Goal: Transaction & Acquisition: Purchase product/service

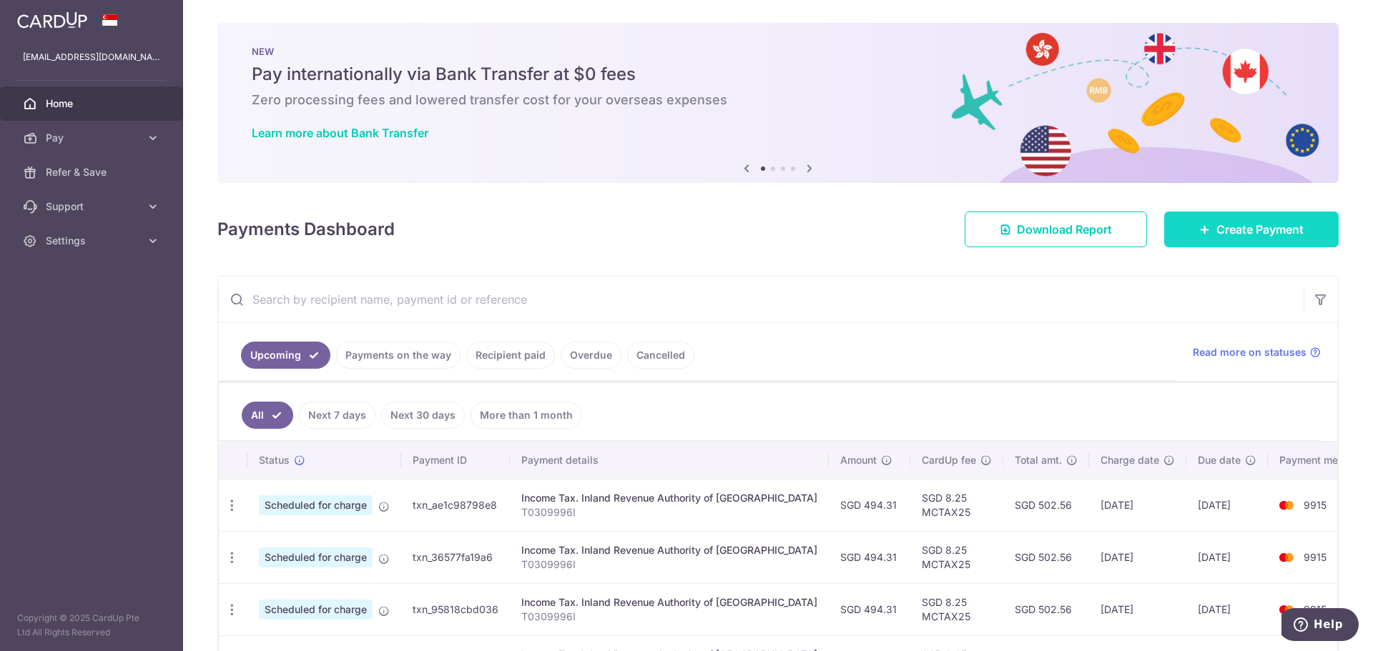
click at [1308, 229] on link "Create Payment" at bounding box center [1251, 230] width 174 height 36
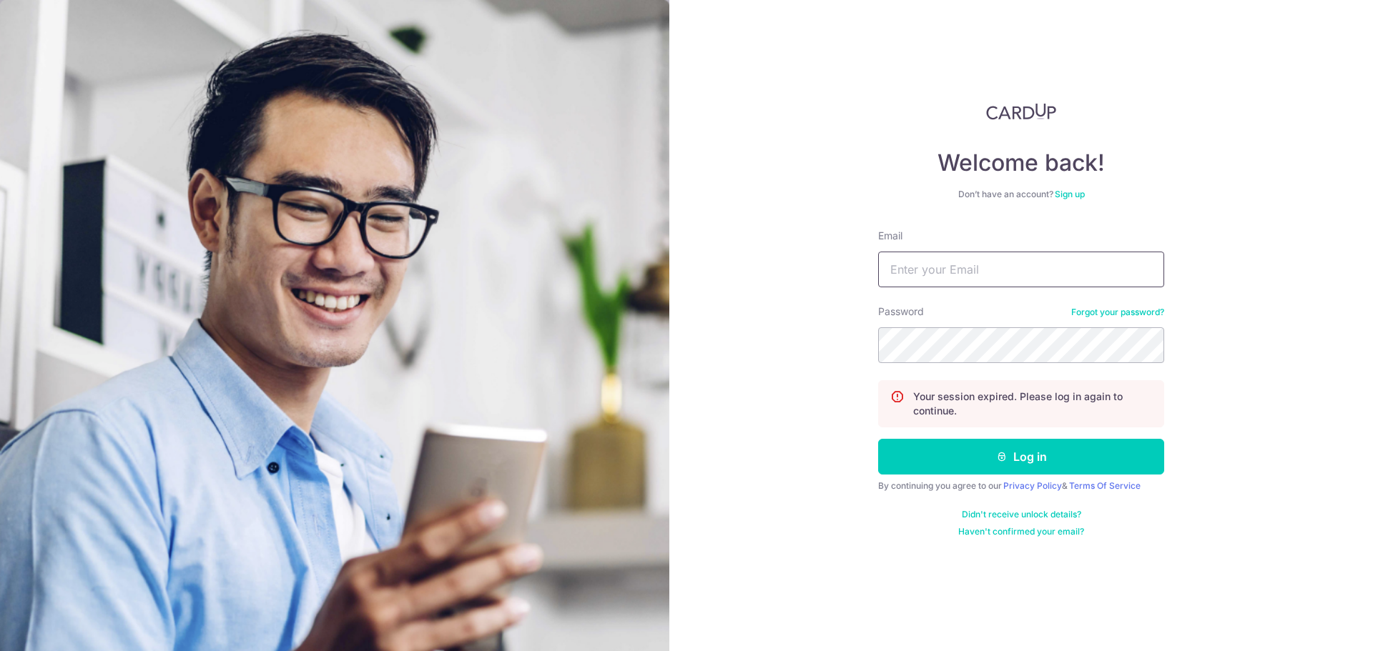
click at [1052, 281] on input "Email" at bounding box center [1021, 270] width 286 height 36
type input "[EMAIL_ADDRESS][DOMAIN_NAME]"
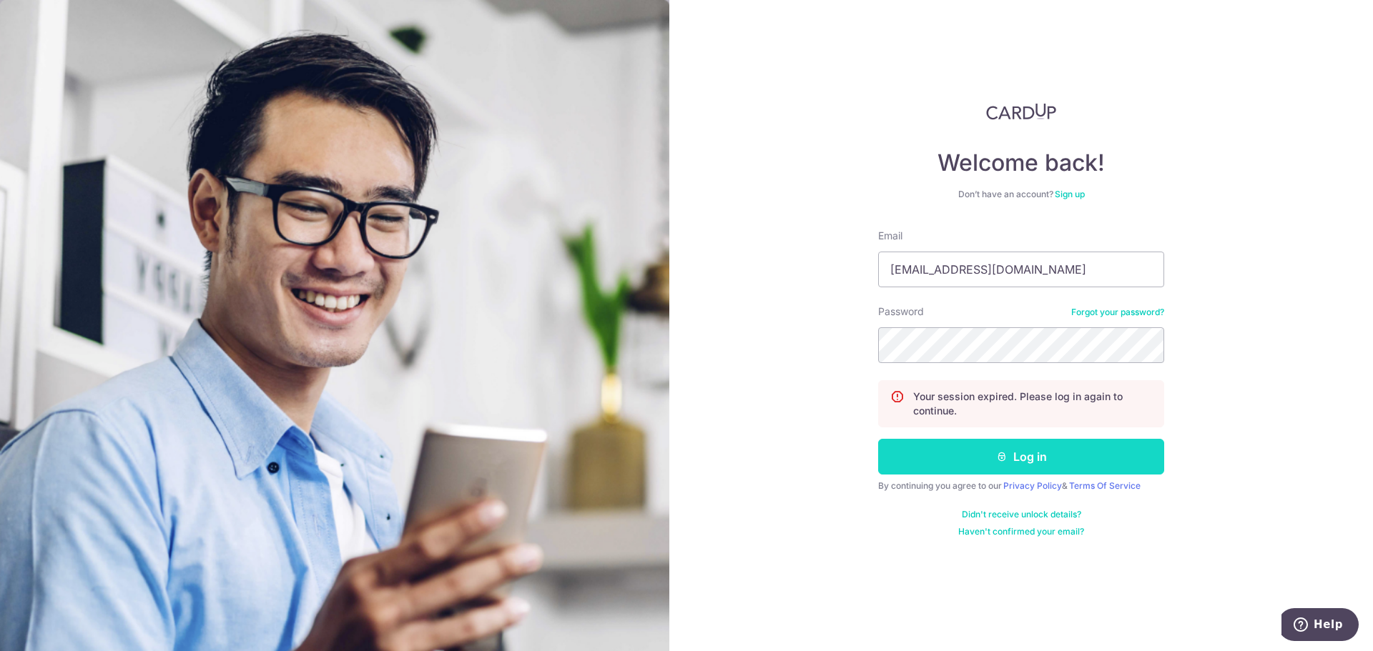
click at [1015, 455] on button "Log in" at bounding box center [1021, 457] width 286 height 36
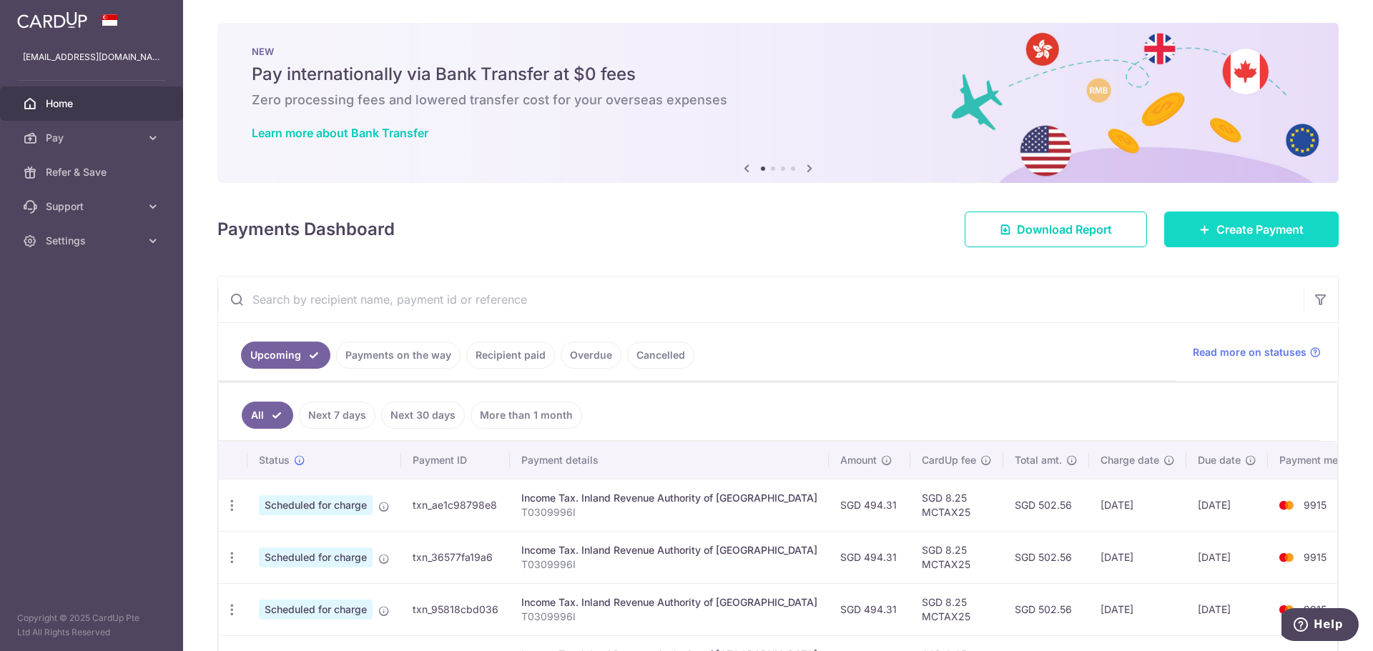
click at [1238, 212] on link "Create Payment" at bounding box center [1251, 230] width 174 height 36
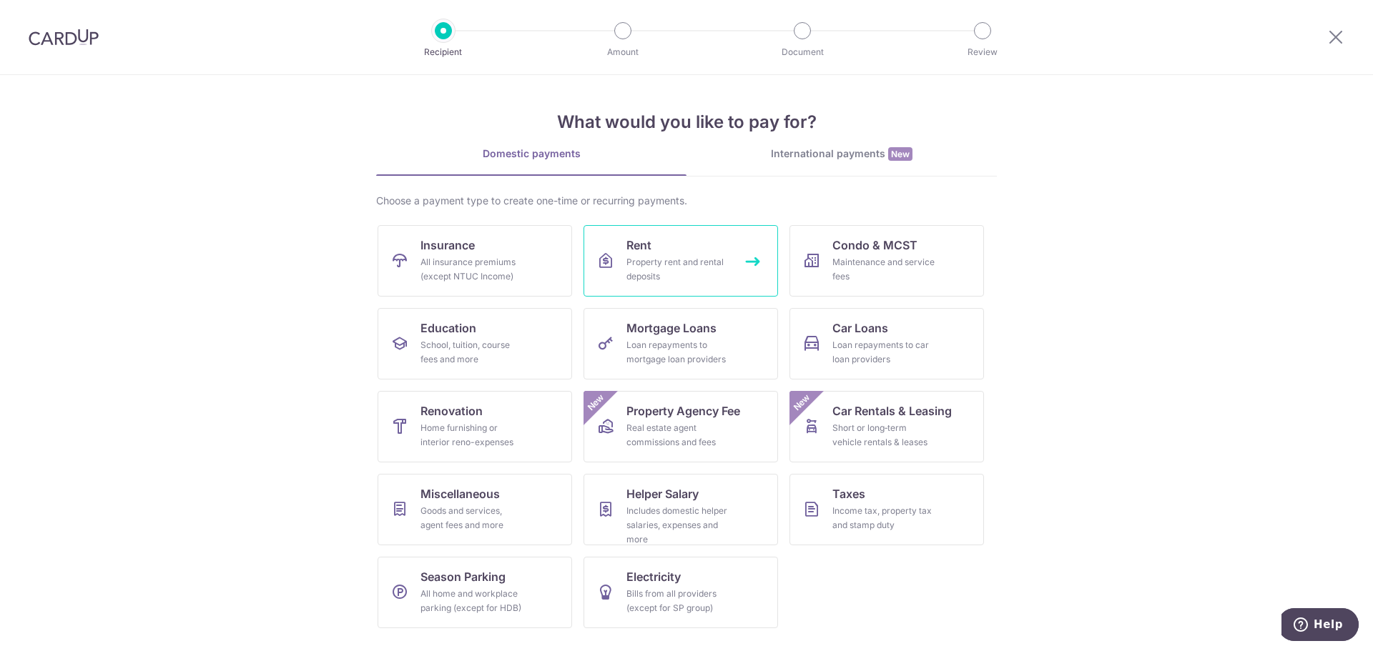
click at [630, 257] on div "Property rent and rental deposits" at bounding box center [677, 269] width 103 height 29
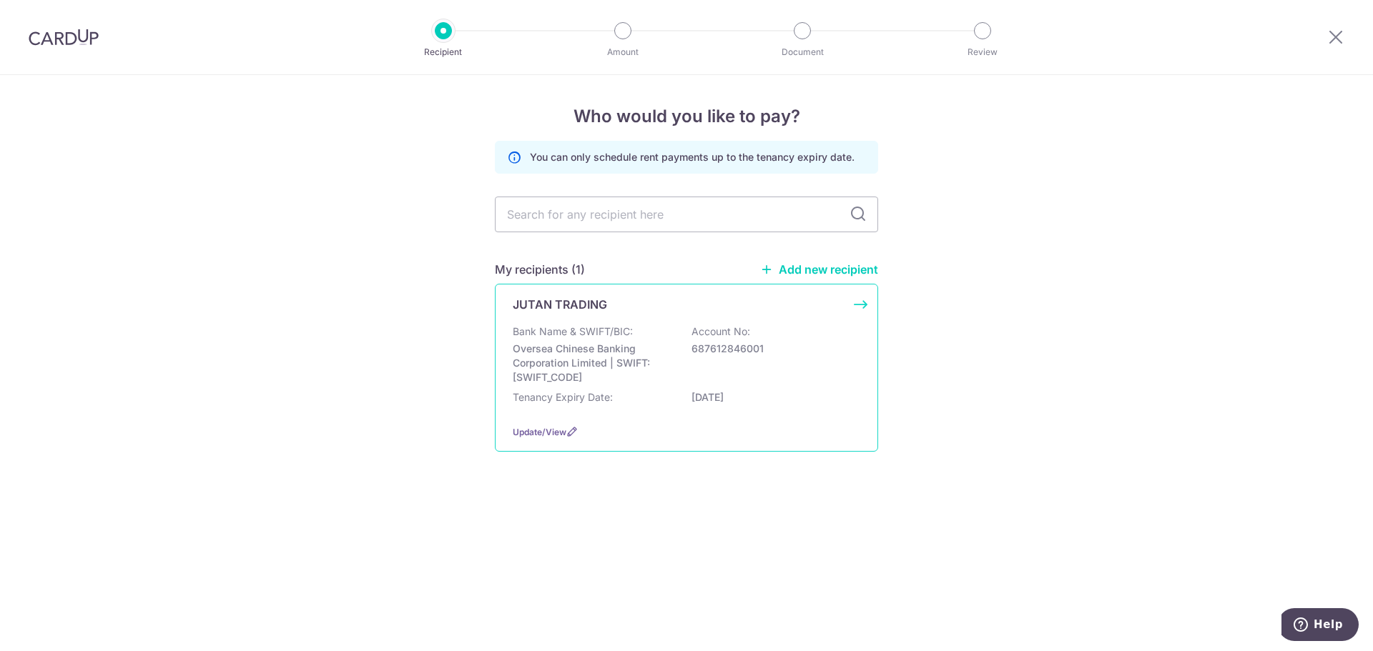
click at [669, 411] on div "Tenancy Expiry Date: 31/08/2026" at bounding box center [686, 401] width 347 height 23
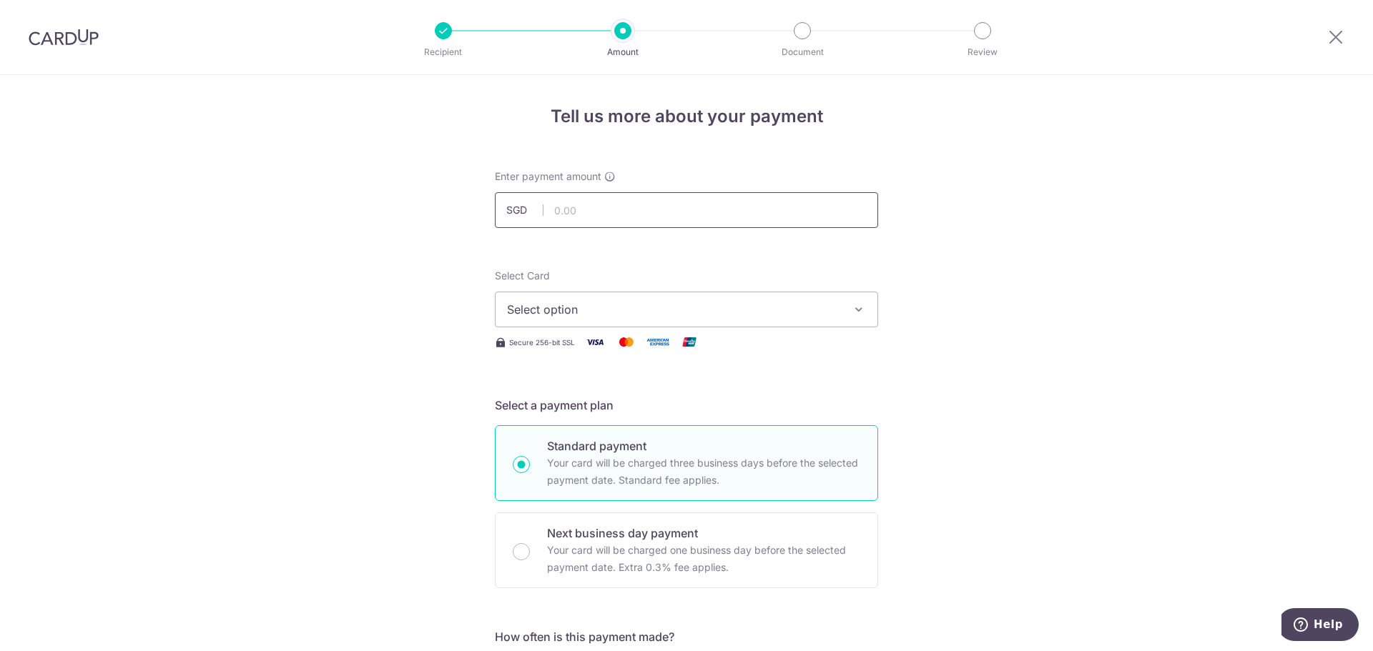
click at [737, 208] on input "text" at bounding box center [686, 210] width 383 height 36
type input "1,800.00"
click at [730, 306] on span "Select option" at bounding box center [673, 309] width 333 height 17
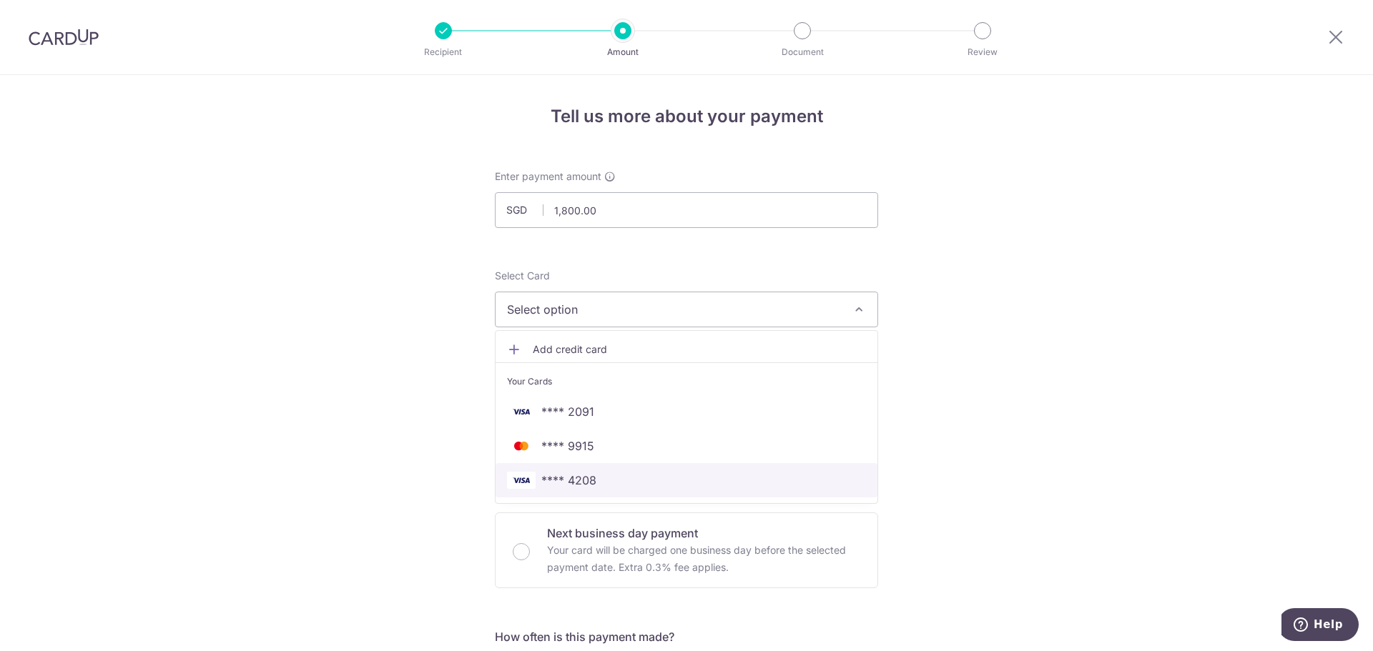
click at [727, 477] on span "**** 4208" at bounding box center [686, 480] width 359 height 17
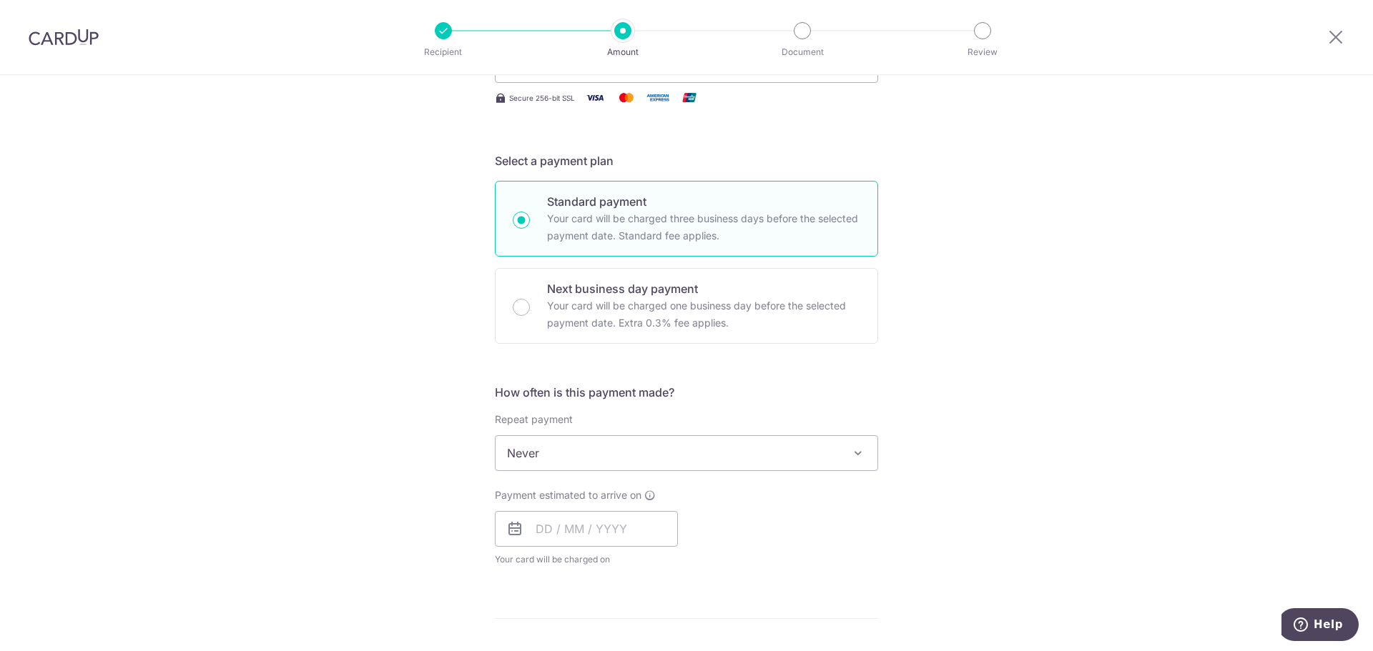
scroll to position [286, 0]
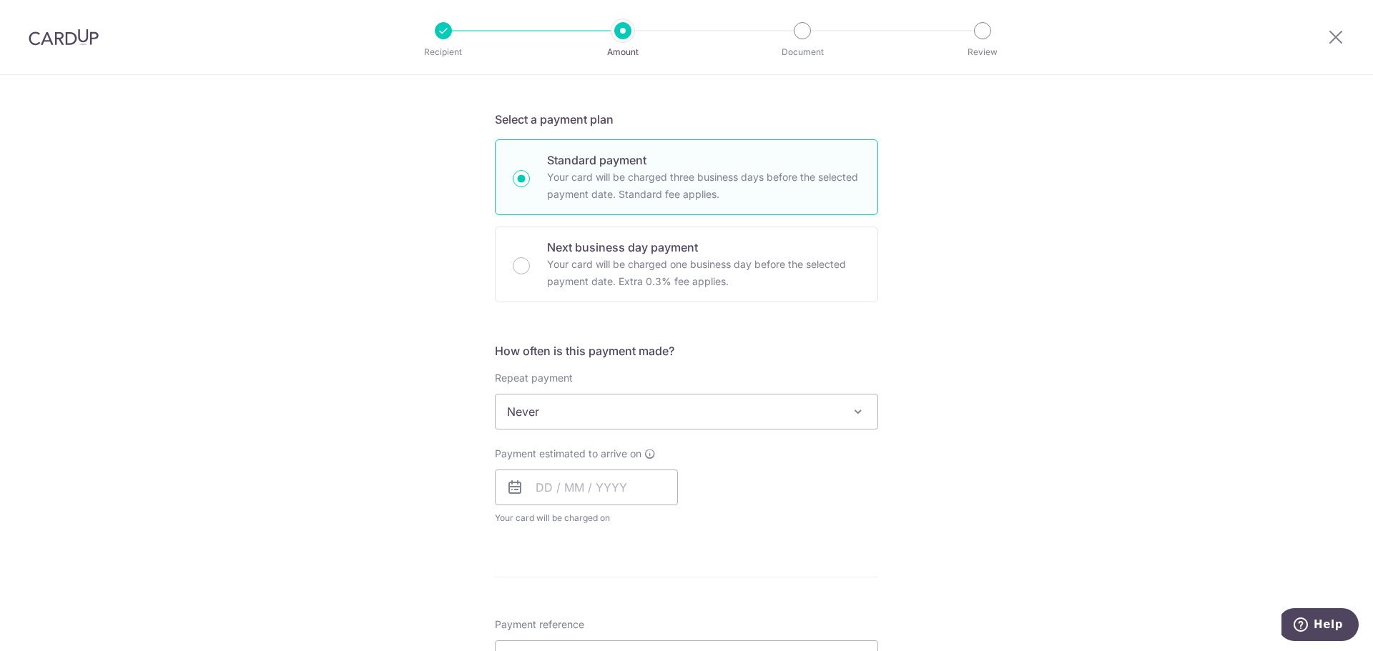
click at [785, 404] on span "Never" at bounding box center [687, 412] width 382 height 34
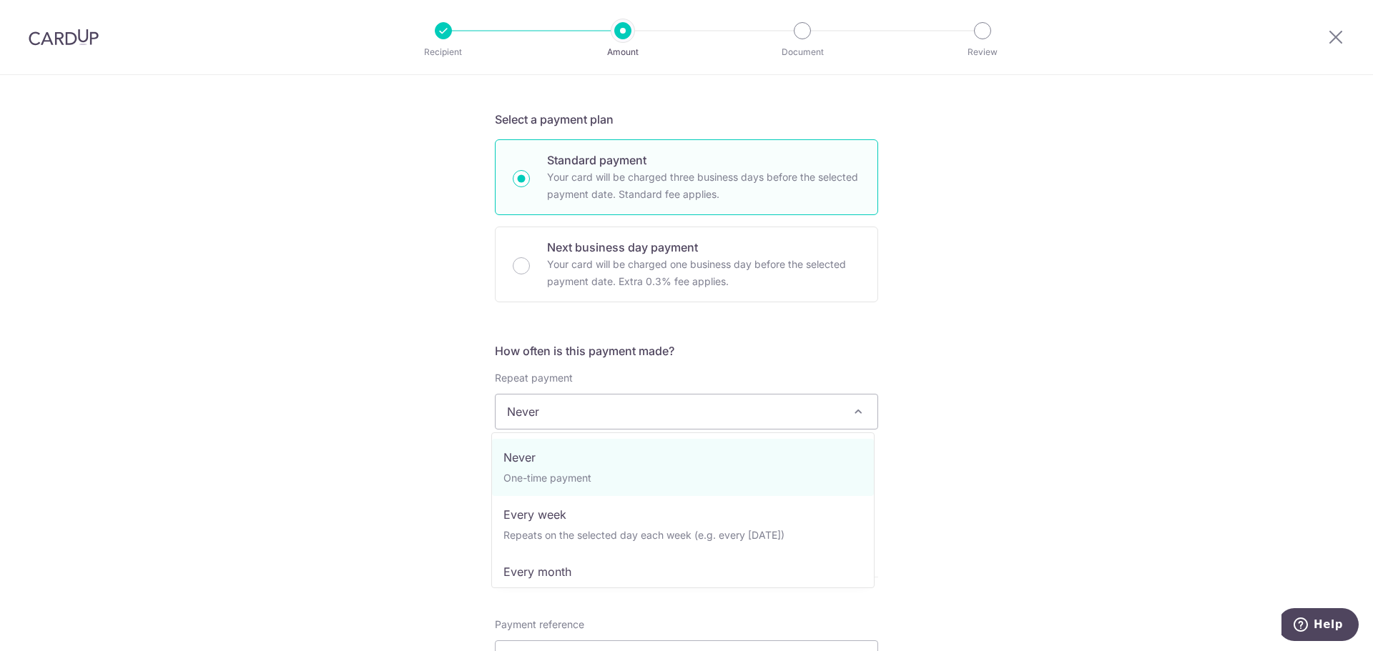
click at [784, 404] on span "Never" at bounding box center [687, 412] width 382 height 34
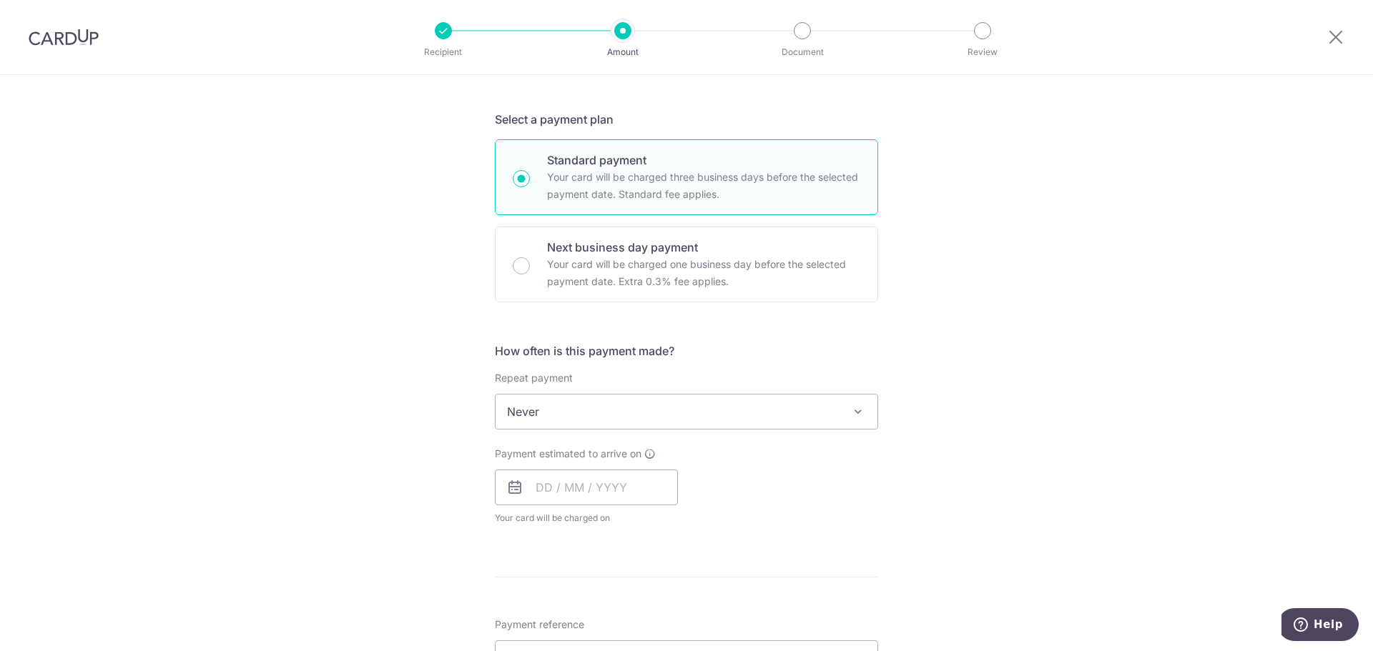
click at [827, 403] on span "Never" at bounding box center [687, 412] width 382 height 34
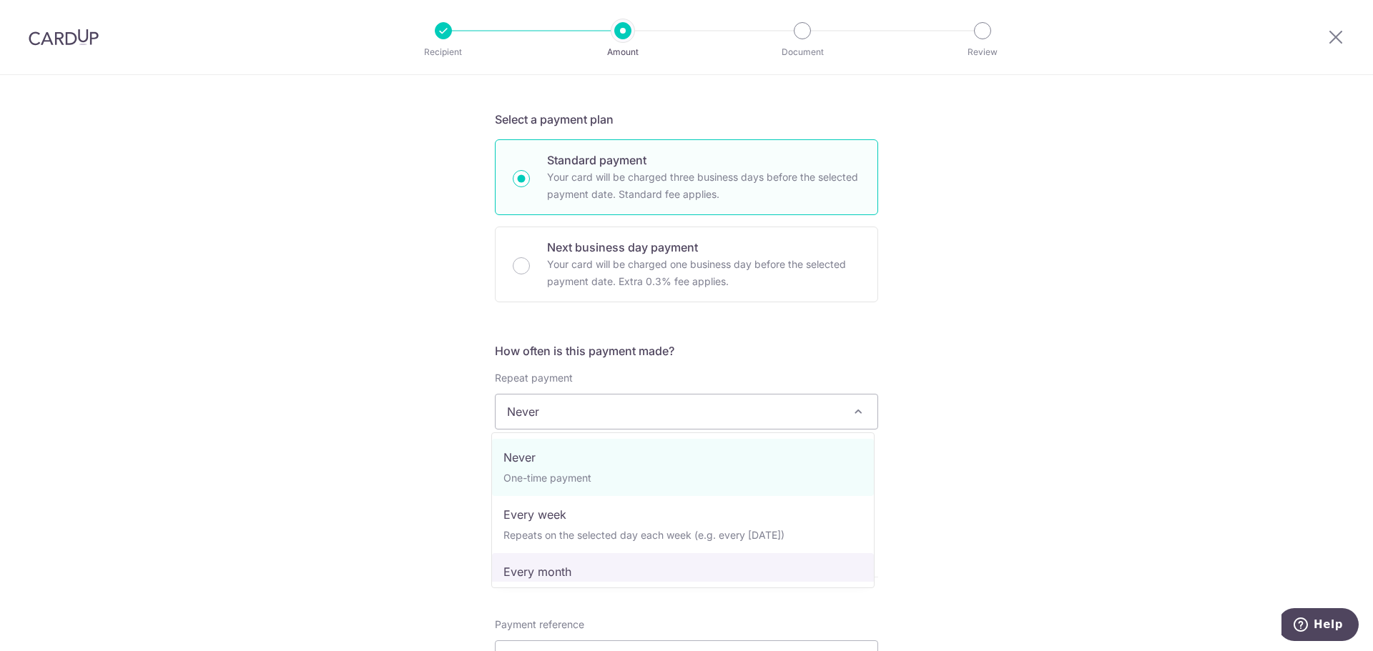
select select "3"
type input "31/08/2026"
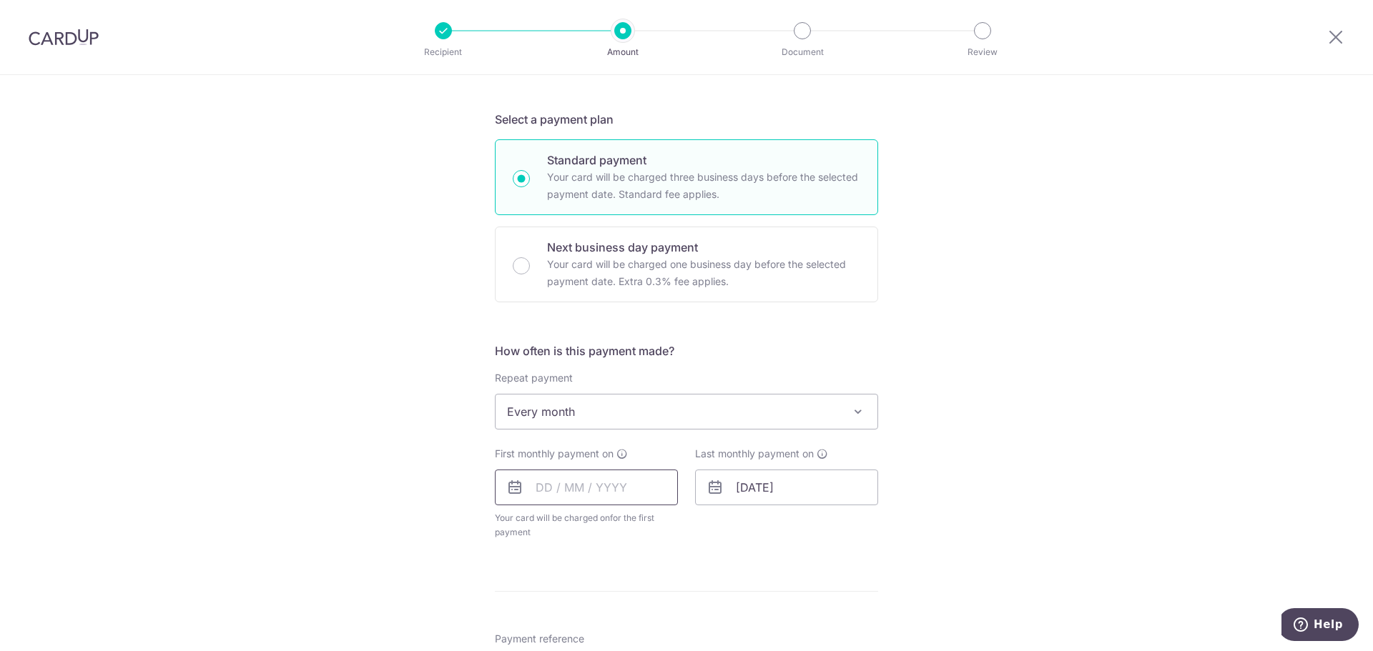
click at [606, 488] on input "text" at bounding box center [586, 488] width 183 height 36
click at [699, 529] on link "Next" at bounding box center [697, 526] width 17 height 17
click at [600, 590] on link "1" at bounding box center [609, 589] width 23 height 23
type input "[DATE]"
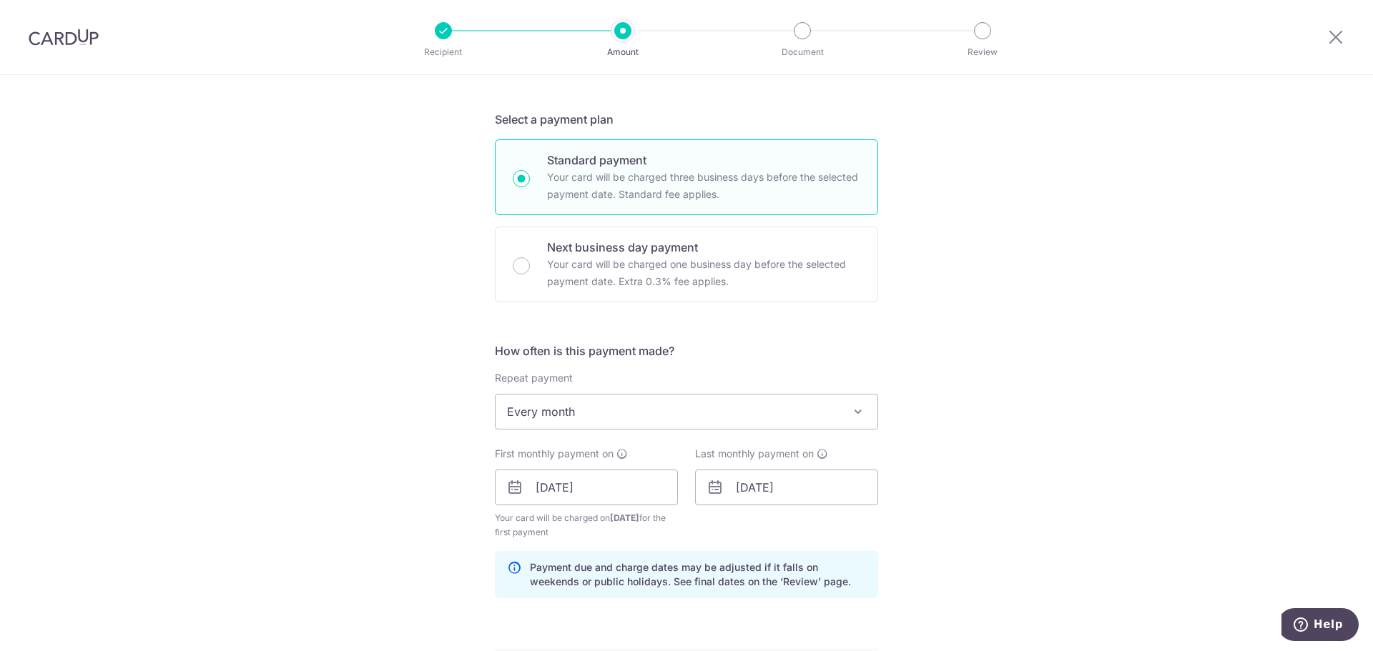
drag, startPoint x: 937, startPoint y: 541, endPoint x: 899, endPoint y: 530, distance: 40.3
click at [937, 541] on div "Tell us more about your payment Enter payment amount SGD 1,800.00 1800.00 Selec…" at bounding box center [686, 472] width 1373 height 1366
click at [642, 485] on input "[DATE]" at bounding box center [586, 488] width 183 height 36
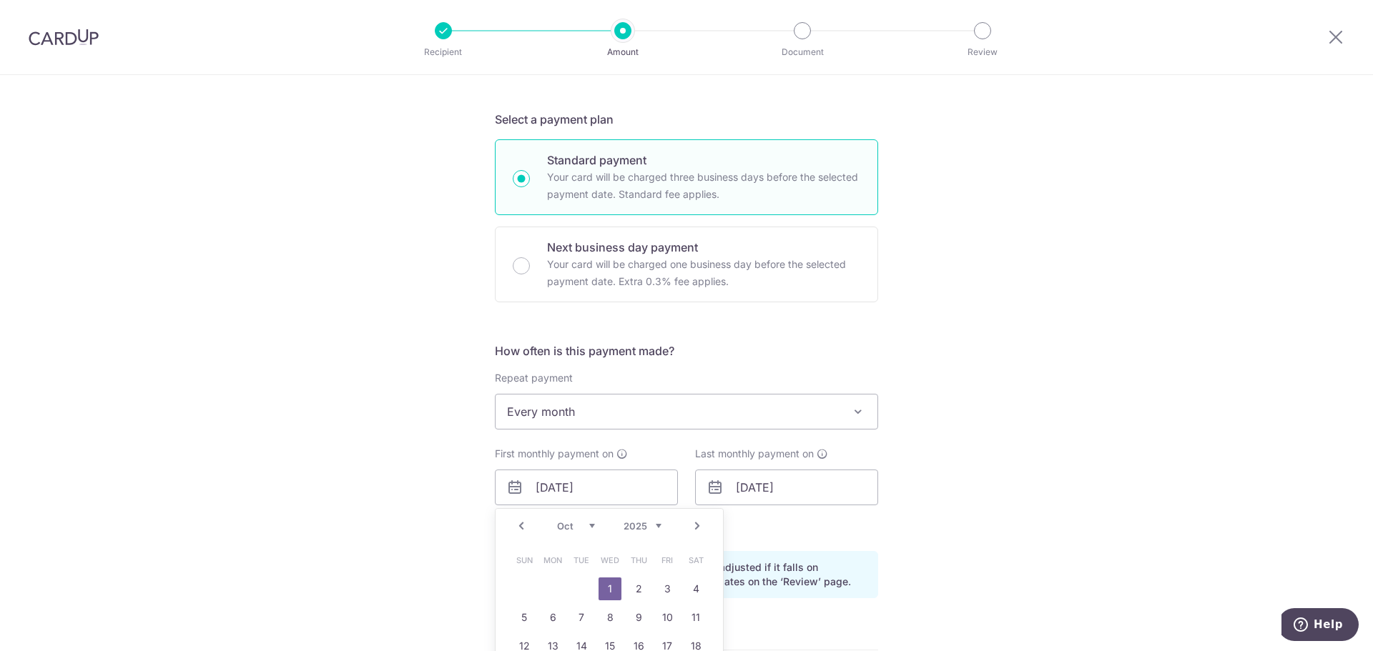
click at [1086, 561] on div "Tell us more about your payment Enter payment amount SGD 1,800.00 1800.00 Selec…" at bounding box center [686, 472] width 1373 height 1366
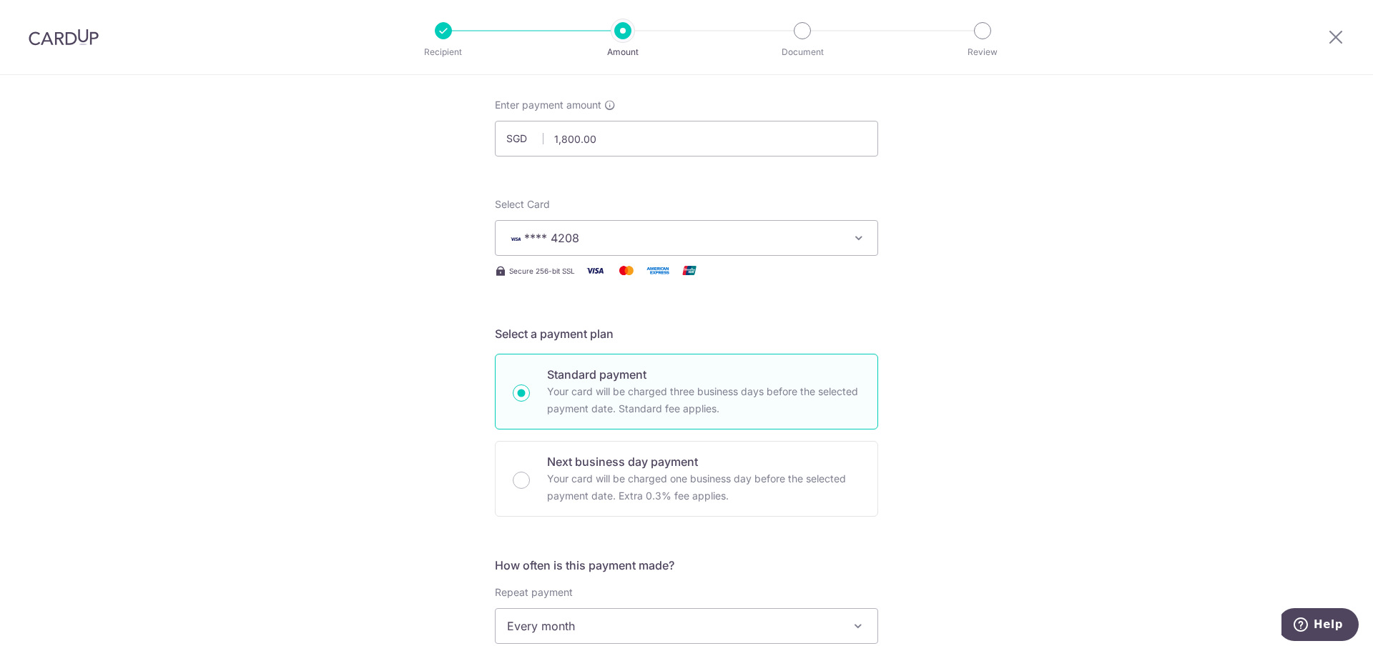
scroll to position [0, 0]
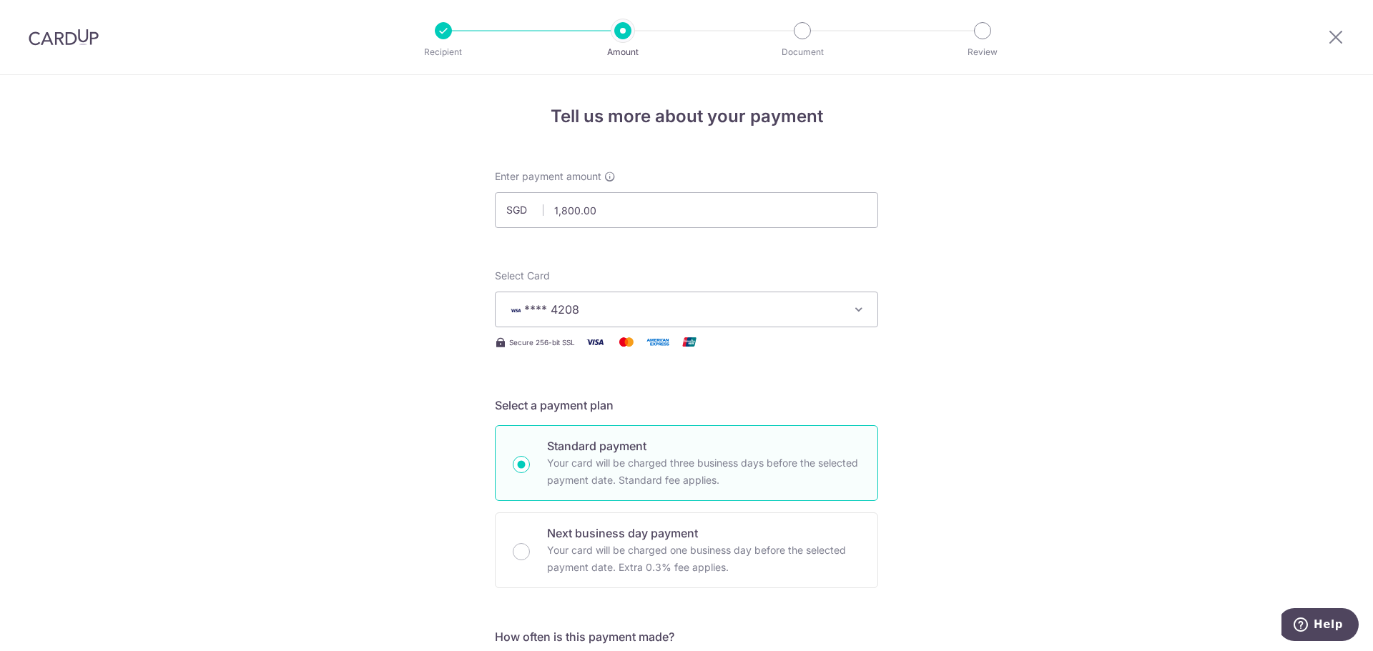
click at [840, 303] on button "**** 4208" at bounding box center [686, 310] width 383 height 36
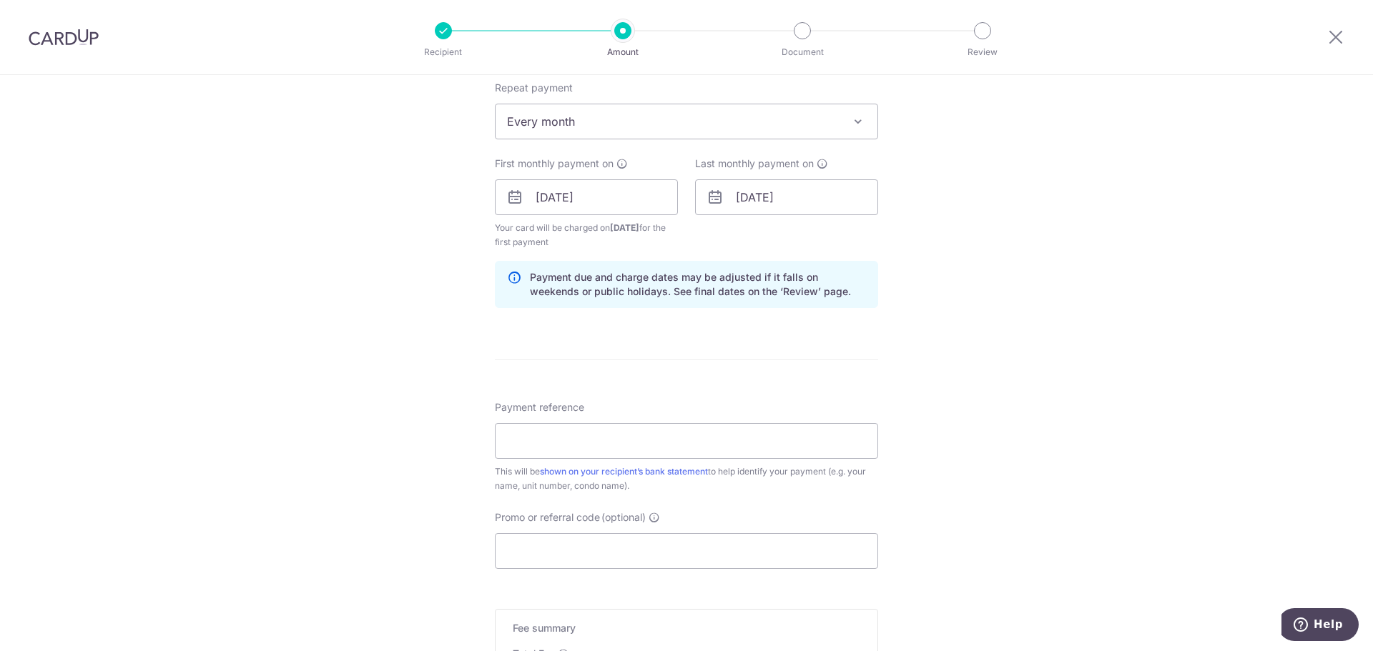
scroll to position [572, 0]
click at [837, 196] on input "31/08/2026" at bounding box center [786, 202] width 183 height 36
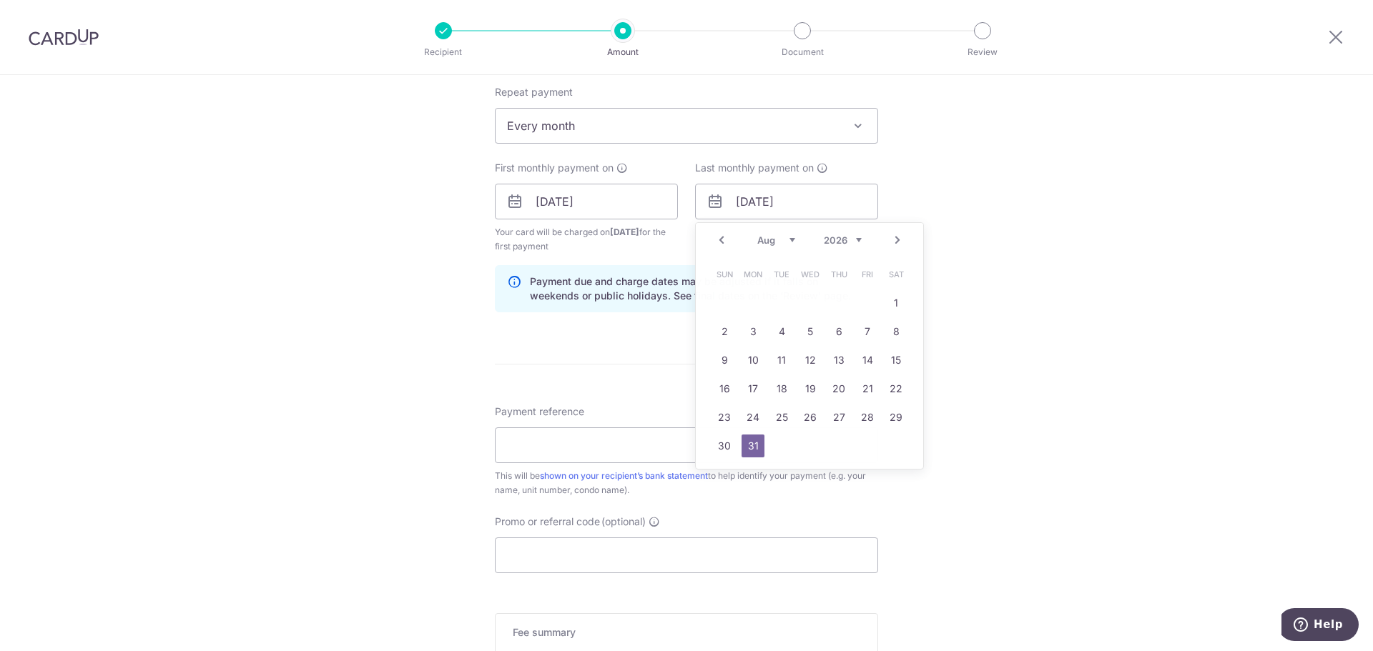
click at [1015, 270] on div "Tell us more about your payment Enter payment amount SGD 1,800.00 1800.00 Selec…" at bounding box center [686, 186] width 1373 height 1366
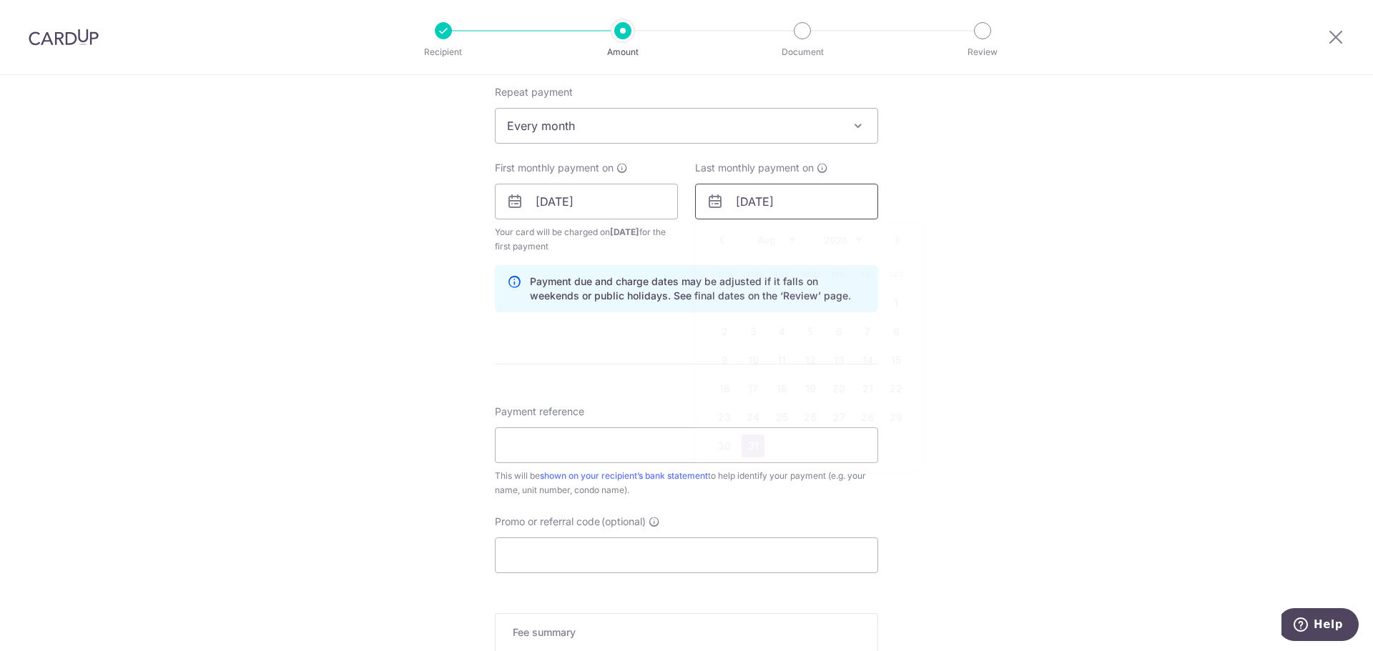
click at [834, 193] on input "[DATE]" at bounding box center [786, 202] width 183 height 36
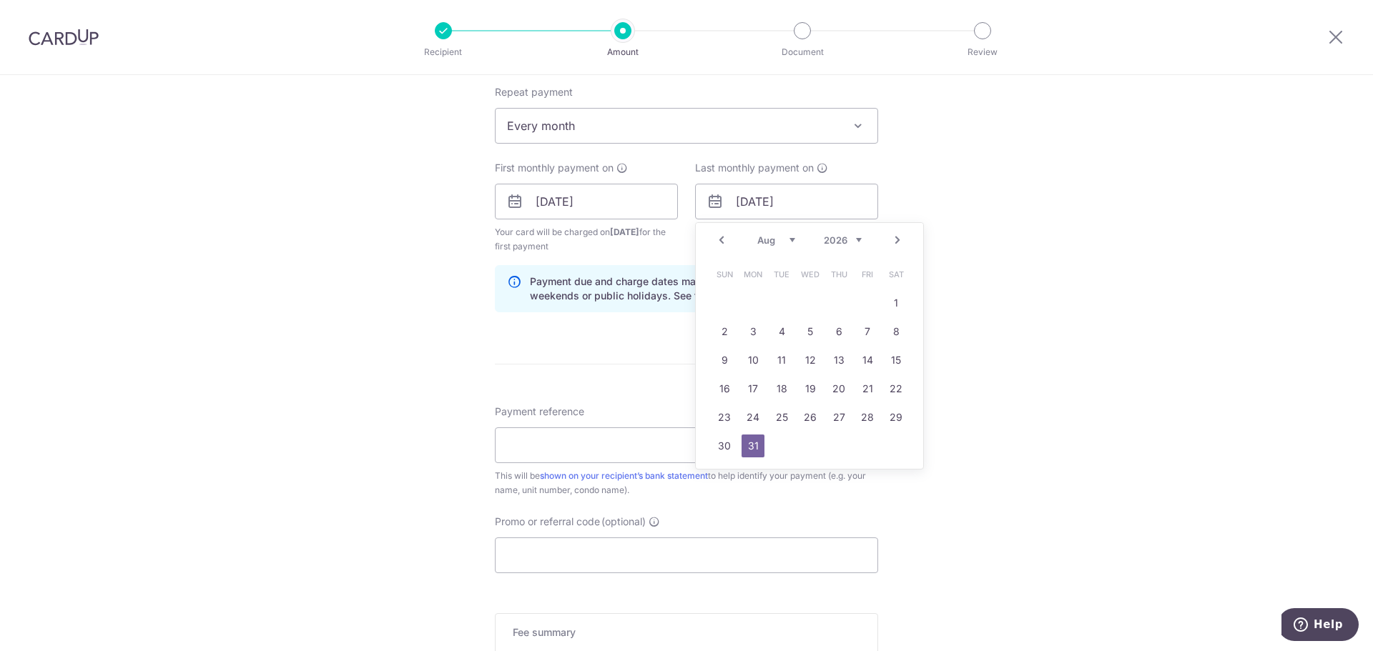
click at [723, 235] on link "Prev" at bounding box center [721, 240] width 17 height 17
click at [863, 416] on link "31" at bounding box center [867, 417] width 23 height 23
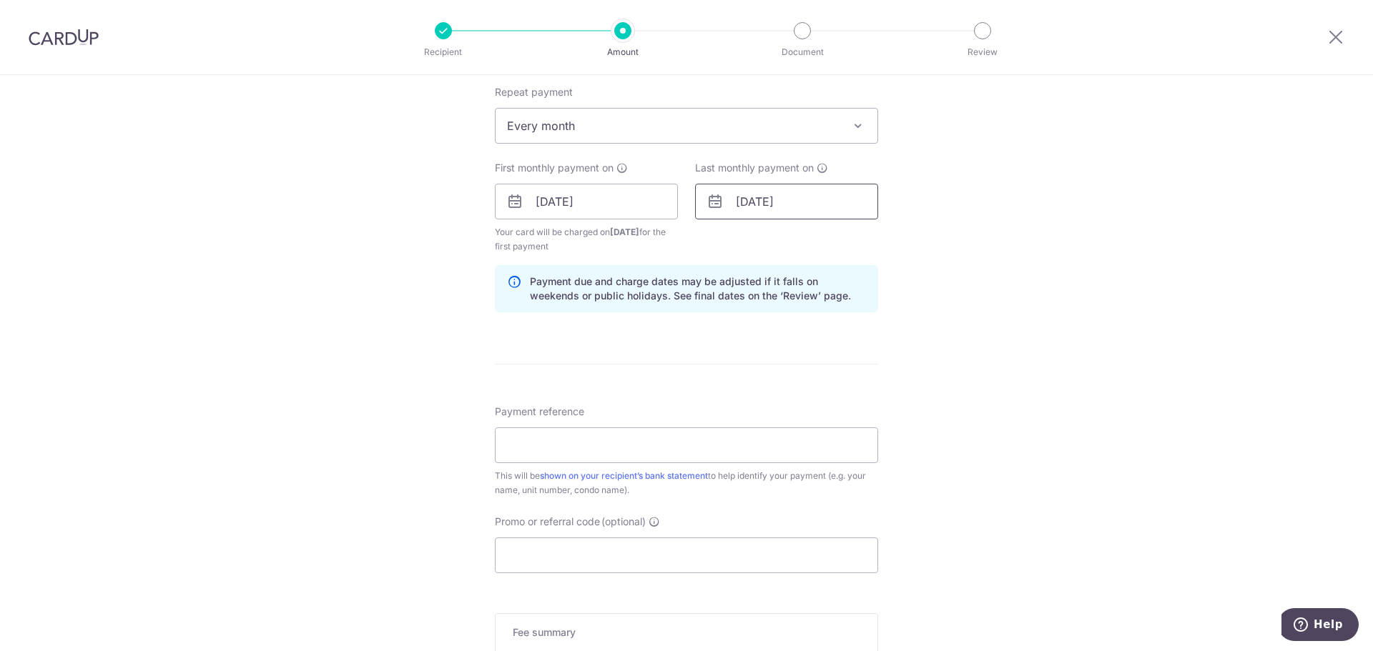
click at [808, 200] on input "31/07/2026" at bounding box center [786, 202] width 183 height 36
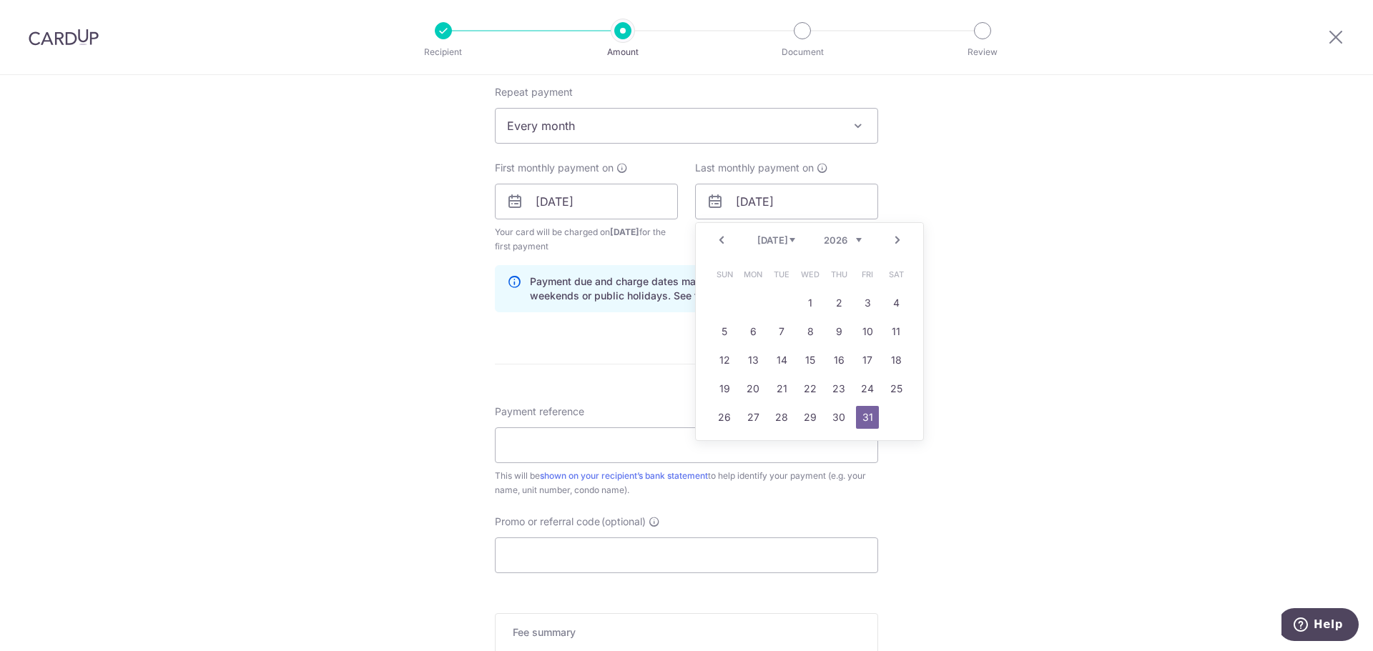
click at [890, 242] on link "Next" at bounding box center [897, 240] width 17 height 17
click at [749, 443] on link "31" at bounding box center [752, 446] width 23 height 23
type input "31/08/2026"
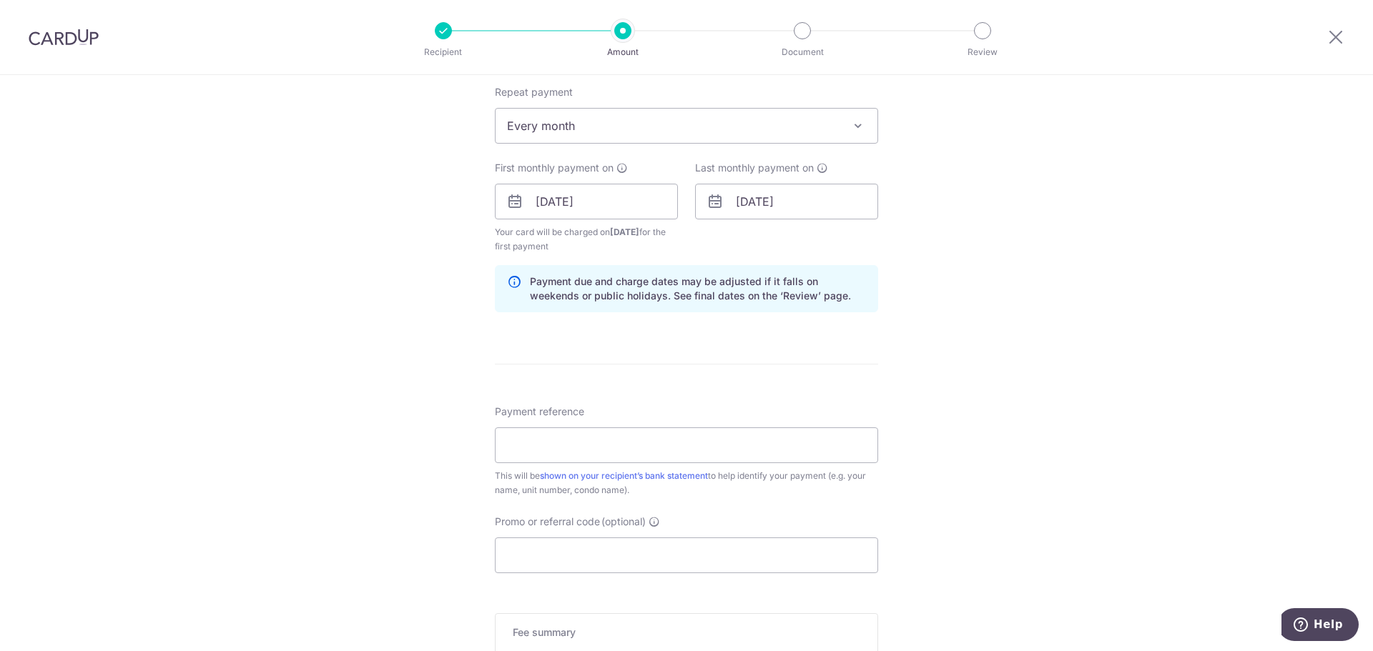
click at [1001, 395] on div "Tell us more about your payment Enter payment amount SGD 1,800.00 1800.00 Selec…" at bounding box center [686, 186] width 1373 height 1366
click at [815, 449] on input "Payment reference" at bounding box center [686, 446] width 383 height 36
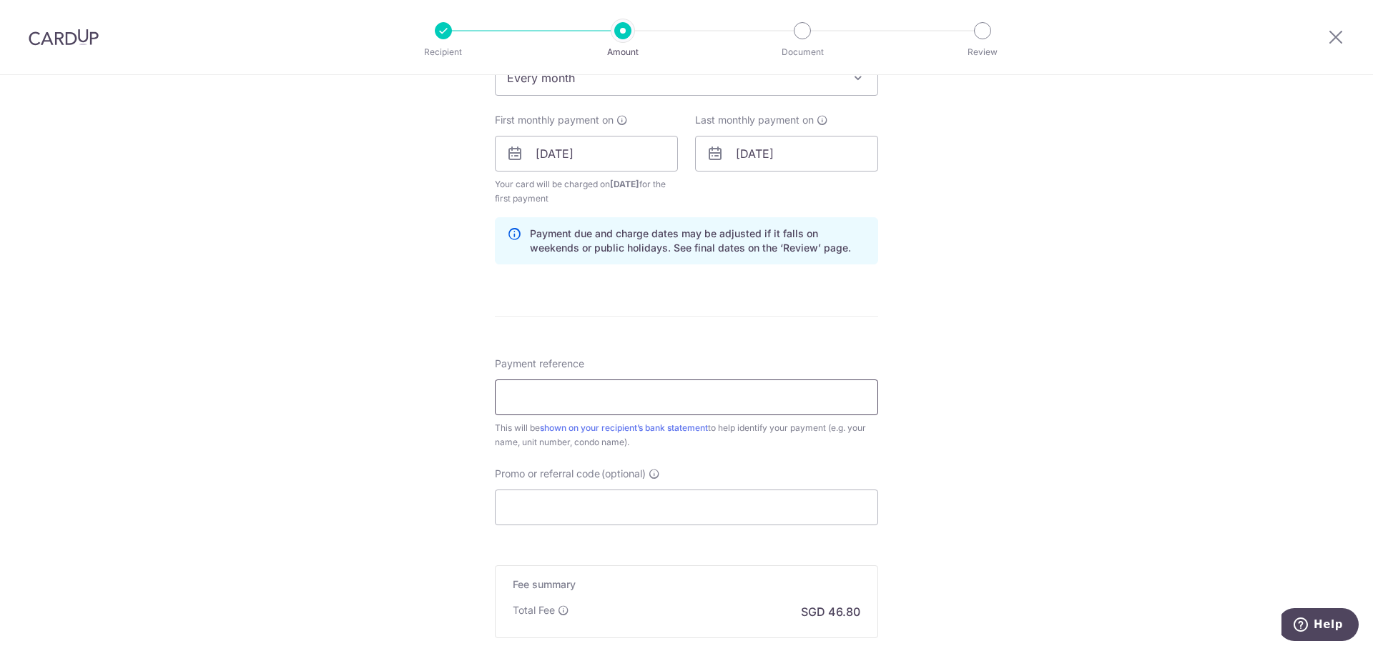
scroll to position [644, 0]
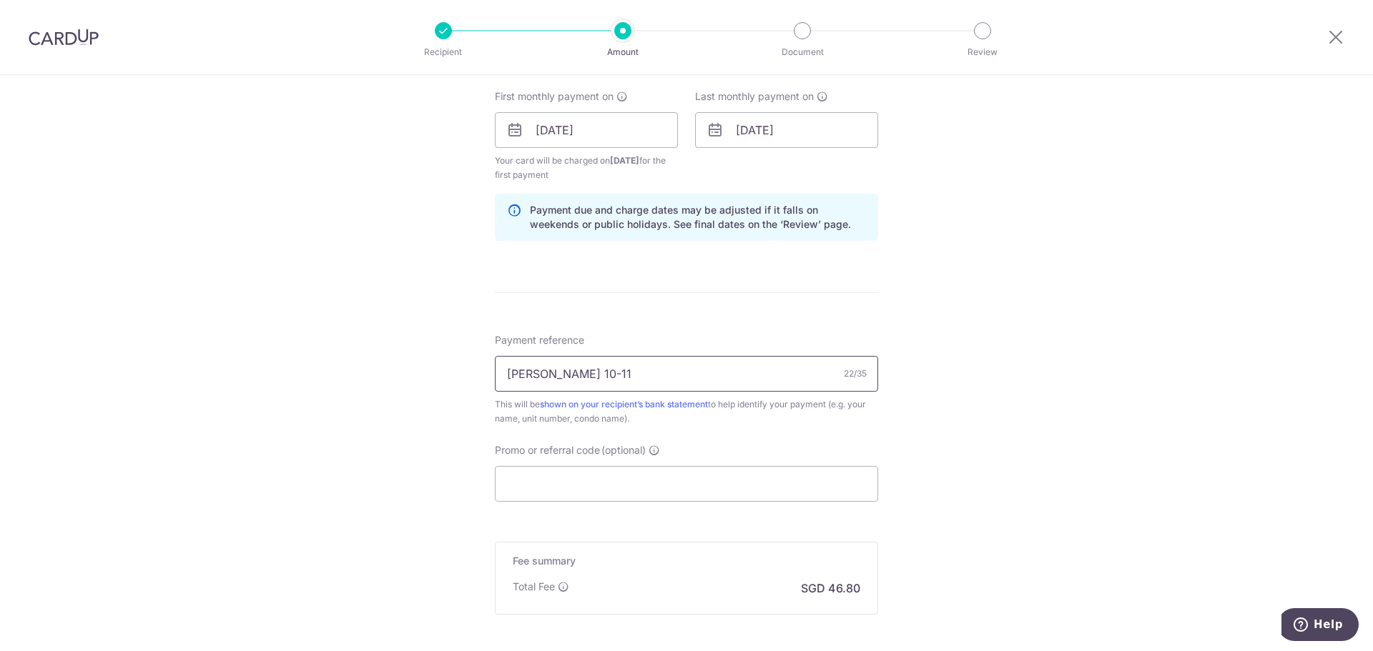
type input "Aloysius Trilive 10-11"
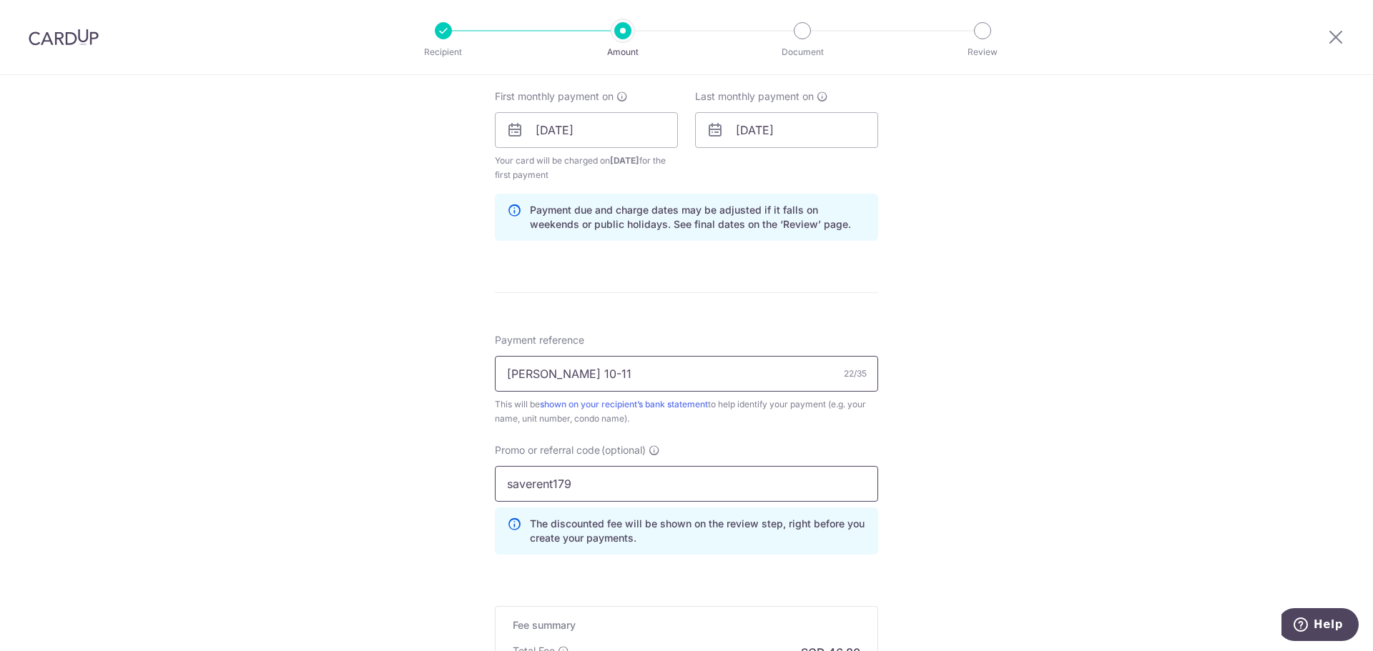
type input "saverent179"
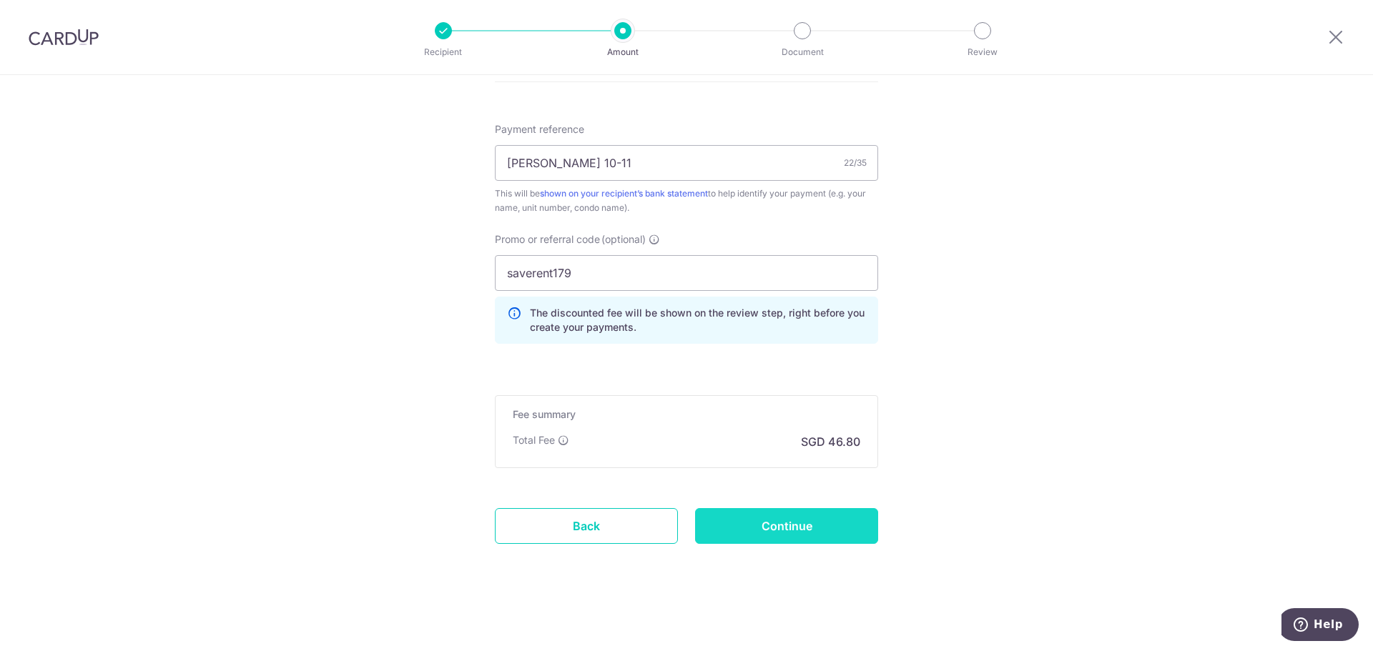
click at [796, 530] on input "Continue" at bounding box center [786, 526] width 183 height 36
type input "Create Schedule"
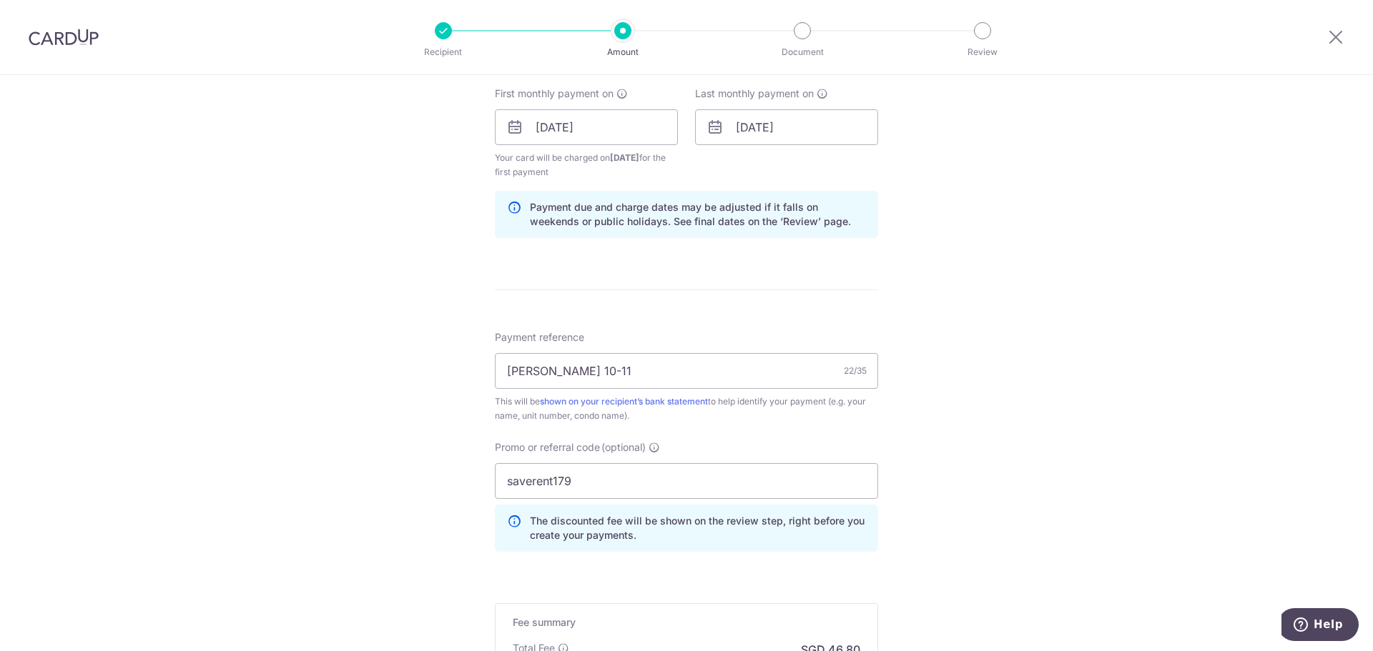
scroll to position [640, 0]
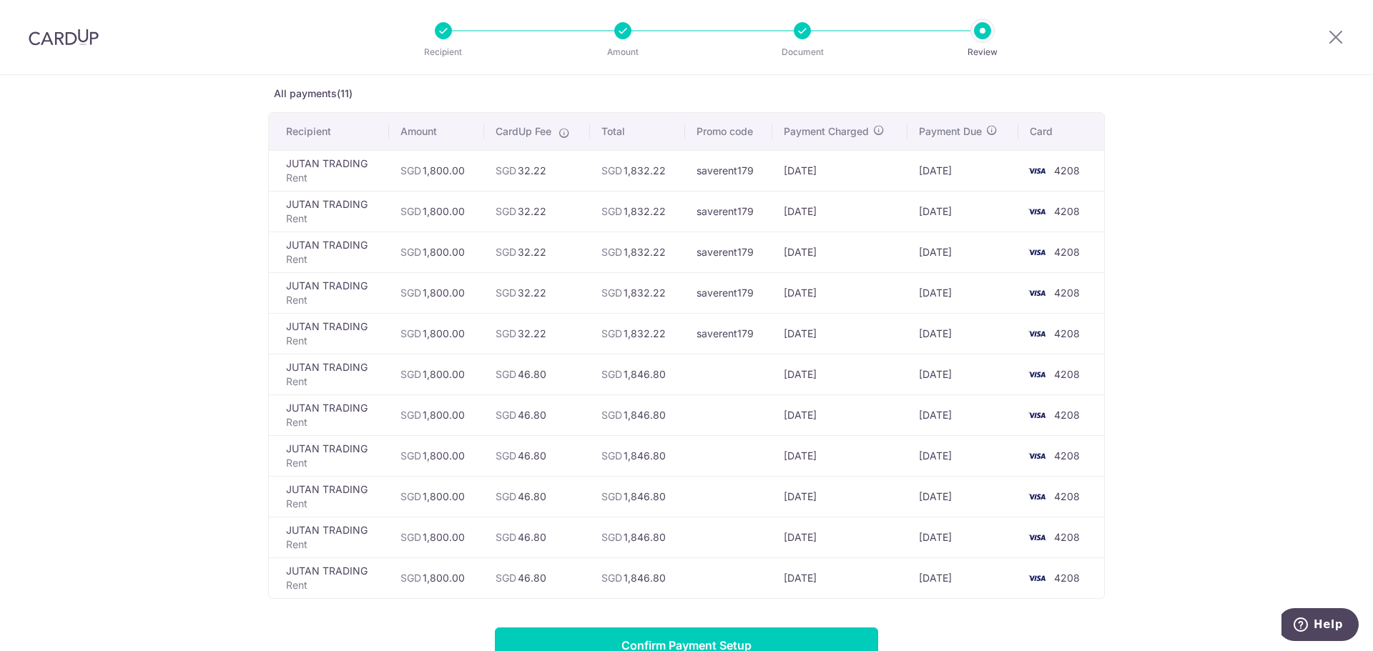
drag, startPoint x: 826, startPoint y: 200, endPoint x: 905, endPoint y: 298, distance: 126.1
click at [904, 296] on tbody "JUTAN TRADING Rent SGD 1,800.00 SGD 32.22 SGD 1,832.22 saverent179 [DATE] [DATE…" at bounding box center [686, 374] width 835 height 448
click at [907, 298] on td "[DATE]" at bounding box center [962, 292] width 111 height 41
drag, startPoint x: 521, startPoint y: 333, endPoint x: 567, endPoint y: 335, distance: 45.8
click at [567, 335] on td "SGD 32.22" at bounding box center [537, 333] width 106 height 41
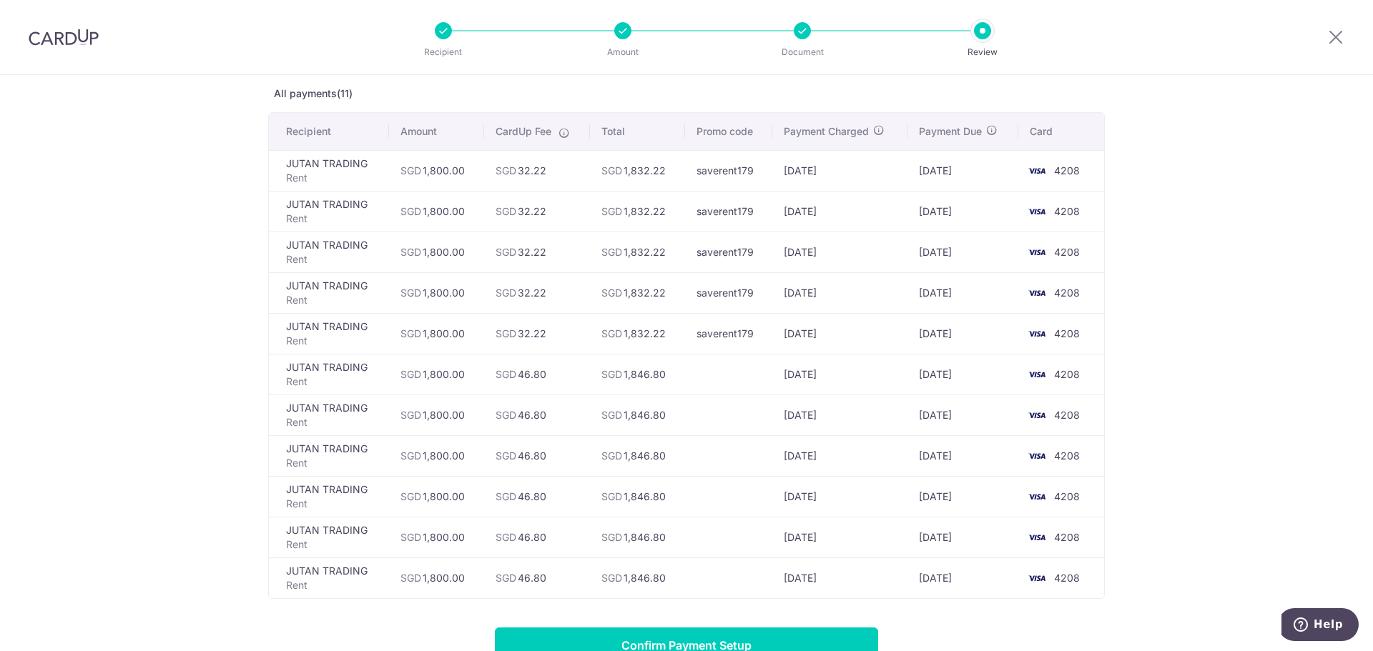
click at [567, 335] on td "SGD 32.22" at bounding box center [537, 333] width 106 height 41
drag, startPoint x: 706, startPoint y: 333, endPoint x: 778, endPoint y: 343, distance: 72.9
click at [778, 343] on tr "JUTAN TRADING Rent SGD 1,800.00 SGD 32.22 SGD 1,832.22 saverent179 [DATE] [DATE…" at bounding box center [686, 333] width 835 height 41
click at [778, 343] on td "[DATE]" at bounding box center [839, 333] width 135 height 41
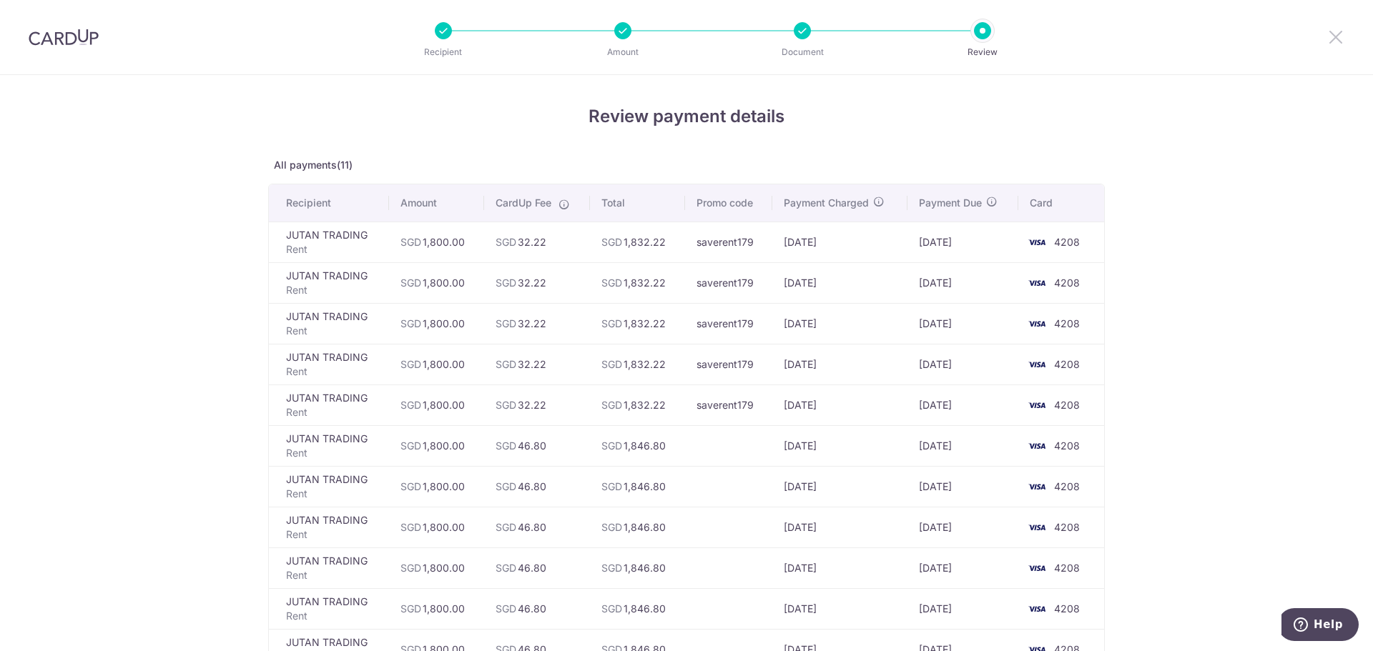
drag, startPoint x: 1339, startPoint y: 35, endPoint x: 751, endPoint y: 70, distance: 588.1
click at [1339, 35] on icon at bounding box center [1335, 37] width 17 height 18
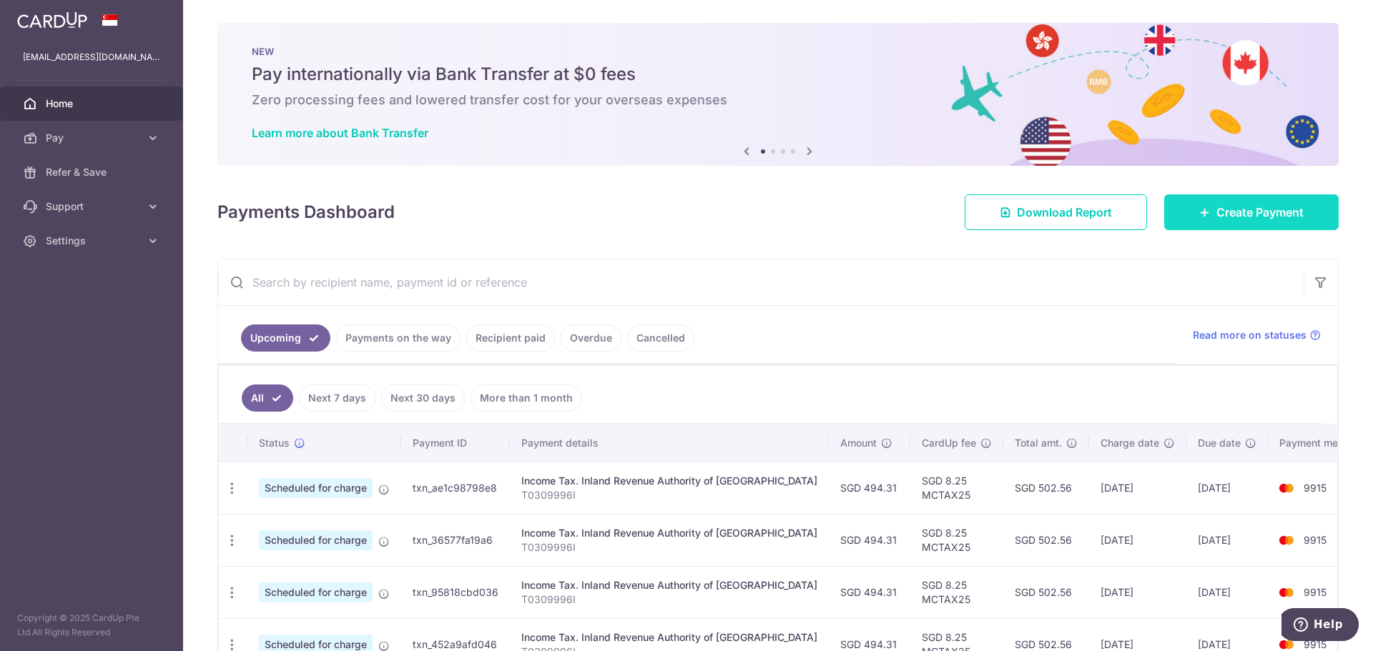
click at [1201, 210] on icon at bounding box center [1204, 212] width 11 height 11
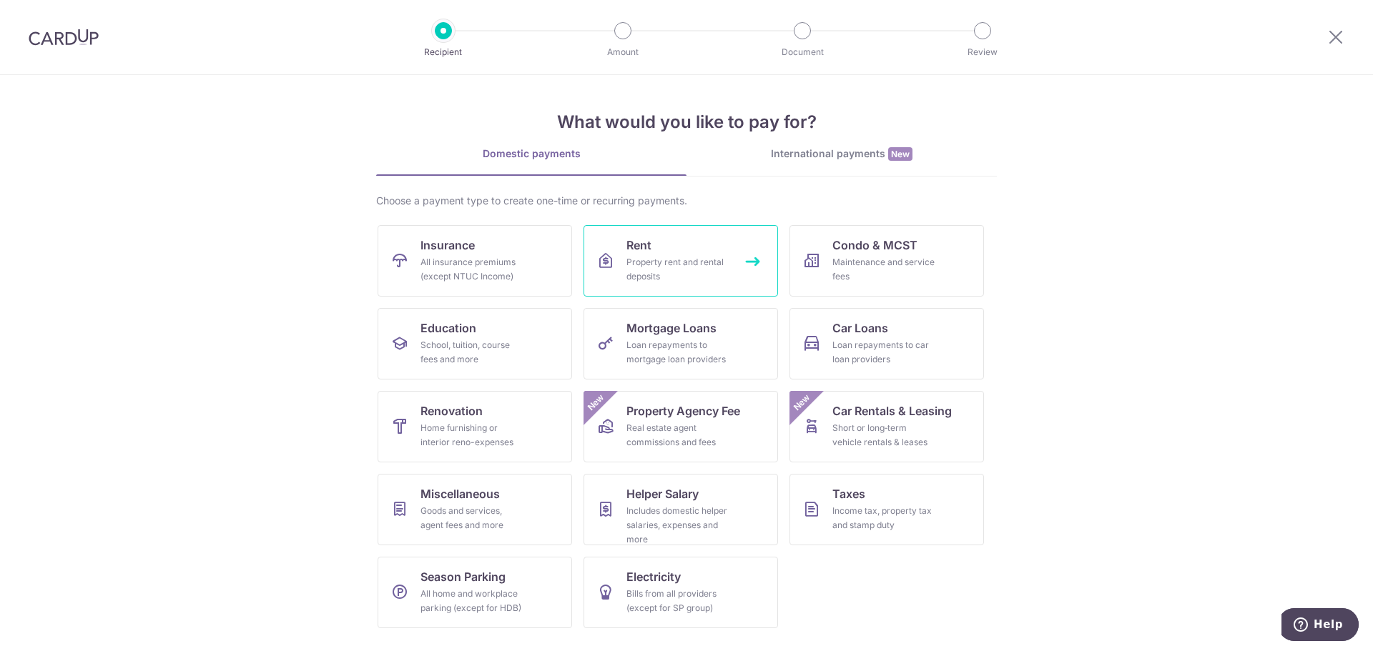
click at [661, 263] on div "Property rent and rental deposits" at bounding box center [677, 269] width 103 height 29
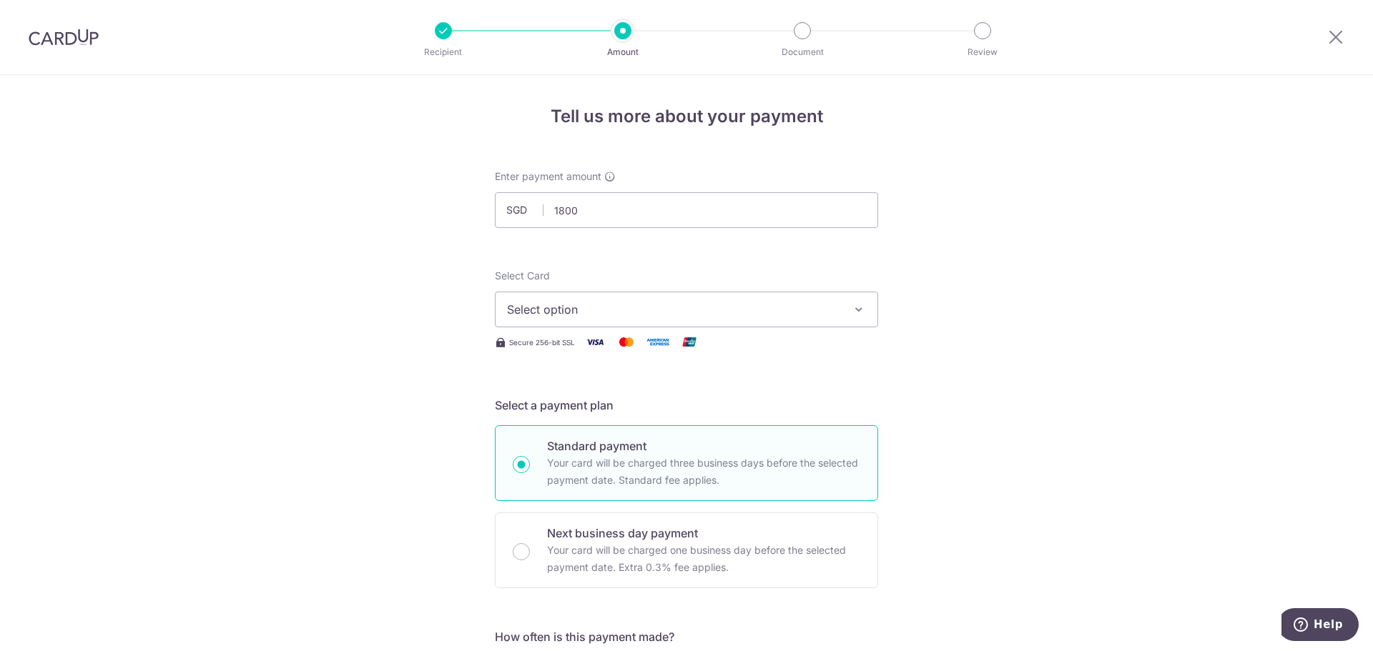
type input "1,800.00"
click at [660, 302] on span "Select option" at bounding box center [673, 309] width 333 height 17
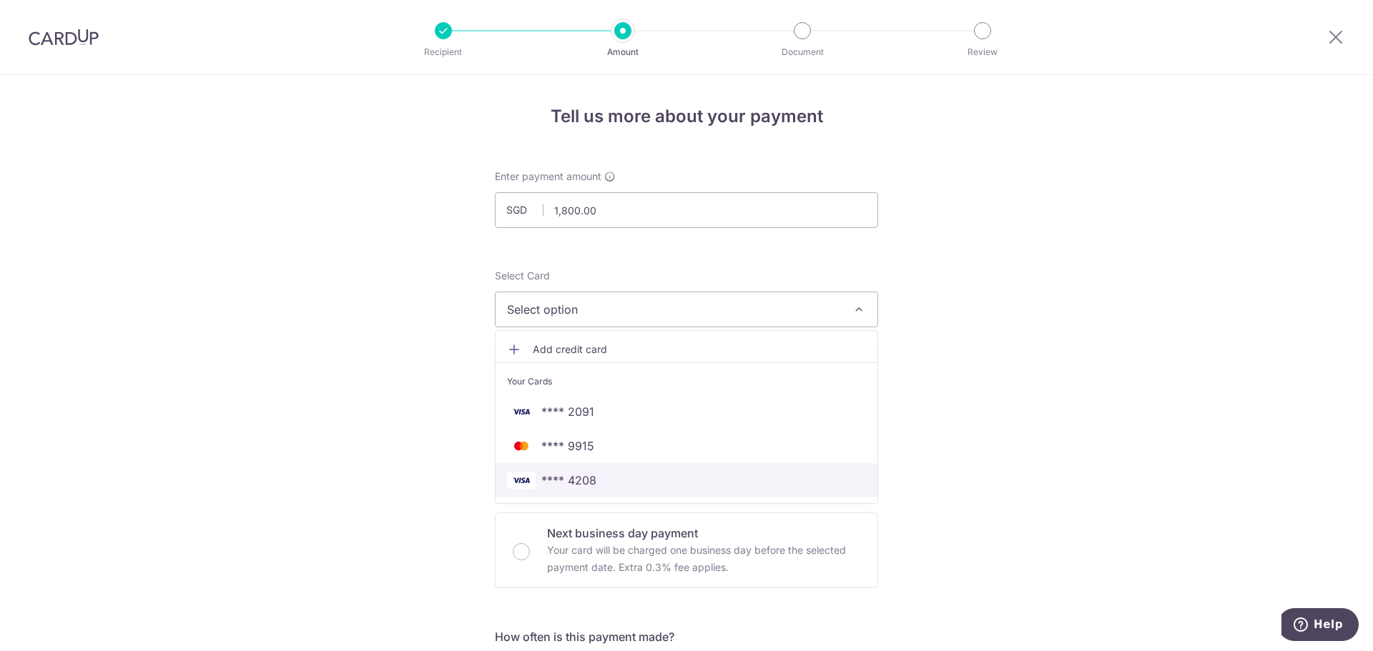
click at [644, 472] on span "**** 4208" at bounding box center [686, 480] width 359 height 17
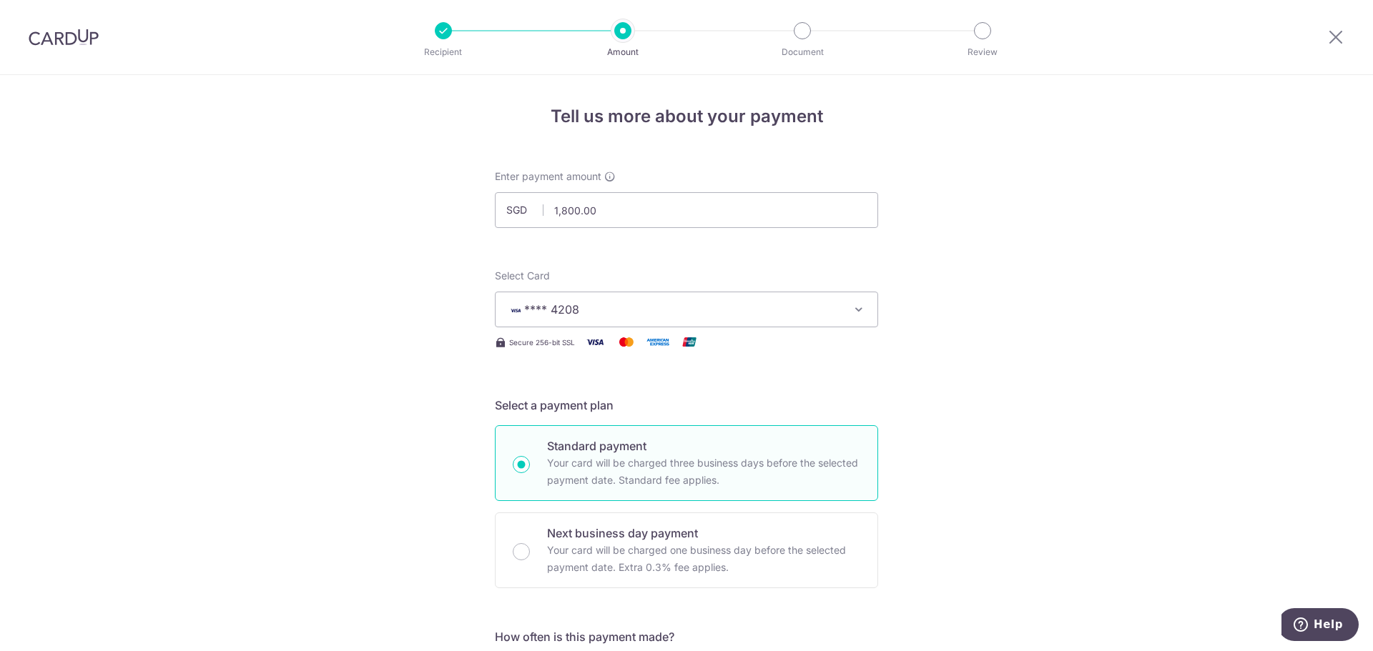
click at [649, 313] on span "**** 4208" at bounding box center [673, 309] width 333 height 17
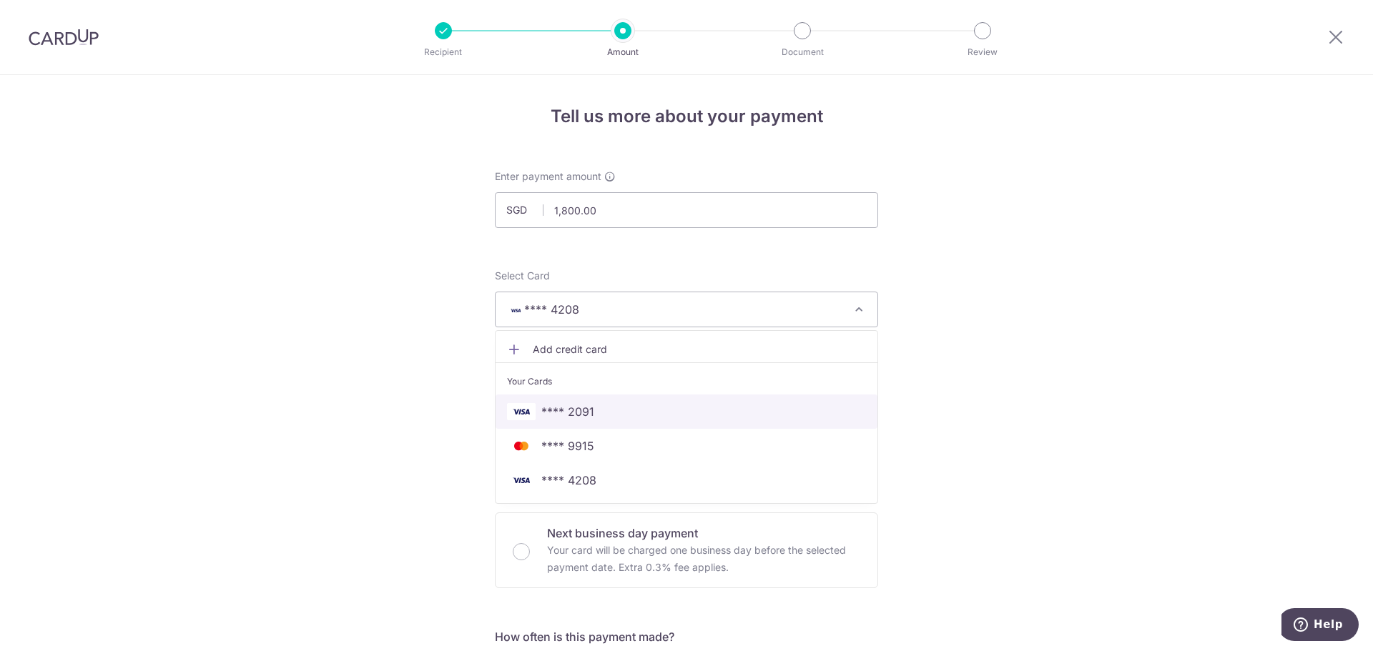
click at [643, 403] on span "**** 2091" at bounding box center [686, 411] width 359 height 17
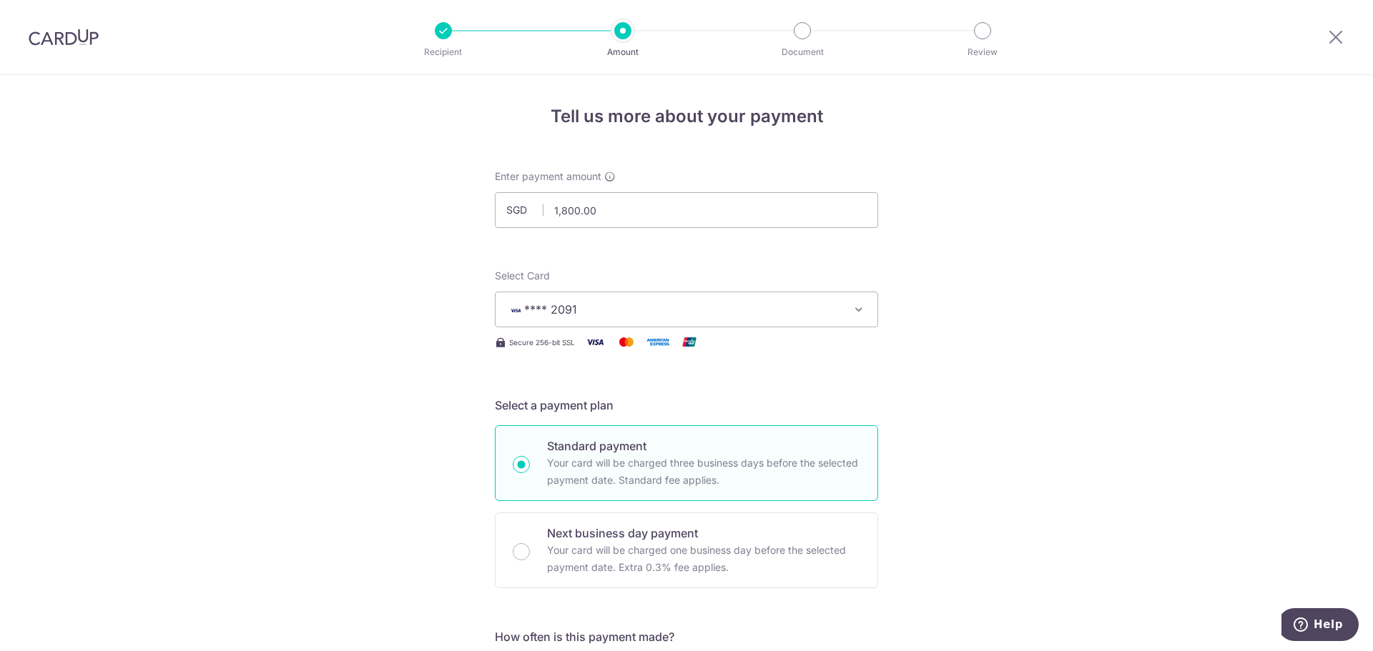
click at [716, 308] on span "**** 2091" at bounding box center [673, 309] width 333 height 17
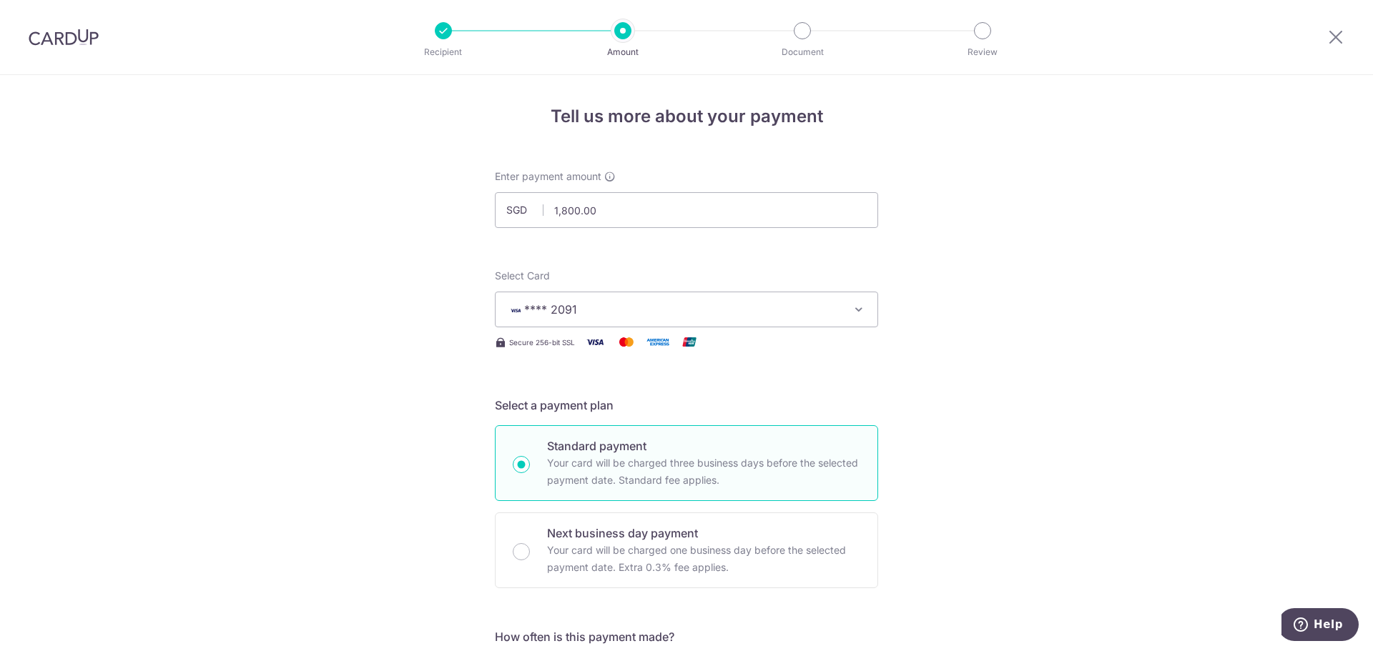
click at [768, 315] on span "**** 2091" at bounding box center [673, 309] width 333 height 17
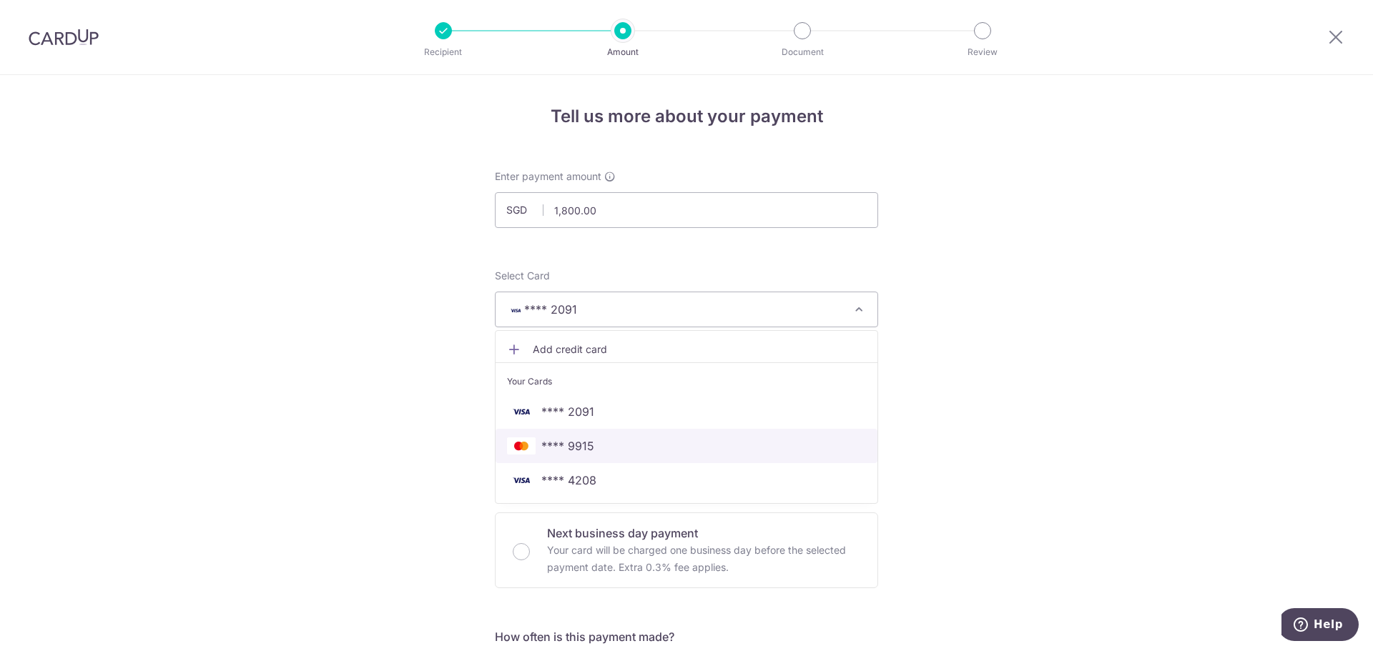
click at [711, 443] on span "**** 9915" at bounding box center [686, 446] width 359 height 17
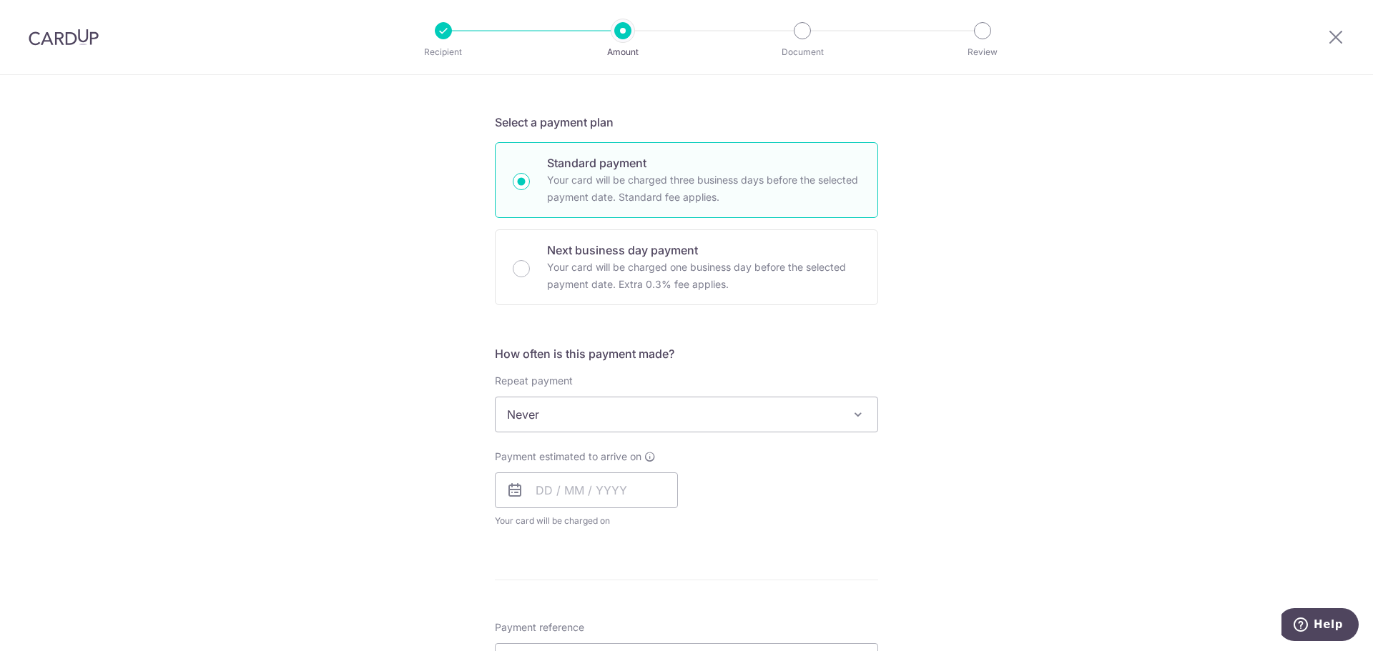
scroll to position [286, 0]
click at [715, 400] on span "Never" at bounding box center [687, 412] width 382 height 34
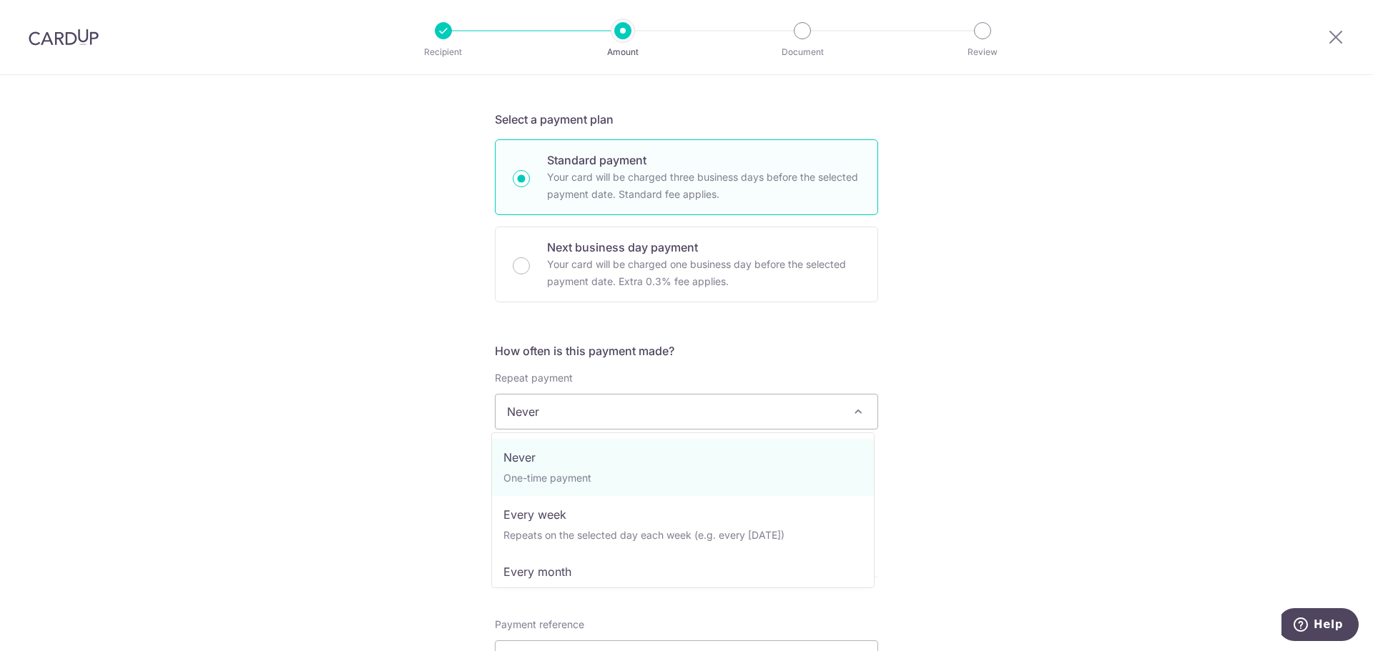
click at [728, 408] on span "Never" at bounding box center [687, 412] width 382 height 34
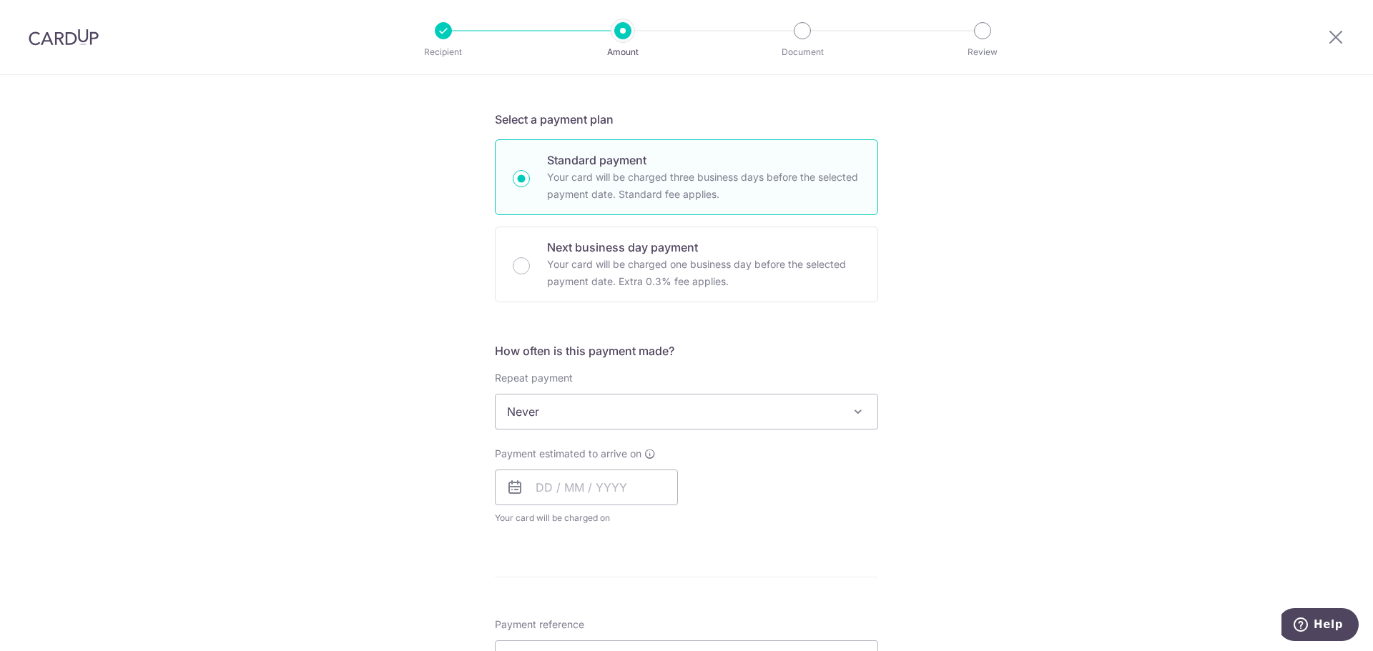
click at [726, 408] on span "Never" at bounding box center [687, 412] width 382 height 34
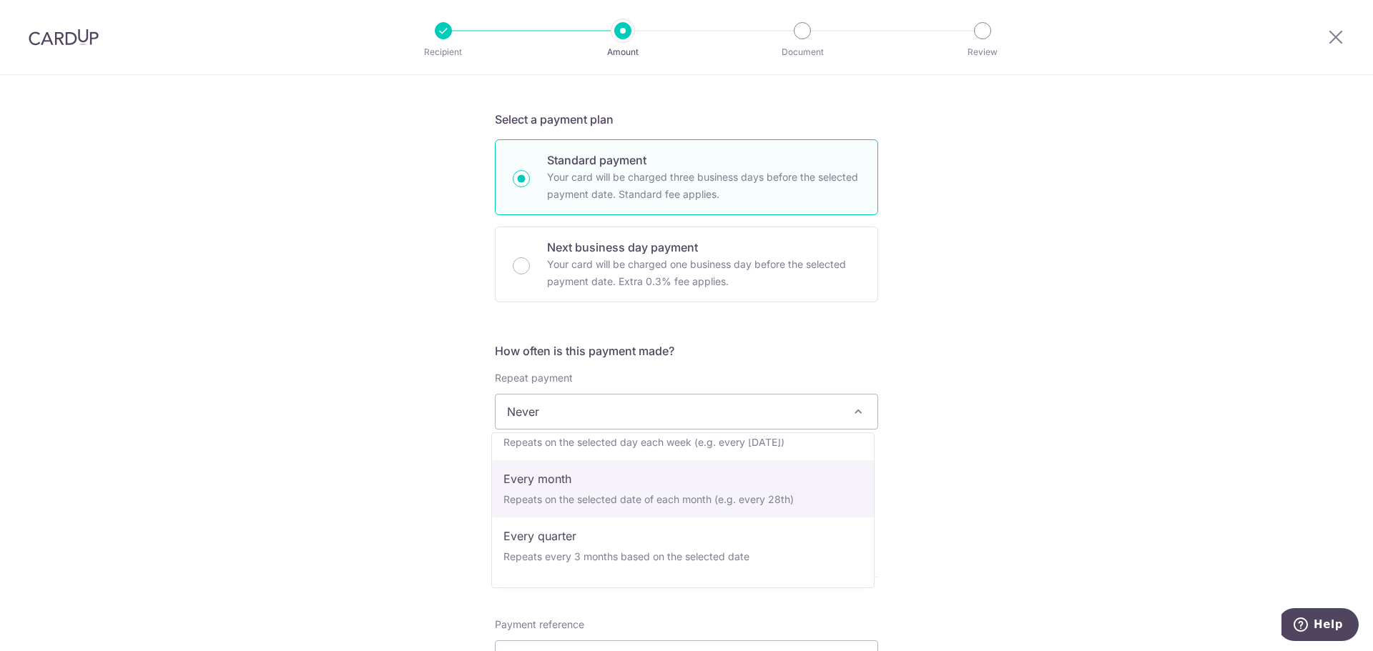
scroll to position [72, 0]
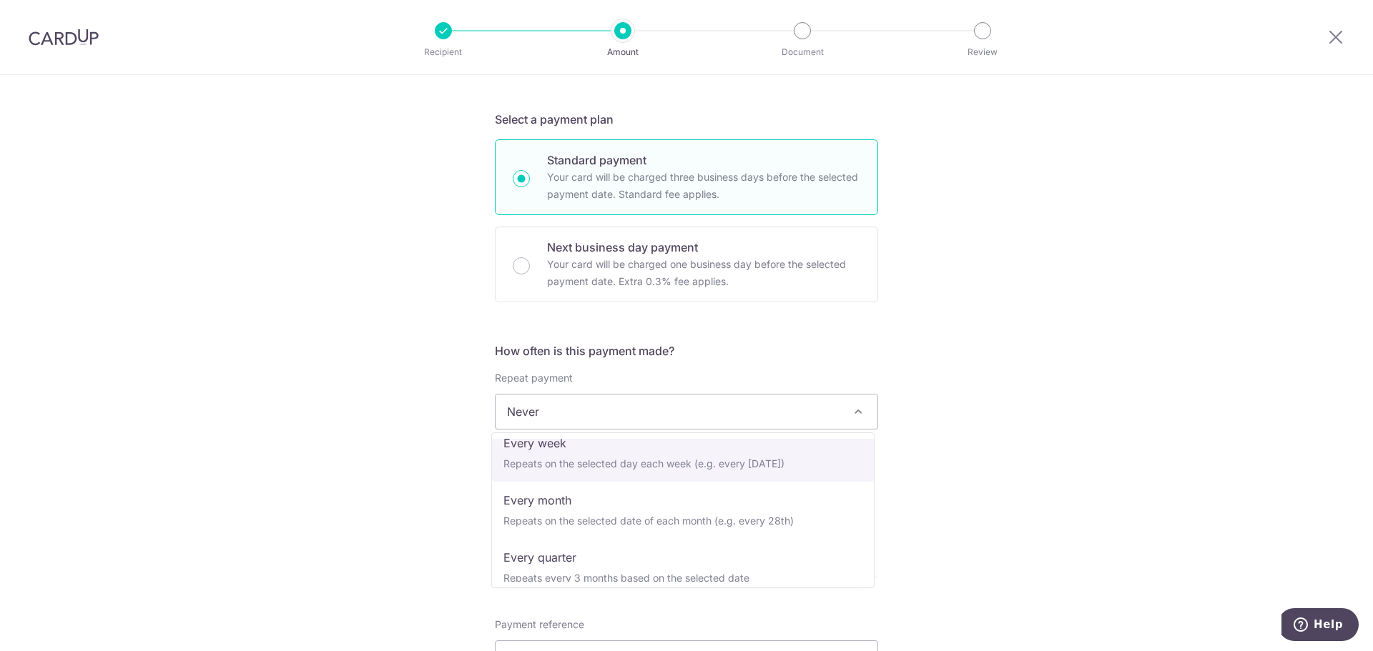
click at [1030, 385] on div "Tell us more about your payment Enter payment amount SGD 1,800.00 1800.00 Selec…" at bounding box center [686, 435] width 1373 height 1293
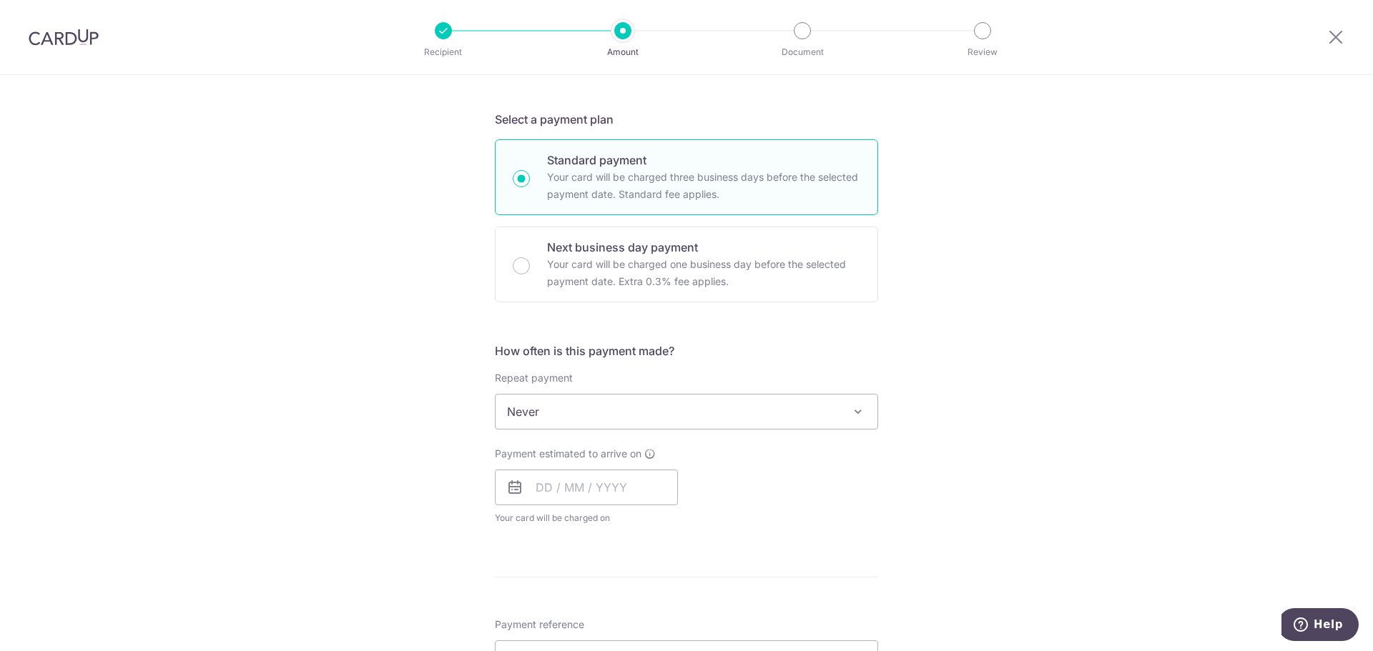
click at [664, 171] on p "Your card will be charged three business days before the selected payment date.…" at bounding box center [703, 186] width 313 height 34
click at [530, 171] on input "Standard payment Your card will be charged three business days before the selec…" at bounding box center [521, 178] width 17 height 17
radio input "true"
click at [687, 425] on span "Never" at bounding box center [687, 412] width 382 height 34
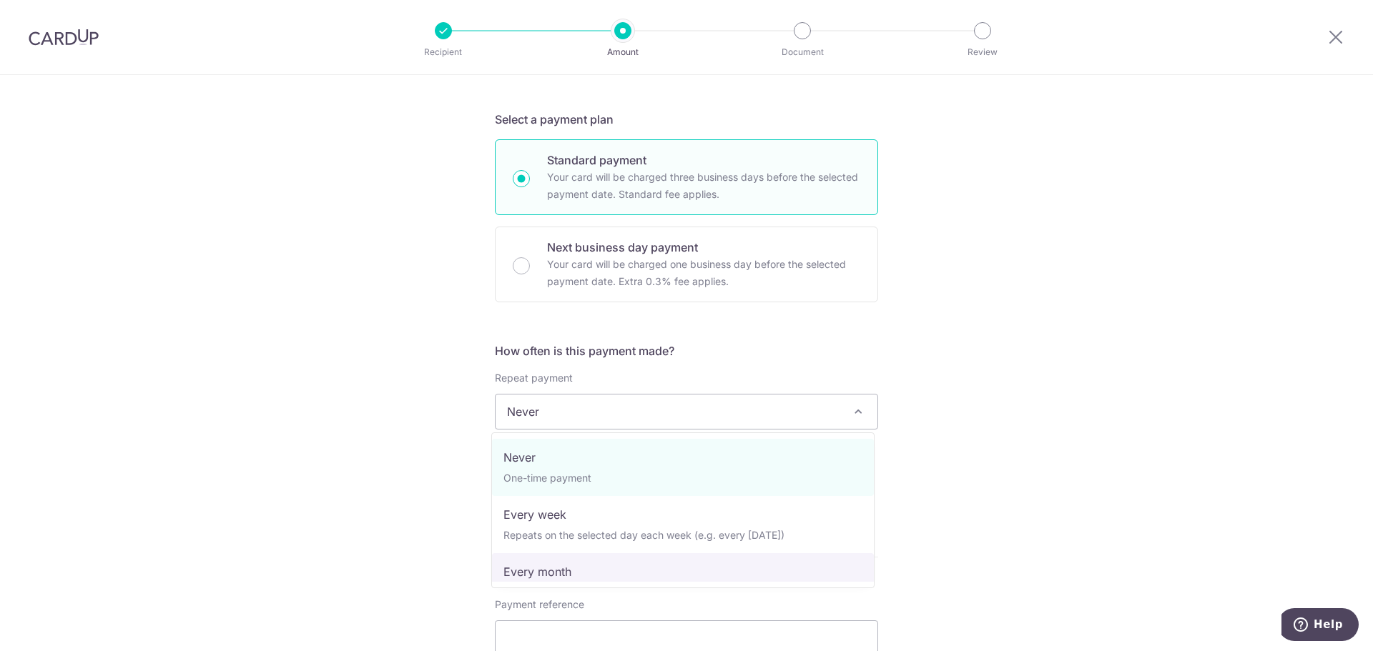
select select "3"
type input "31/08/2026"
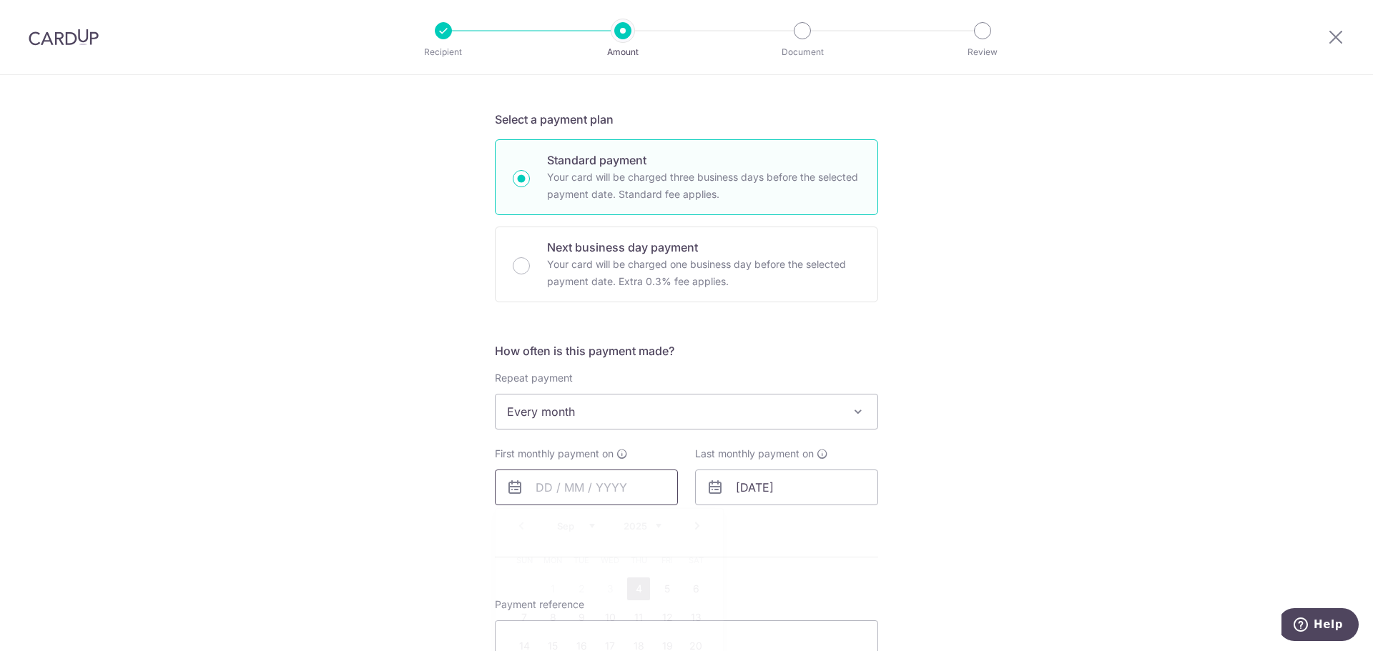
click at [613, 484] on input "text" at bounding box center [586, 488] width 183 height 36
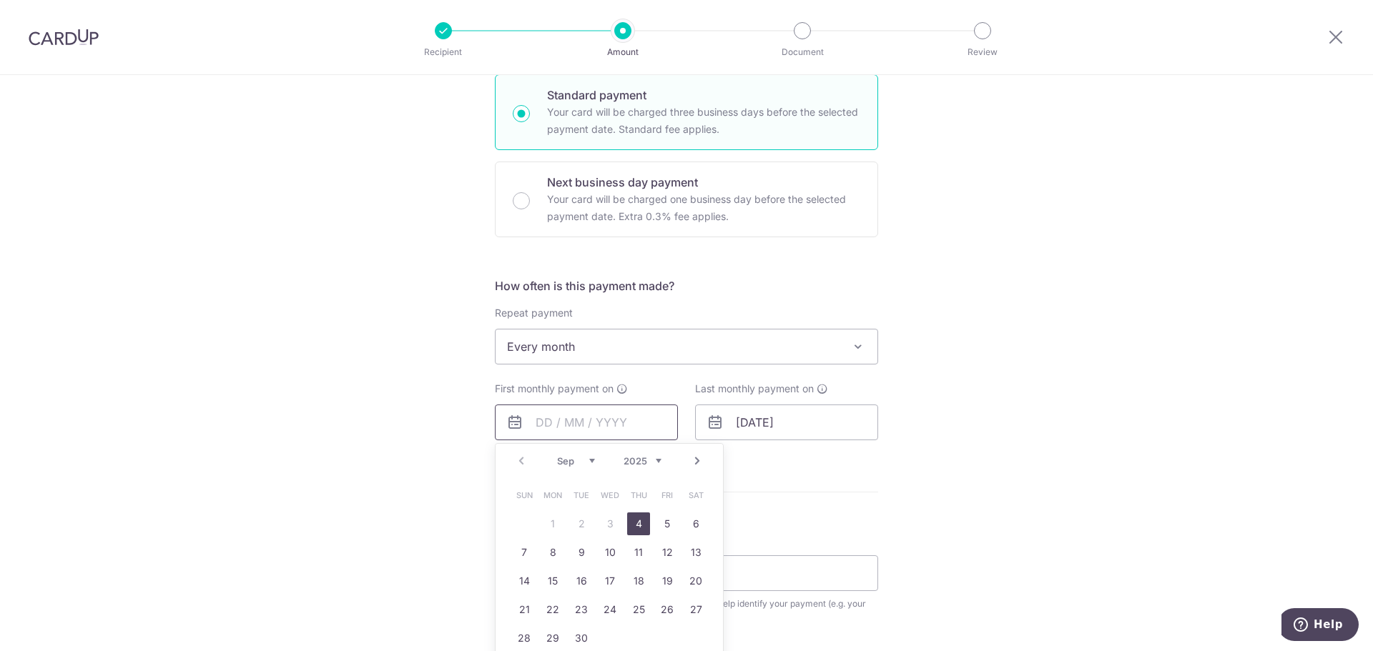
scroll to position [429, 0]
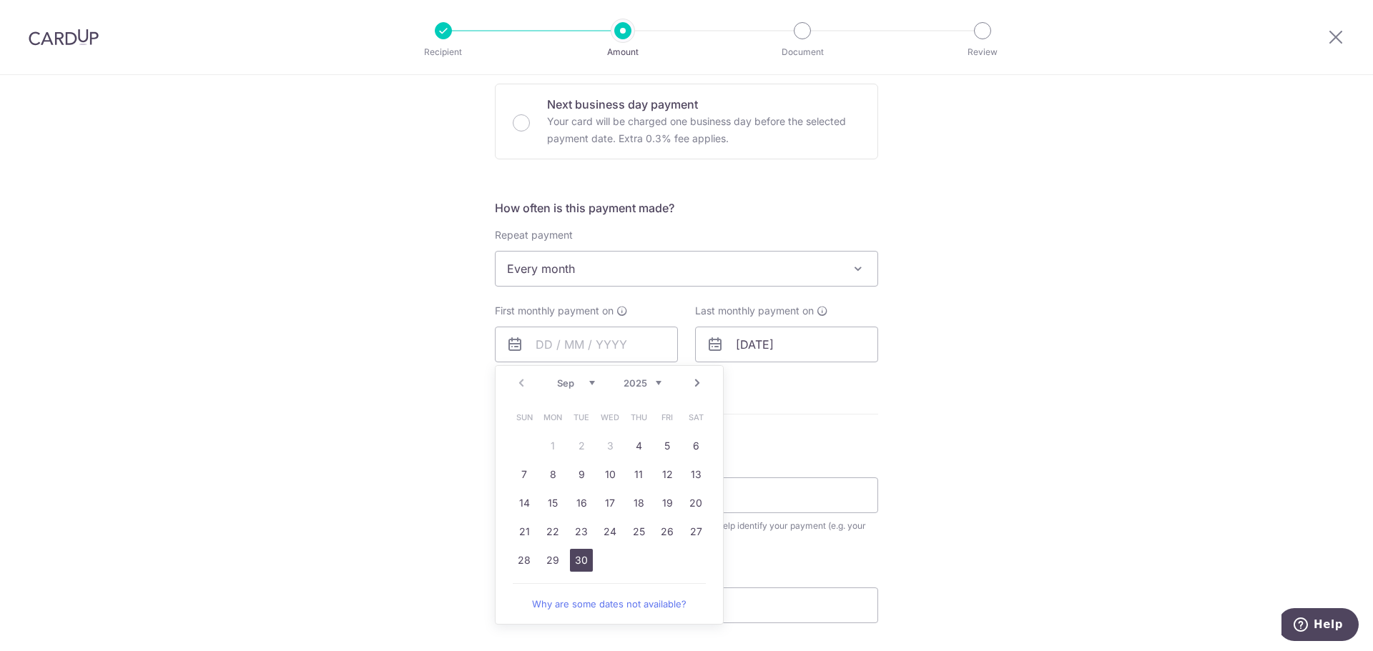
drag, startPoint x: 577, startPoint y: 563, endPoint x: 948, endPoint y: 458, distance: 385.9
click at [577, 563] on link "30" at bounding box center [581, 560] width 23 height 23
type input "[DATE]"
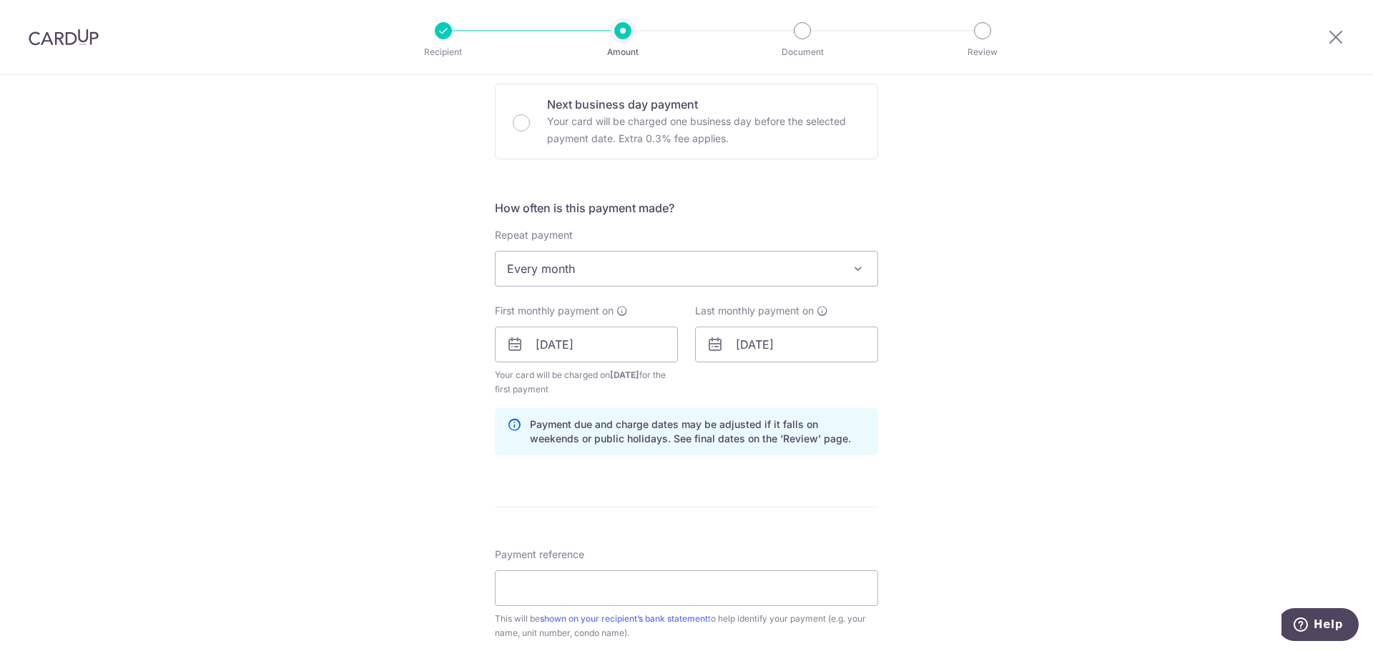
click at [988, 447] on div "Tell us more about your payment Enter payment amount SGD 1,800.00 1800.00 Selec…" at bounding box center [686, 329] width 1373 height 1366
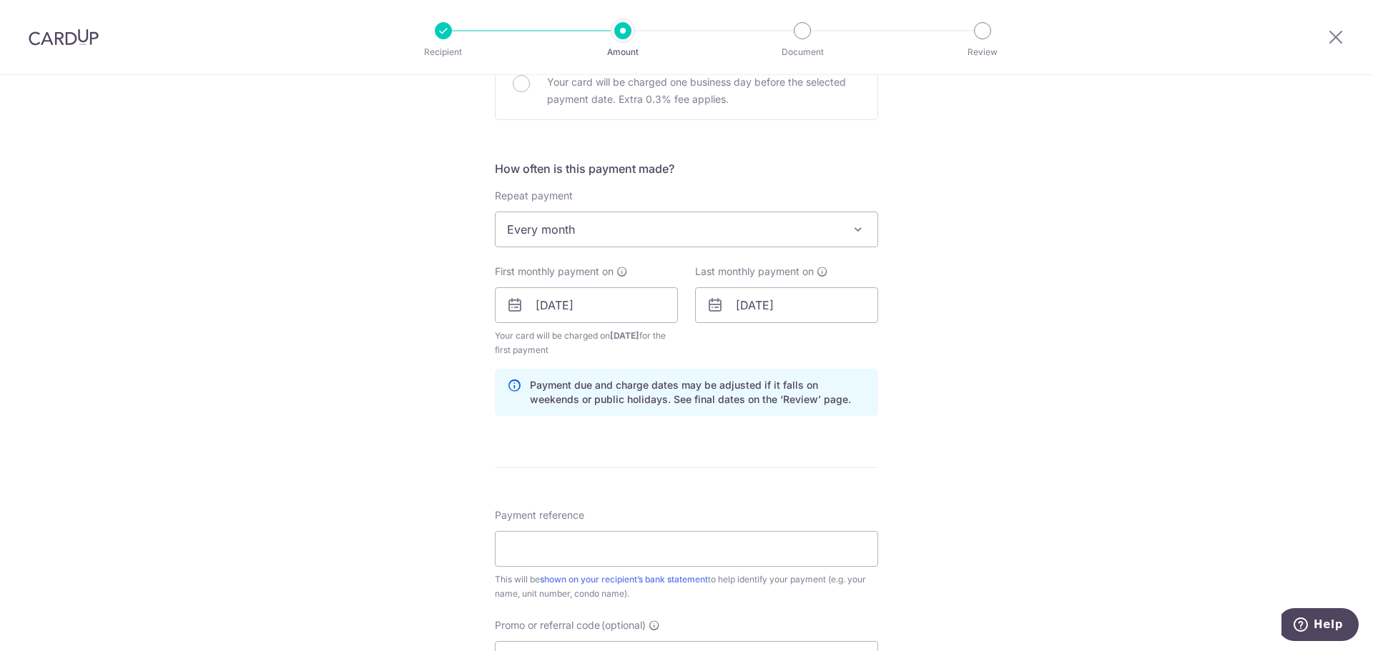
scroll to position [501, 0]
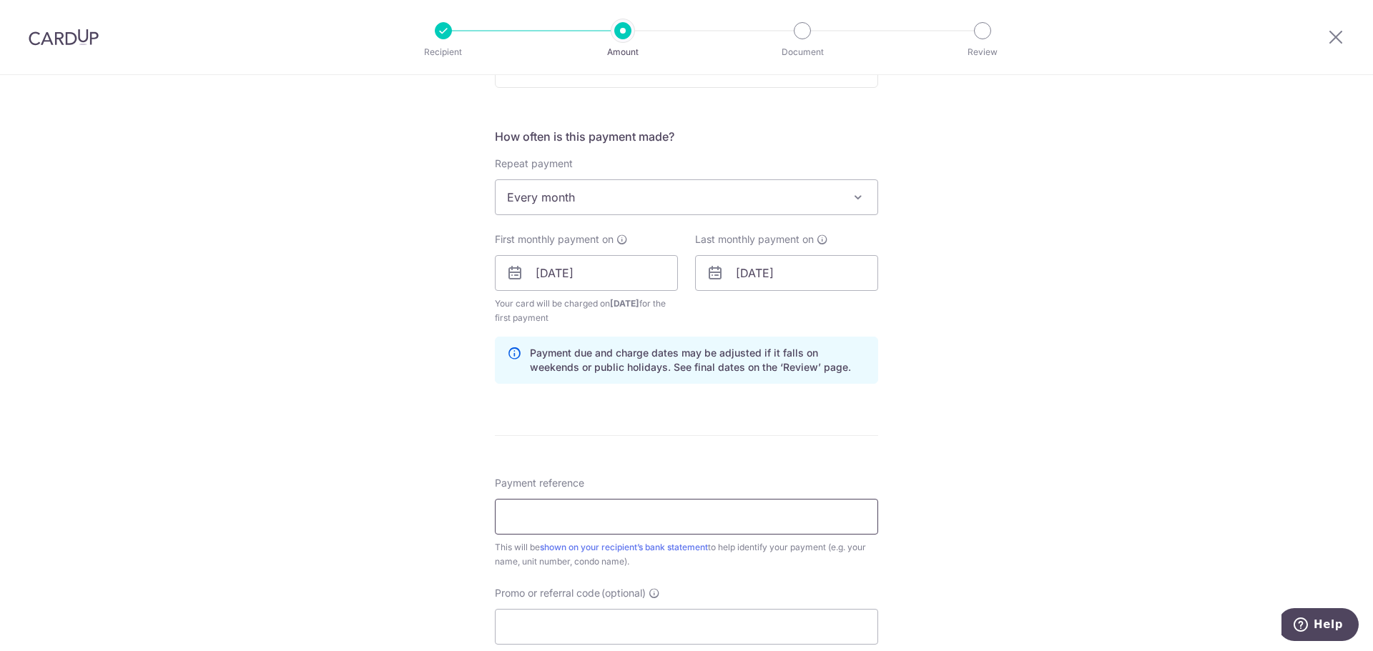
click at [711, 505] on input "Payment reference" at bounding box center [686, 517] width 383 height 36
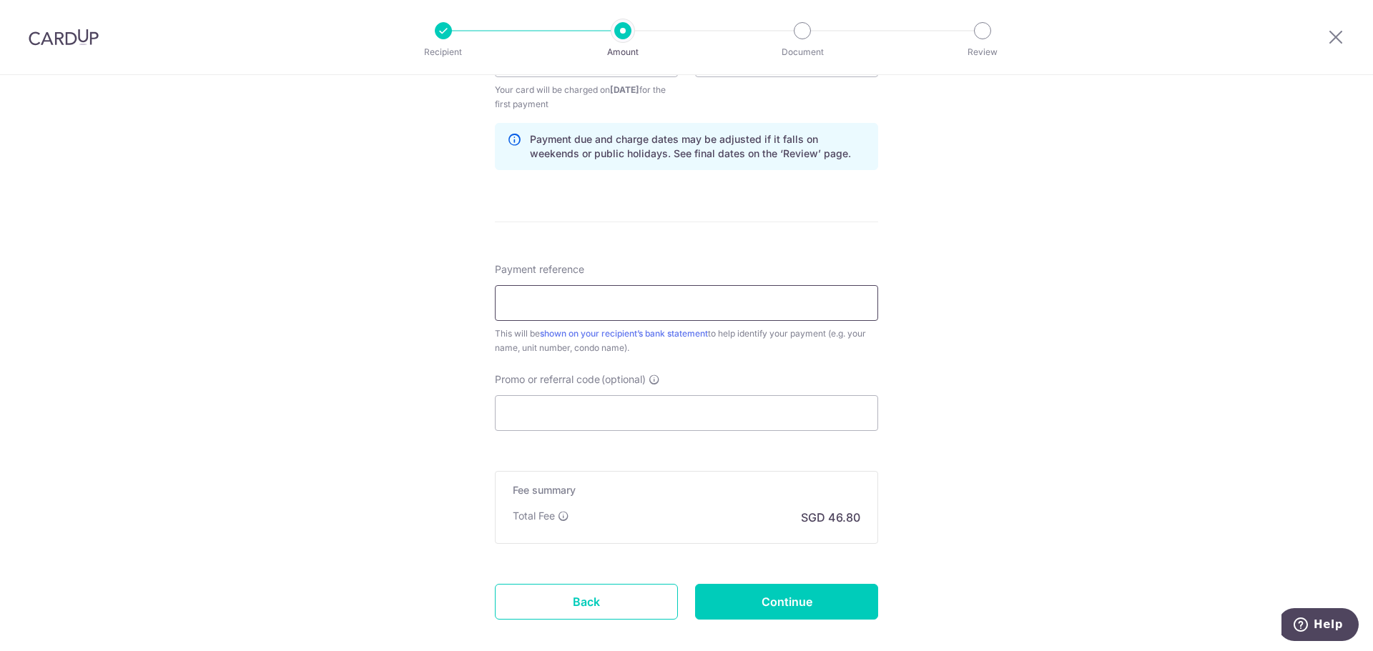
scroll to position [715, 0]
click at [692, 420] on input "Promo or referral code (optional)" at bounding box center [686, 413] width 383 height 36
paste input "SAVERENT179"
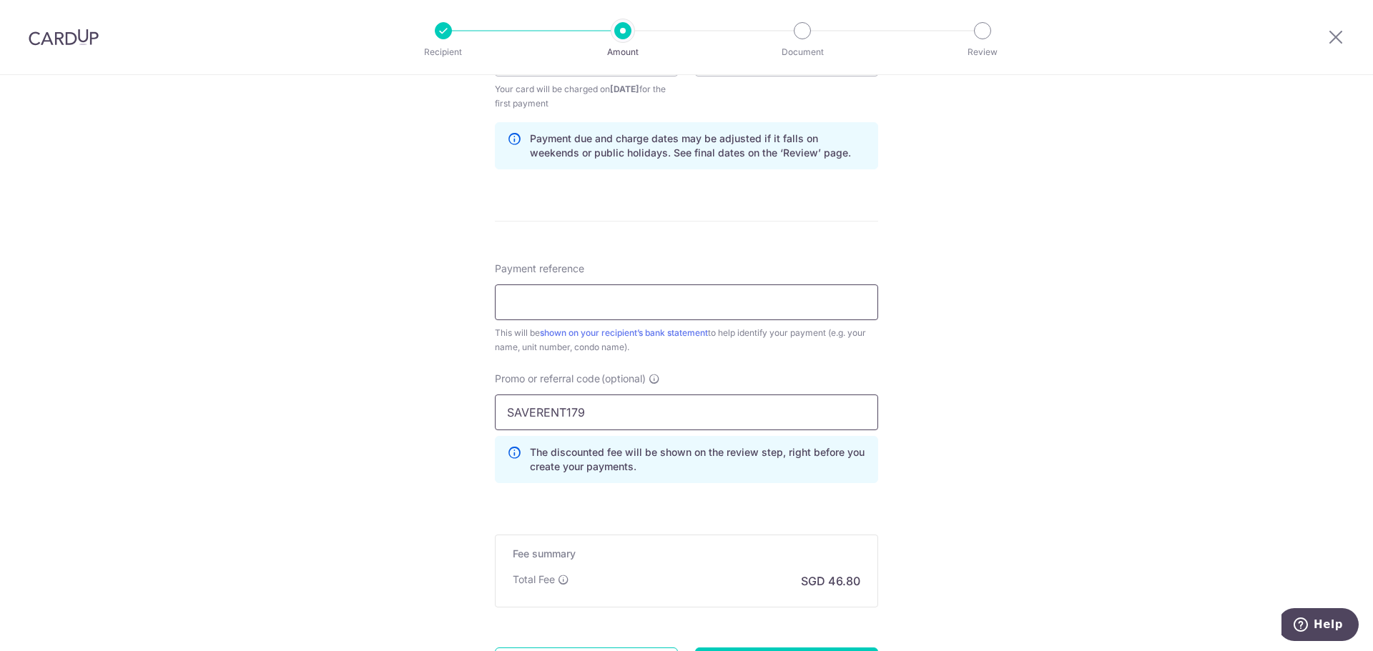
type input "SAVERENT179"
click at [670, 304] on input "Payment reference" at bounding box center [686, 303] width 383 height 36
type input "a"
type input "[PERSON_NAME] TRILIVE 10-11"
click at [1043, 402] on div "Tell us more about your payment Enter payment amount SGD 1,800.00 1800.00 Selec…" at bounding box center [686, 75] width 1373 height 1431
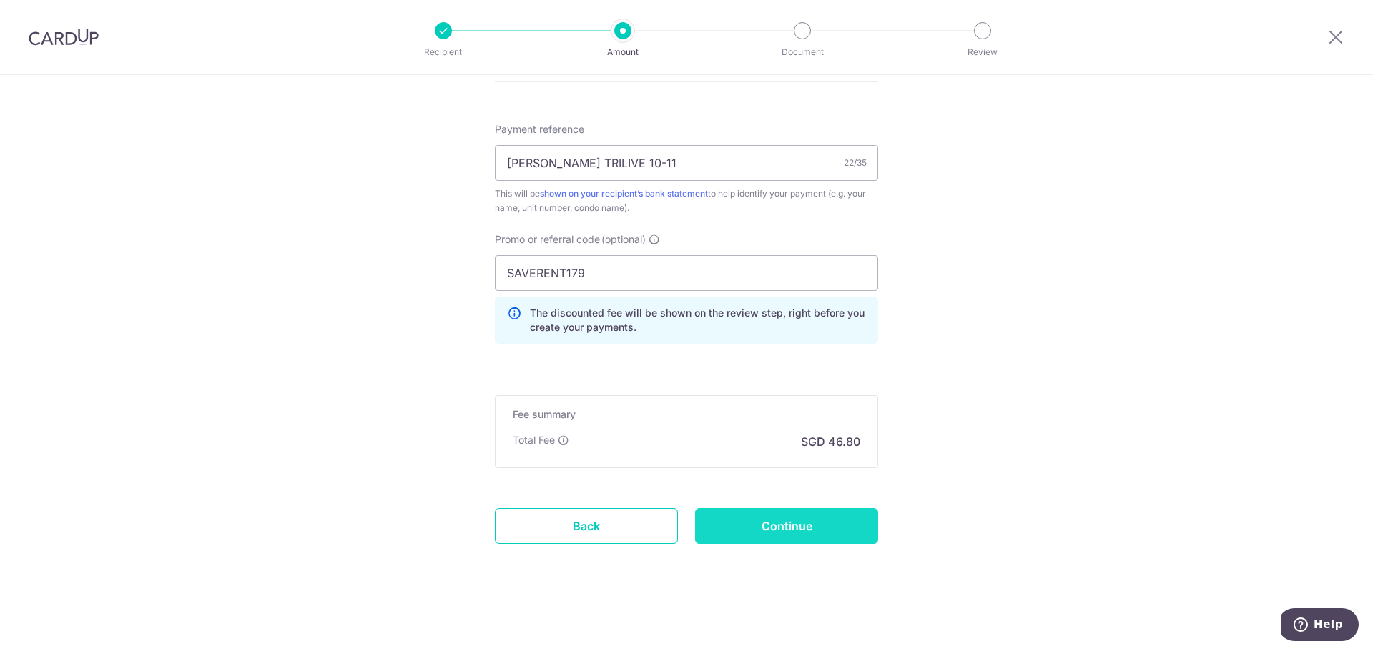
click at [762, 535] on input "Continue" at bounding box center [786, 526] width 183 height 36
type input "Create Schedule"
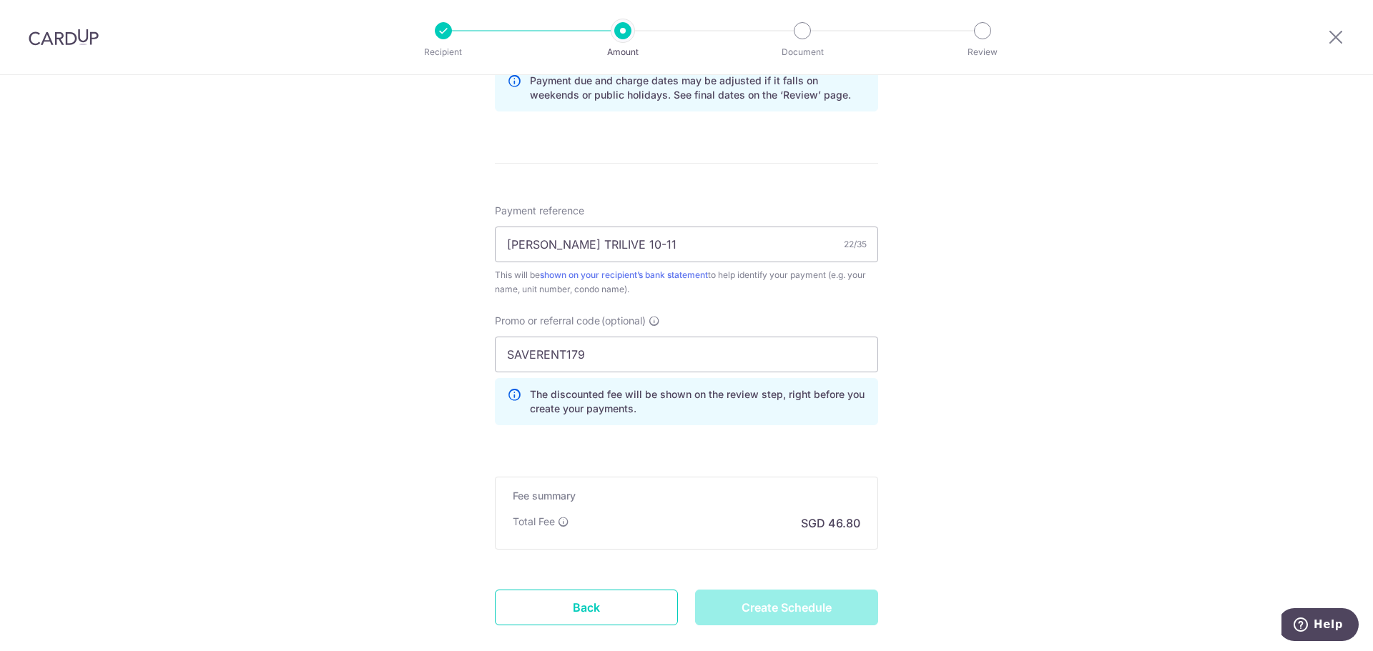
scroll to position [425, 0]
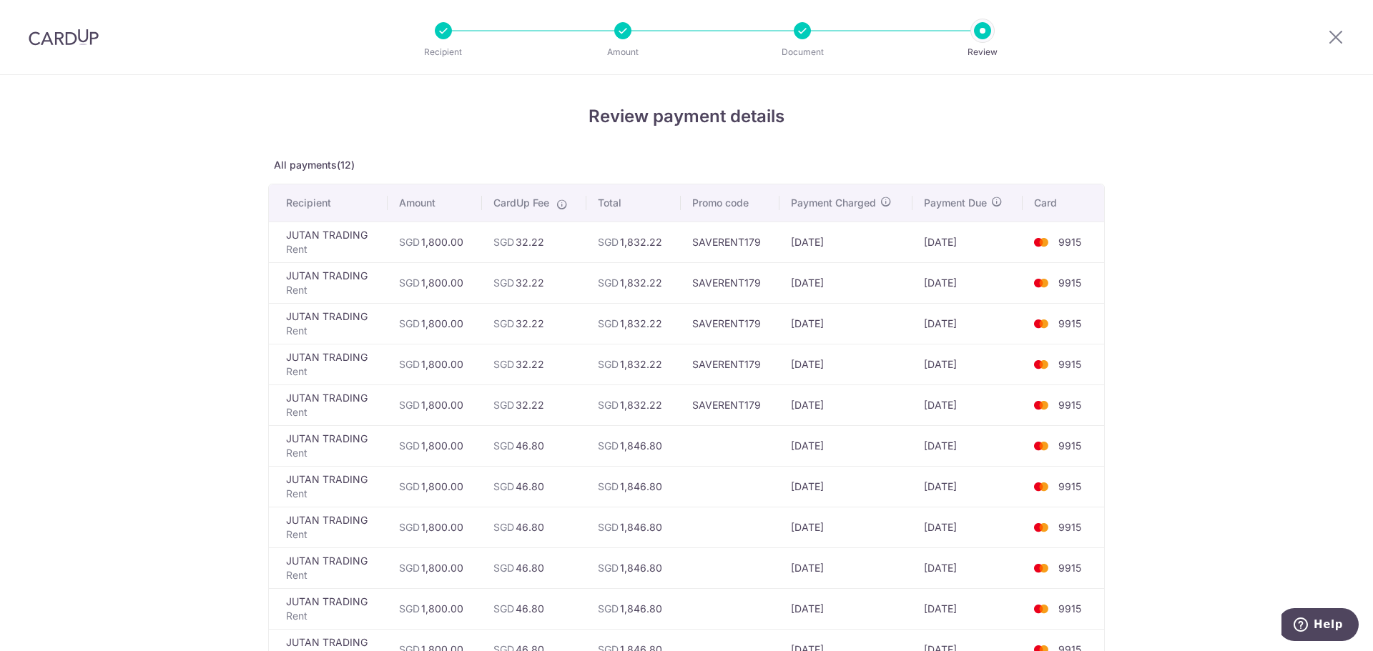
click at [1096, 438] on td "9915" at bounding box center [1063, 445] width 82 height 41
drag, startPoint x: 1083, startPoint y: 427, endPoint x: 1018, endPoint y: 305, distance: 138.2
click at [1018, 305] on tbody "JUTAN TRADING Rent SGD 1,800.00 SGD 32.22 SGD 1,832.22 SAVERENT179 [DATE] [DATE…" at bounding box center [686, 466] width 835 height 489
click at [1018, 305] on td "[DATE]" at bounding box center [966, 323] width 109 height 41
click at [1070, 442] on span "9915" at bounding box center [1069, 446] width 23 height 12
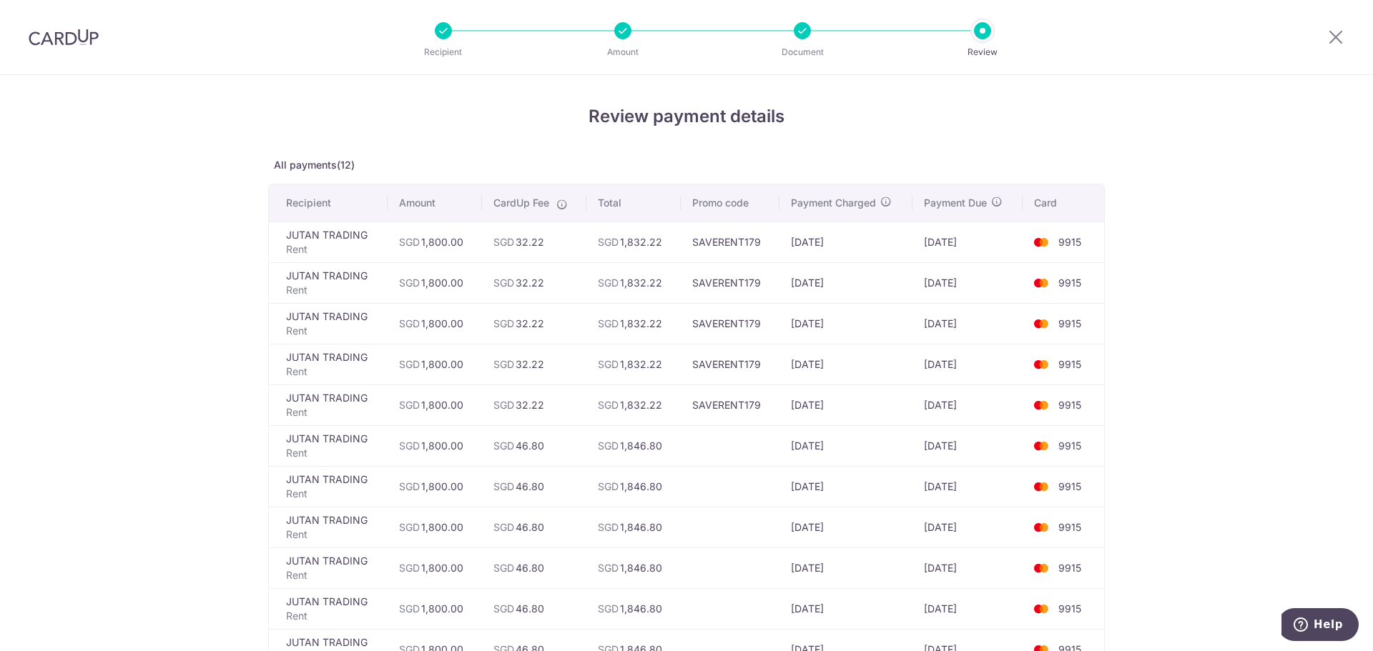
click at [1140, 274] on div "Review payment details All payments(12) Recipient Amount CardUp Fee Total Promo…" at bounding box center [686, 513] width 1373 height 877
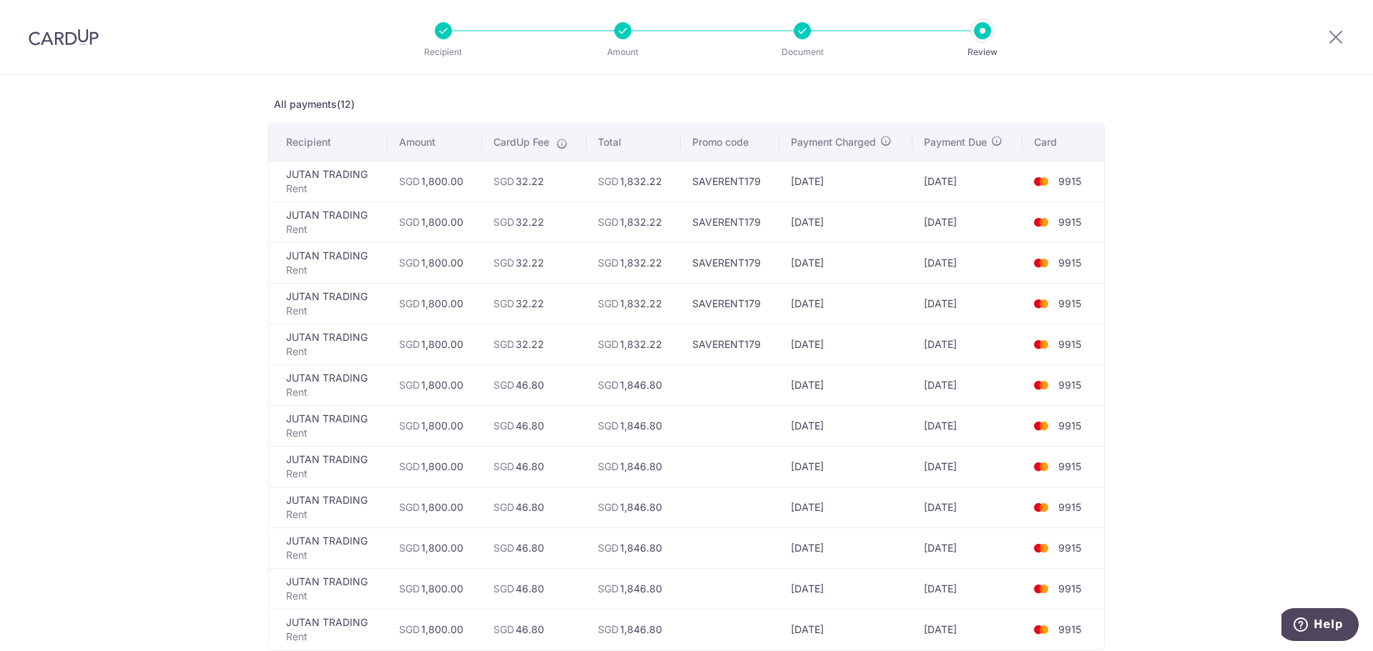
scroll to position [14, 0]
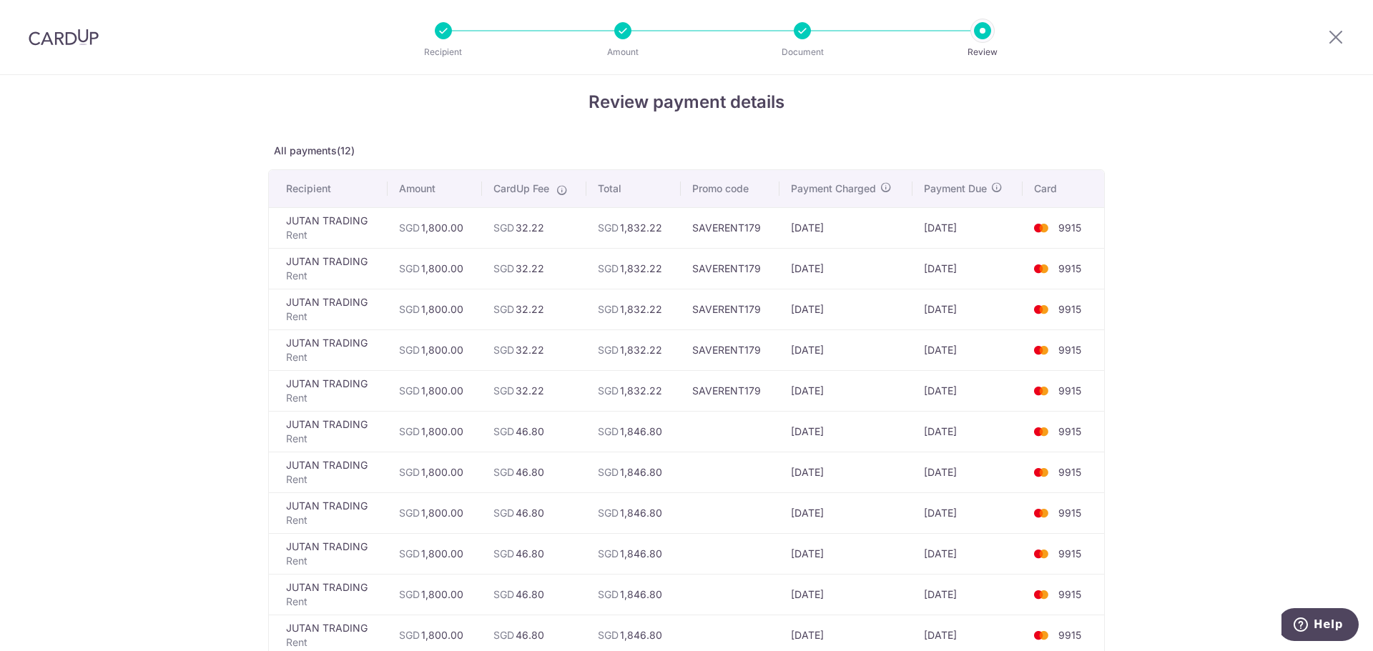
drag, startPoint x: 674, startPoint y: 398, endPoint x: 782, endPoint y: 405, distance: 108.3
click at [782, 405] on tr "JUTAN TRADING Rent SGD 1,800.00 SGD 32.22 SGD 1,832.22 SAVERENT179 [DATE] [DATE…" at bounding box center [686, 390] width 835 height 41
click at [782, 405] on td "27/01/2026" at bounding box center [846, 390] width 134 height 41
drag, startPoint x: 782, startPoint y: 406, endPoint x: 726, endPoint y: 398, distance: 56.3
click at [726, 398] on tr "JUTAN TRADING Rent SGD 1,800.00 SGD 32.22 SGD 1,832.22 SAVERENT179 27/01/2026 3…" at bounding box center [686, 390] width 835 height 41
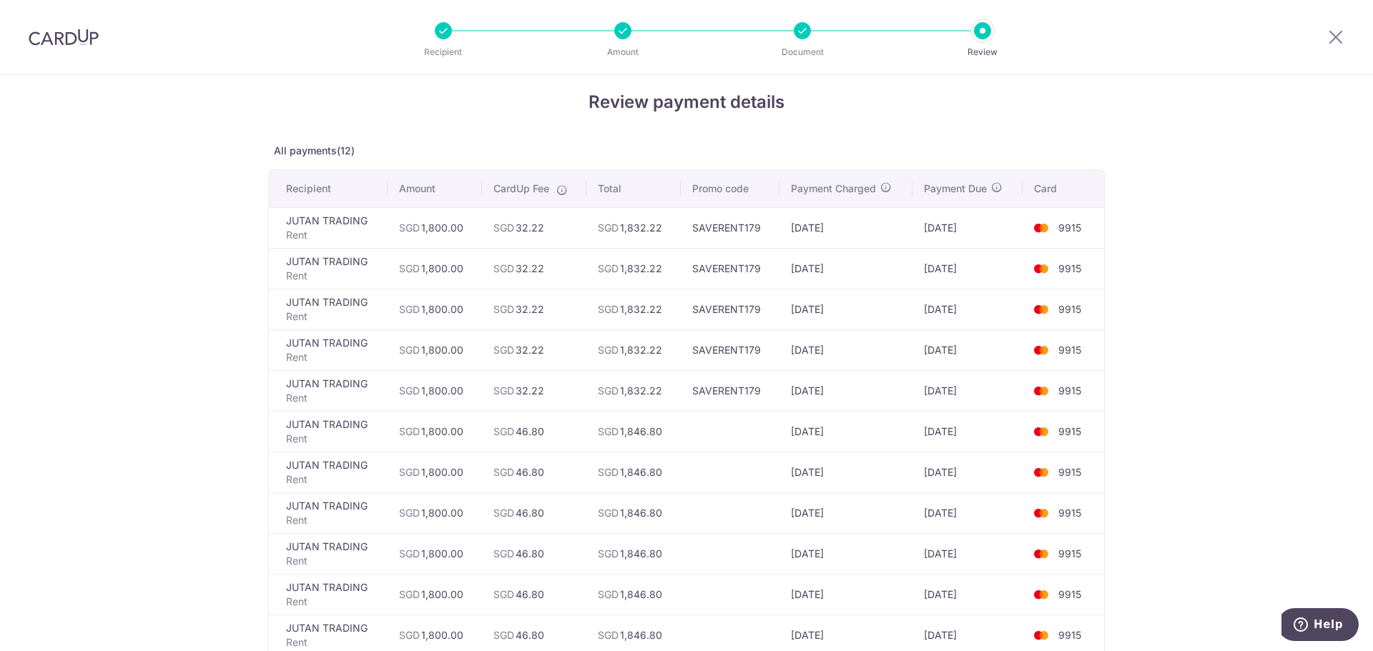
click at [726, 398] on td "SAVERENT179" at bounding box center [730, 390] width 99 height 41
drag, startPoint x: 723, startPoint y: 398, endPoint x: 837, endPoint y: 393, distance: 114.5
click at [837, 393] on tr "JUTAN TRADING Rent SGD 1,800.00 SGD 32.22 SGD 1,832.22 SAVERENT179 27/01/2026 3…" at bounding box center [686, 390] width 835 height 41
click at [837, 393] on td "[DATE]" at bounding box center [846, 390] width 134 height 41
drag, startPoint x: 849, startPoint y: 395, endPoint x: 766, endPoint y: 395, distance: 82.9
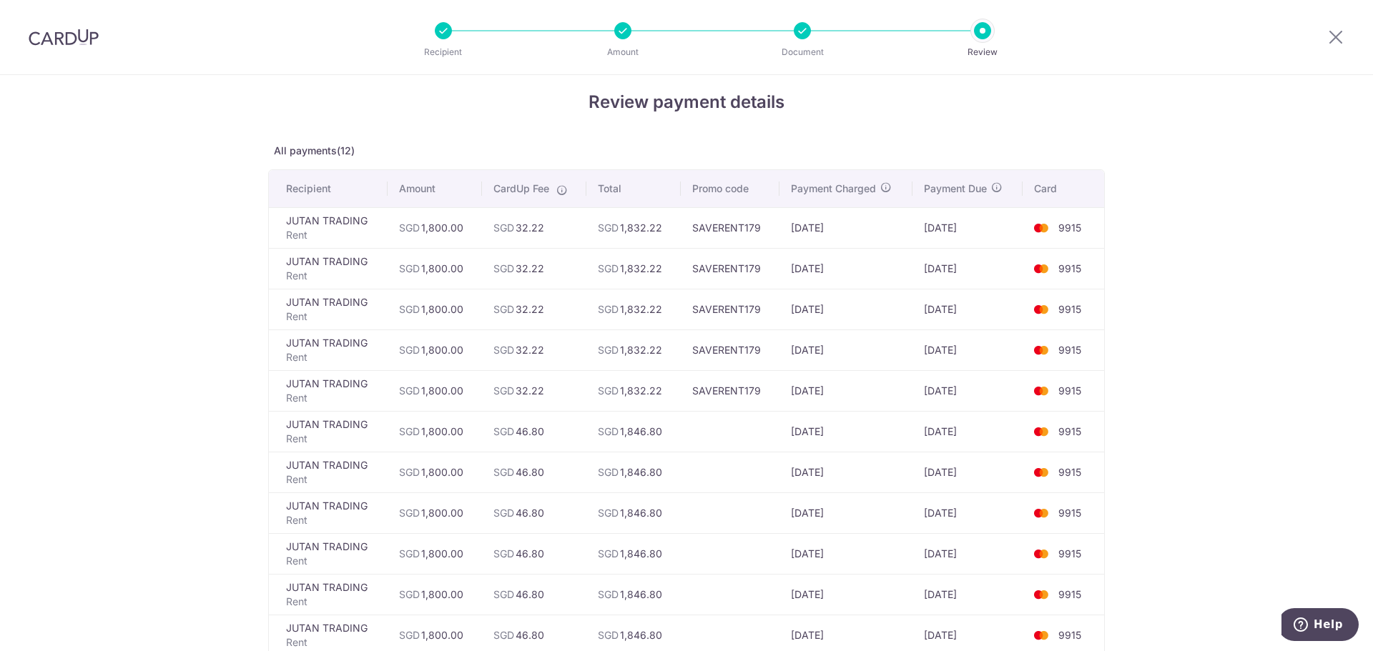
click at [766, 395] on tr "JUTAN TRADING Rent SGD 1,800.00 SGD 32.22 SGD 1,832.22 SAVERENT179 27/01/2026 3…" at bounding box center [686, 390] width 835 height 41
click at [766, 395] on td "SAVERENT179" at bounding box center [730, 390] width 99 height 41
drag, startPoint x: 788, startPoint y: 399, endPoint x: 970, endPoint y: 404, distance: 181.7
click at [970, 404] on tr "JUTAN TRADING Rent SGD 1,800.00 SGD 32.22 SGD 1,832.22 SAVERENT179 27/01/2026 3…" at bounding box center [686, 390] width 835 height 41
click at [970, 404] on td "[DATE]" at bounding box center [966, 390] width 109 height 41
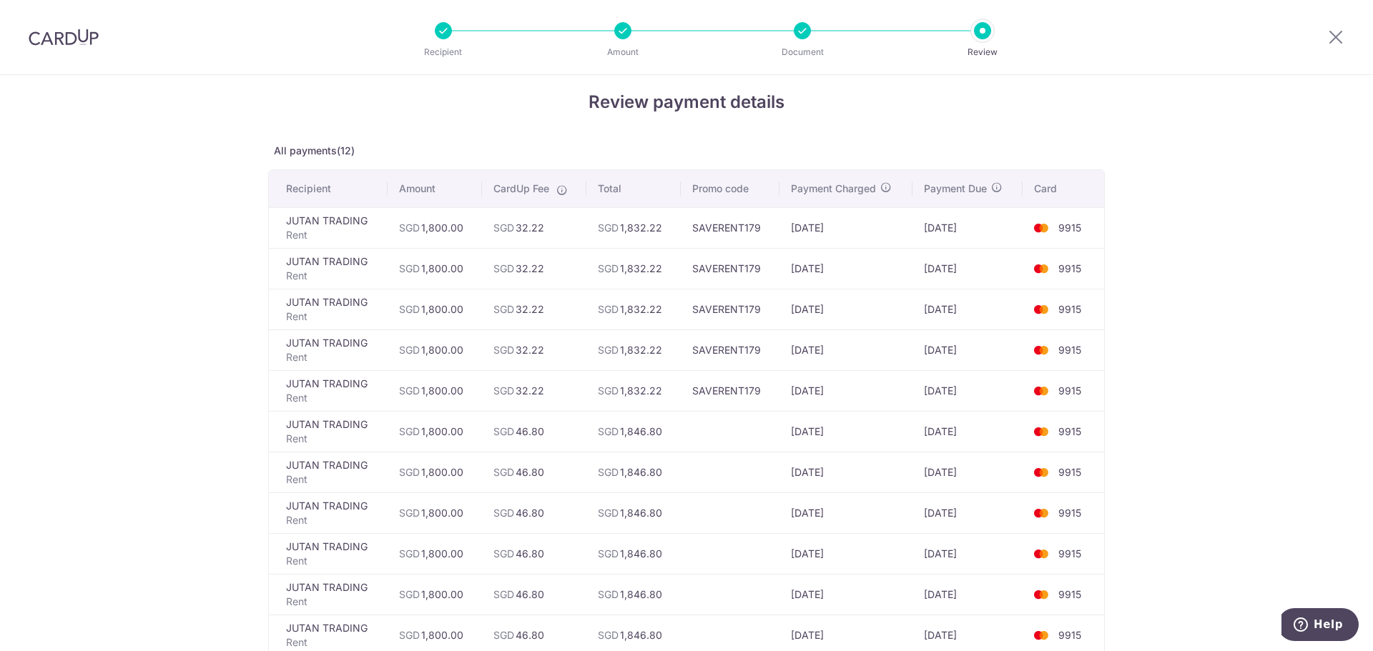
drag, startPoint x: 980, startPoint y: 400, endPoint x: 914, endPoint y: 397, distance: 65.8
click at [914, 397] on td "[DATE]" at bounding box center [966, 390] width 109 height 41
drag, startPoint x: 910, startPoint y: 398, endPoint x: 1006, endPoint y: 404, distance: 96.0
click at [1006, 401] on td "[DATE]" at bounding box center [966, 390] width 109 height 41
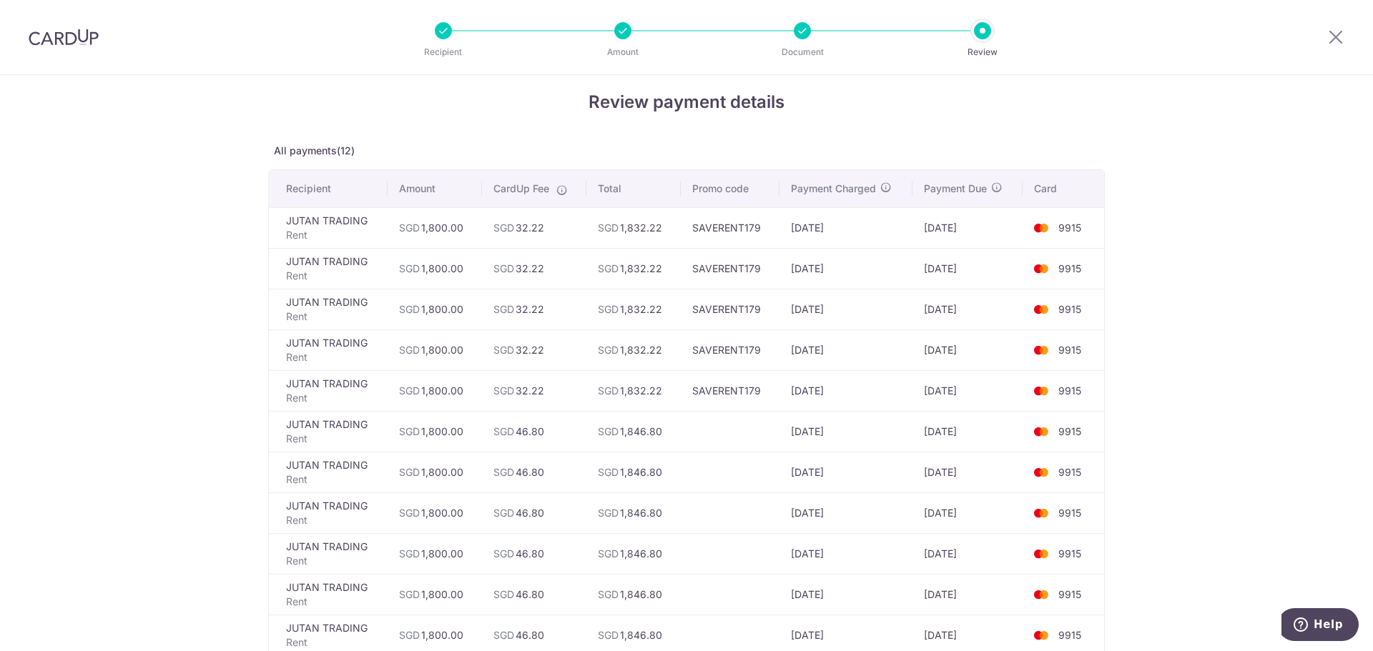
click at [1006, 404] on td "[DATE]" at bounding box center [966, 390] width 109 height 41
drag, startPoint x: 995, startPoint y: 406, endPoint x: 913, endPoint y: 357, distance: 95.9
click at [913, 357] on tbody "JUTAN TRADING Rent SGD 1,800.00 SGD 32.22 SGD 1,832.22 SAVERENT179 25/09/2025 3…" at bounding box center [686, 451] width 835 height 489
click at [913, 357] on td "[DATE]" at bounding box center [966, 350] width 109 height 41
drag, startPoint x: 916, startPoint y: 353, endPoint x: 984, endPoint y: 383, distance: 74.3
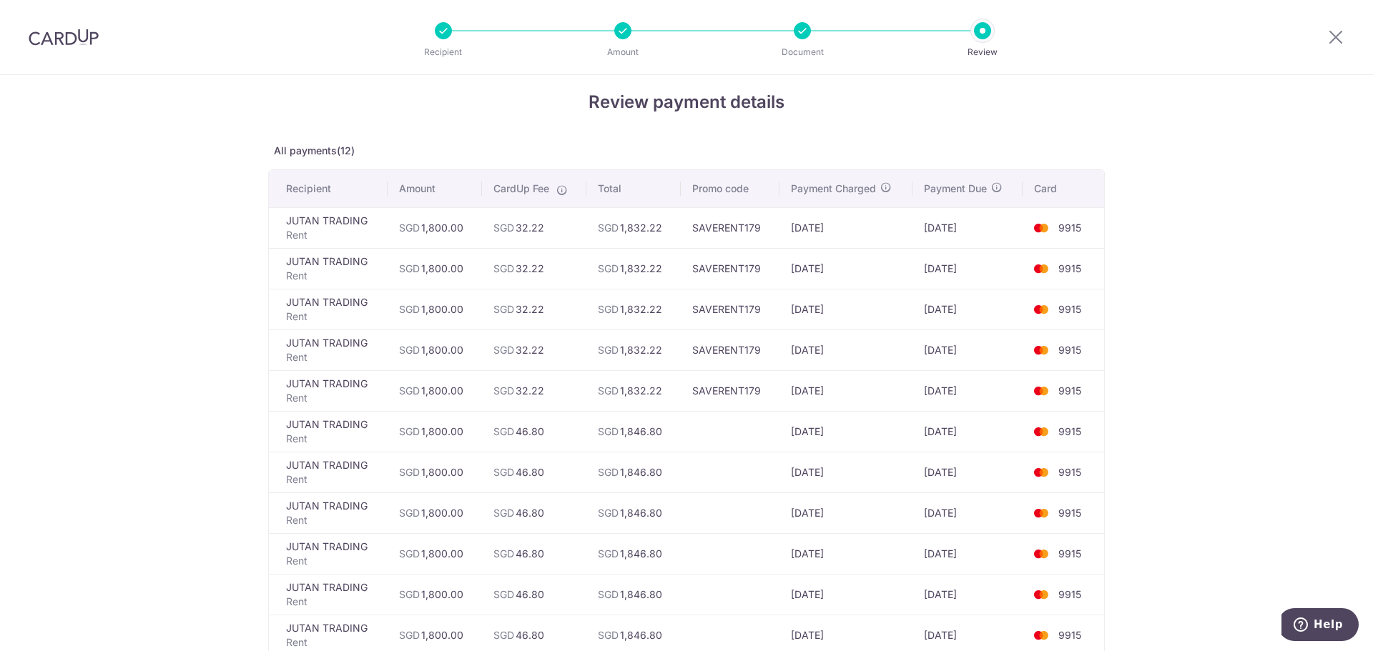
click at [978, 376] on tbody "JUTAN TRADING Rent SGD 1,800.00 SGD 32.22 SGD 1,832.22 SAVERENT179 25/09/2025 3…" at bounding box center [686, 451] width 835 height 489
click at [984, 383] on td "[DATE]" at bounding box center [966, 390] width 109 height 41
drag, startPoint x: 984, startPoint y: 397, endPoint x: 927, endPoint y: 322, distance: 94.0
click at [927, 322] on tbody "JUTAN TRADING Rent SGD 1,800.00 SGD 32.22 SGD 1,832.22 SAVERENT179 25/09/2025 3…" at bounding box center [686, 451] width 835 height 489
click at [927, 322] on td "[DATE]" at bounding box center [966, 309] width 109 height 41
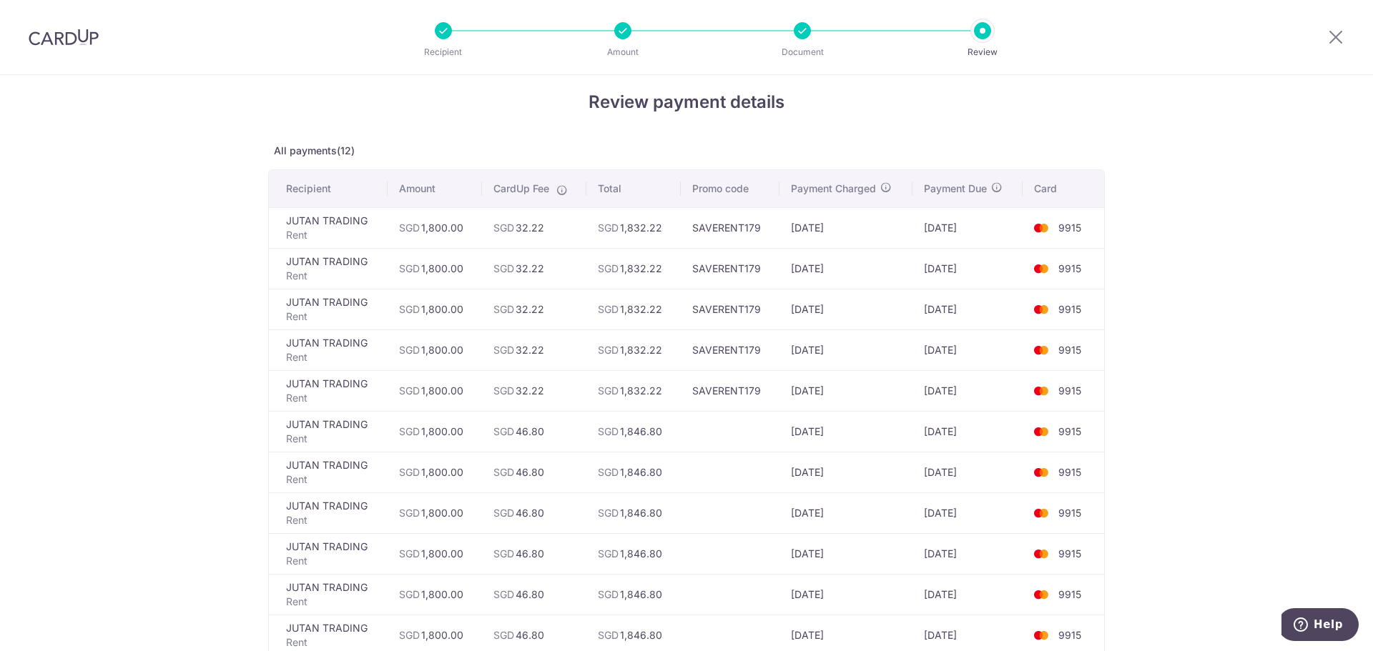
drag, startPoint x: 937, startPoint y: 335, endPoint x: 987, endPoint y: 389, distance: 73.9
click at [982, 387] on tbody "JUTAN TRADING Rent SGD 1,800.00 SGD 32.22 SGD 1,832.22 SAVERENT179 25/09/2025 3…" at bounding box center [686, 451] width 835 height 489
click at [987, 390] on td "[DATE]" at bounding box center [966, 390] width 109 height 41
drag, startPoint x: 978, startPoint y: 393, endPoint x: 924, endPoint y: 302, distance: 105.8
click at [924, 302] on tbody "JUTAN TRADING Rent SGD 1,800.00 SGD 32.22 SGD 1,832.22 SAVERENT179 25/09/2025 3…" at bounding box center [686, 451] width 835 height 489
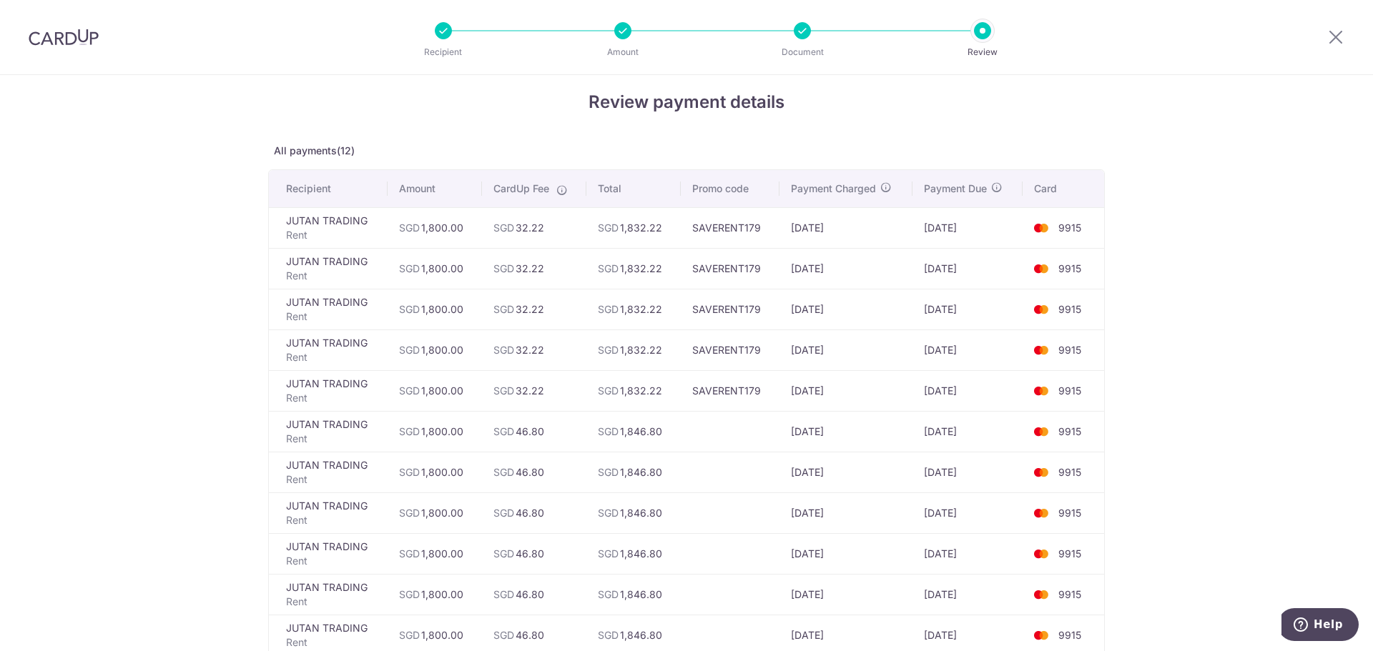
click at [924, 302] on td "[DATE]" at bounding box center [966, 309] width 109 height 41
drag, startPoint x: 922, startPoint y: 305, endPoint x: 995, endPoint y: 414, distance: 130.5
click at [995, 414] on tbody "JUTAN TRADING Rent SGD 1,800.00 SGD 32.22 SGD 1,832.22 SAVERENT179 25/09/2025 3…" at bounding box center [686, 451] width 835 height 489
click at [977, 418] on td "28/02/2026" at bounding box center [966, 431] width 109 height 41
drag, startPoint x: 989, startPoint y: 438, endPoint x: 949, endPoint y: 343, distance: 102.5
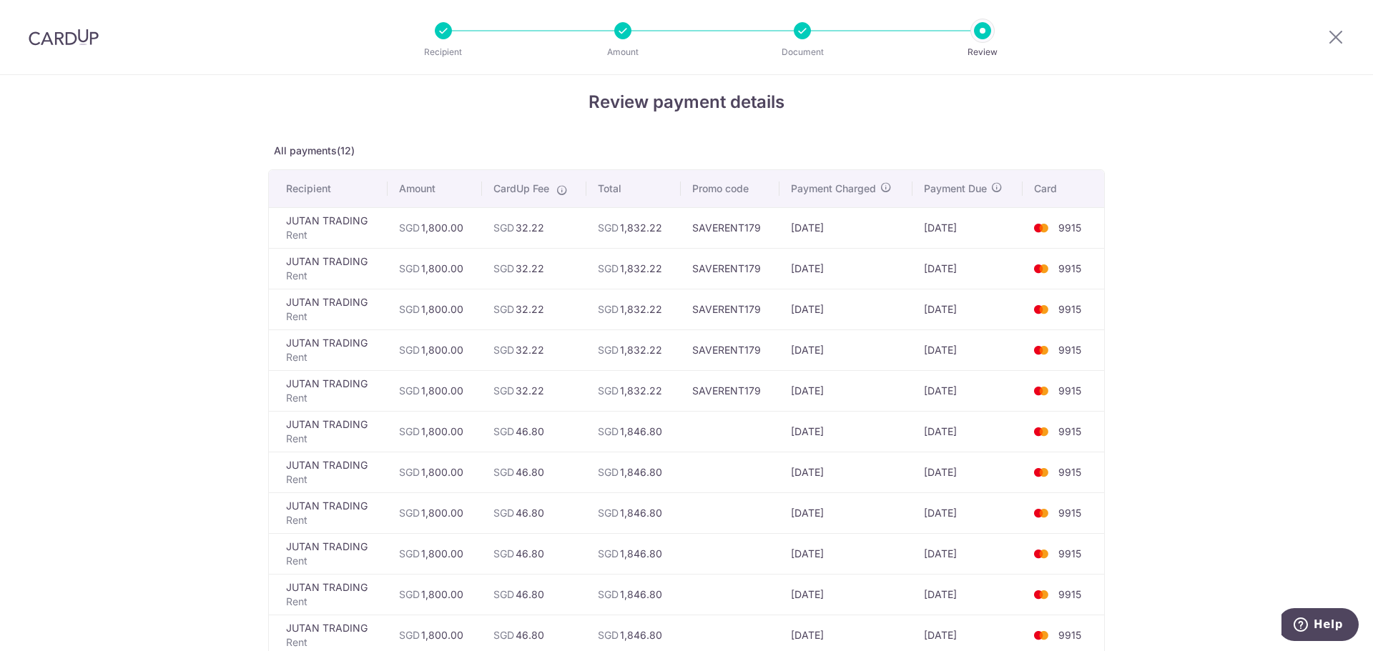
click at [949, 343] on tbody "JUTAN TRADING Rent SGD 1,800.00 SGD 32.22 SGD 1,832.22 SAVERENT179 25/09/2025 3…" at bounding box center [686, 451] width 835 height 489
click at [949, 343] on td "[DATE]" at bounding box center [966, 350] width 109 height 41
drag, startPoint x: 919, startPoint y: 225, endPoint x: 982, endPoint y: 235, distance: 64.4
click at [982, 235] on td "[DATE]" at bounding box center [966, 227] width 109 height 41
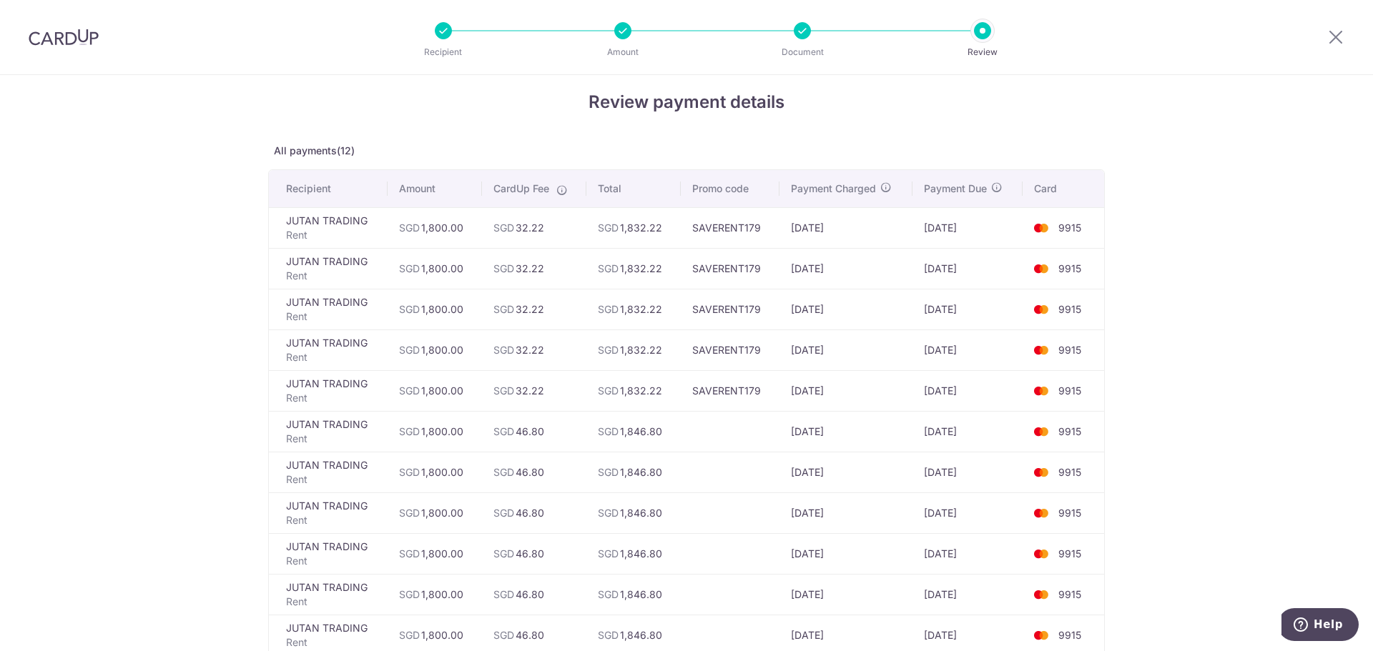
drag, startPoint x: 982, startPoint y: 235, endPoint x: 899, endPoint y: 230, distance: 83.9
click at [899, 230] on tr "JUTAN TRADING Rent SGD 1,800.00 SGD 32.22 SGD 1,832.22 SAVERENT179 25/09/2025 3…" at bounding box center [686, 227] width 835 height 41
click at [899, 230] on td "[DATE]" at bounding box center [846, 227] width 134 height 41
drag, startPoint x: 915, startPoint y: 240, endPoint x: 977, endPoint y: 302, distance: 88.5
click at [977, 302] on tbody "JUTAN TRADING Rent SGD 1,800.00 SGD 32.22 SGD 1,832.22 SAVERENT179 25/09/2025 3…" at bounding box center [686, 451] width 835 height 489
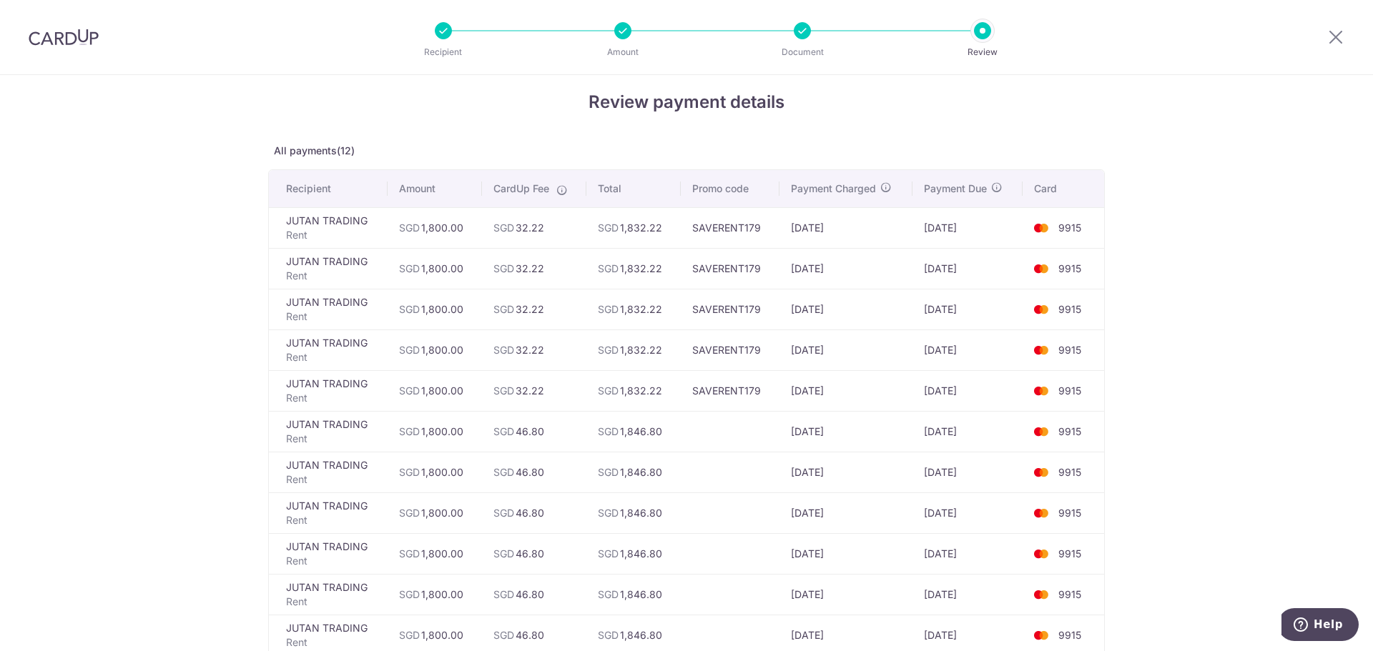
click at [977, 302] on td "[DATE]" at bounding box center [966, 309] width 109 height 41
drag, startPoint x: 986, startPoint y: 332, endPoint x: 937, endPoint y: 237, distance: 106.8
click at [937, 237] on tbody "JUTAN TRADING Rent SGD 1,800.00 SGD 32.22 SGD 1,832.22 SAVERENT179 25/09/2025 3…" at bounding box center [686, 451] width 835 height 489
click at [935, 235] on td "[DATE]" at bounding box center [966, 227] width 109 height 41
drag, startPoint x: 922, startPoint y: 223, endPoint x: 994, endPoint y: 342, distance: 138.6
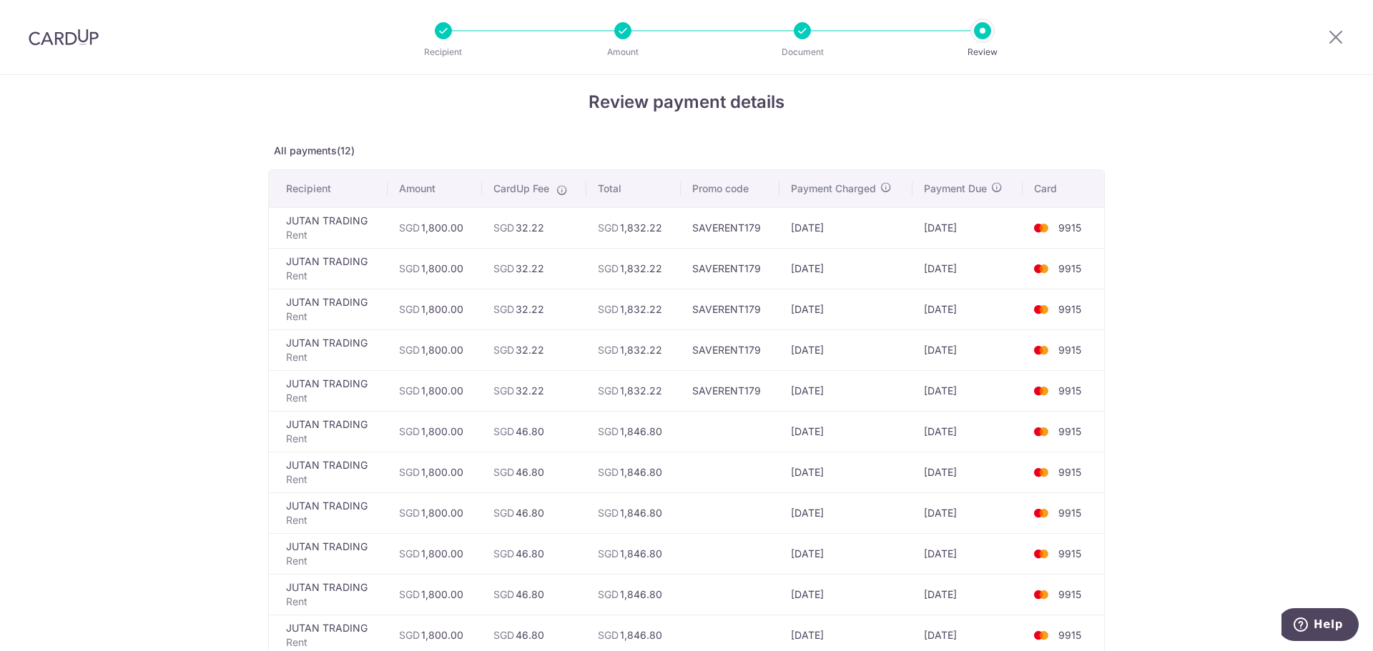
click at [993, 341] on tbody "JUTAN TRADING Rent SGD 1,800.00 SGD 32.22 SGD 1,832.22 SAVERENT179 25/09/2025 3…" at bounding box center [686, 451] width 835 height 489
click at [995, 345] on td "[DATE]" at bounding box center [966, 350] width 109 height 41
drag, startPoint x: 1004, startPoint y: 364, endPoint x: 940, endPoint y: 232, distance: 146.5
click at [940, 232] on tbody "JUTAN TRADING Rent SGD 1,800.00 SGD 32.22 SGD 1,832.22 SAVERENT179 25/09/2025 3…" at bounding box center [686, 451] width 835 height 489
click at [940, 232] on td "[DATE]" at bounding box center [966, 227] width 109 height 41
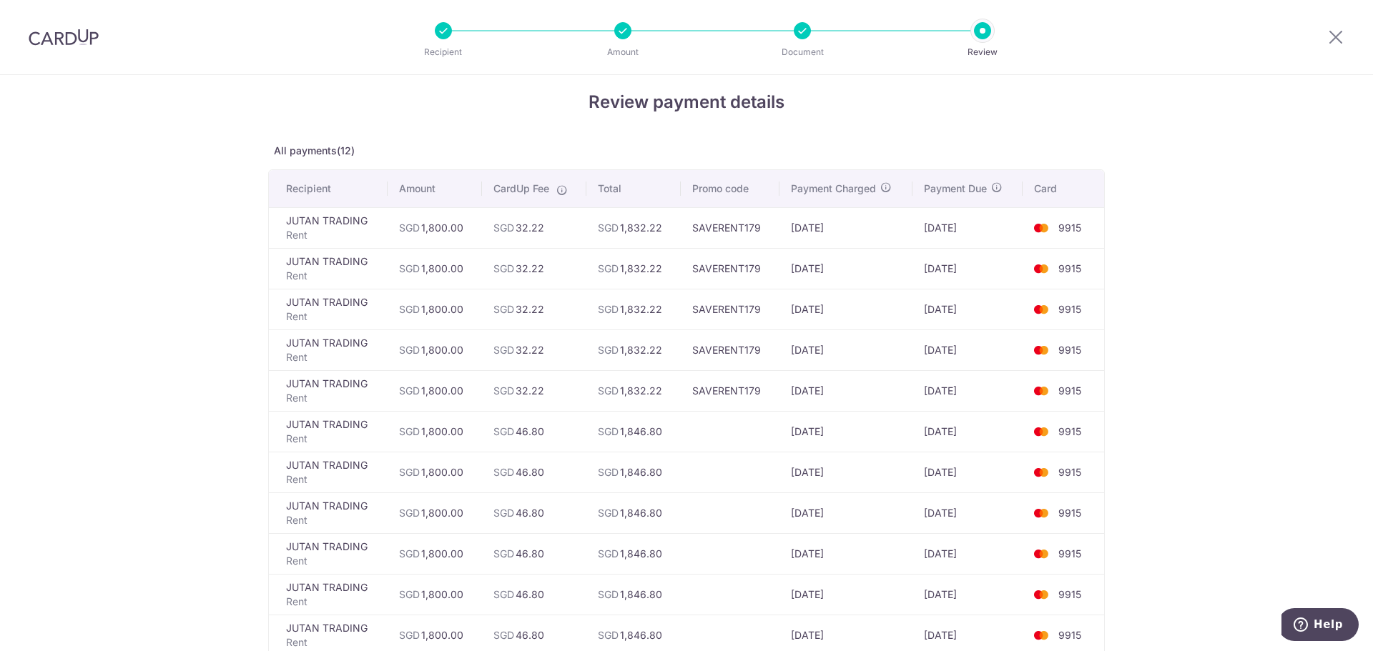
drag, startPoint x: 943, startPoint y: 273, endPoint x: 997, endPoint y: 401, distance: 138.8
click at [997, 400] on tbody "JUTAN TRADING Rent SGD 1,800.00 SGD 32.22 SGD 1,832.22 SAVERENT179 25/09/2025 3…" at bounding box center [686, 451] width 835 height 489
click at [997, 402] on td "[DATE]" at bounding box center [966, 390] width 109 height 41
drag, startPoint x: 956, startPoint y: 345, endPoint x: 932, endPoint y: 277, distance: 71.9
click at [940, 297] on tbody "JUTAN TRADING Rent SGD 1,800.00 SGD 32.22 SGD 1,832.22 SAVERENT179 25/09/2025 3…" at bounding box center [686, 451] width 835 height 489
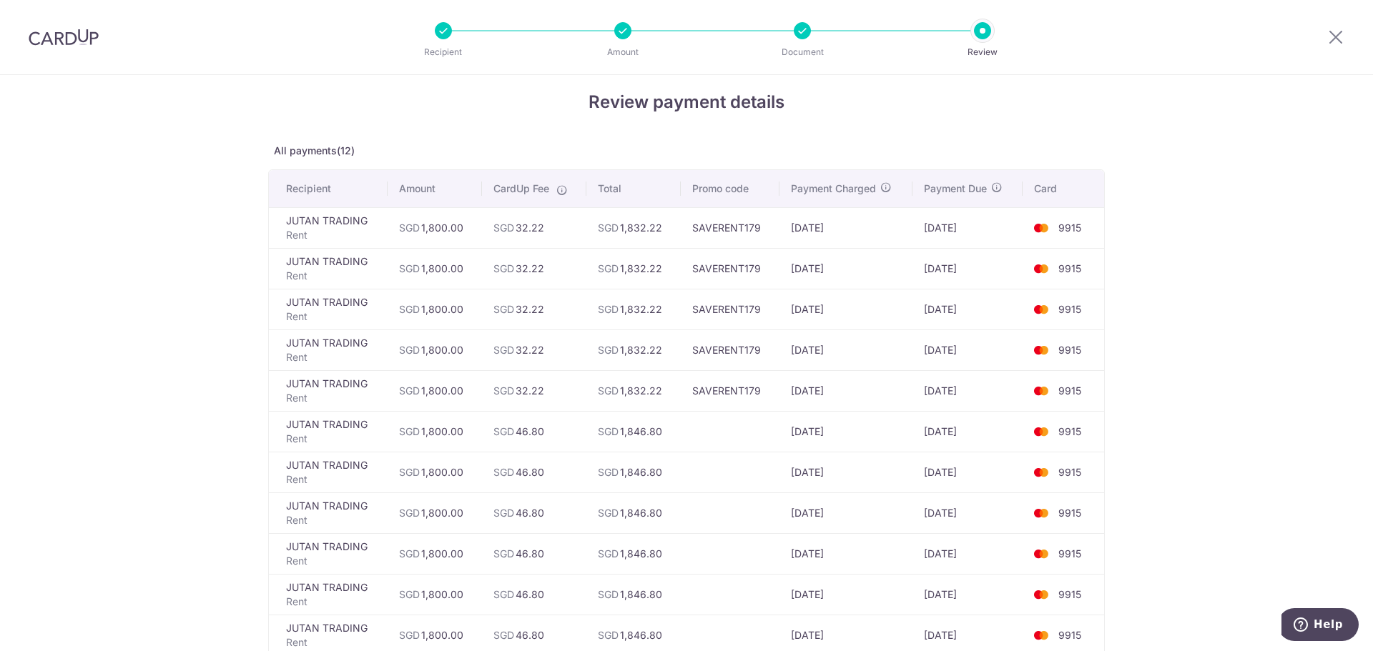
click at [930, 270] on td "[DATE]" at bounding box center [966, 268] width 109 height 41
drag, startPoint x: 942, startPoint y: 312, endPoint x: 982, endPoint y: 390, distance: 87.6
click at [982, 389] on tbody "JUTAN TRADING Rent SGD 1,800.00 SGD 32.22 SGD 1,832.22 SAVERENT179 25/09/2025 3…" at bounding box center [686, 451] width 835 height 489
click at [982, 390] on td "[DATE]" at bounding box center [966, 390] width 109 height 41
drag, startPoint x: 987, startPoint y: 393, endPoint x: 935, endPoint y: 378, distance: 54.8
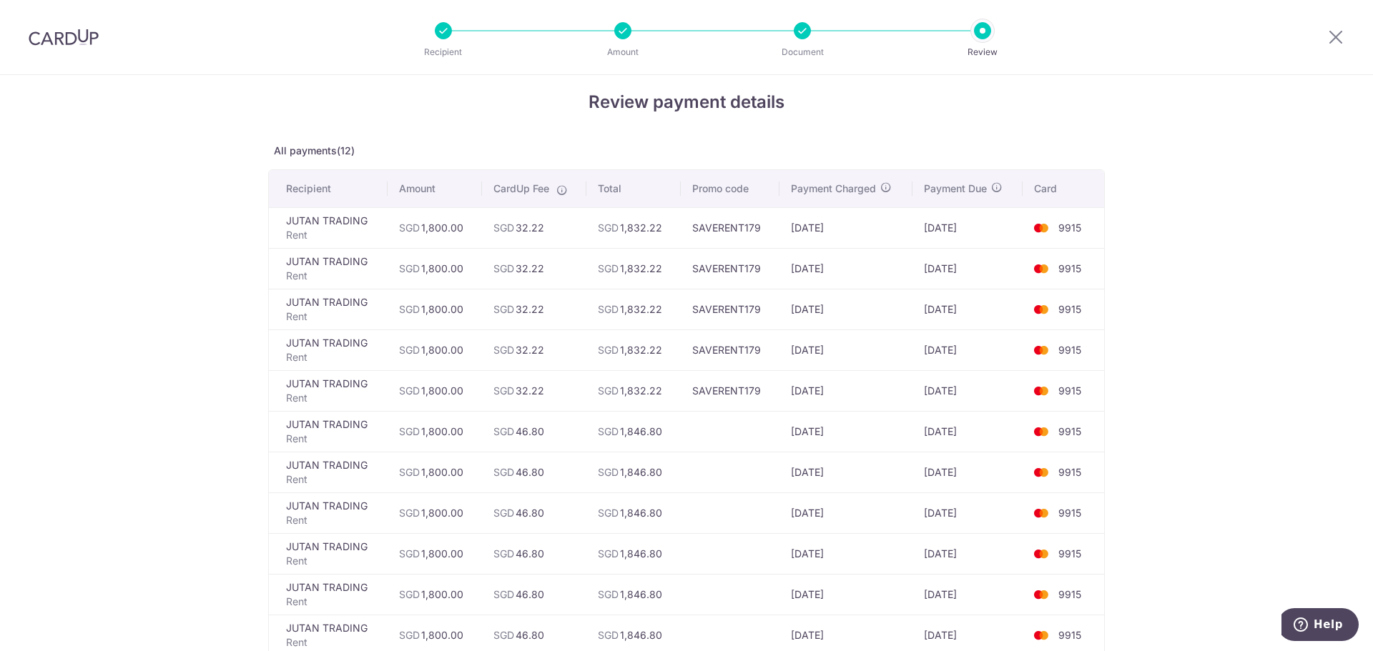
click at [937, 378] on td "[DATE]" at bounding box center [966, 390] width 109 height 41
click at [935, 378] on td "[DATE]" at bounding box center [966, 390] width 109 height 41
drag, startPoint x: 921, startPoint y: 380, endPoint x: 986, endPoint y: 389, distance: 65.6
click at [986, 389] on td "[DATE]" at bounding box center [966, 390] width 109 height 41
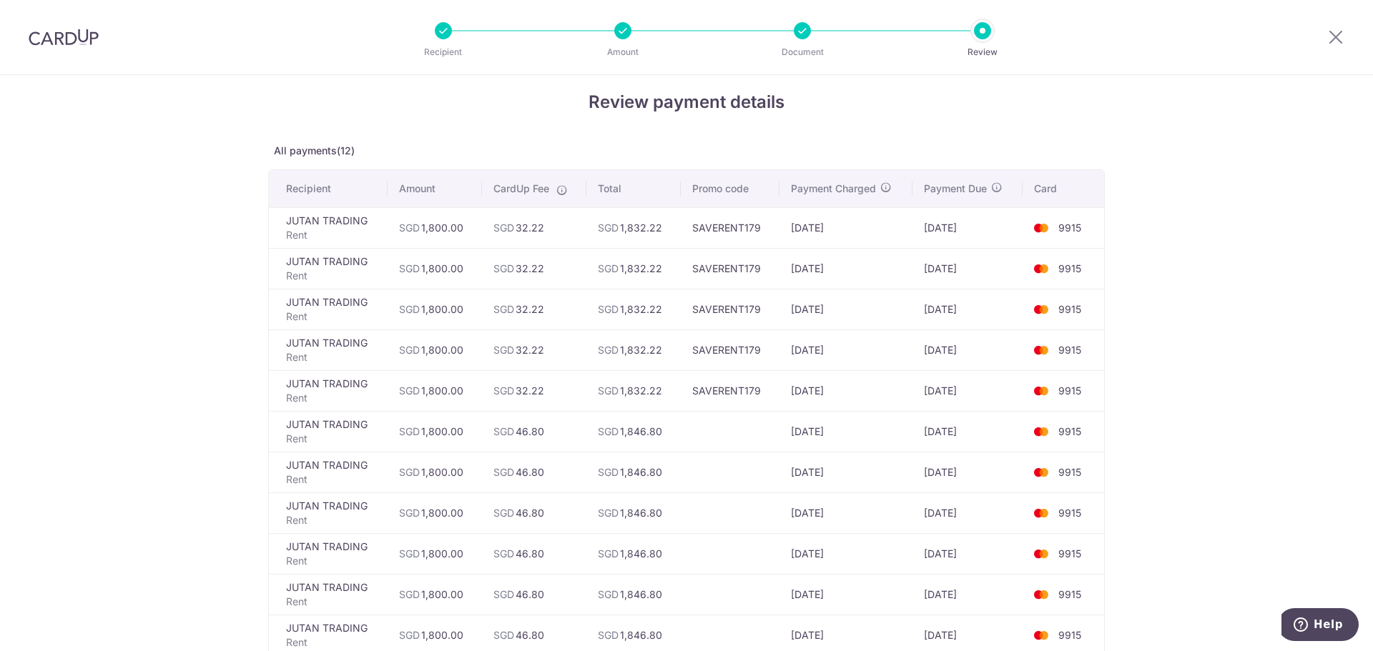
drag, startPoint x: 982, startPoint y: 431, endPoint x: 888, endPoint y: 433, distance: 94.4
click at [888, 433] on tr "JUTAN TRADING Rent SGD 1,800.00 SGD 46.80 SGD 1,846.80 24/02/2026 28/02/2026 99…" at bounding box center [686, 431] width 835 height 41
click at [888, 433] on td "24/02/2026" at bounding box center [846, 431] width 134 height 41
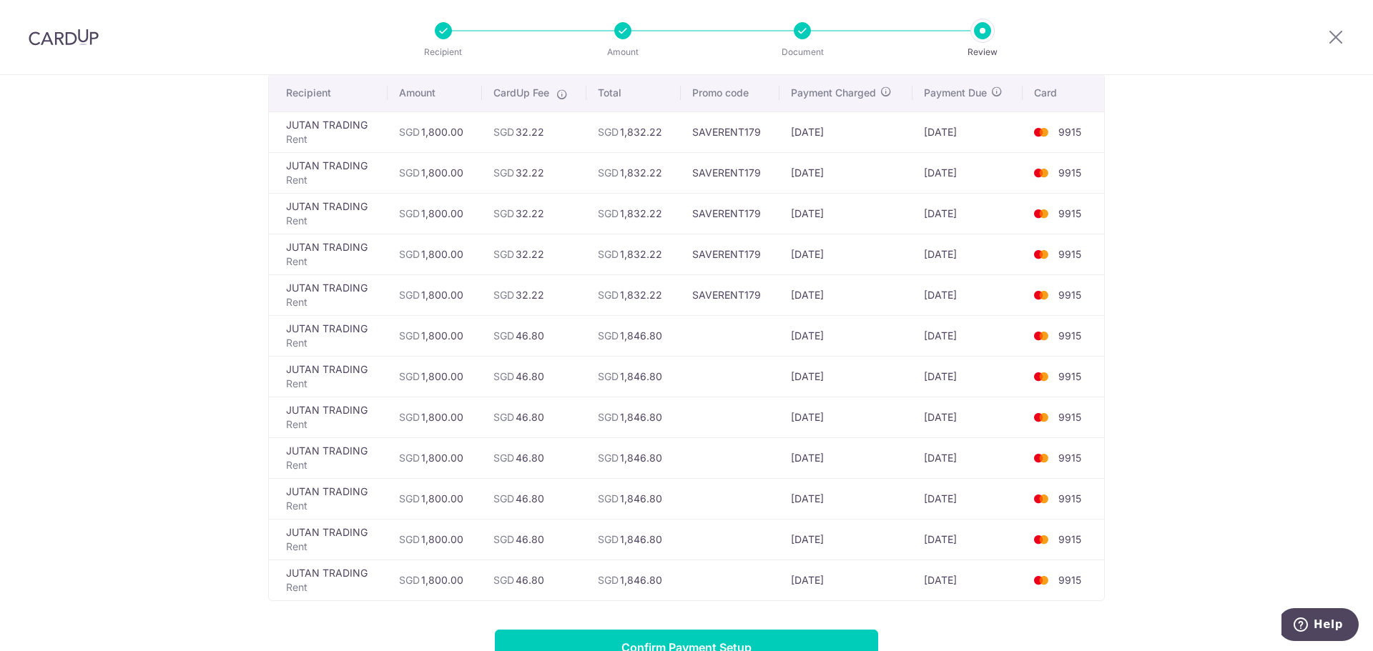
scroll to position [86, 0]
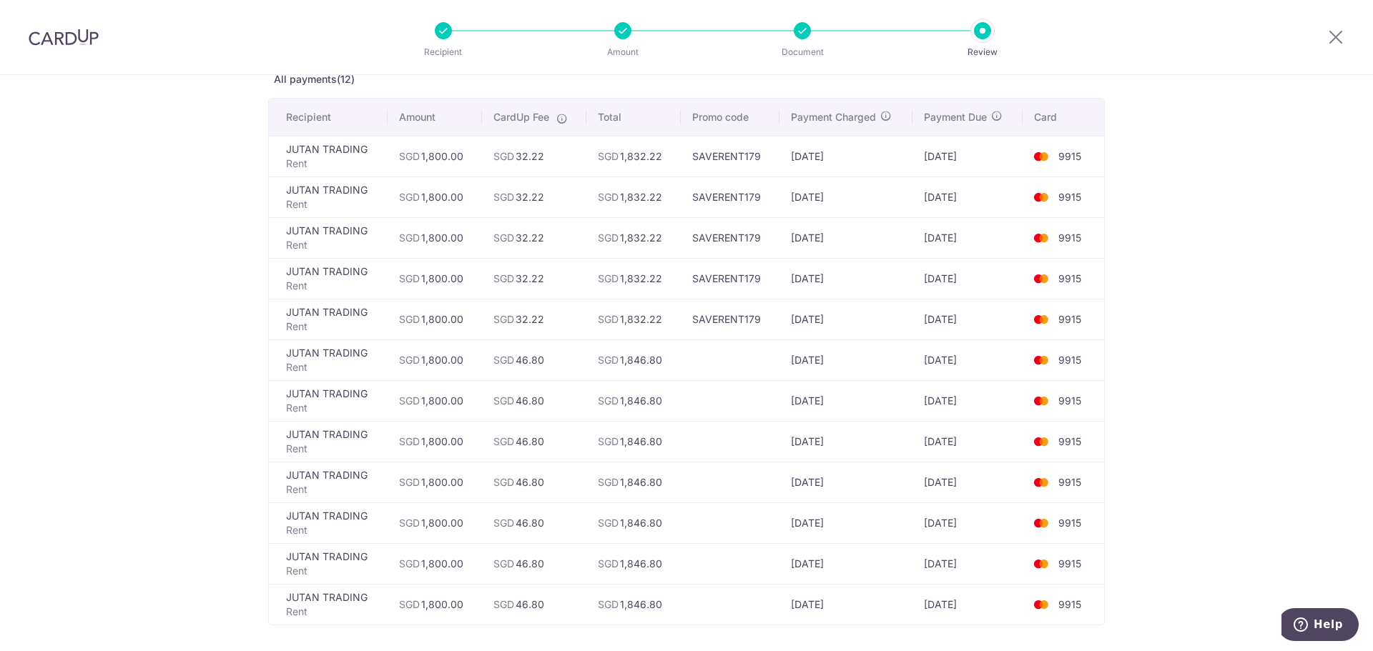
drag, startPoint x: 922, startPoint y: 358, endPoint x: 1010, endPoint y: 453, distance: 129.0
click at [1010, 452] on tbody "JUTAN TRADING Rent SGD 1,800.00 SGD 32.22 SGD 1,832.22 SAVERENT179 25/09/2025 3…" at bounding box center [686, 380] width 835 height 489
click at [1005, 529] on td "[DATE]" at bounding box center [966, 523] width 109 height 41
drag, startPoint x: 1010, startPoint y: 585, endPoint x: 951, endPoint y: 363, distance: 230.2
click at [951, 363] on tbody "JUTAN TRADING Rent SGD 1,800.00 SGD 32.22 SGD 1,832.22 SAVERENT179 25/09/2025 3…" at bounding box center [686, 380] width 835 height 489
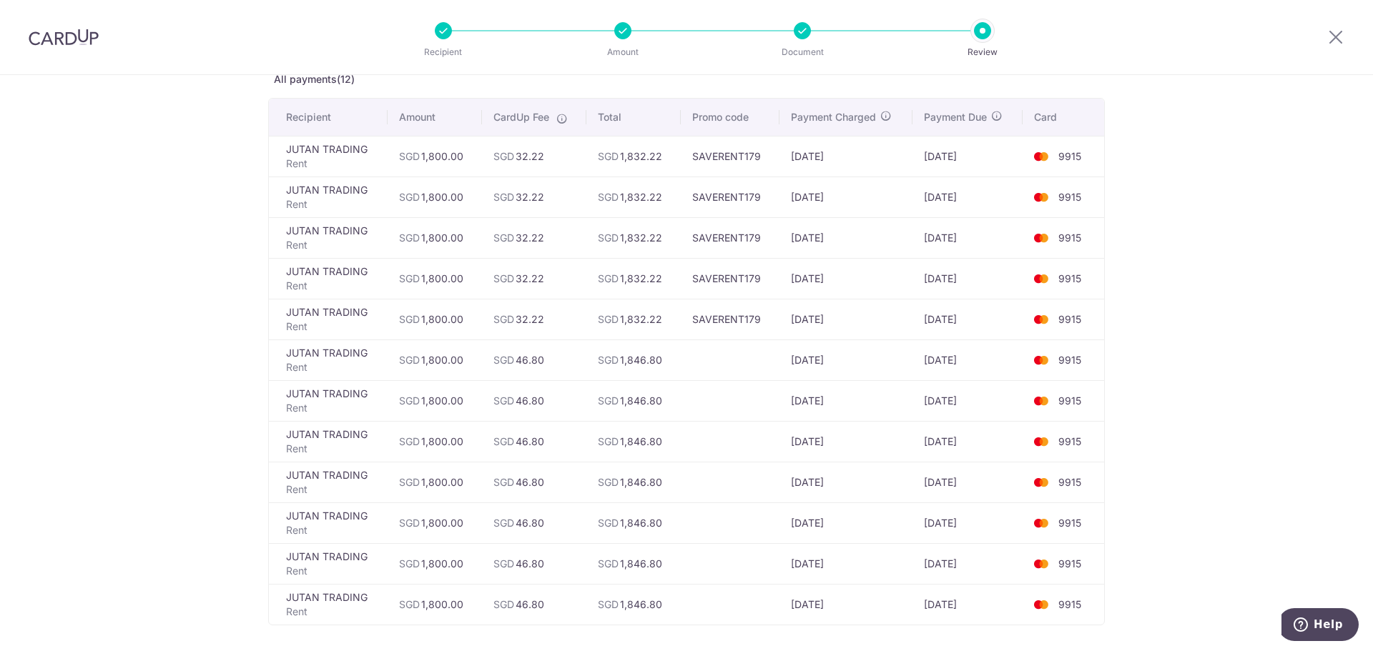
click at [951, 359] on td "28/02/2026" at bounding box center [966, 360] width 109 height 41
drag, startPoint x: 927, startPoint y: 357, endPoint x: 1008, endPoint y: 563, distance: 221.2
click at [1007, 562] on tbody "JUTAN TRADING Rent SGD 1,800.00 SGD 32.22 SGD 1,832.22 SAVERENT179 25/09/2025 3…" at bounding box center [686, 380] width 835 height 489
click at [1008, 581] on td "[DATE]" at bounding box center [966, 563] width 109 height 41
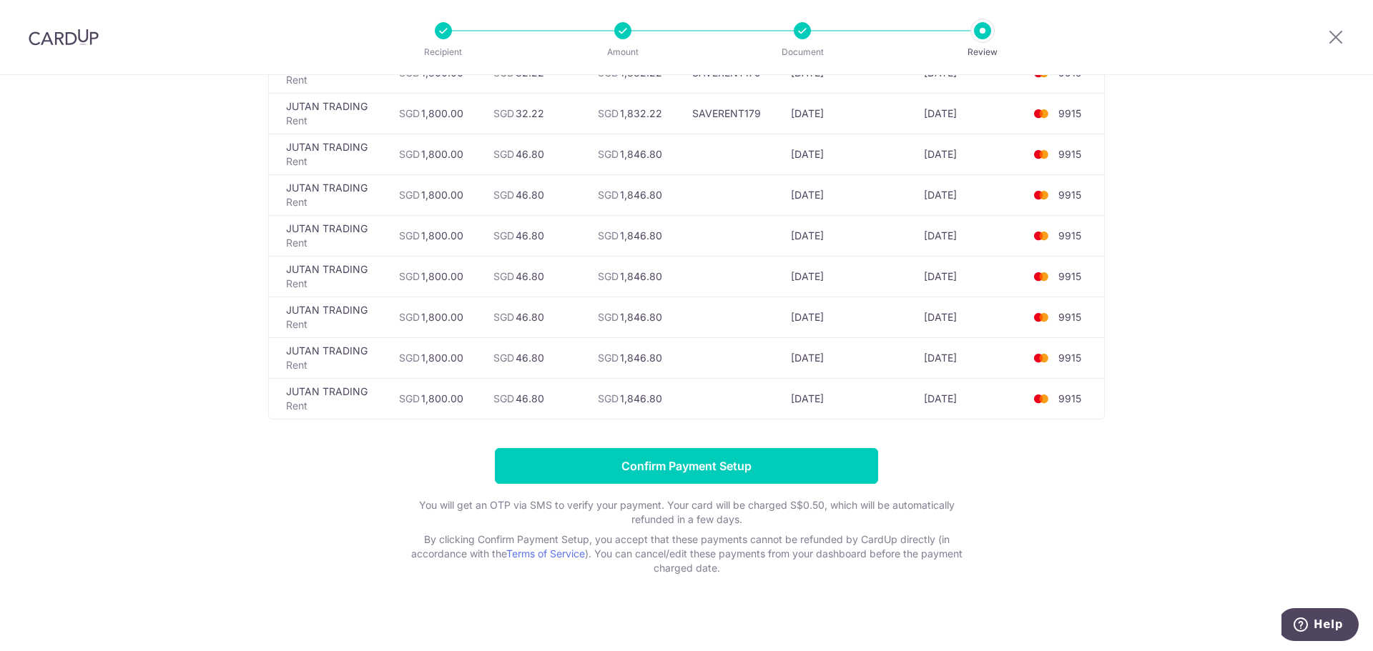
scroll to position [300, 0]
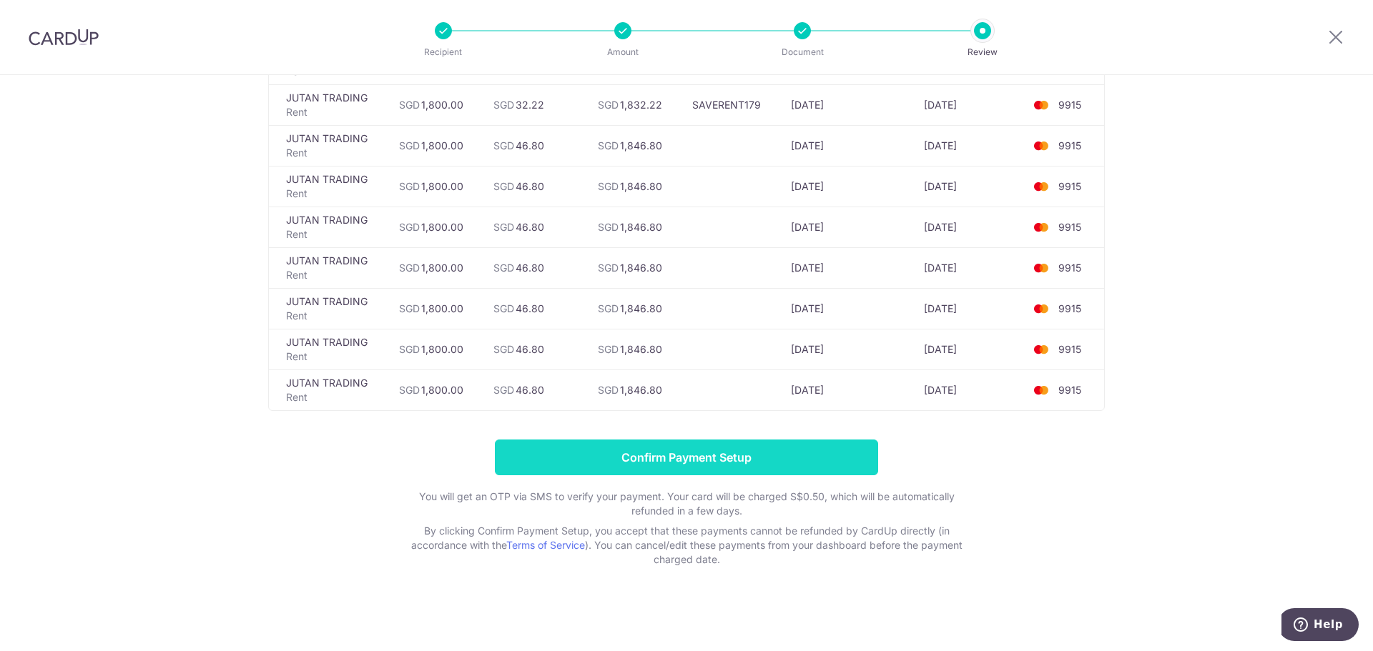
click at [765, 462] on input "Confirm Payment Setup" at bounding box center [686, 458] width 383 height 36
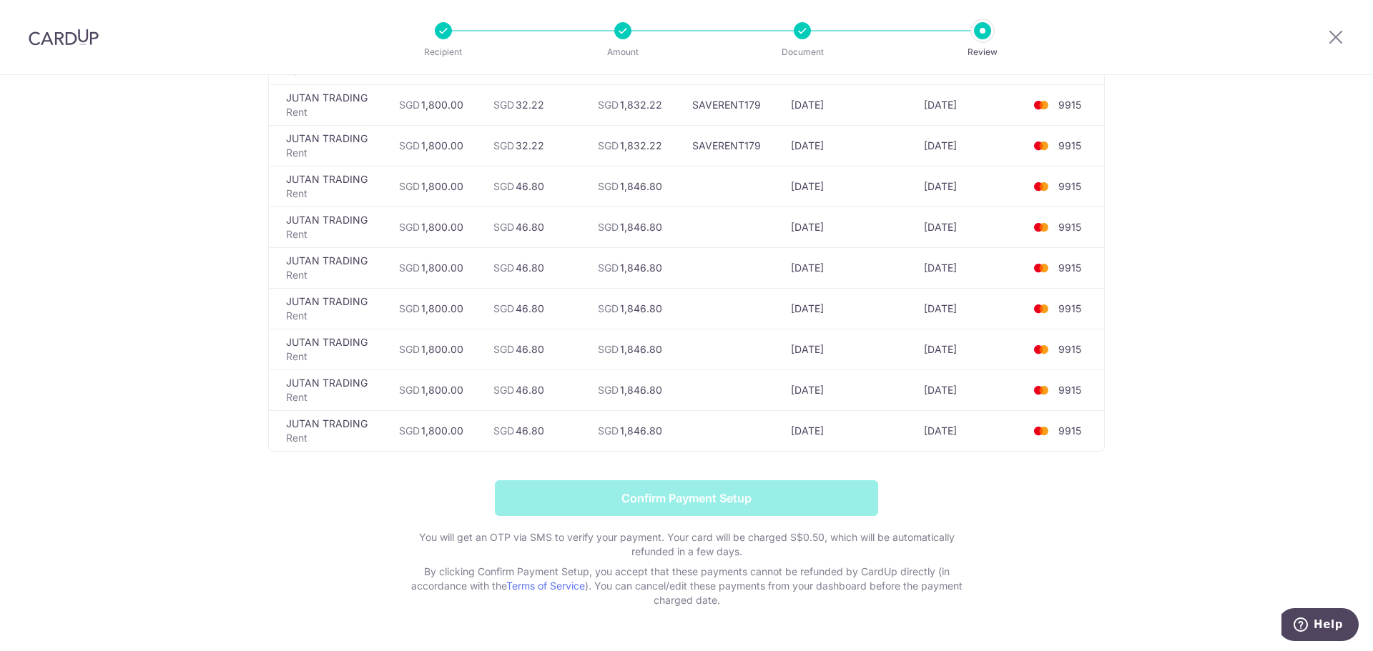
scroll to position [229, 0]
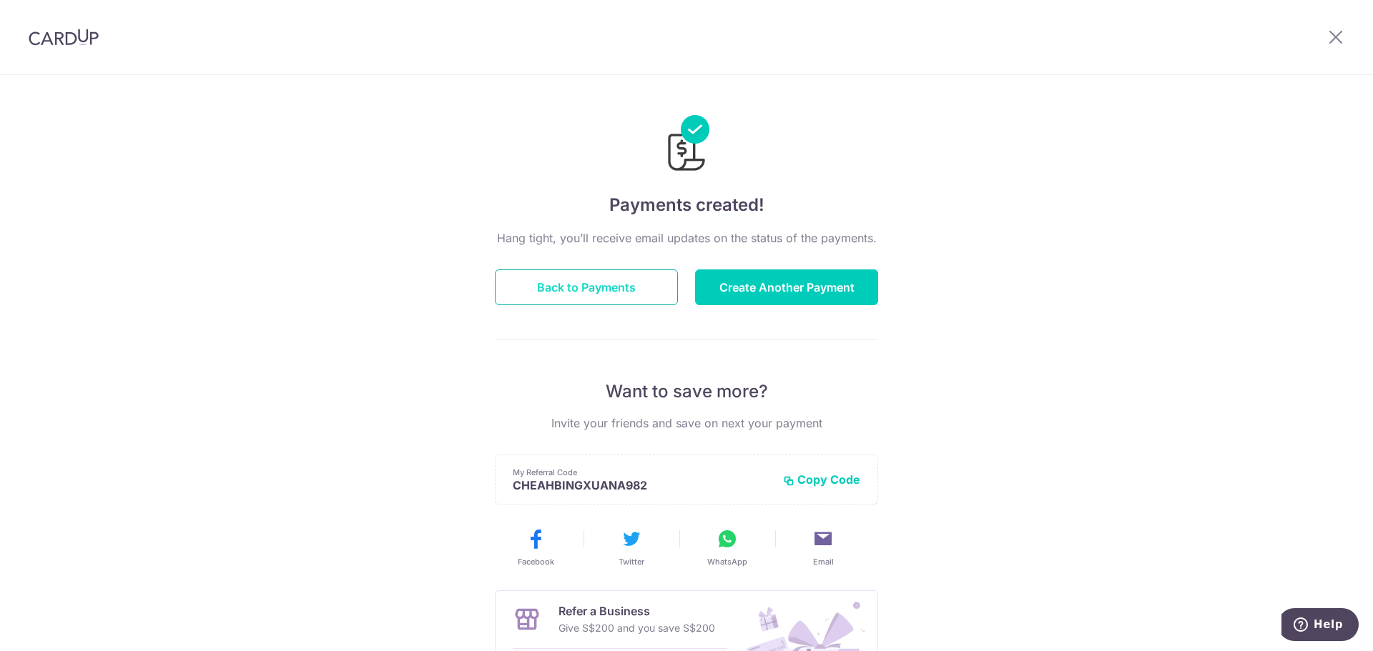
click at [606, 289] on button "Back to Payments" at bounding box center [586, 288] width 183 height 36
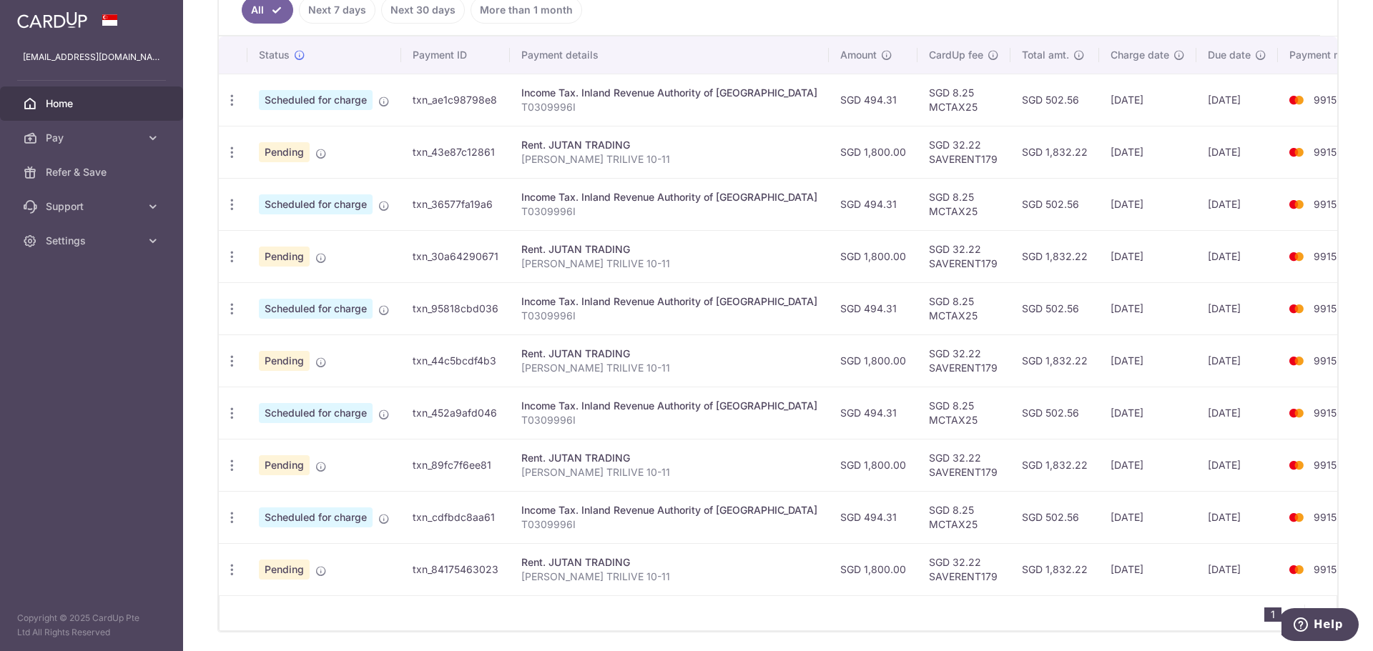
scroll to position [454, 0]
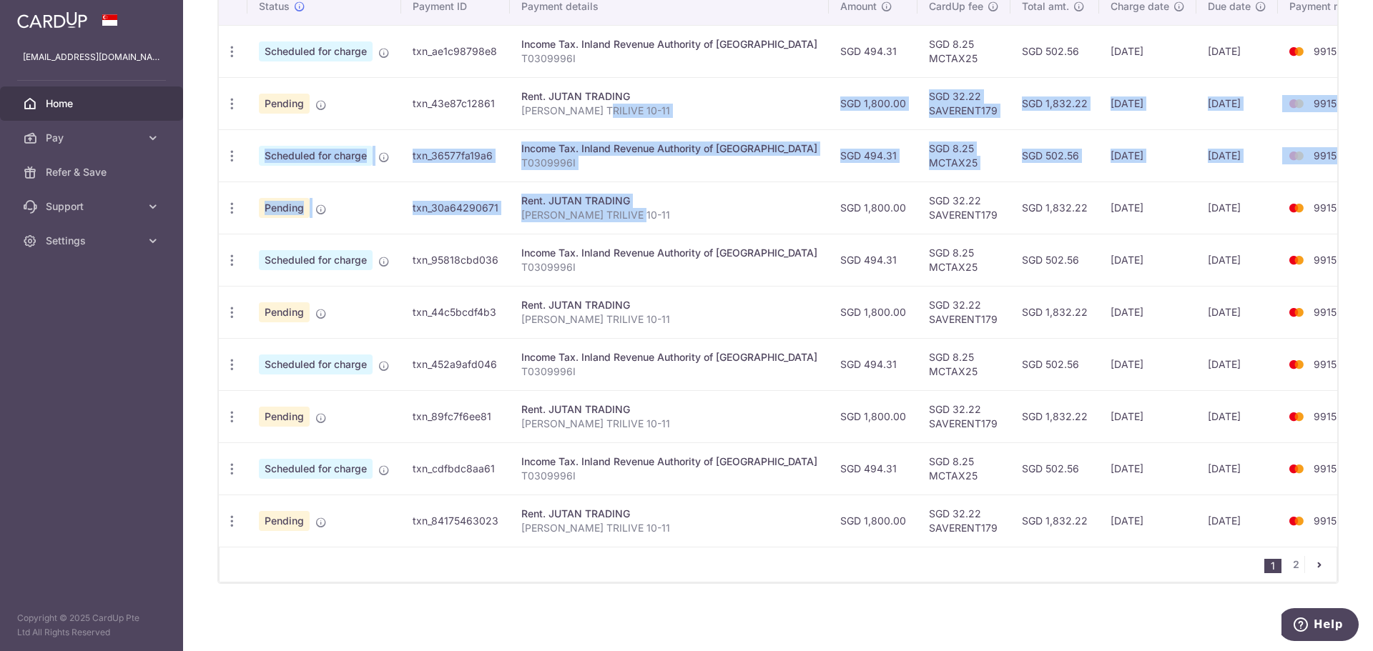
drag, startPoint x: 602, startPoint y: 108, endPoint x: 712, endPoint y: 250, distance: 179.4
click at [704, 240] on tbody "Update payment Cancel payment Scheduled for charge txn_ae1c98798e8 Income Tax. …" at bounding box center [803, 286] width 1168 height 522
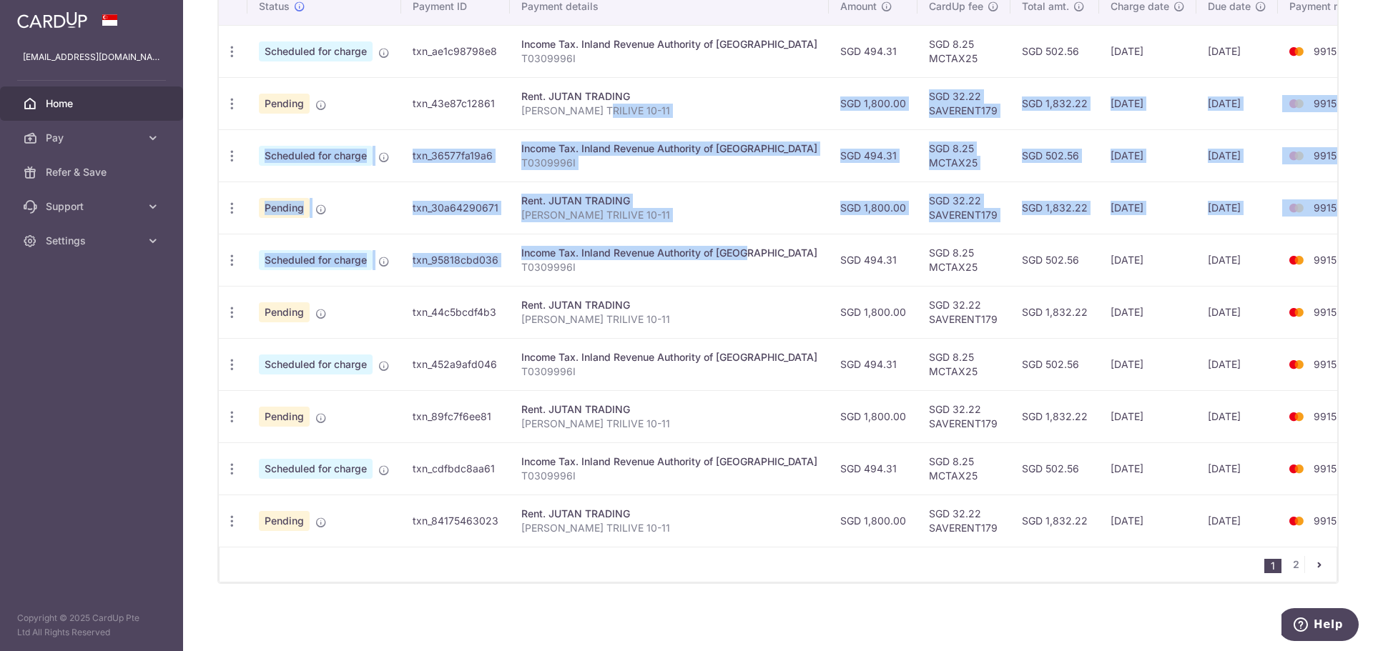
click at [712, 250] on div "Income Tax. Inland Revenue Authority of [GEOGRAPHIC_DATA]" at bounding box center [669, 253] width 296 height 14
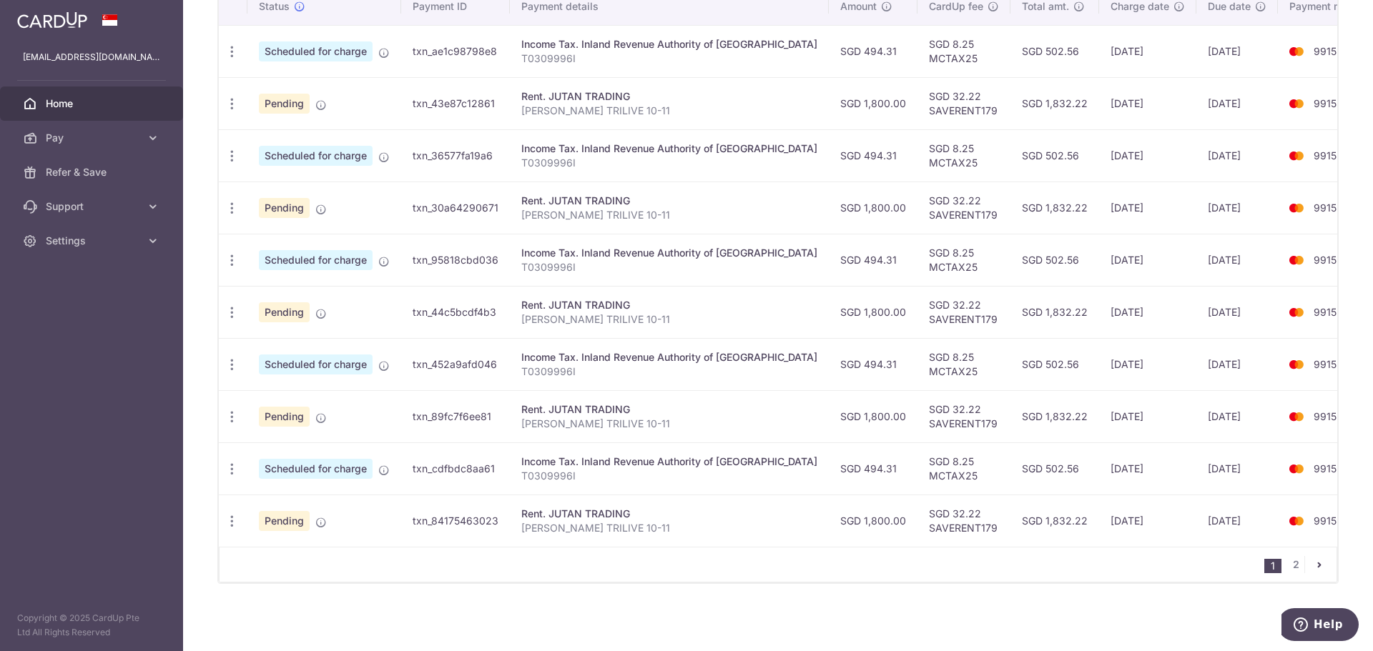
drag, startPoint x: 689, startPoint y: 253, endPoint x: 746, endPoint y: 369, distance: 128.9
click at [745, 368] on tbody "Update payment Cancel payment Scheduled for charge txn_ae1c98798e8 Income Tax. …" at bounding box center [803, 286] width 1168 height 522
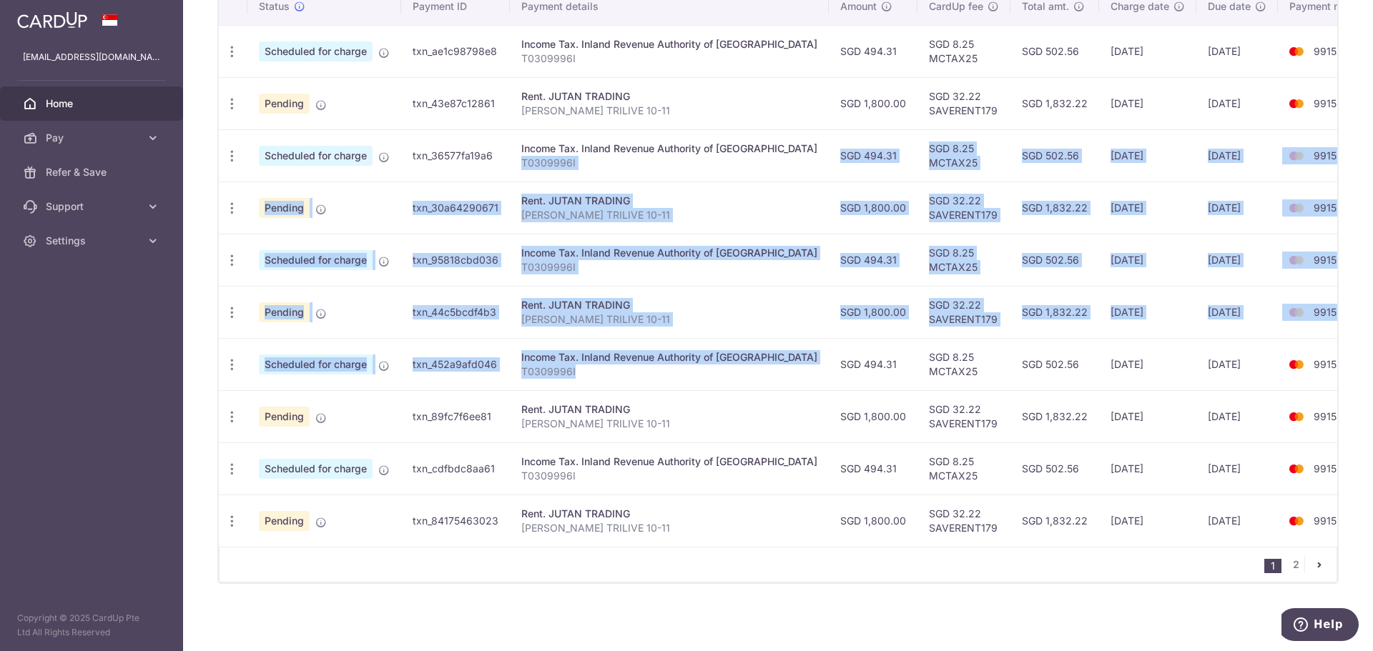
click at [746, 369] on p "T0309996I" at bounding box center [669, 372] width 296 height 14
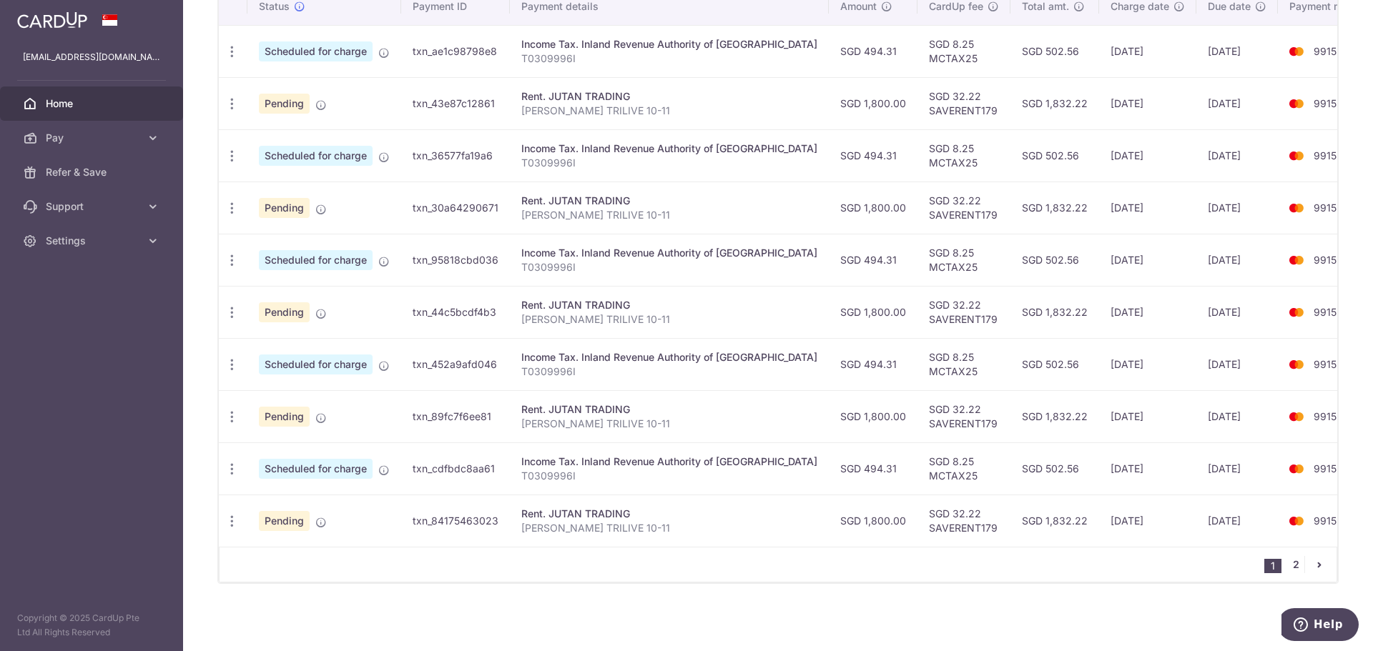
click at [1290, 564] on link "2" at bounding box center [1295, 564] width 17 height 17
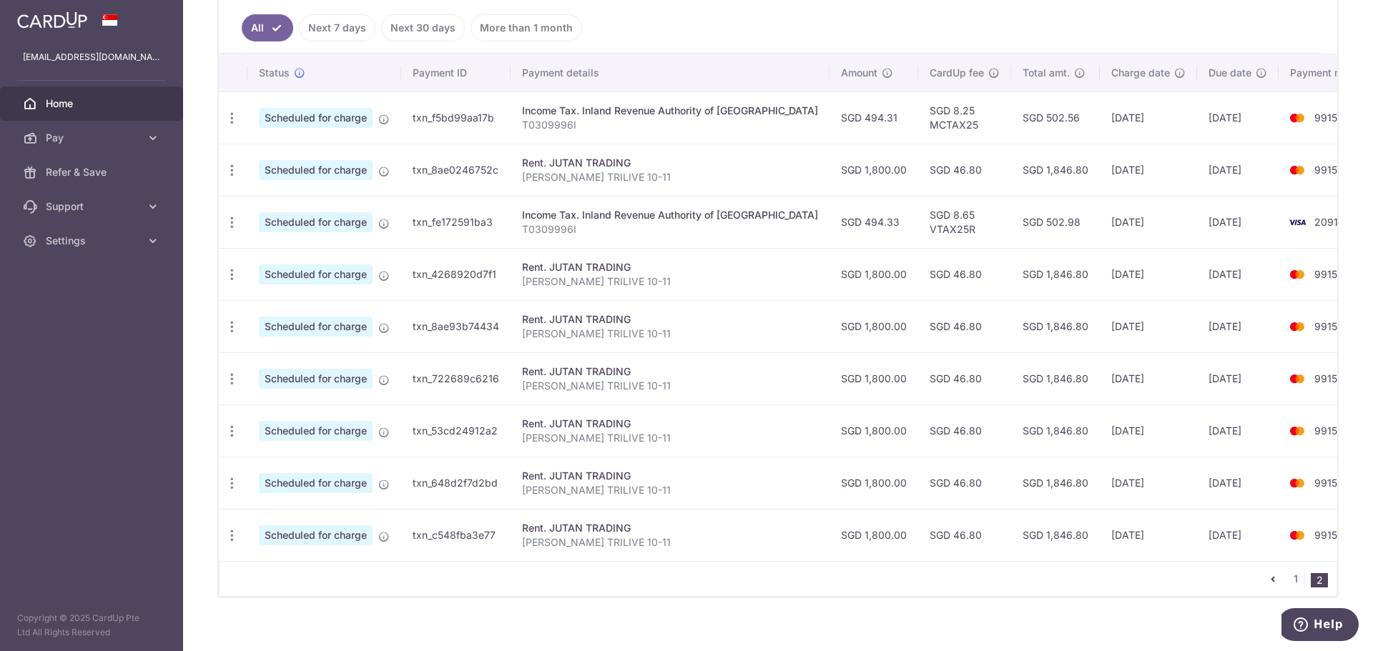
scroll to position [402, 0]
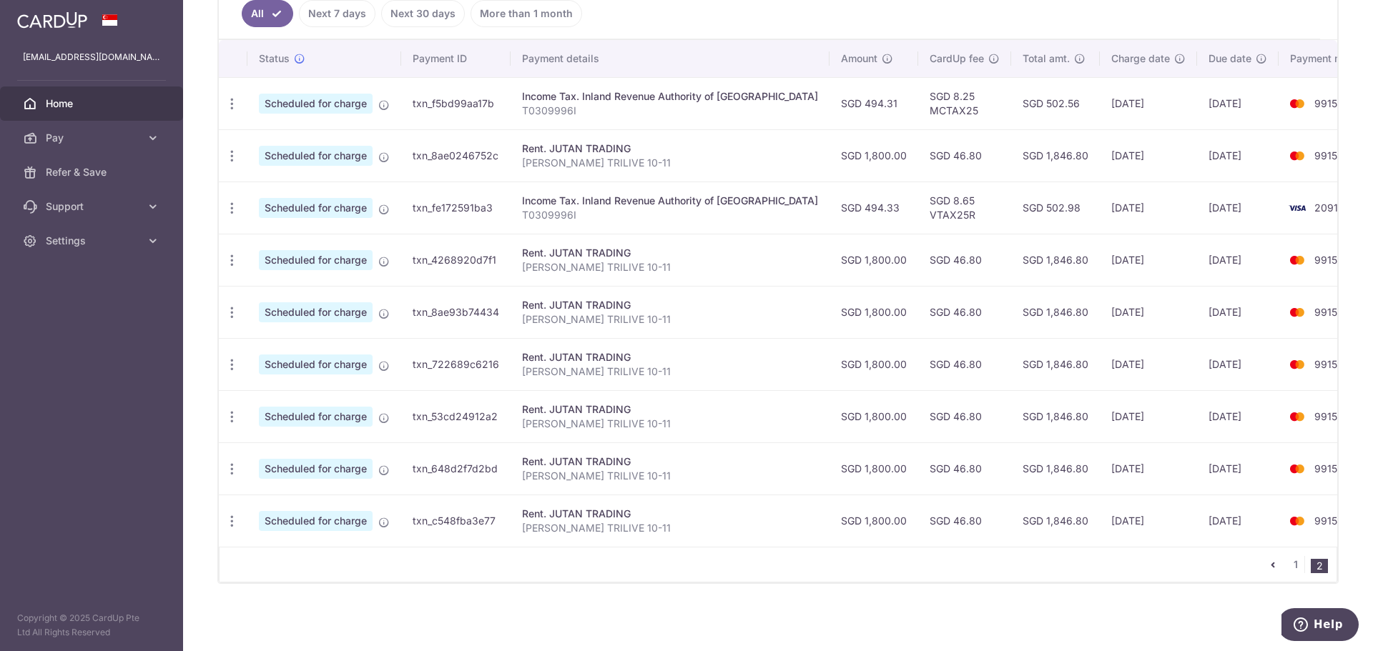
drag, startPoint x: 859, startPoint y: 261, endPoint x: 1051, endPoint y: 378, distance: 224.3
click at [1050, 375] on tbody "Update payment Cancel payment Scheduled for charge txn_f5bd99aa17b Income Tax. …" at bounding box center [803, 312] width 1168 height 470
click at [1100, 378] on td "[DATE]" at bounding box center [1148, 364] width 97 height 52
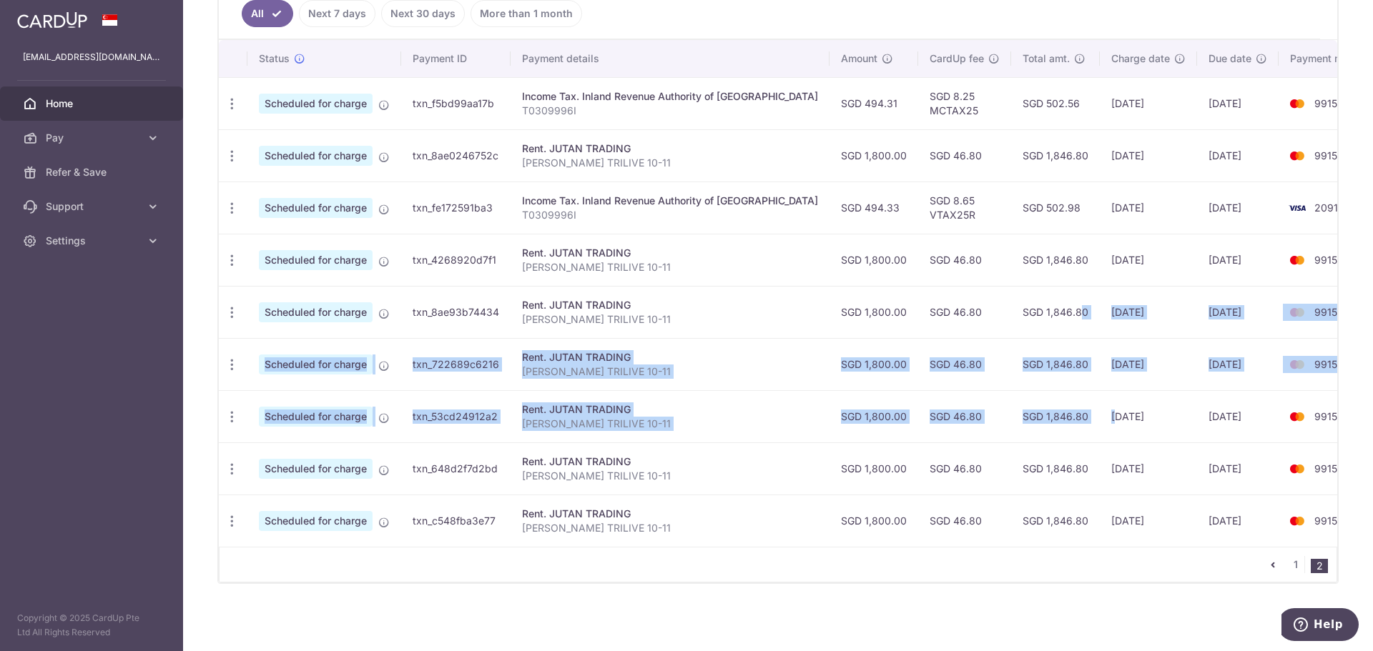
drag, startPoint x: 1067, startPoint y: 407, endPoint x: 960, endPoint y: 293, distance: 156.3
click at [962, 295] on tbody "Update payment Cancel payment Scheduled for charge txn_f5bd99aa17b Income Tax. …" at bounding box center [803, 312] width 1168 height 470
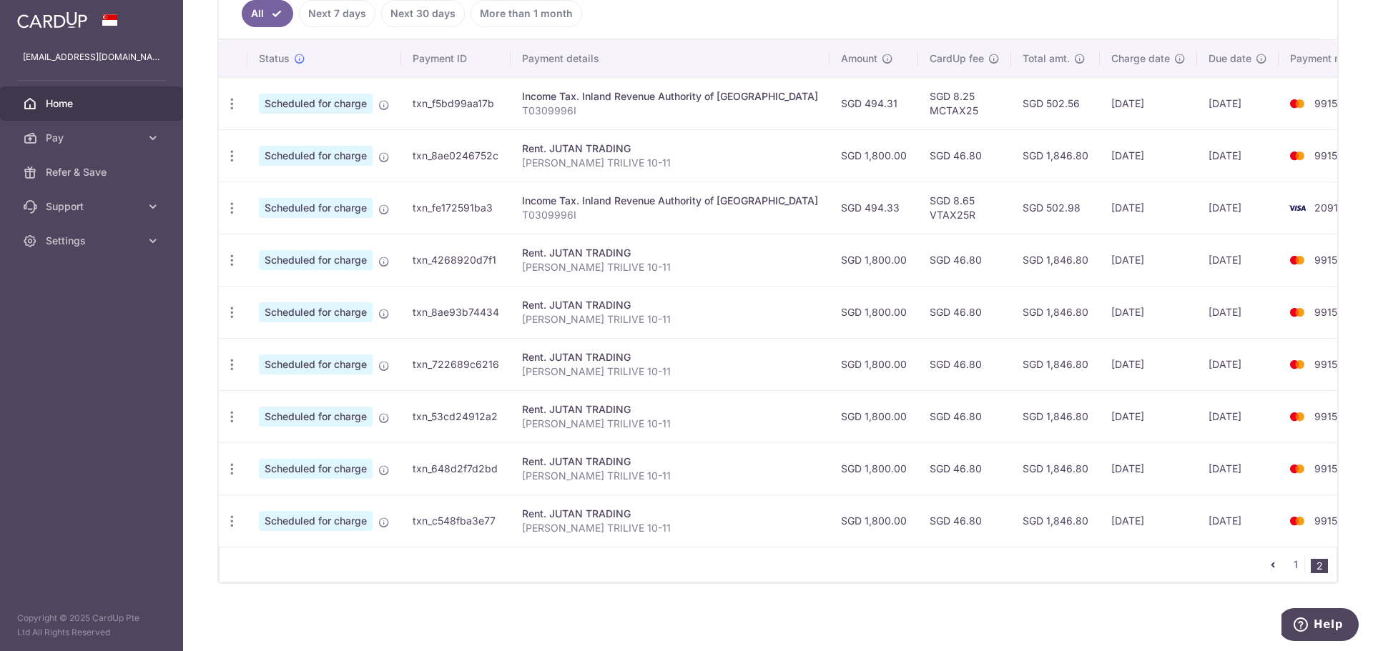
click at [947, 282] on td "SGD 46.80" at bounding box center [964, 260] width 93 height 52
drag, startPoint x: 932, startPoint y: 264, endPoint x: 1040, endPoint y: 384, distance: 161.5
click at [1040, 384] on tbody "Update payment Cancel payment Scheduled for charge txn_f5bd99aa17b Income Tax. …" at bounding box center [803, 312] width 1168 height 470
click at [1100, 402] on td "[DATE]" at bounding box center [1148, 416] width 97 height 52
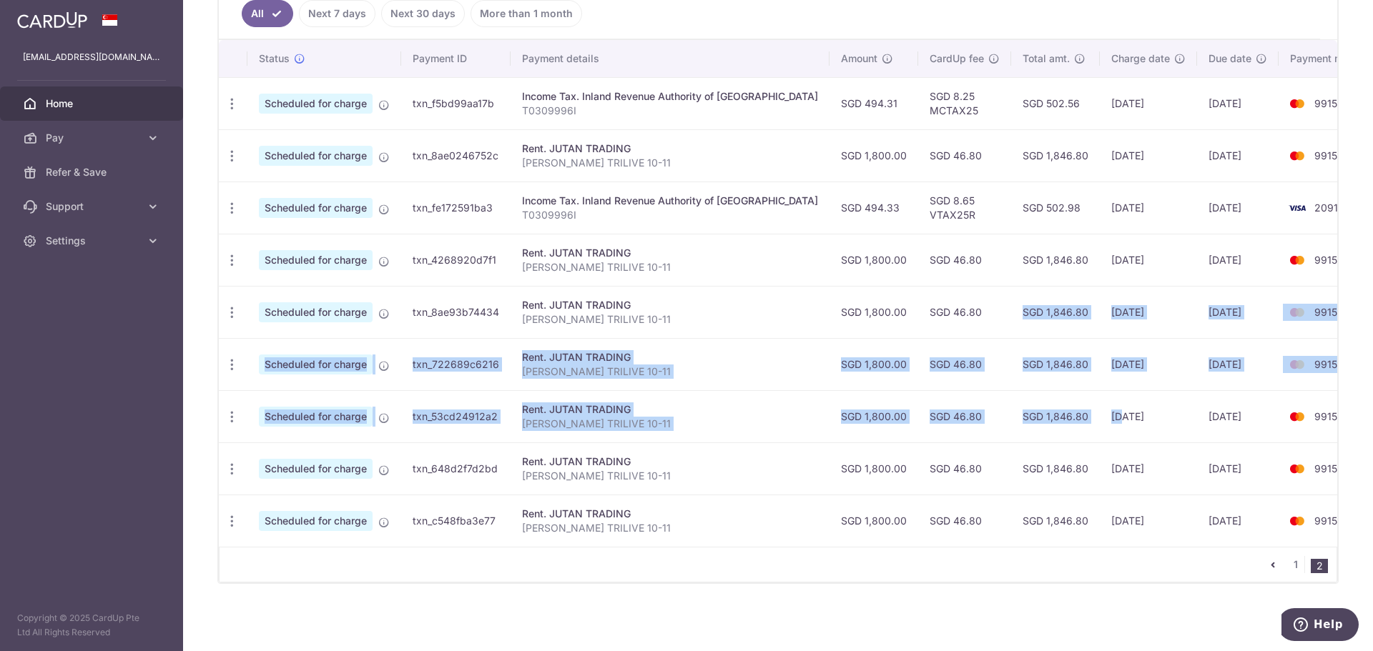
drag, startPoint x: 1054, startPoint y: 402, endPoint x: 883, endPoint y: 275, distance: 213.1
click at [884, 275] on tbody "Update payment Cancel payment Scheduled for charge txn_f5bd99aa17b Income Tax. …" at bounding box center [803, 312] width 1168 height 470
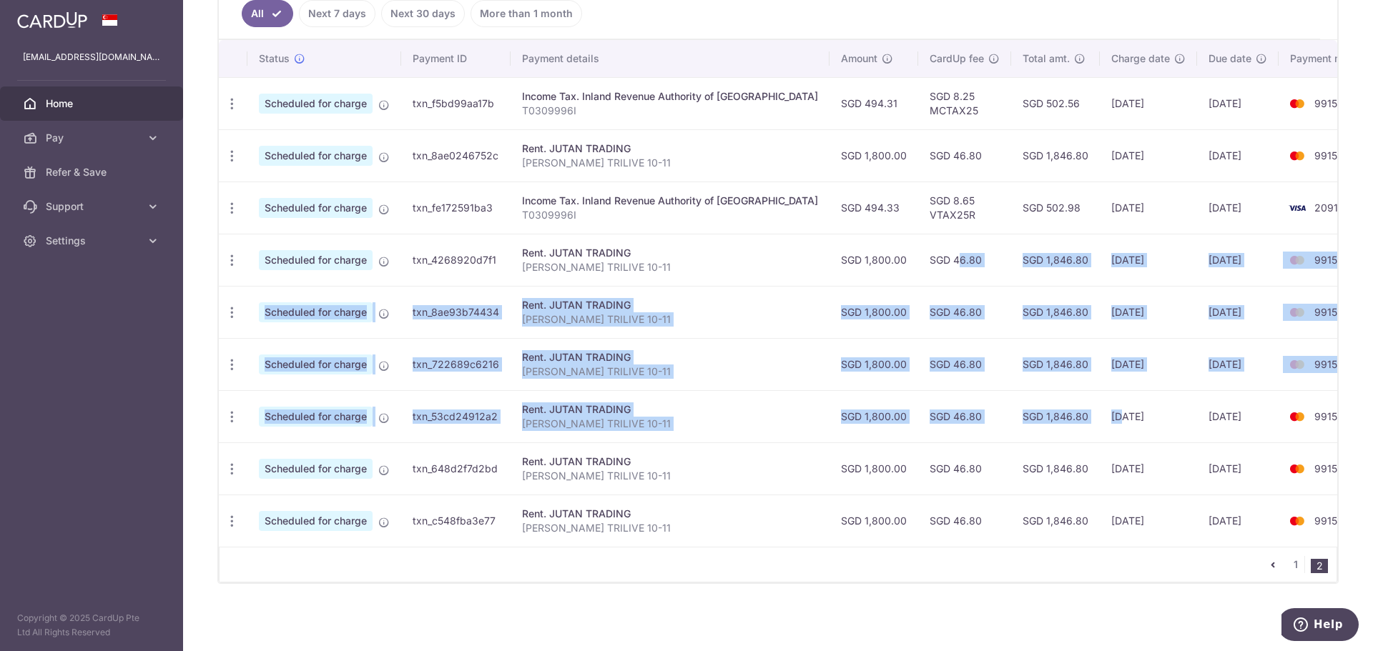
click at [918, 275] on td "SGD 46.80" at bounding box center [964, 260] width 93 height 52
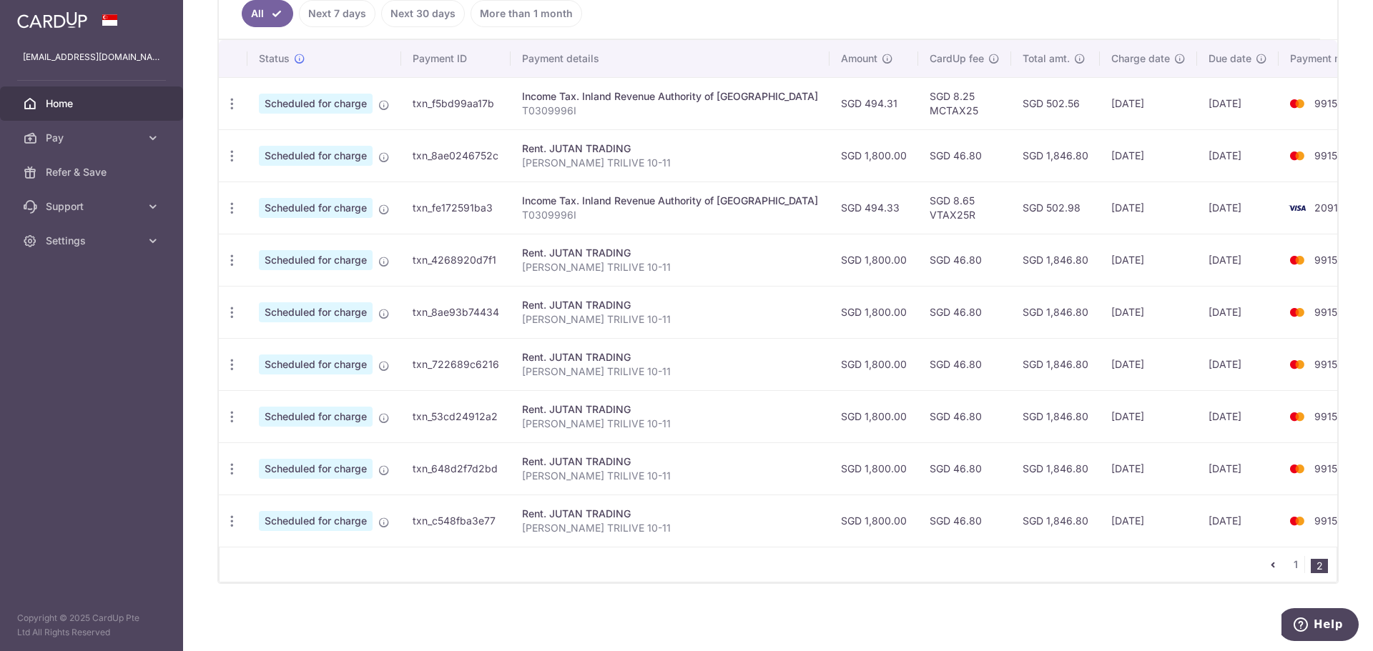
drag, startPoint x: 883, startPoint y: 275, endPoint x: 1010, endPoint y: 383, distance: 166.8
click at [1007, 381] on tbody "Update payment Cancel payment Scheduled for charge txn_f5bd99aa17b Income Tax. …" at bounding box center [803, 312] width 1168 height 470
click at [1015, 393] on td "SGD 1,846.80" at bounding box center [1055, 416] width 89 height 52
drag, startPoint x: 928, startPoint y: 177, endPoint x: 1151, endPoint y: 177, distance: 223.1
click at [1151, 177] on tr "Update payment Cancel payment Scheduled for charge txn_8ae0246752c Rent. JUTAN …" at bounding box center [803, 155] width 1168 height 52
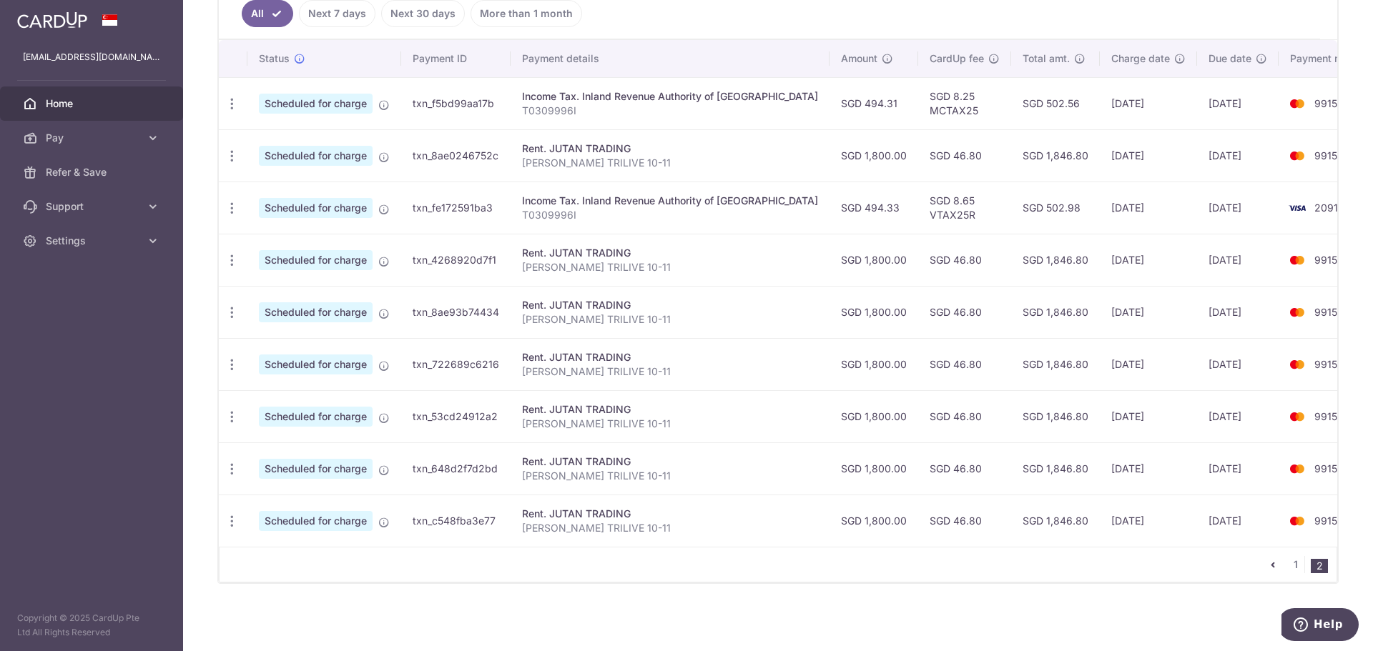
click at [1197, 177] on td "28/02/2026" at bounding box center [1238, 155] width 82 height 52
click at [227, 158] on icon "button" at bounding box center [232, 156] width 15 height 15
click at [280, 231] on span "Cancel payment" at bounding box center [308, 230] width 96 height 17
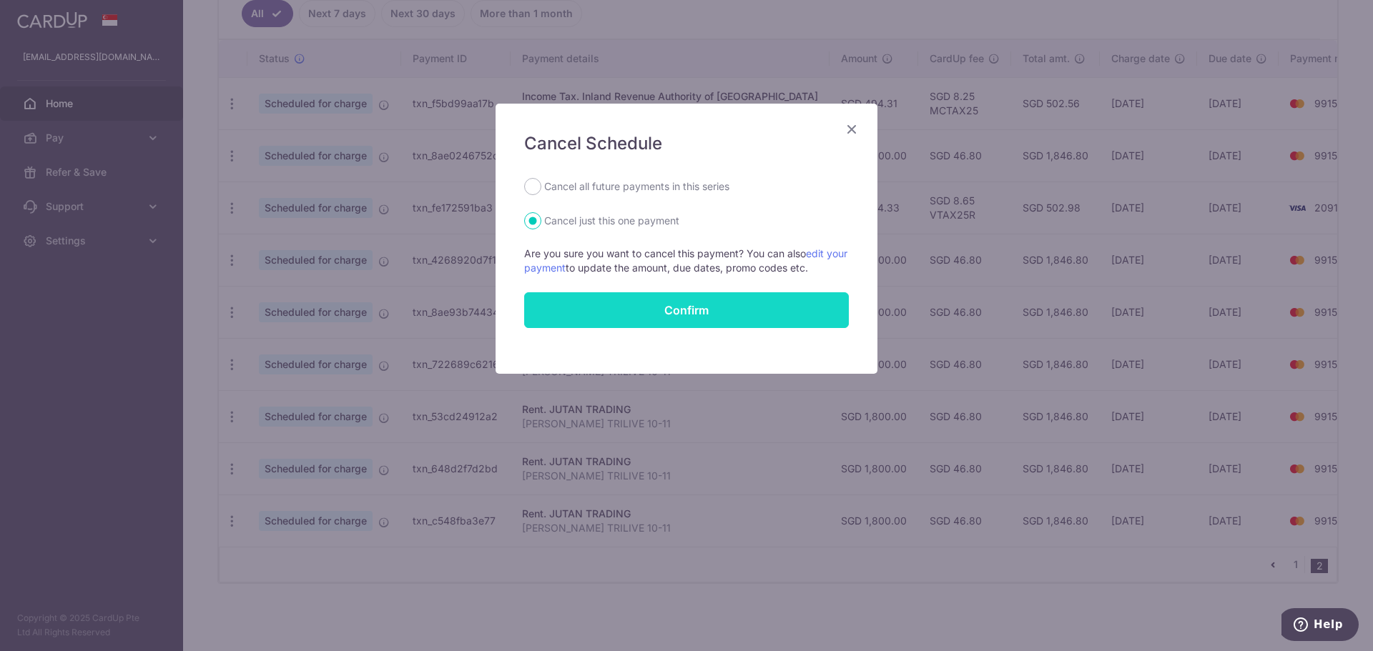
click at [608, 302] on button "Confirm" at bounding box center [686, 310] width 325 height 36
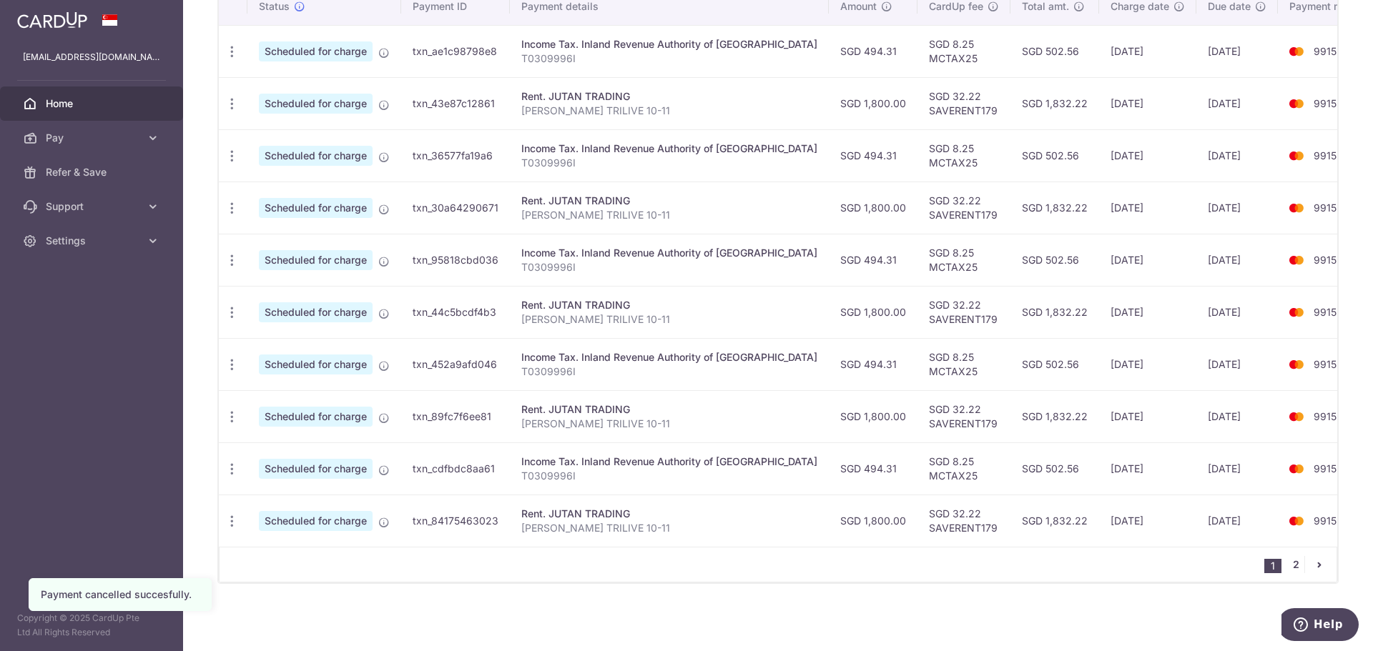
click at [1293, 564] on link "2" at bounding box center [1295, 564] width 17 height 17
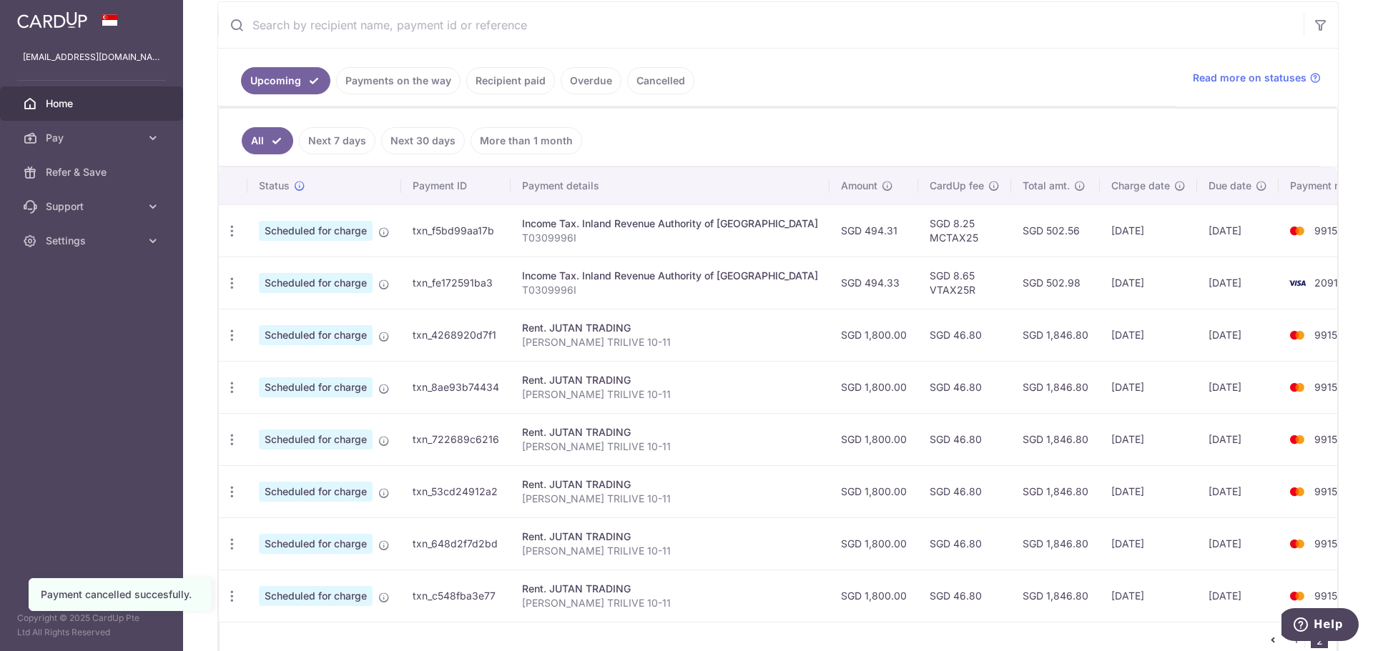
scroll to position [350, 0]
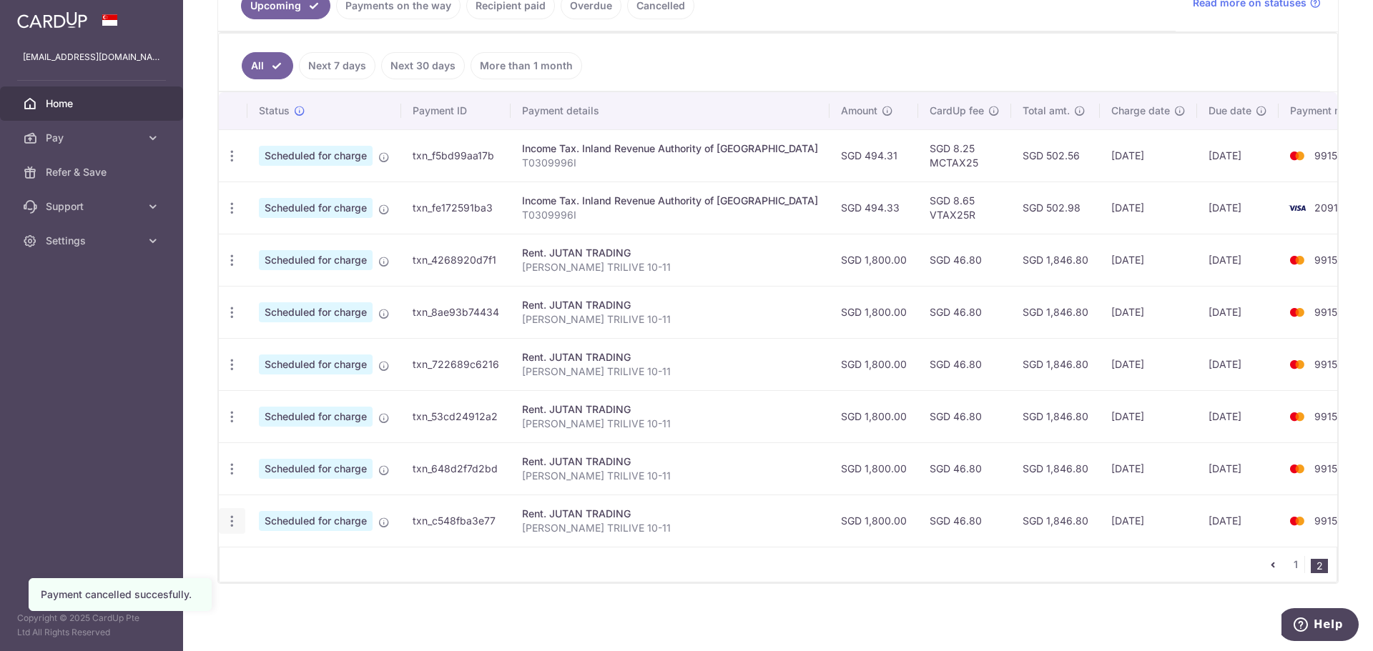
click at [238, 529] on div "Update payment Cancel payment" at bounding box center [232, 521] width 26 height 26
click at [235, 523] on icon "button" at bounding box center [232, 521] width 15 height 15
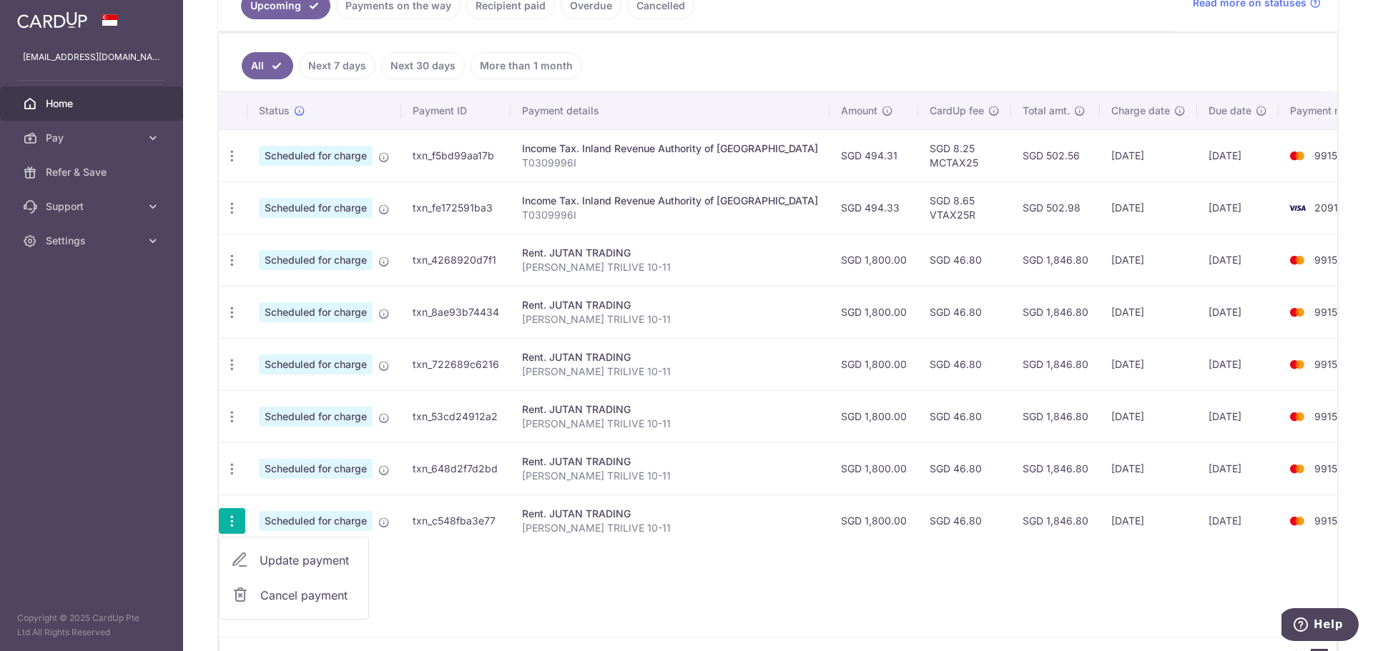
click at [290, 598] on span "Cancel payment" at bounding box center [308, 595] width 96 height 17
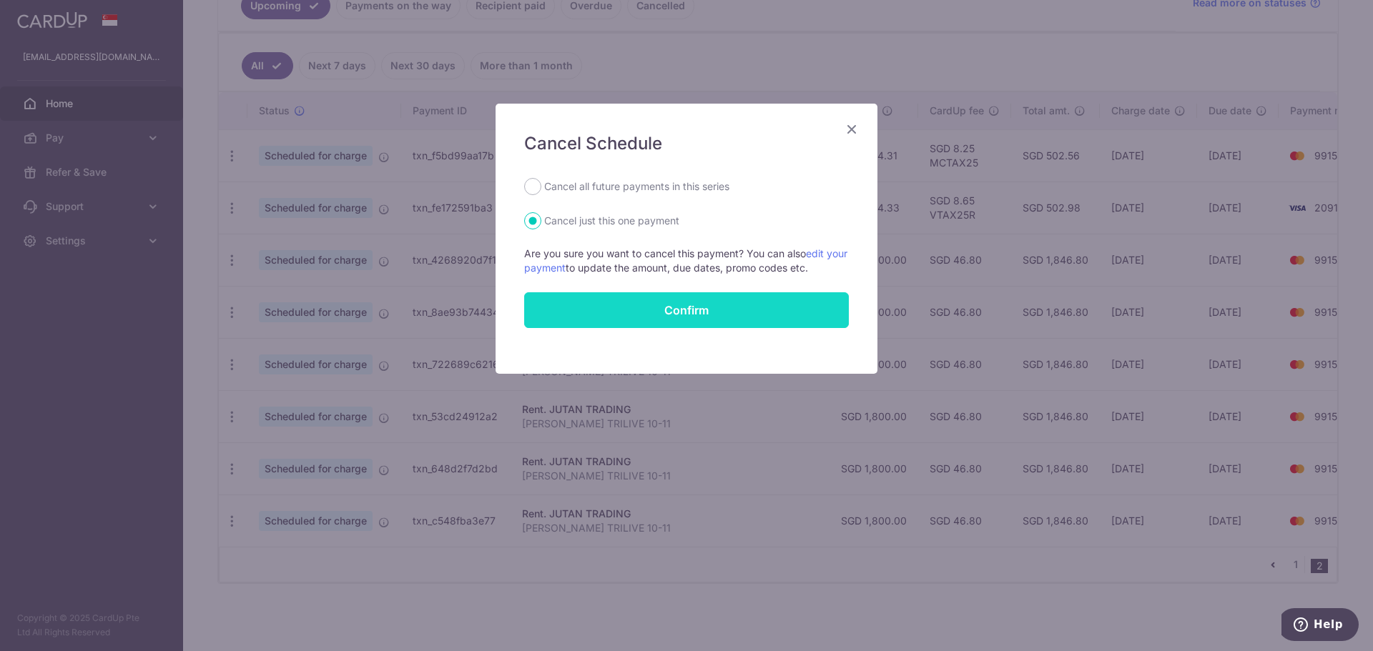
click at [697, 313] on button "Confirm" at bounding box center [686, 310] width 325 height 36
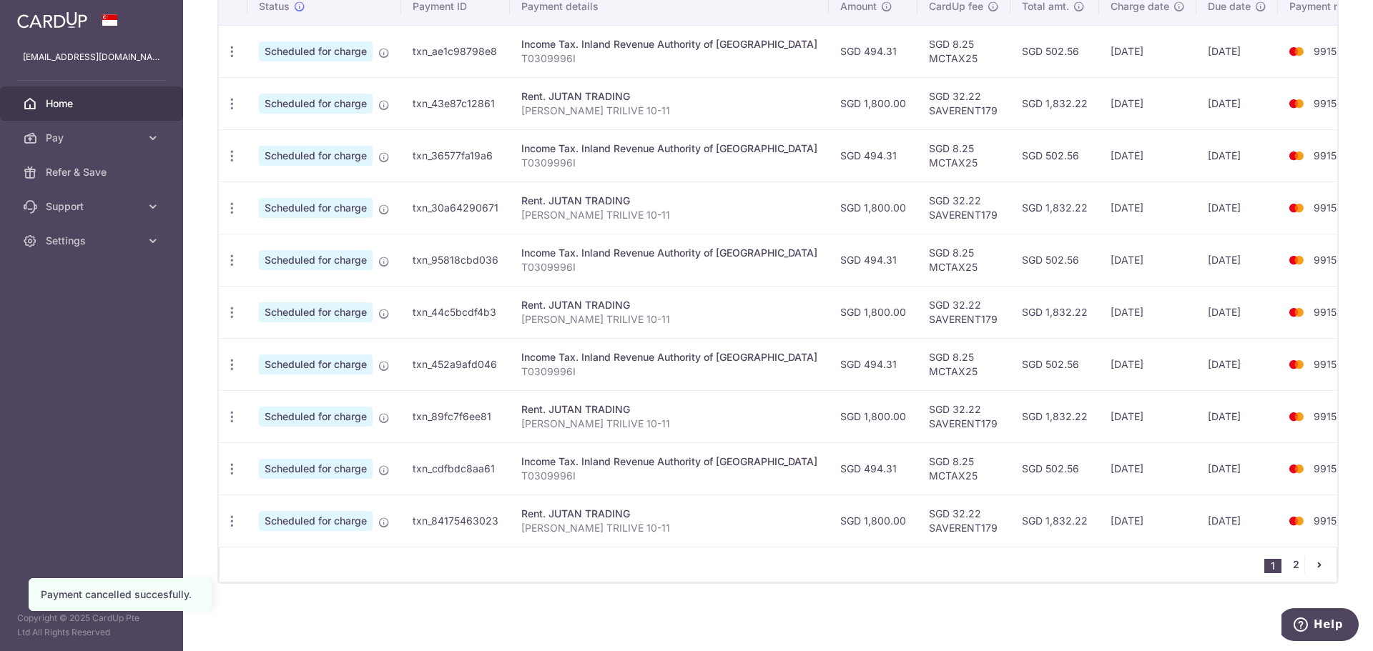
click at [1287, 566] on link "2" at bounding box center [1295, 564] width 17 height 17
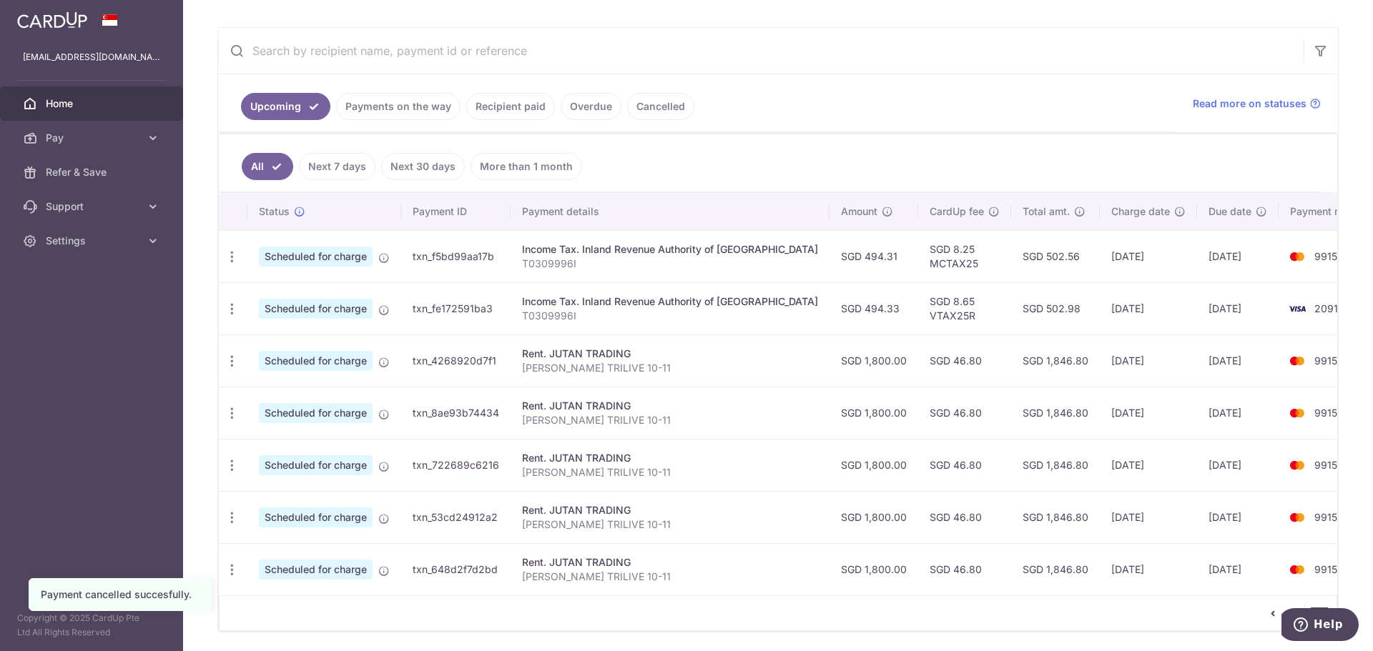
scroll to position [297, 0]
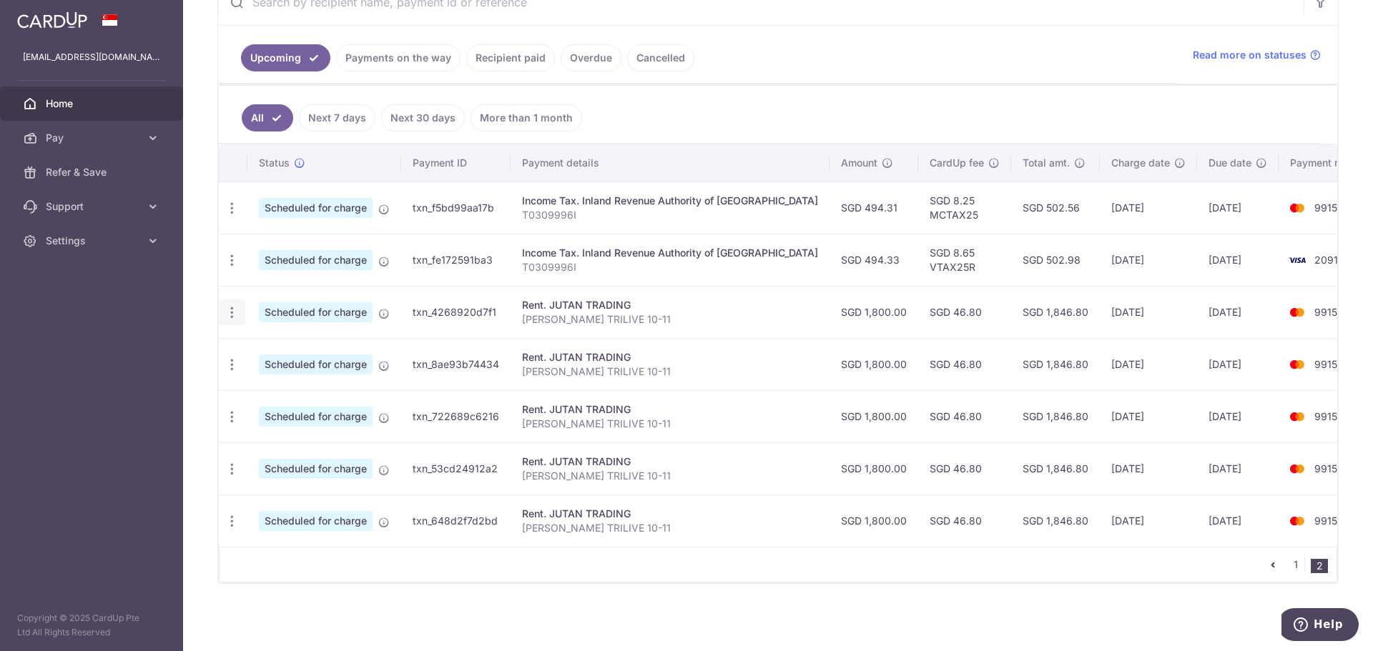
click at [232, 312] on icon "button" at bounding box center [232, 312] width 15 height 15
click at [284, 386] on span "Cancel payment" at bounding box center [308, 386] width 96 height 17
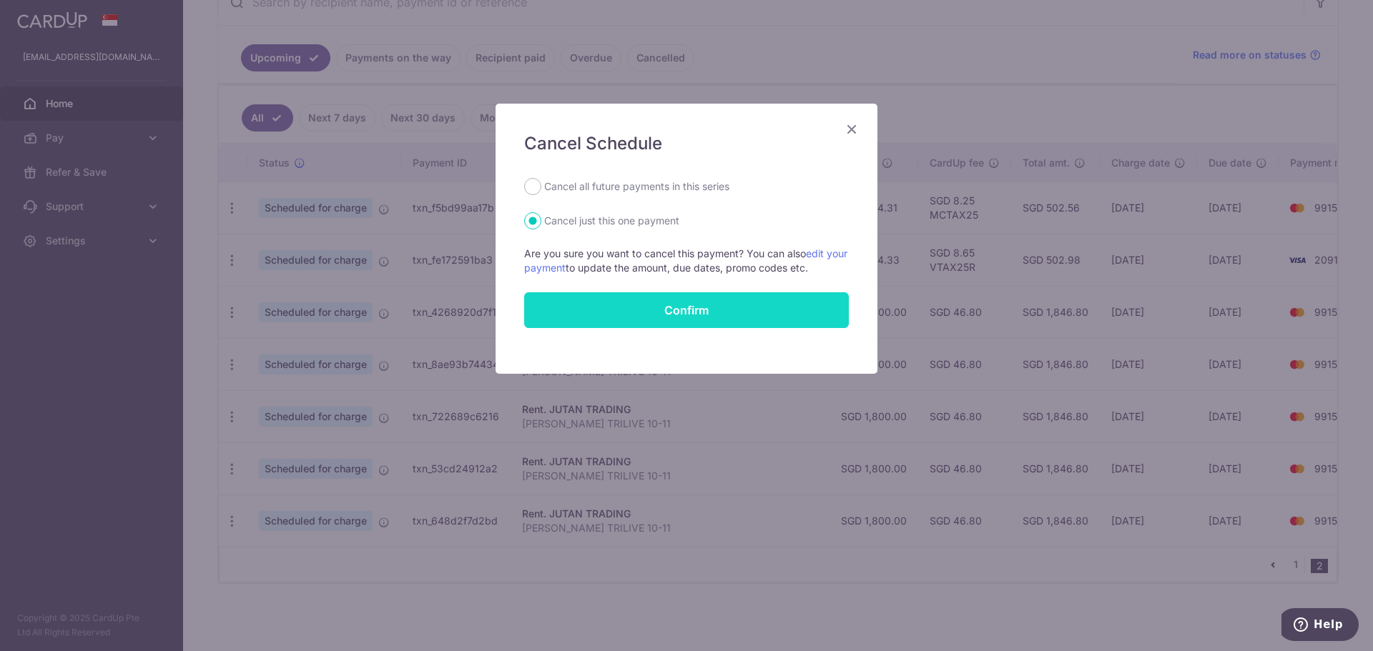
click at [744, 317] on button "Confirm" at bounding box center [686, 310] width 325 height 36
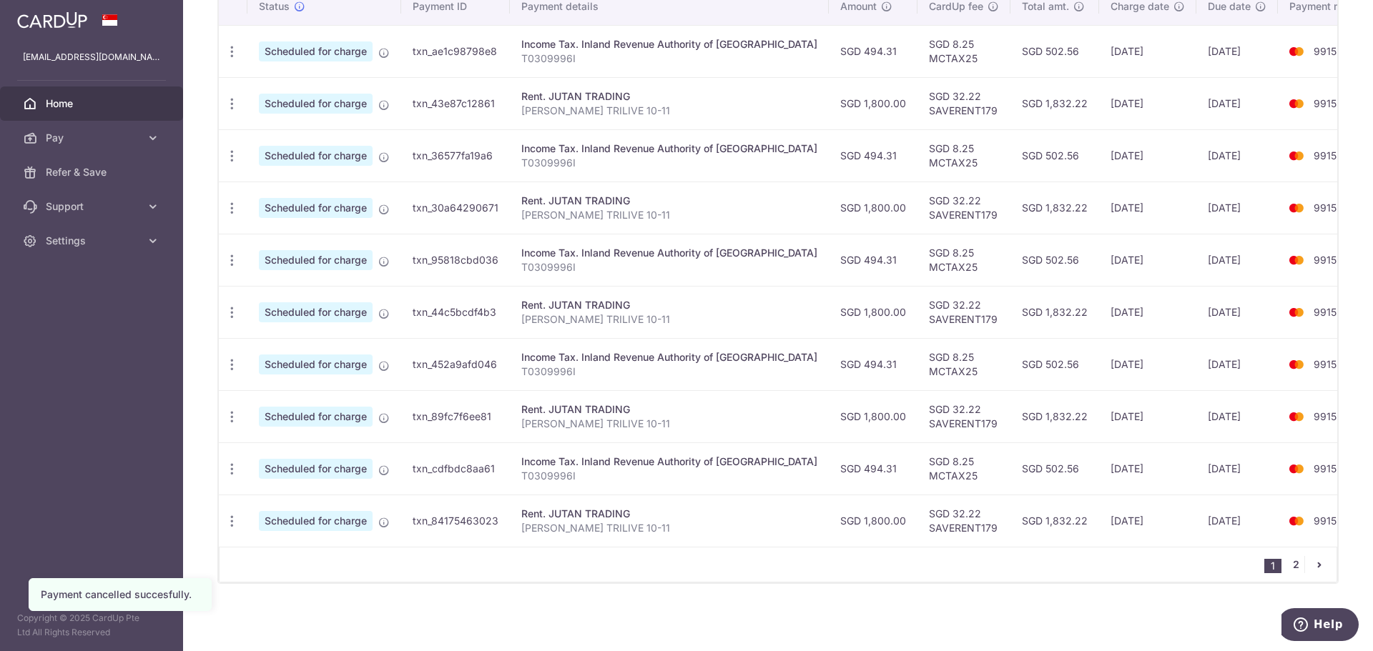
click at [1288, 564] on link "2" at bounding box center [1295, 564] width 17 height 17
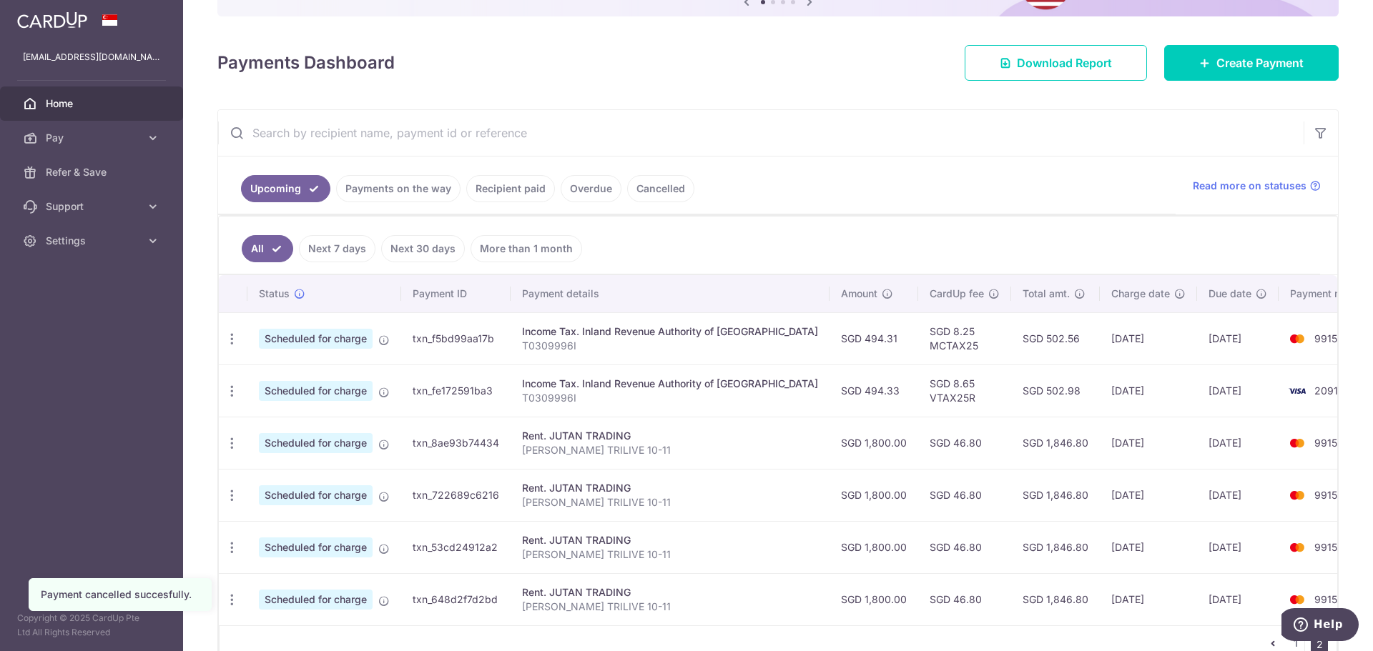
scroll to position [245, 0]
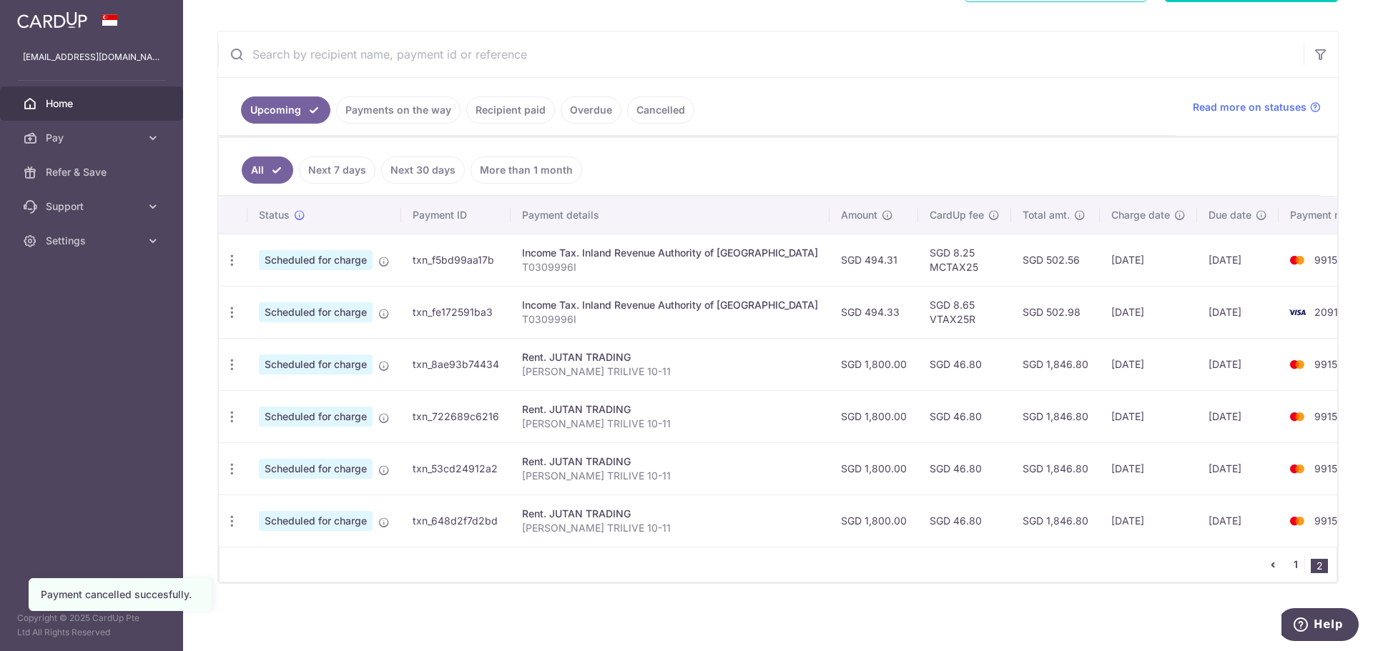
click at [1287, 570] on link "1" at bounding box center [1295, 564] width 17 height 17
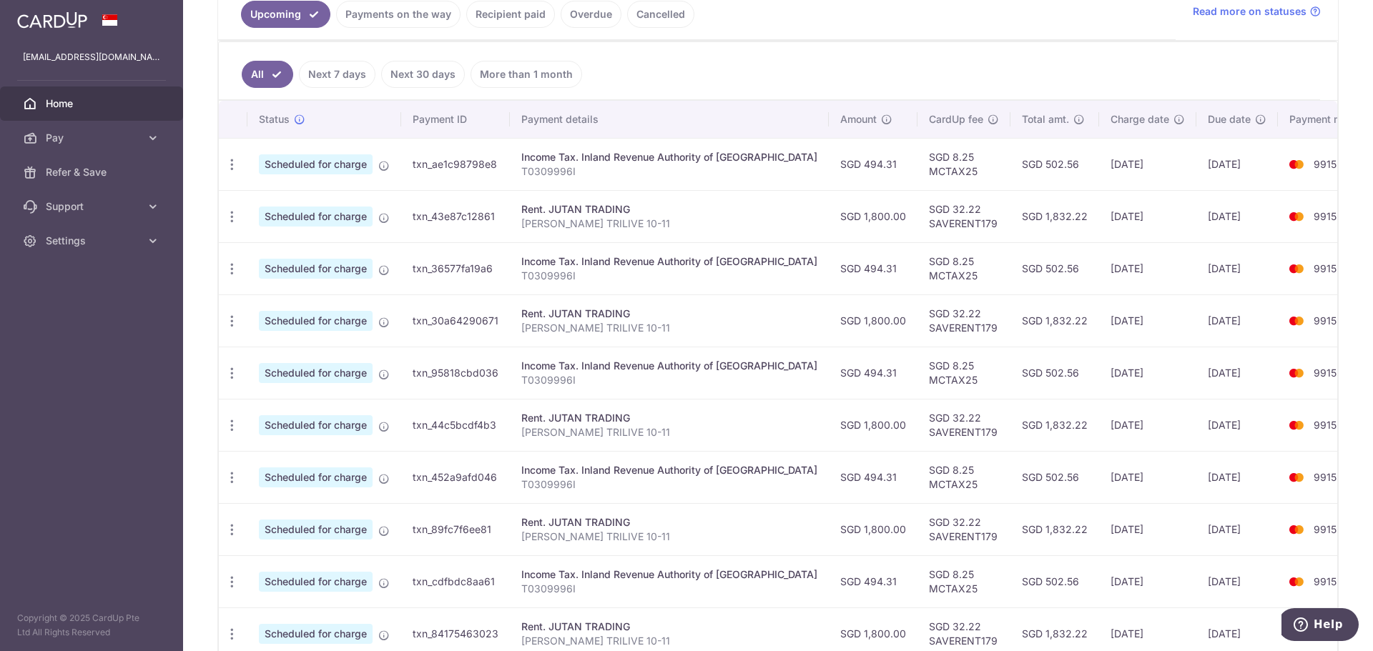
scroll to position [454, 0]
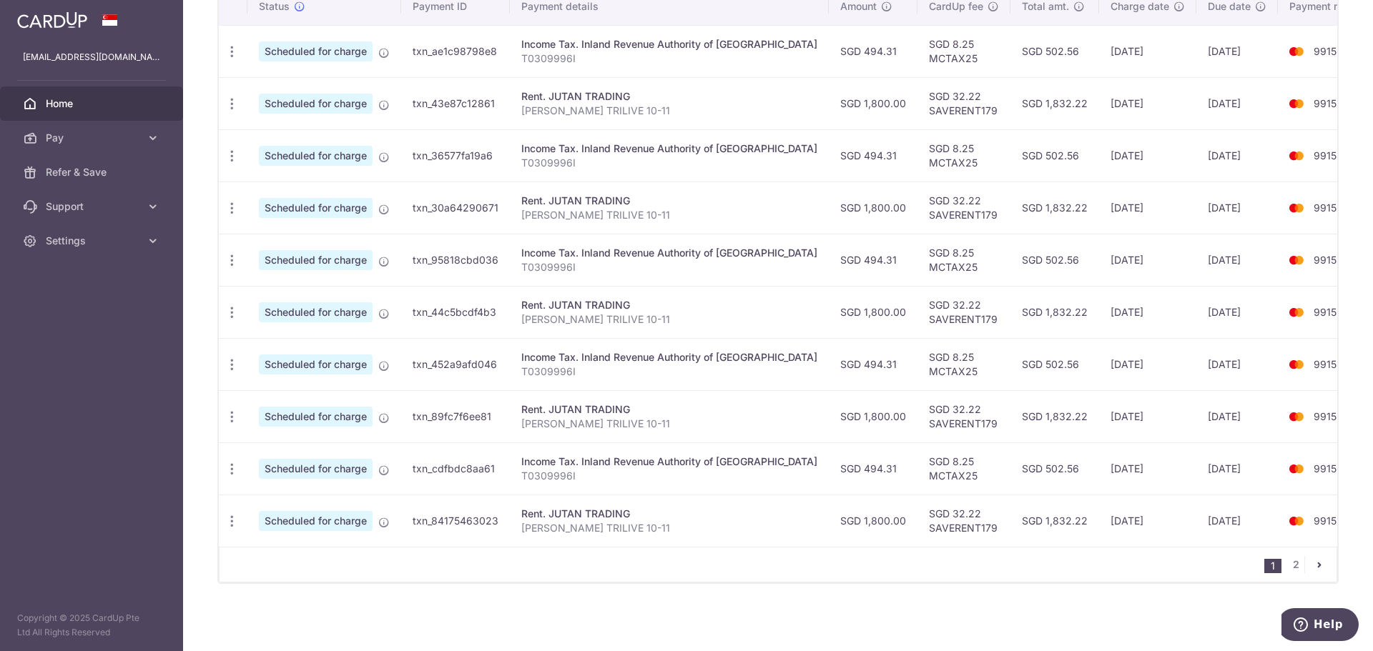
drag, startPoint x: 1155, startPoint y: 523, endPoint x: 1214, endPoint y: 528, distance: 58.8
click at [1214, 528] on td "[DATE]" at bounding box center [1237, 521] width 82 height 52
click at [1196, 528] on td "[DATE]" at bounding box center [1237, 521] width 82 height 52
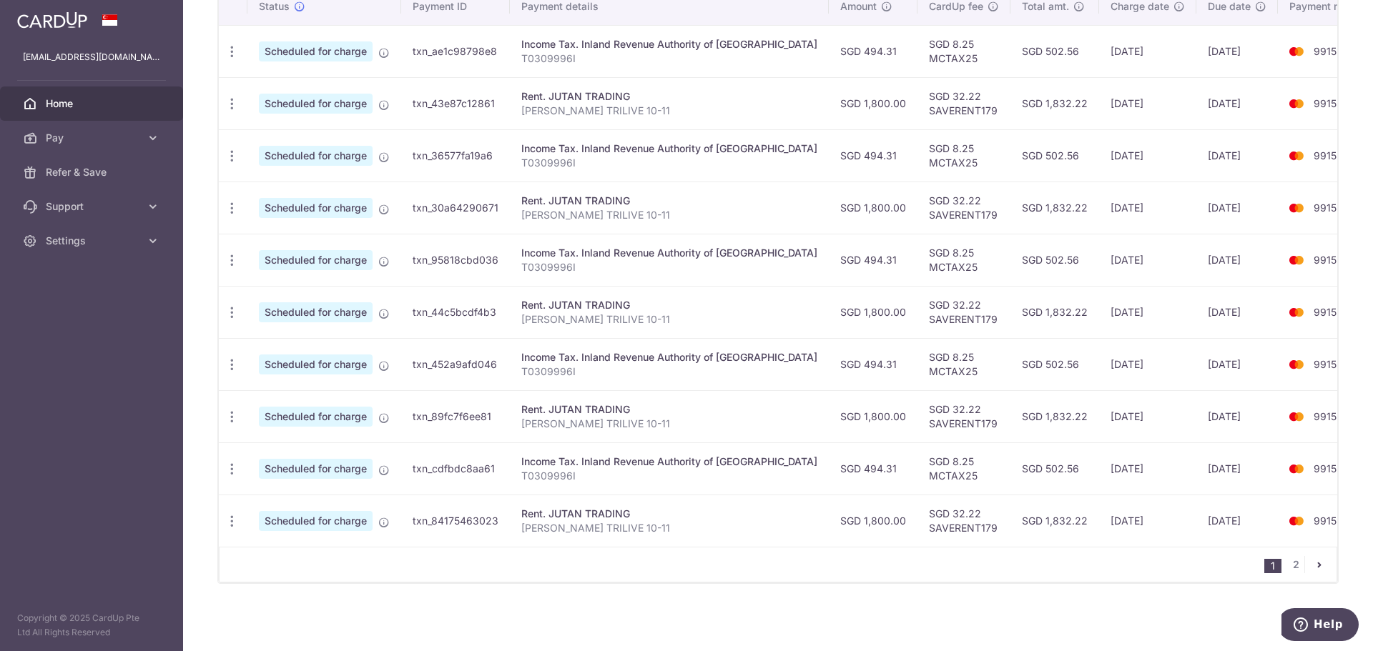
drag, startPoint x: 1157, startPoint y: 528, endPoint x: 1213, endPoint y: 530, distance: 56.5
click at [1213, 530] on td "[DATE]" at bounding box center [1237, 521] width 82 height 52
click at [1213, 531] on td "[DATE]" at bounding box center [1237, 521] width 82 height 52
drag, startPoint x: 852, startPoint y: 479, endPoint x: 1144, endPoint y: 483, distance: 292.5
click at [1144, 483] on tr "Update payment Cancel payment Scheduled for charge txn_cdfbdc8aa61 Income Tax. …" at bounding box center [803, 469] width 1168 height 52
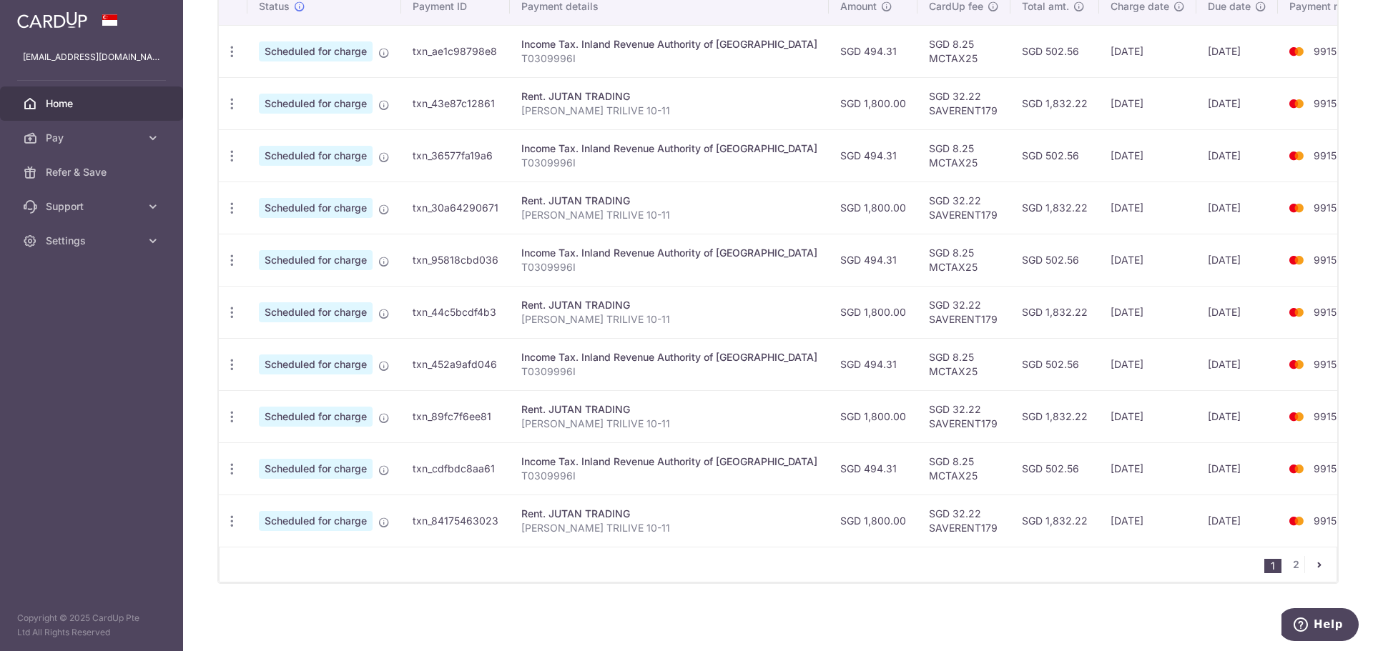
click at [1196, 483] on td "[DATE]" at bounding box center [1237, 469] width 82 height 52
drag, startPoint x: 1175, startPoint y: 484, endPoint x: 1207, endPoint y: 476, distance: 33.1
click at [1207, 476] on td "[DATE]" at bounding box center [1237, 469] width 82 height 52
click at [1290, 566] on link "2" at bounding box center [1295, 564] width 17 height 17
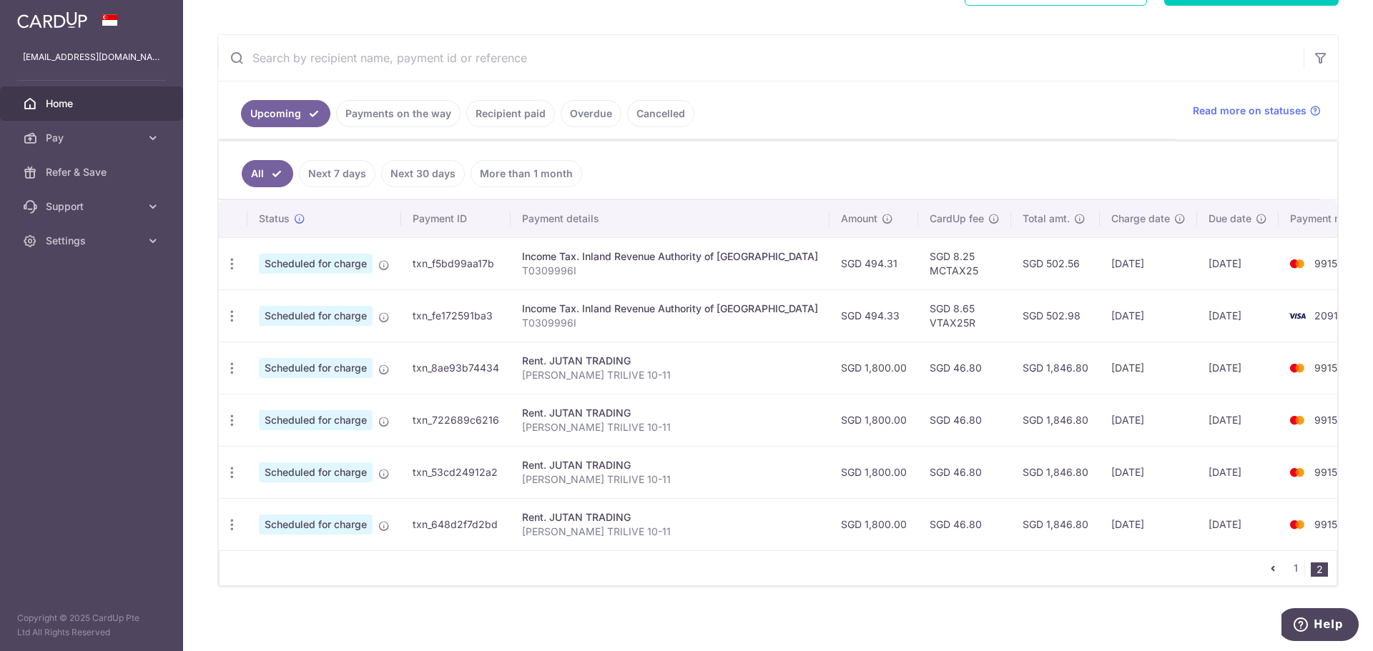
scroll to position [245, 0]
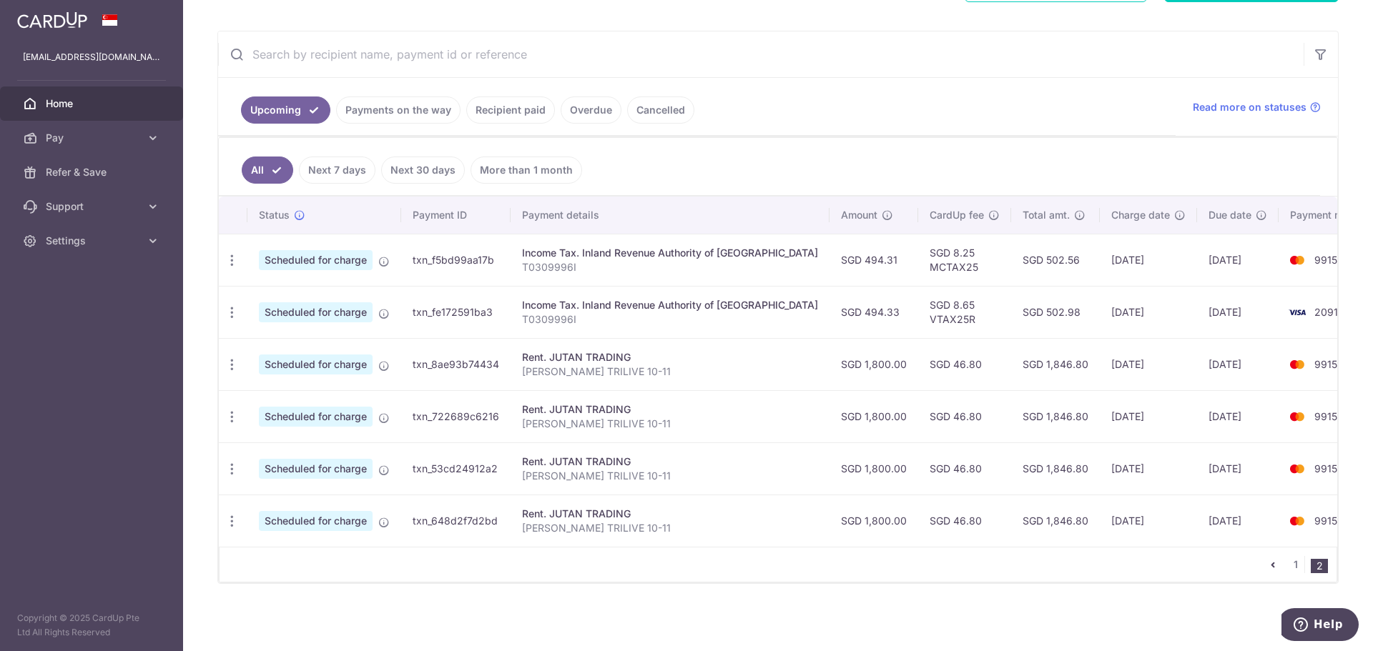
drag, startPoint x: 1216, startPoint y: 310, endPoint x: 1263, endPoint y: 424, distance: 123.8
click at [1263, 424] on tbody "Update payment Cancel payment Scheduled for charge txn_f5bd99aa17b Income Tax. …" at bounding box center [803, 390] width 1168 height 313
click at [1278, 424] on td "9915" at bounding box center [1332, 416] width 109 height 52
drag, startPoint x: 1279, startPoint y: 504, endPoint x: 1221, endPoint y: 448, distance: 80.9
click at [1220, 450] on tbody "Update payment Cancel payment Scheduled for charge txn_f5bd99aa17b Income Tax. …" at bounding box center [803, 390] width 1168 height 313
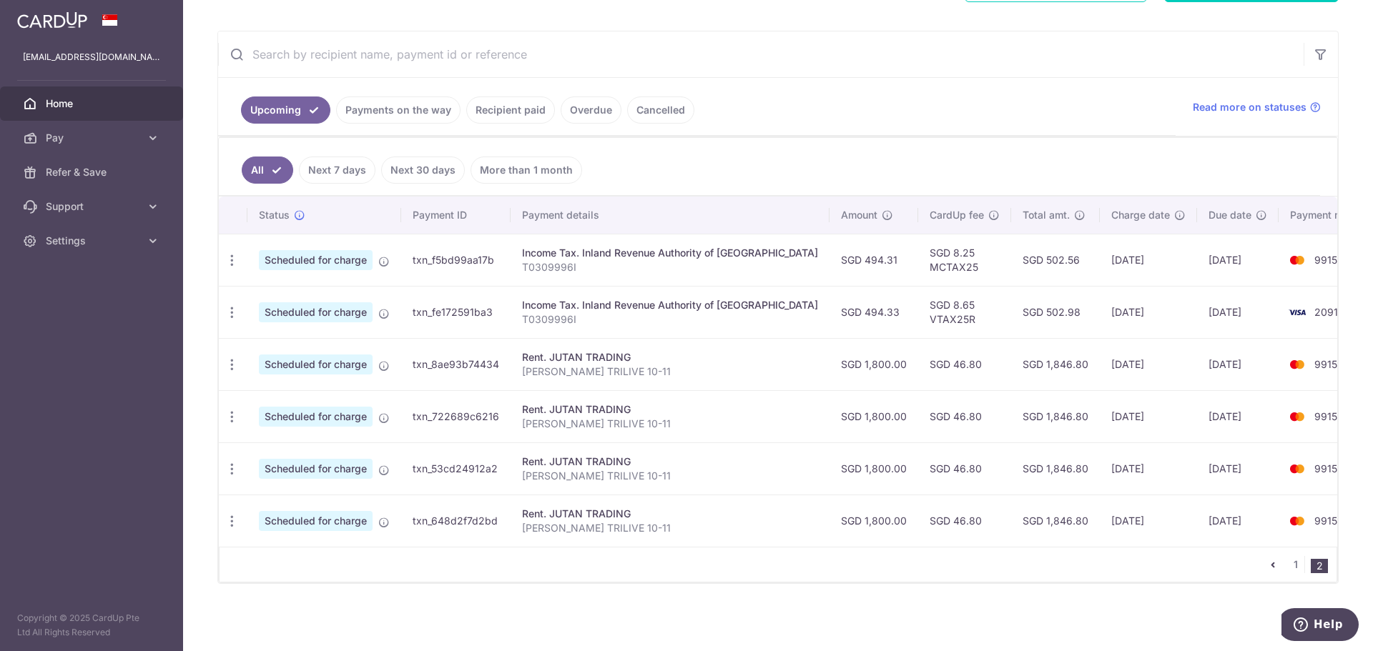
click at [1221, 448] on td "[DATE]" at bounding box center [1238, 469] width 82 height 52
drag, startPoint x: 1212, startPoint y: 448, endPoint x: 1293, endPoint y: 526, distance: 112.3
click at [1293, 526] on tbody "Update payment Cancel payment Scheduled for charge txn_f5bd99aa17b Income Tax. …" at bounding box center [803, 390] width 1168 height 313
click at [1291, 526] on td "9915" at bounding box center [1332, 521] width 109 height 52
click at [1286, 525] on td "9915" at bounding box center [1332, 521] width 109 height 52
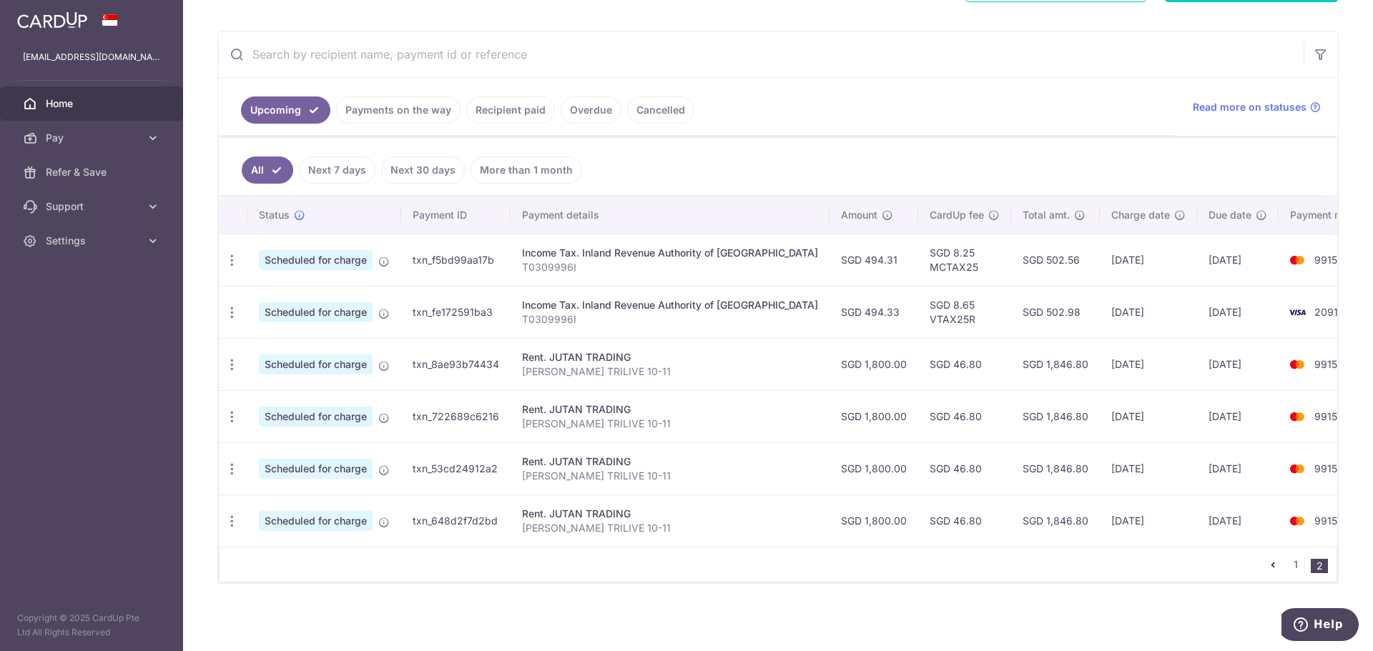
click at [1284, 523] on td "9915" at bounding box center [1332, 521] width 109 height 52
drag, startPoint x: 967, startPoint y: 360, endPoint x: 1131, endPoint y: 423, distance: 175.2
click at [1125, 421] on tbody "Update payment Cancel payment Scheduled for charge txn_f5bd99aa17b Income Tax. …" at bounding box center [803, 390] width 1168 height 313
click at [1131, 423] on td "[DATE]" at bounding box center [1148, 416] width 97 height 52
drag, startPoint x: 1167, startPoint y: 458, endPoint x: 1025, endPoint y: 357, distance: 174.2
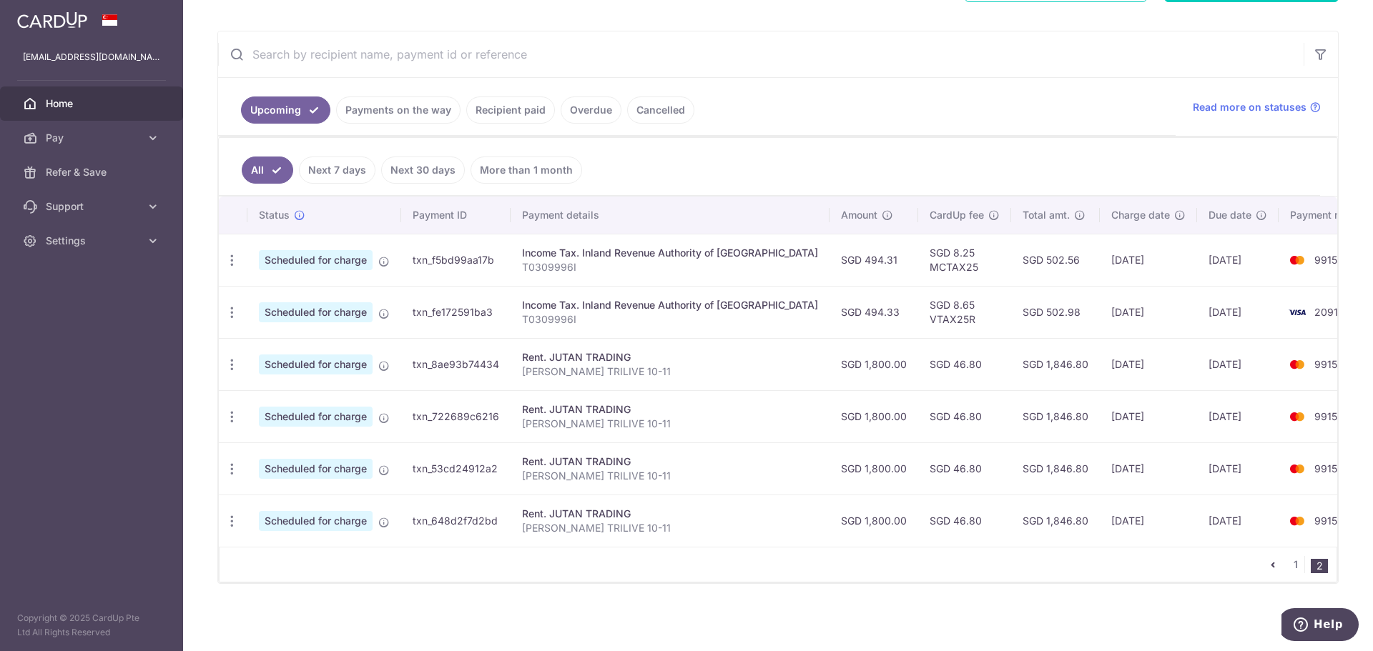
click at [1027, 358] on tbody "Update payment Cancel payment Scheduled for charge txn_f5bd99aa17b Income Tax. …" at bounding box center [803, 390] width 1168 height 313
click at [1025, 357] on td "SGD 1,846.80" at bounding box center [1055, 364] width 89 height 52
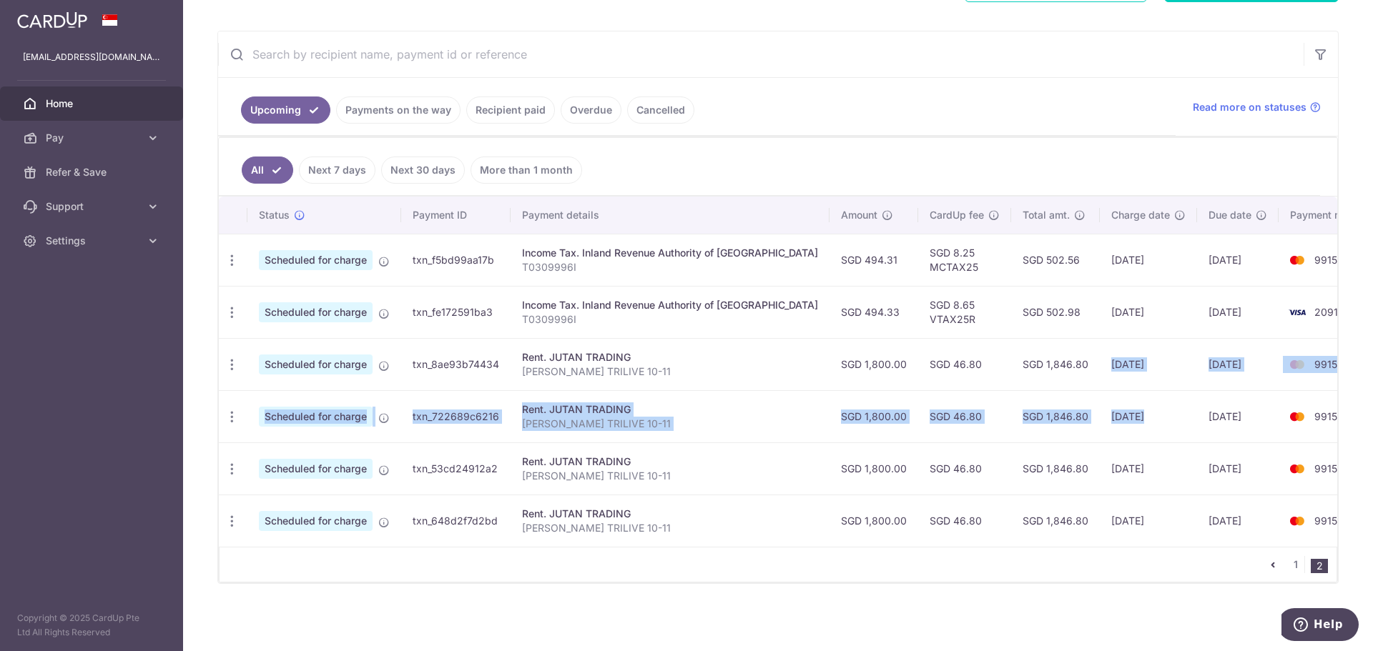
drag, startPoint x: 1009, startPoint y: 363, endPoint x: 1104, endPoint y: 432, distance: 117.3
click at [1097, 421] on tbody "Update payment Cancel payment Scheduled for charge txn_f5bd99aa17b Income Tax. …" at bounding box center [803, 390] width 1168 height 313
click at [1104, 432] on td "[DATE]" at bounding box center [1148, 416] width 97 height 52
drag, startPoint x: 1128, startPoint y: 473, endPoint x: 1022, endPoint y: 363, distance: 152.2
click at [1023, 363] on tbody "Update payment Cancel payment Scheduled for charge txn_f5bd99aa17b Income Tax. …" at bounding box center [803, 390] width 1168 height 313
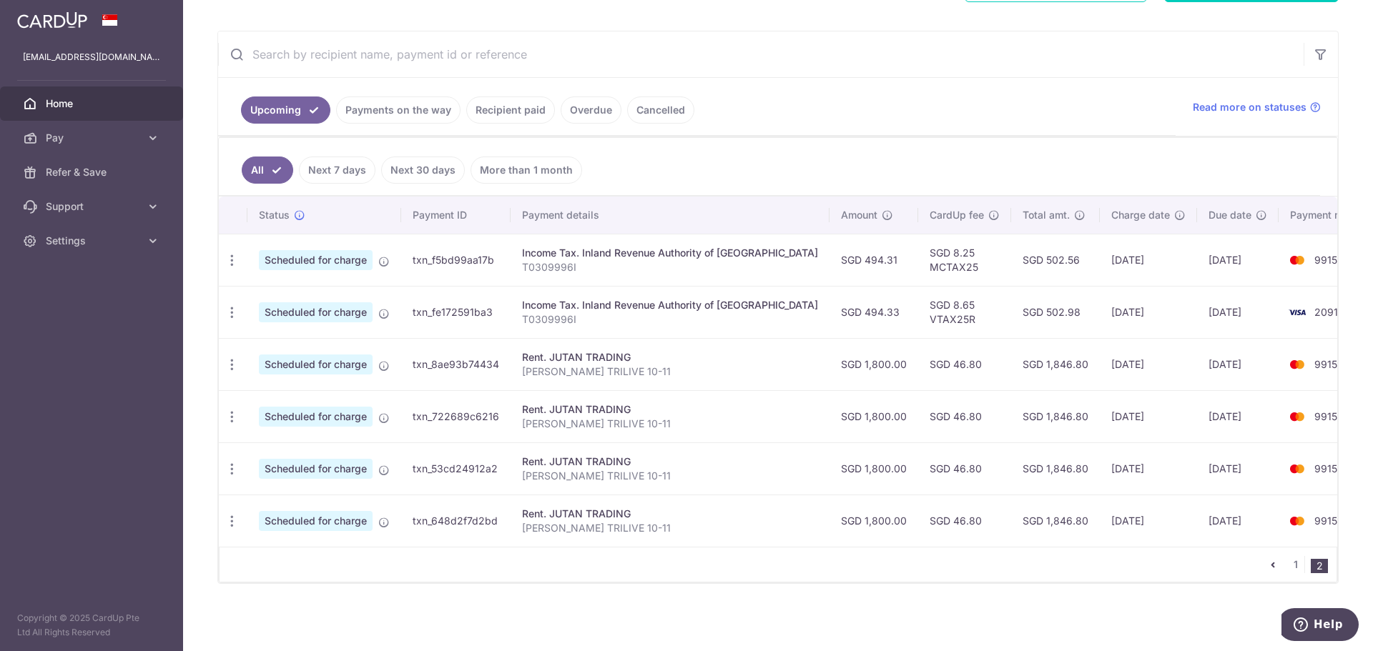
click at [1020, 358] on td "SGD 1,846.80" at bounding box center [1055, 364] width 89 height 52
drag, startPoint x: 1014, startPoint y: 358, endPoint x: 1187, endPoint y: 468, distance: 205.1
click at [1172, 455] on tbody "Update payment Cancel payment Scheduled for charge txn_f5bd99aa17b Income Tax. …" at bounding box center [803, 390] width 1168 height 313
click at [1197, 468] on td "30/06/2026" at bounding box center [1238, 469] width 82 height 52
drag, startPoint x: 1188, startPoint y: 473, endPoint x: 1041, endPoint y: 363, distance: 183.3
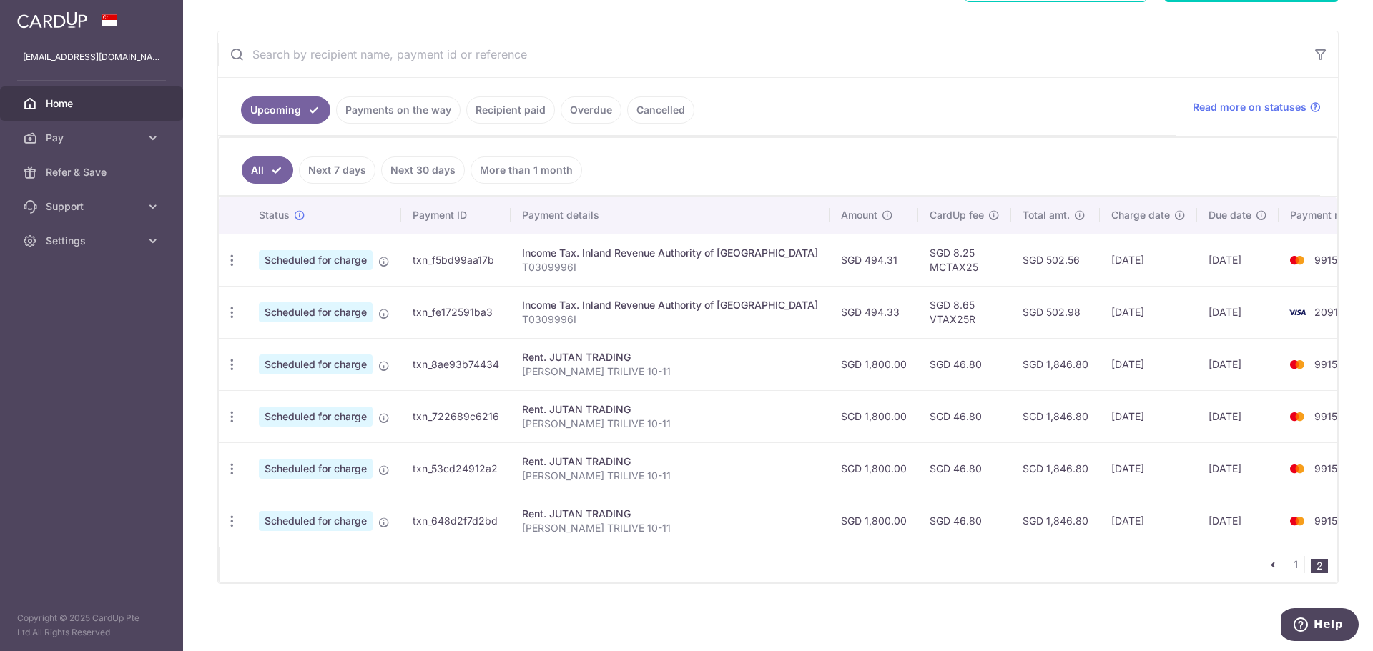
click at [1045, 365] on tbody "Update payment Cancel payment Scheduled for charge txn_f5bd99aa17b Income Tax. …" at bounding box center [803, 390] width 1168 height 313
click at [1037, 359] on td "SGD 1,846.80" at bounding box center [1055, 364] width 89 height 52
drag, startPoint x: 1037, startPoint y: 359, endPoint x: 1175, endPoint y: 458, distance: 169.1
click at [1175, 458] on tbody "Update payment Cancel payment Scheduled for charge txn_f5bd99aa17b Income Tax. …" at bounding box center [803, 390] width 1168 height 313
click at [1197, 458] on td "30/06/2026" at bounding box center [1238, 469] width 82 height 52
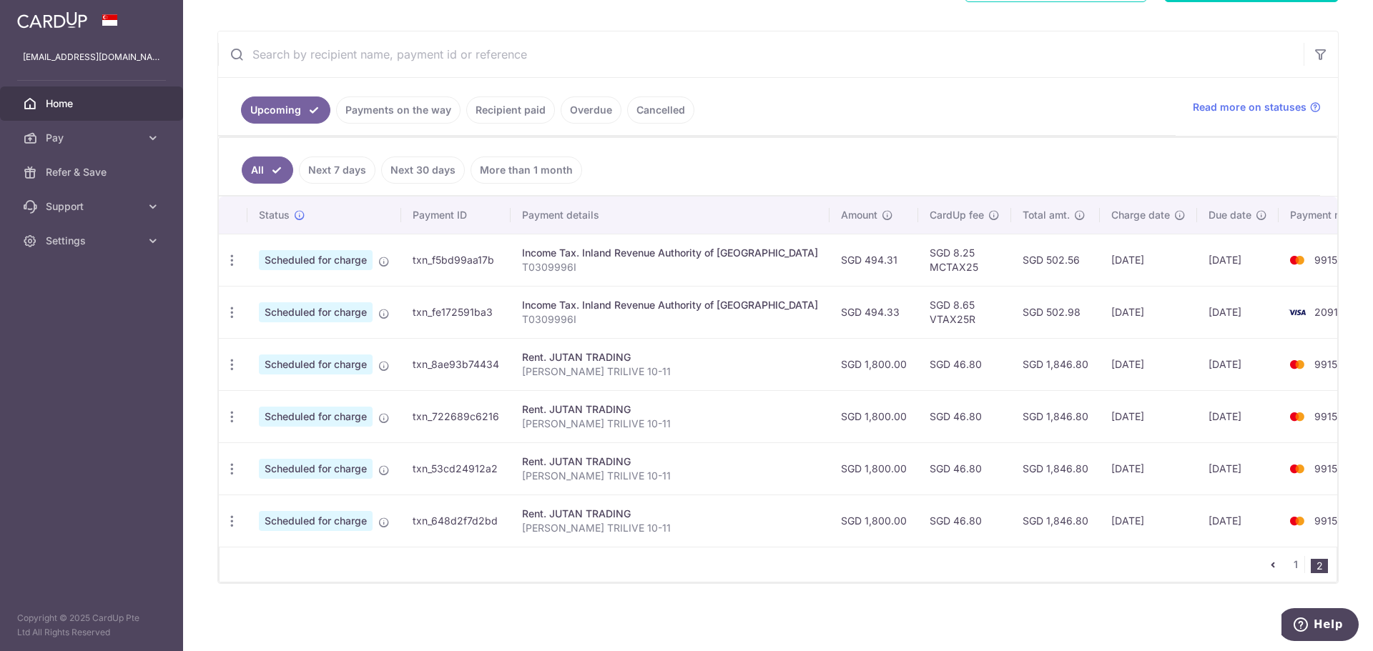
drag, startPoint x: 1190, startPoint y: 470, endPoint x: 1013, endPoint y: 357, distance: 209.7
click at [1017, 358] on tbody "Update payment Cancel payment Scheduled for charge txn_f5bd99aa17b Income Tax. …" at bounding box center [803, 390] width 1168 height 313
click at [1011, 355] on td "SGD 1,846.80" at bounding box center [1055, 364] width 89 height 52
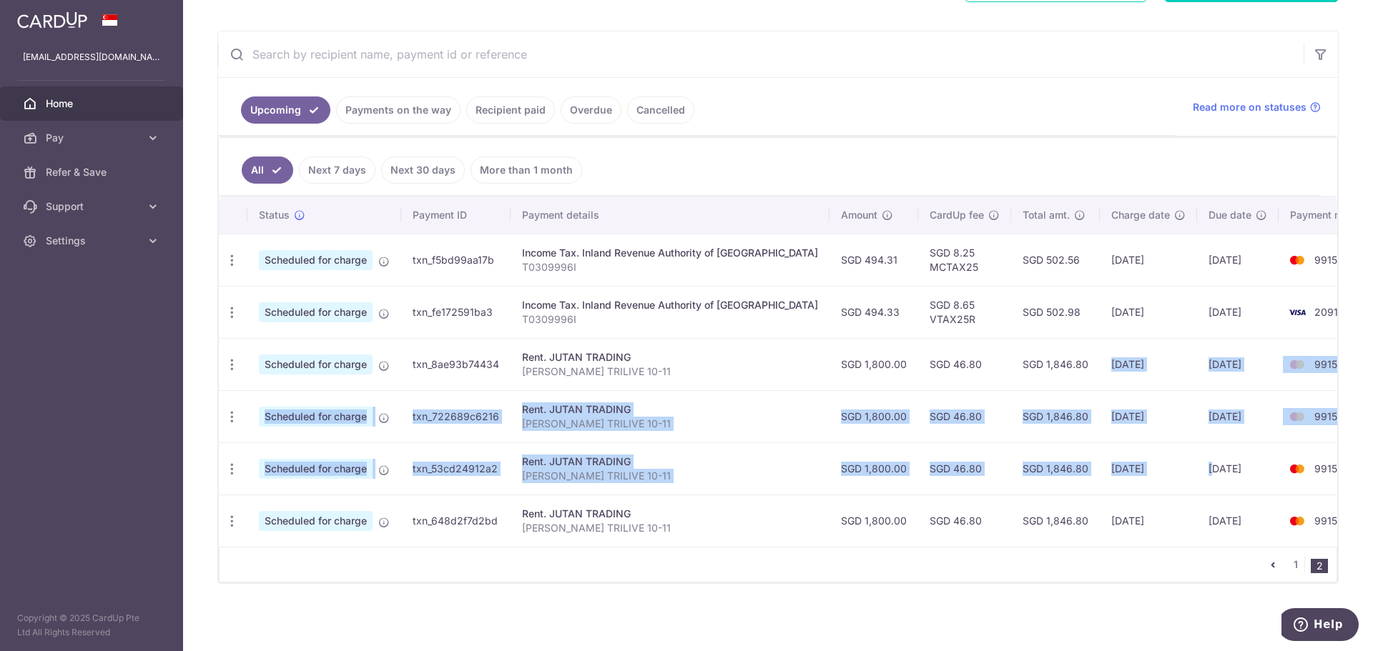
drag, startPoint x: 1007, startPoint y: 360, endPoint x: 1180, endPoint y: 468, distance: 204.0
click at [1178, 465] on tbody "Update payment Cancel payment Scheduled for charge txn_f5bd99aa17b Income Tax. …" at bounding box center [803, 390] width 1168 height 313
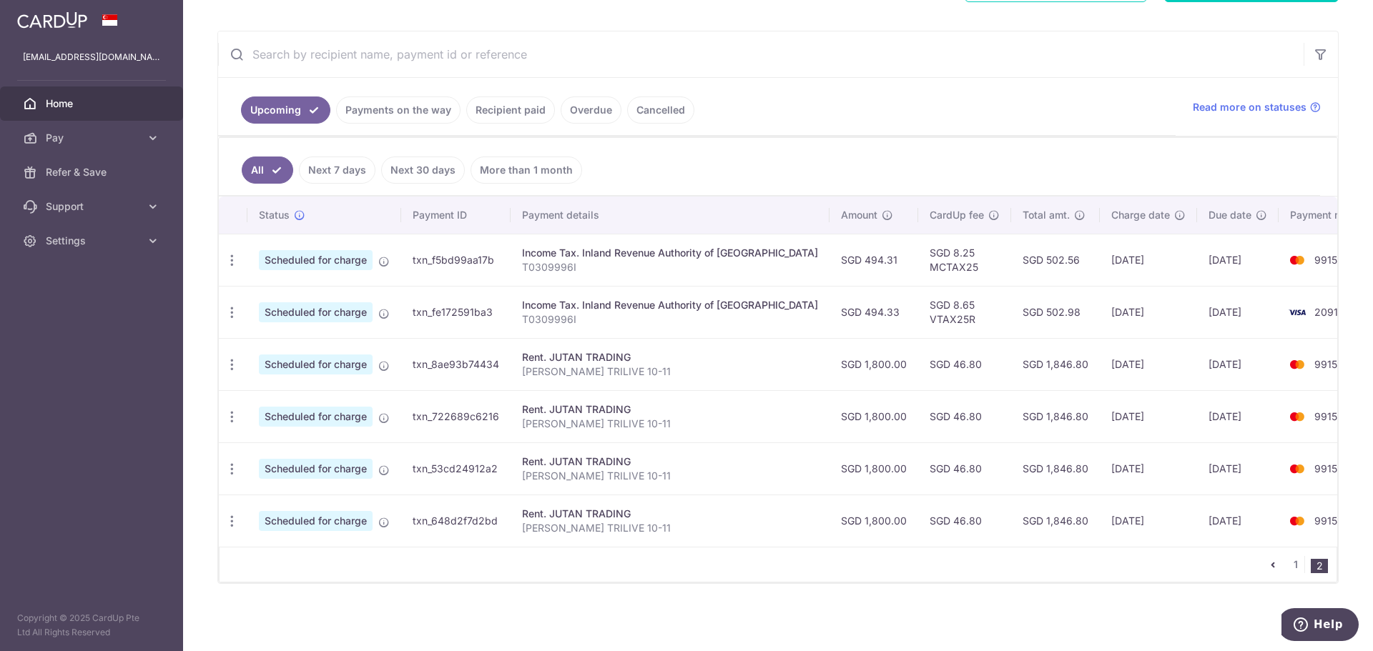
click at [1197, 469] on td "30/06/2026" at bounding box center [1238, 469] width 82 height 52
drag, startPoint x: 1186, startPoint y: 476, endPoint x: 1052, endPoint y: 378, distance: 166.3
click at [1069, 388] on tbody "Update payment Cancel payment Scheduled for charge txn_f5bd99aa17b Income Tax. …" at bounding box center [803, 390] width 1168 height 313
click at [1100, 378] on td "27/04/2026" at bounding box center [1148, 364] width 97 height 52
drag, startPoint x: 1039, startPoint y: 368, endPoint x: 1201, endPoint y: 501, distance: 209.3
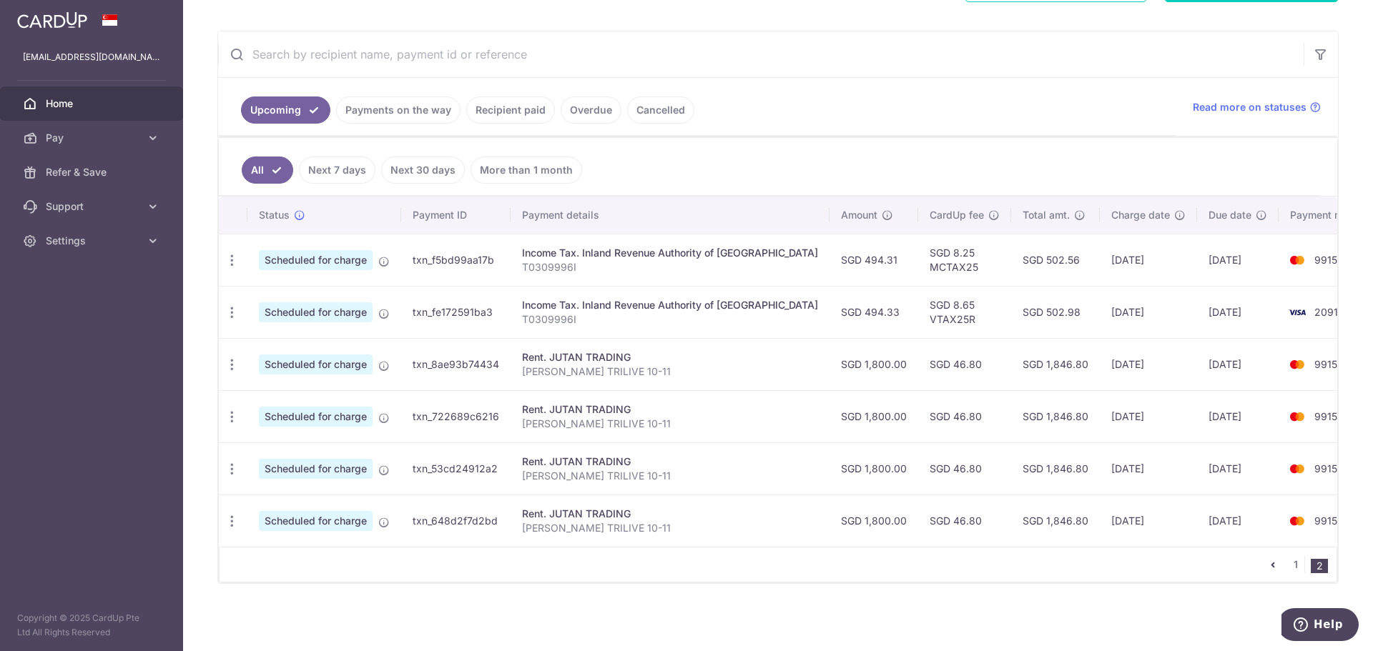
click at [1196, 498] on tbody "Update payment Cancel payment Scheduled for charge txn_f5bd99aa17b Income Tax. …" at bounding box center [803, 390] width 1168 height 313
click at [1201, 501] on td "30/07/2026" at bounding box center [1238, 521] width 82 height 52
drag, startPoint x: 1201, startPoint y: 501, endPoint x: 1068, endPoint y: 376, distance: 182.1
click at [1072, 380] on tbody "Update payment Cancel payment Scheduled for charge txn_f5bd99aa17b Income Tax. …" at bounding box center [803, 390] width 1168 height 313
click at [1100, 374] on td "27/04/2026" at bounding box center [1148, 364] width 97 height 52
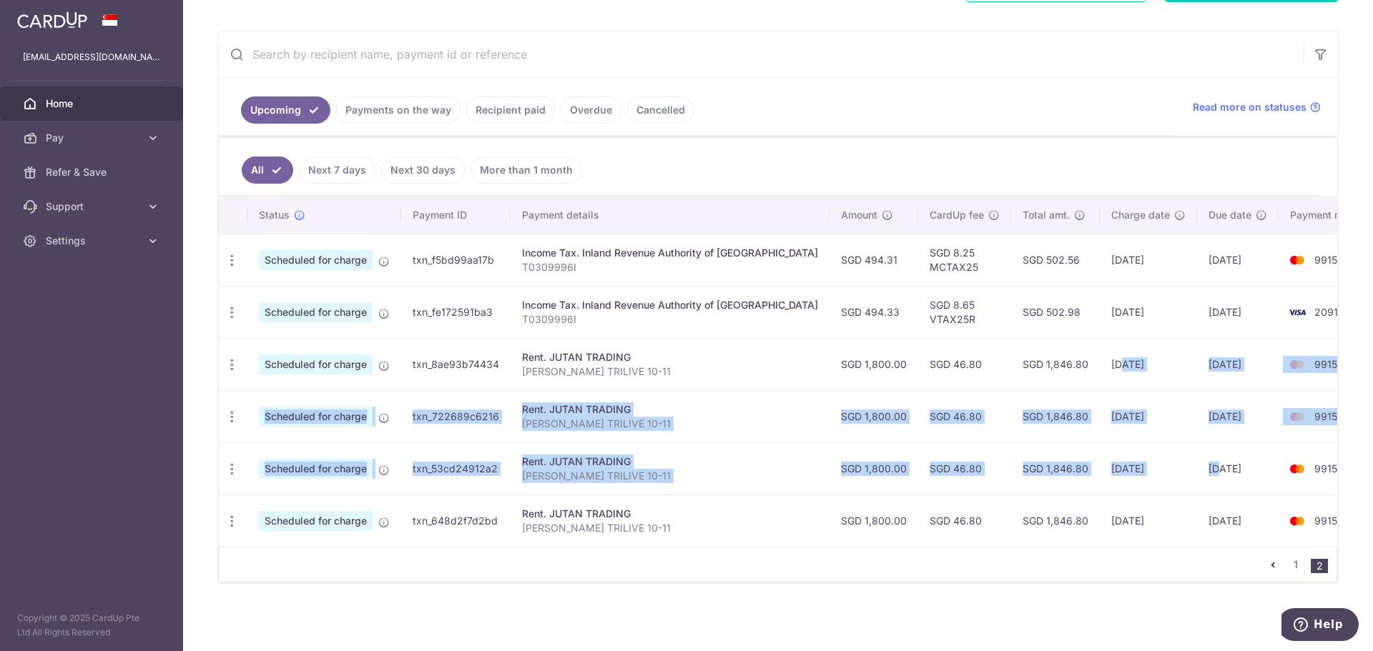
drag, startPoint x: 1068, startPoint y: 374, endPoint x: 1184, endPoint y: 473, distance: 153.2
click at [1184, 473] on tbody "Update payment Cancel payment Scheduled for charge txn_f5bd99aa17b Income Tax. …" at bounding box center [803, 390] width 1168 height 313
click at [1197, 473] on td "30/06/2026" at bounding box center [1238, 469] width 82 height 52
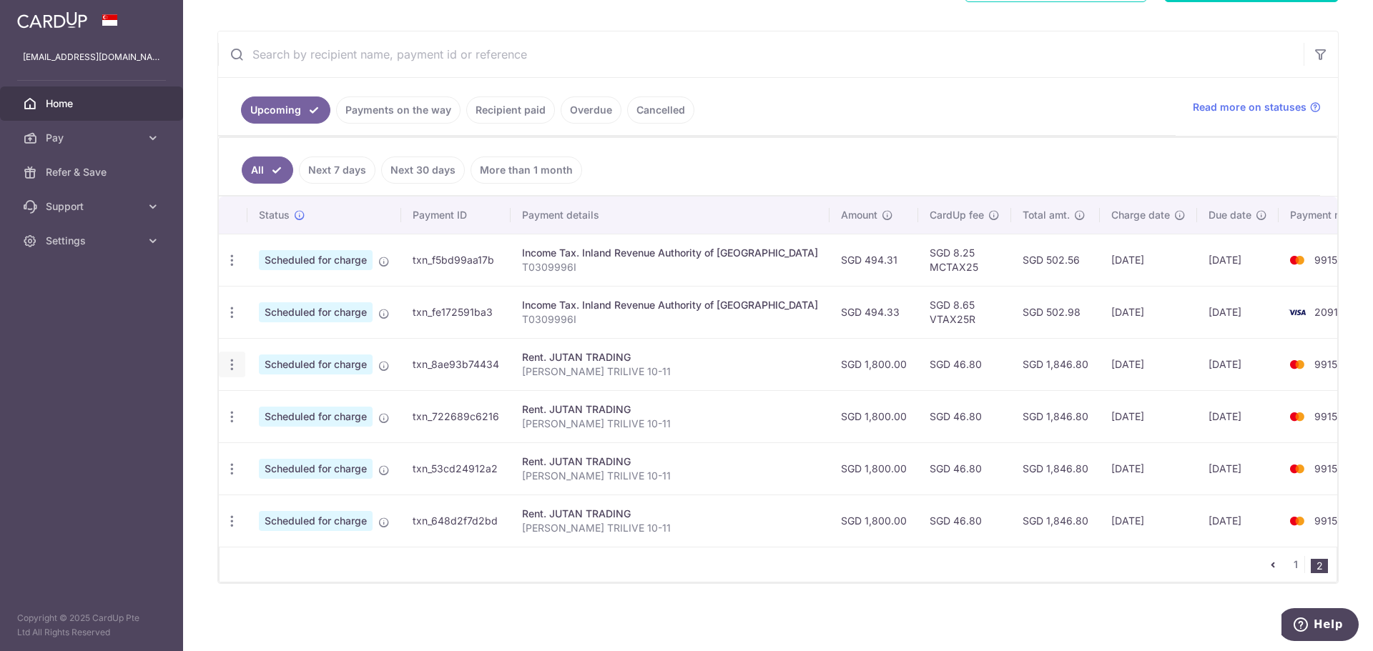
click at [231, 368] on icon "button" at bounding box center [232, 365] width 15 height 15
click at [290, 433] on span "Cancel payment" at bounding box center [308, 438] width 96 height 17
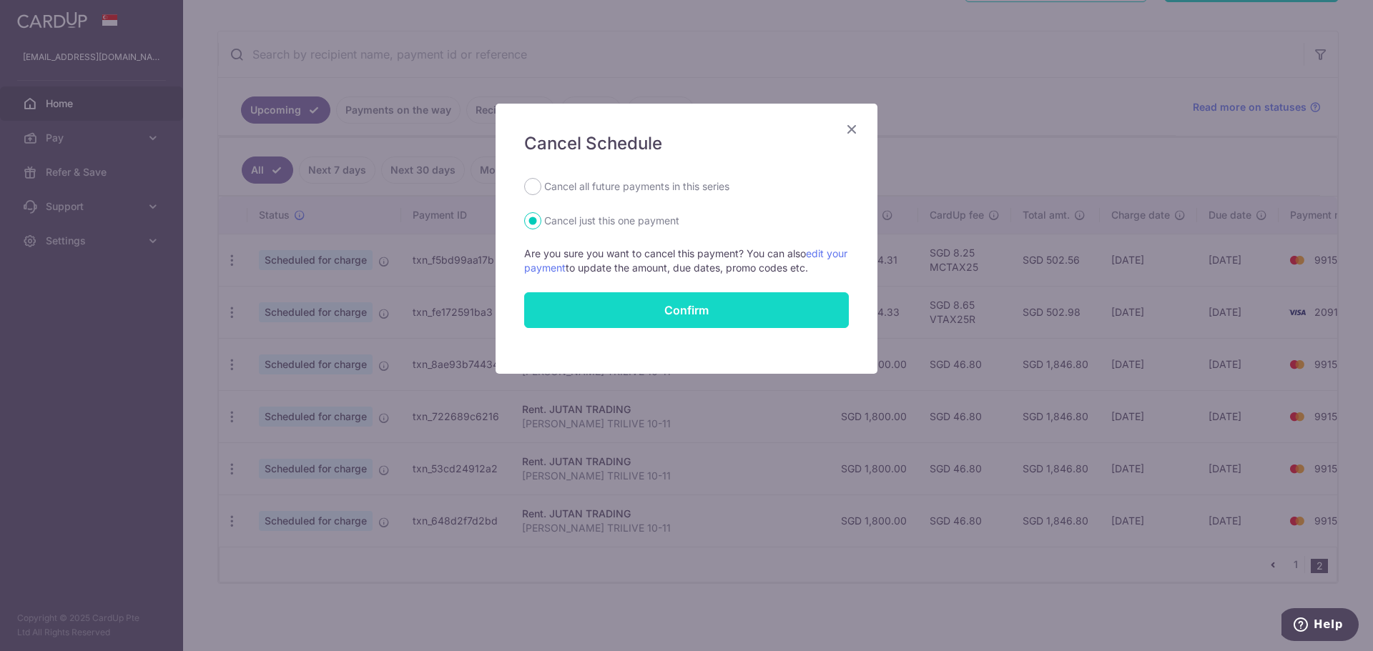
click at [732, 313] on button "Confirm" at bounding box center [686, 310] width 325 height 36
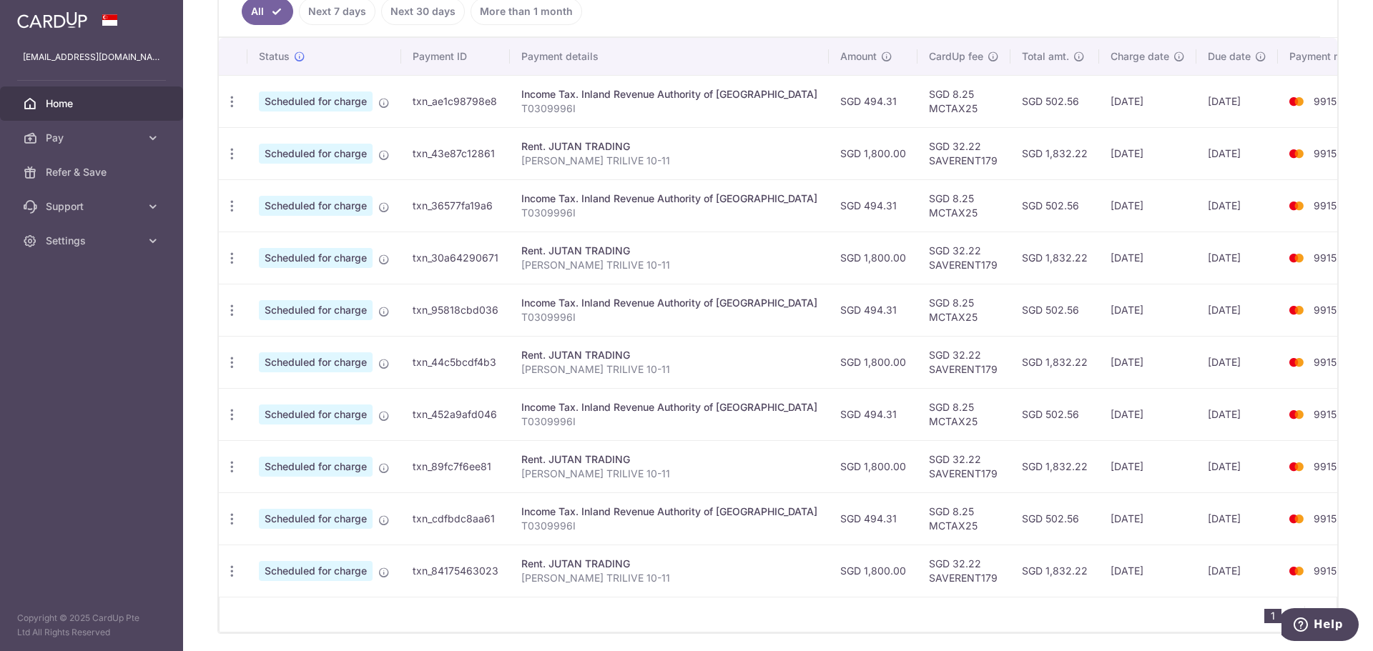
scroll to position [454, 0]
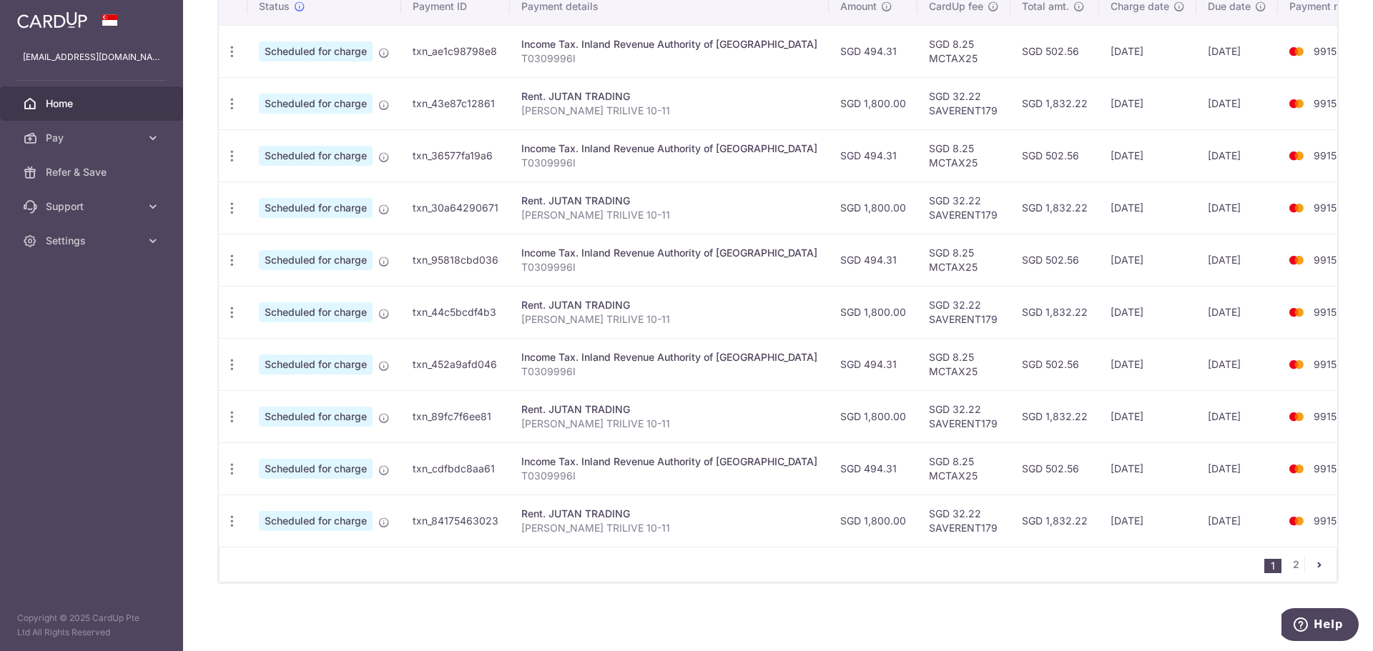
drag, startPoint x: 934, startPoint y: 532, endPoint x: 966, endPoint y: 532, distance: 32.2
click at [966, 532] on tr "Update payment Cancel payment Scheduled for charge txn_84175463023 Rent. JUTAN …" at bounding box center [803, 521] width 1168 height 52
click at [1010, 532] on td "SGD 1,832.22" at bounding box center [1054, 521] width 89 height 52
drag, startPoint x: 953, startPoint y: 532, endPoint x: 794, endPoint y: 523, distance: 159.7
click at [796, 523] on tr "Update payment Cancel payment Scheduled for charge txn_84175463023 Rent. JUTAN …" at bounding box center [803, 521] width 1168 height 52
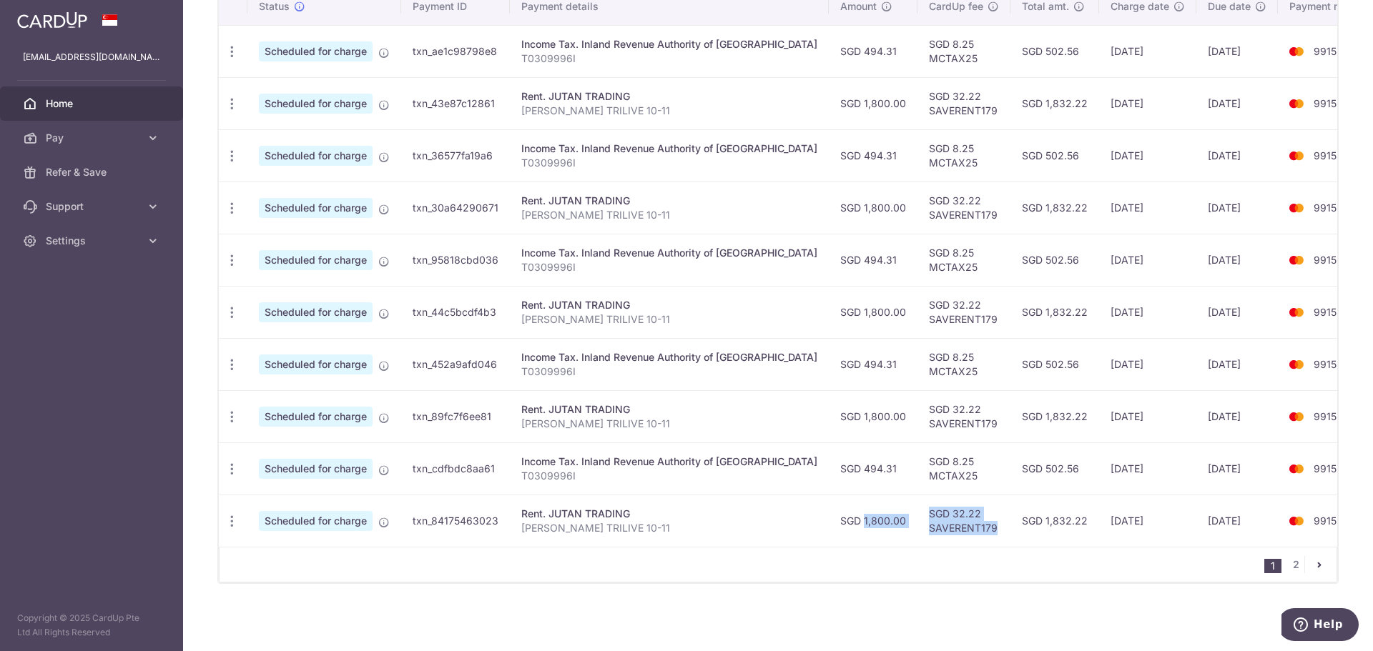
click at [829, 523] on td "SGD 1,800.00" at bounding box center [873, 521] width 89 height 52
drag, startPoint x: 770, startPoint y: 524, endPoint x: 1308, endPoint y: 535, distance: 537.8
click at [1308, 535] on tr "Update payment Cancel payment Scheduled for charge txn_84175463023 Rent. JUTAN …" at bounding box center [803, 521] width 1168 height 52
click at [1305, 533] on td "9915" at bounding box center [1332, 521] width 109 height 52
drag, startPoint x: 1294, startPoint y: 531, endPoint x: 736, endPoint y: 517, distance: 557.9
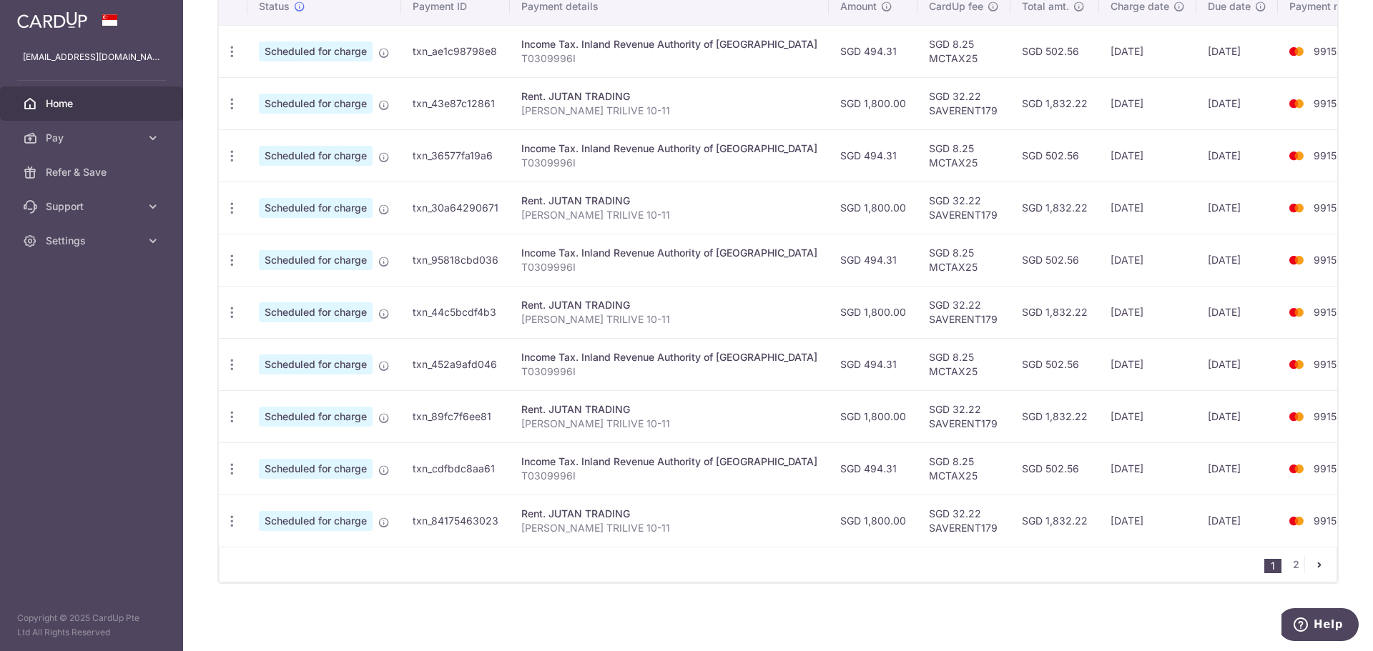
click at [736, 517] on tr "Update payment Cancel payment Scheduled for charge txn_84175463023 Rent. JUTAN …" at bounding box center [803, 521] width 1168 height 52
click at [736, 517] on div "Rent. JUTAN TRADING" at bounding box center [669, 514] width 296 height 14
drag, startPoint x: 868, startPoint y: 522, endPoint x: 1321, endPoint y: 537, distance: 453.6
click at [1322, 537] on tr "Update payment Cancel payment Scheduled for charge txn_84175463023 Rent. JUTAN …" at bounding box center [803, 521] width 1168 height 52
click at [1314, 536] on td "9915" at bounding box center [1332, 521] width 109 height 52
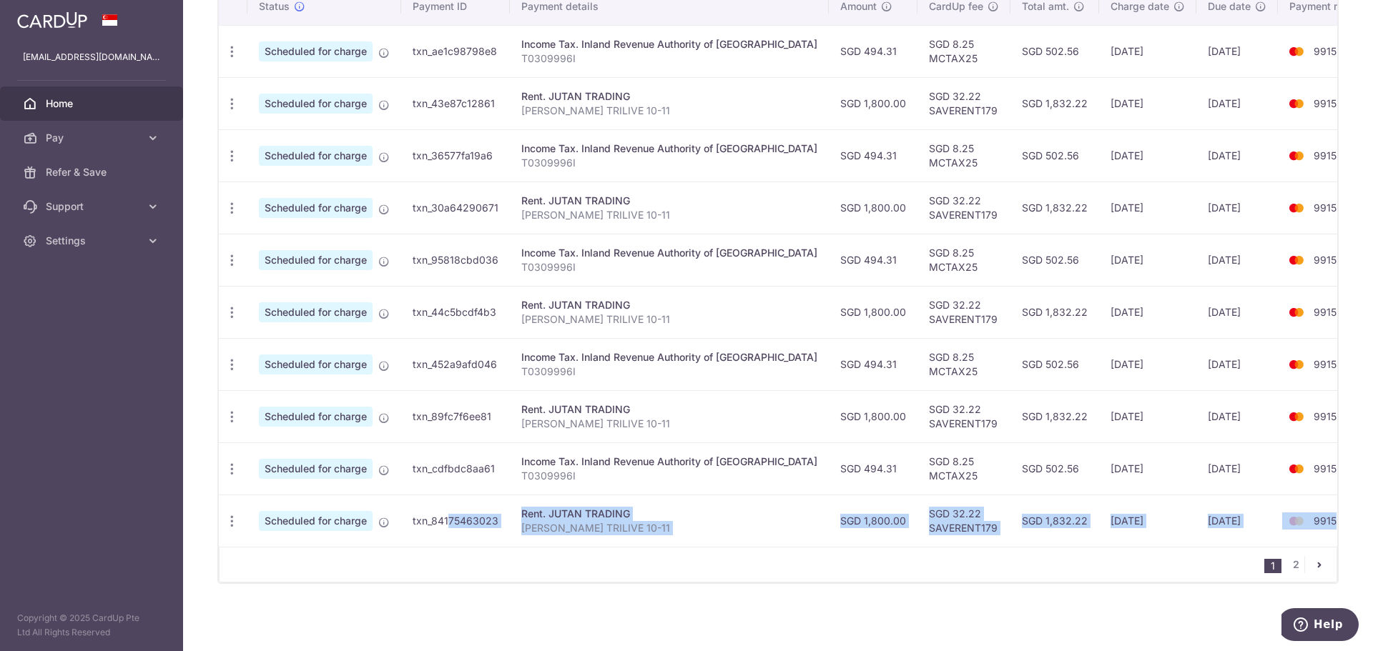
drag, startPoint x: 1308, startPoint y: 530, endPoint x: 413, endPoint y: 508, distance: 895.5
click at [413, 508] on tr "Update payment Cancel payment Scheduled for charge txn_84175463023 Rent. JUTAN …" at bounding box center [803, 521] width 1168 height 52
click at [413, 508] on td "txn_84175463023" at bounding box center [455, 521] width 109 height 52
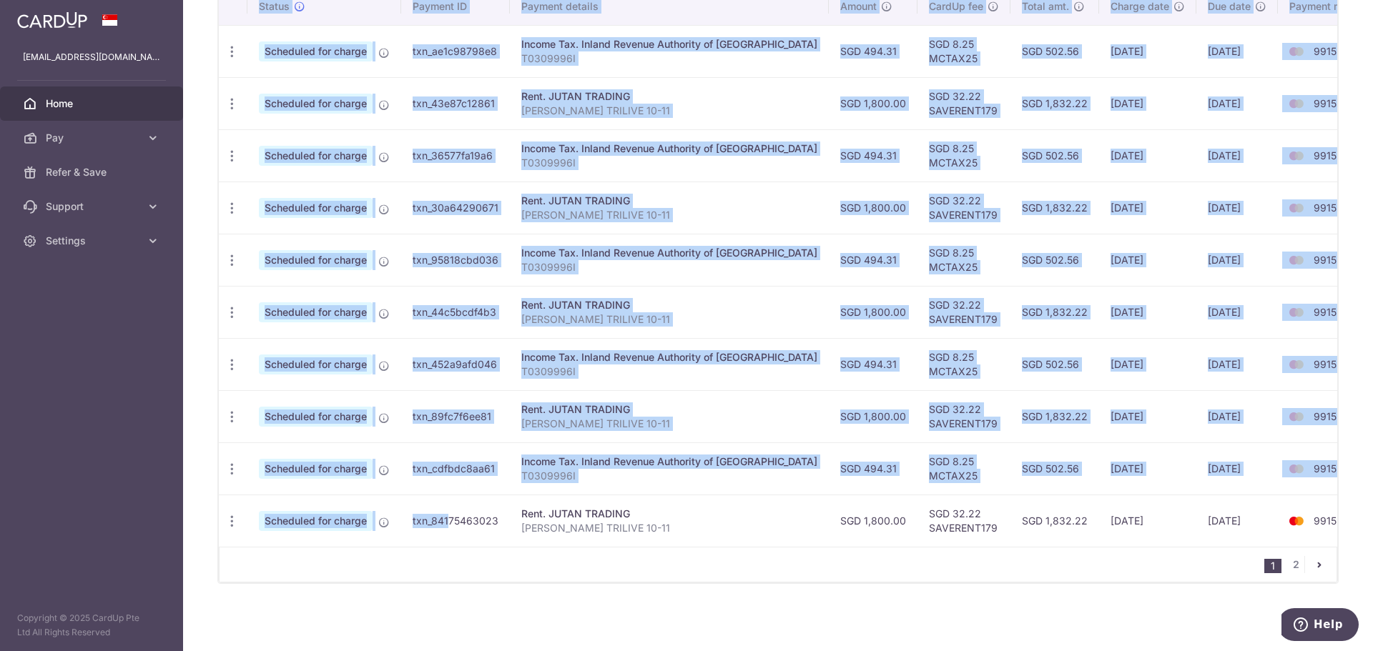
drag, startPoint x: 415, startPoint y: 521, endPoint x: 1342, endPoint y: 528, distance: 927.4
click at [1342, 528] on div "× Pause Schedule Pause all future payments in this series Pause just this one p…" at bounding box center [778, 325] width 1190 height 651
click at [1329, 526] on td "9915" at bounding box center [1332, 521] width 109 height 52
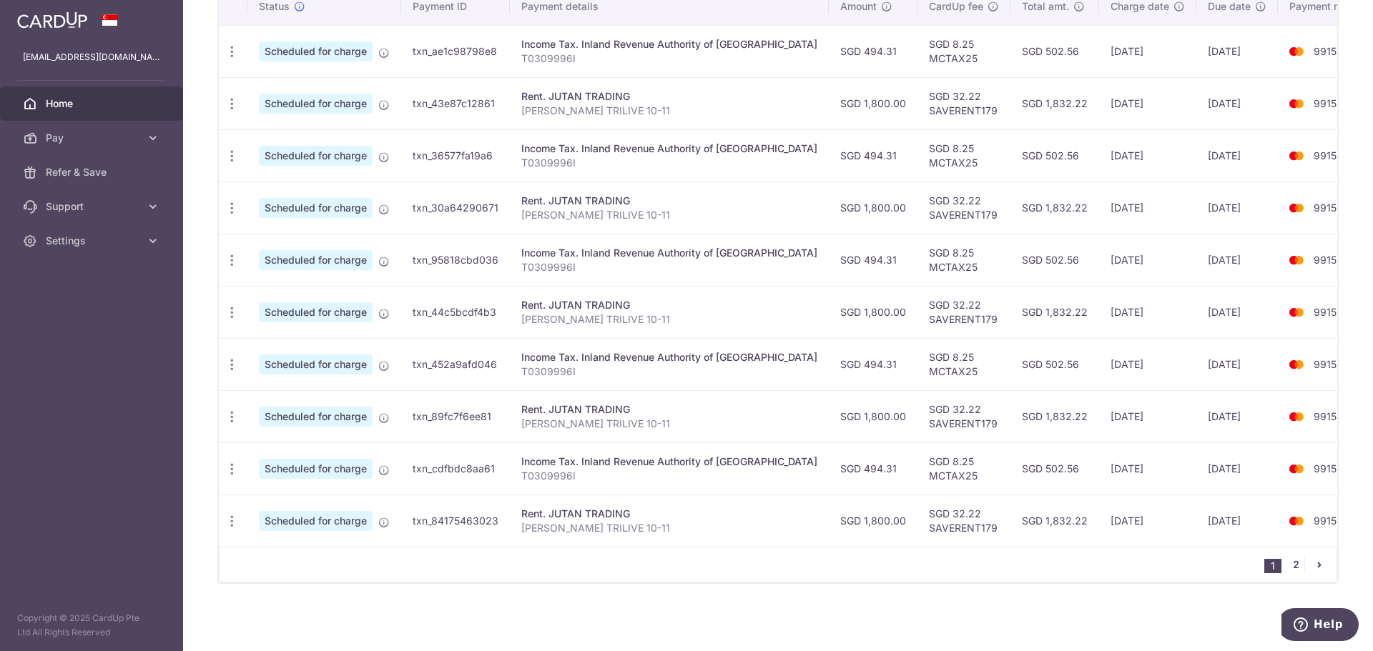
click at [1291, 566] on link "2" at bounding box center [1295, 564] width 17 height 17
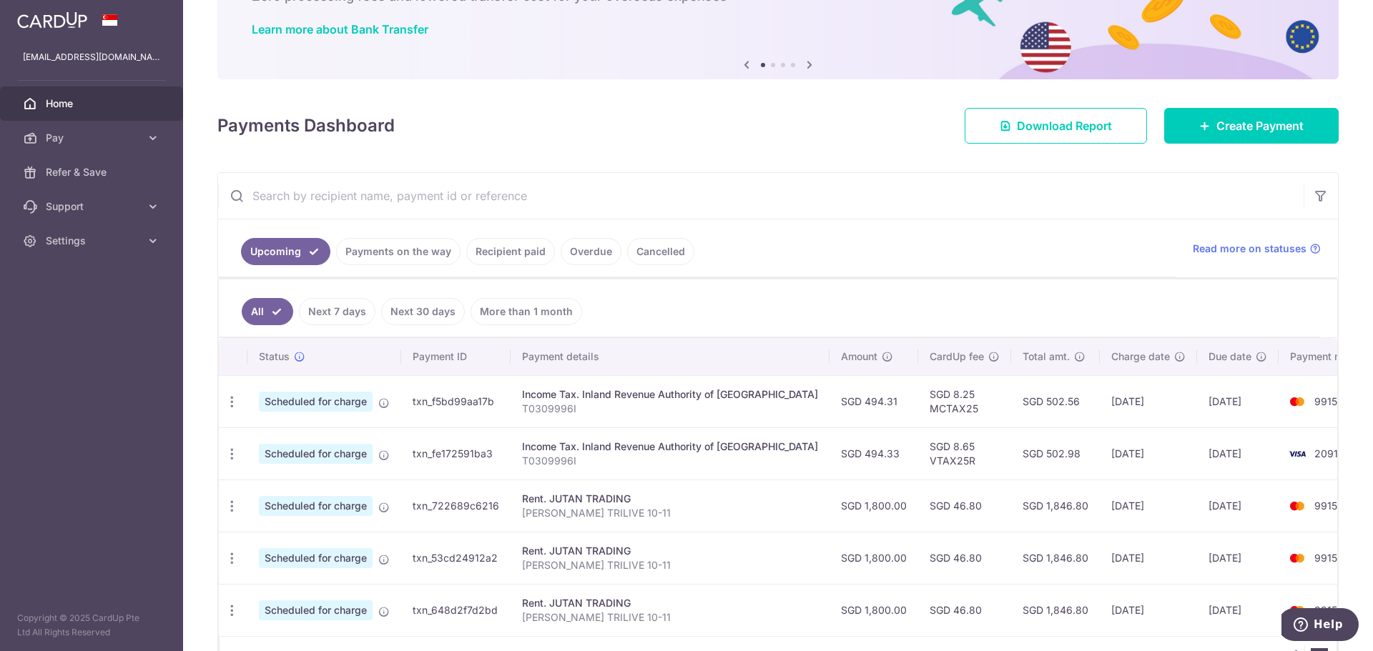
scroll to position [193, 0]
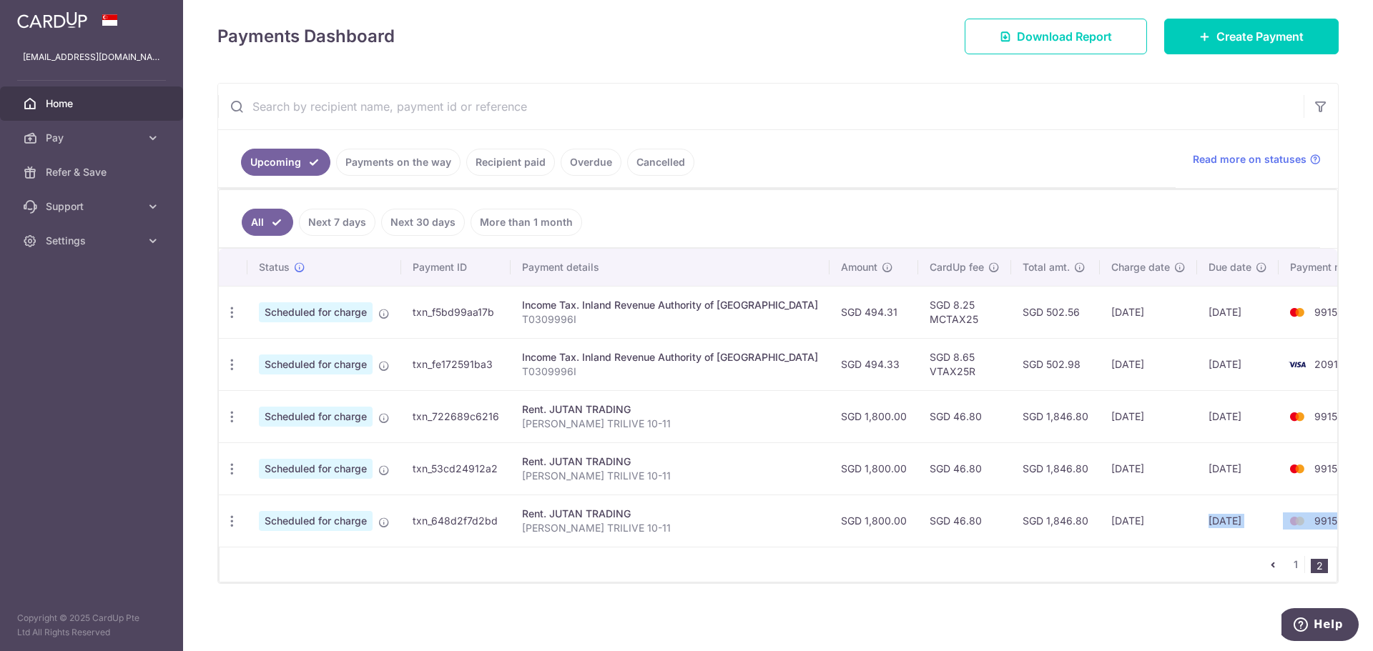
drag, startPoint x: 1290, startPoint y: 523, endPoint x: 1150, endPoint y: 516, distance: 140.4
click at [1150, 516] on tr "Update payment Cancel payment Scheduled for charge txn_648d2f7d2bd Rent. JUTAN …" at bounding box center [803, 521] width 1168 height 52
click at [1197, 516] on td "30/07/2026" at bounding box center [1238, 521] width 82 height 52
drag, startPoint x: 1105, startPoint y: 513, endPoint x: 1248, endPoint y: 519, distance: 142.4
click at [1243, 518] on tr "Update payment Cancel payment Scheduled for charge txn_648d2f7d2bd Rent. JUTAN …" at bounding box center [803, 521] width 1168 height 52
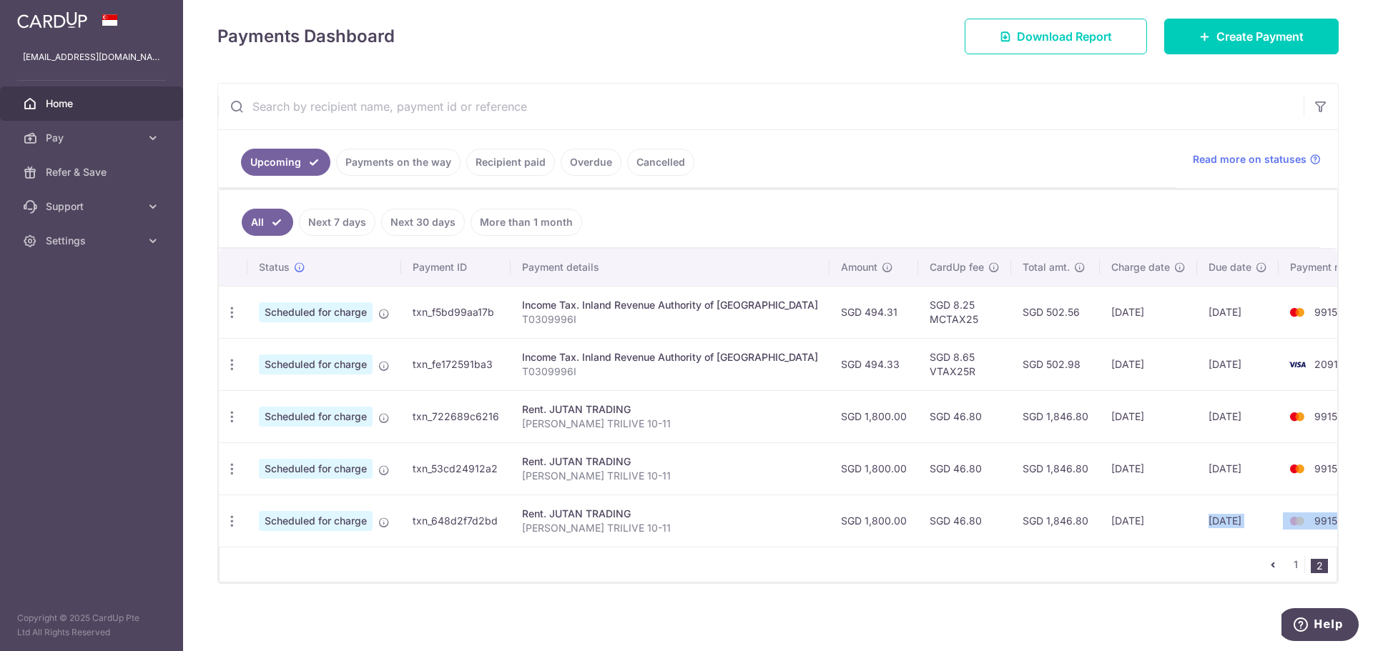
click at [1283, 519] on img at bounding box center [1297, 521] width 29 height 17
click at [1291, 519] on td "9915" at bounding box center [1332, 521] width 109 height 52
drag, startPoint x: 1291, startPoint y: 522, endPoint x: 566, endPoint y: 518, distance: 725.8
click at [566, 518] on tr "Update payment Cancel payment Scheduled for charge txn_648d2f7d2bd Rent. JUTAN …" at bounding box center [803, 521] width 1168 height 52
click at [566, 518] on div "Rent. JUTAN TRADING" at bounding box center [670, 514] width 296 height 14
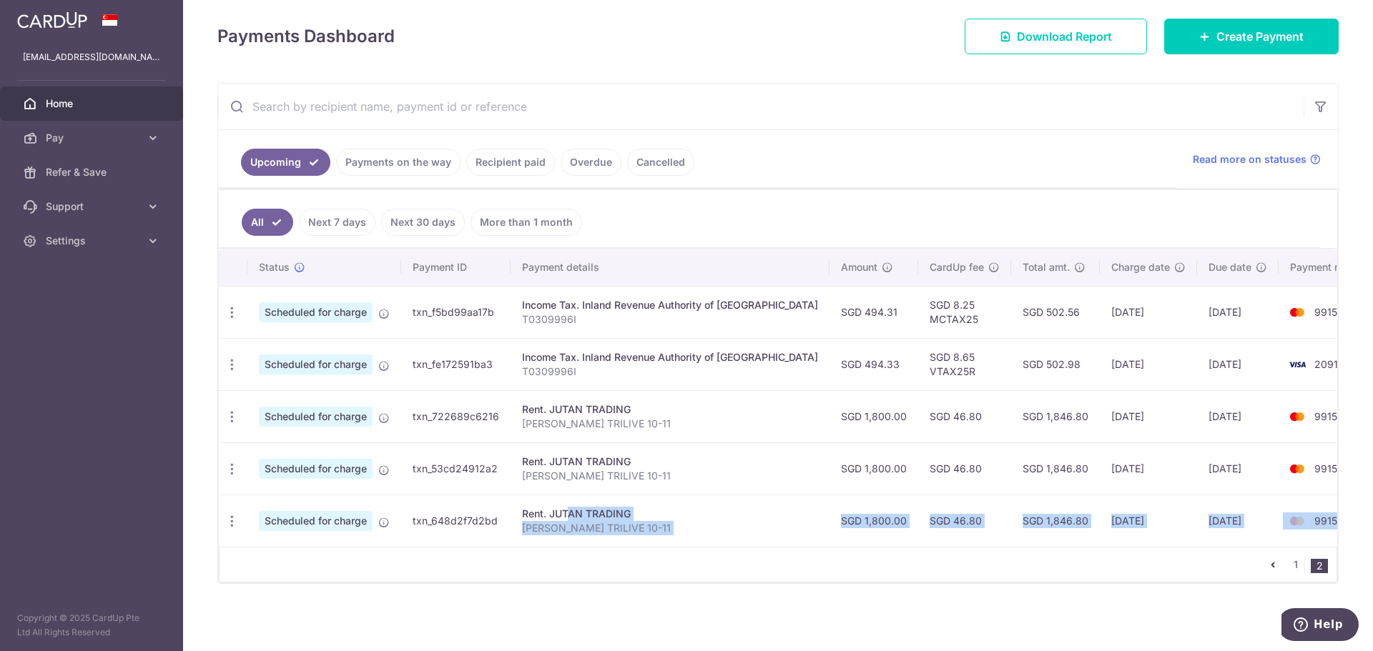
drag, startPoint x: 575, startPoint y: 516, endPoint x: 1301, endPoint y: 528, distance: 726.5
click at [1301, 528] on tr "Update payment Cancel payment Scheduled for charge txn_648d2f7d2bd Rent. JUTAN …" at bounding box center [803, 521] width 1168 height 52
click at [1301, 528] on td "9915" at bounding box center [1332, 521] width 109 height 52
drag, startPoint x: 1296, startPoint y: 524, endPoint x: 521, endPoint y: 514, distance: 775.1
click at [521, 514] on tr "Update payment Cancel payment Scheduled for charge txn_648d2f7d2bd Rent. JUTAN …" at bounding box center [803, 521] width 1168 height 52
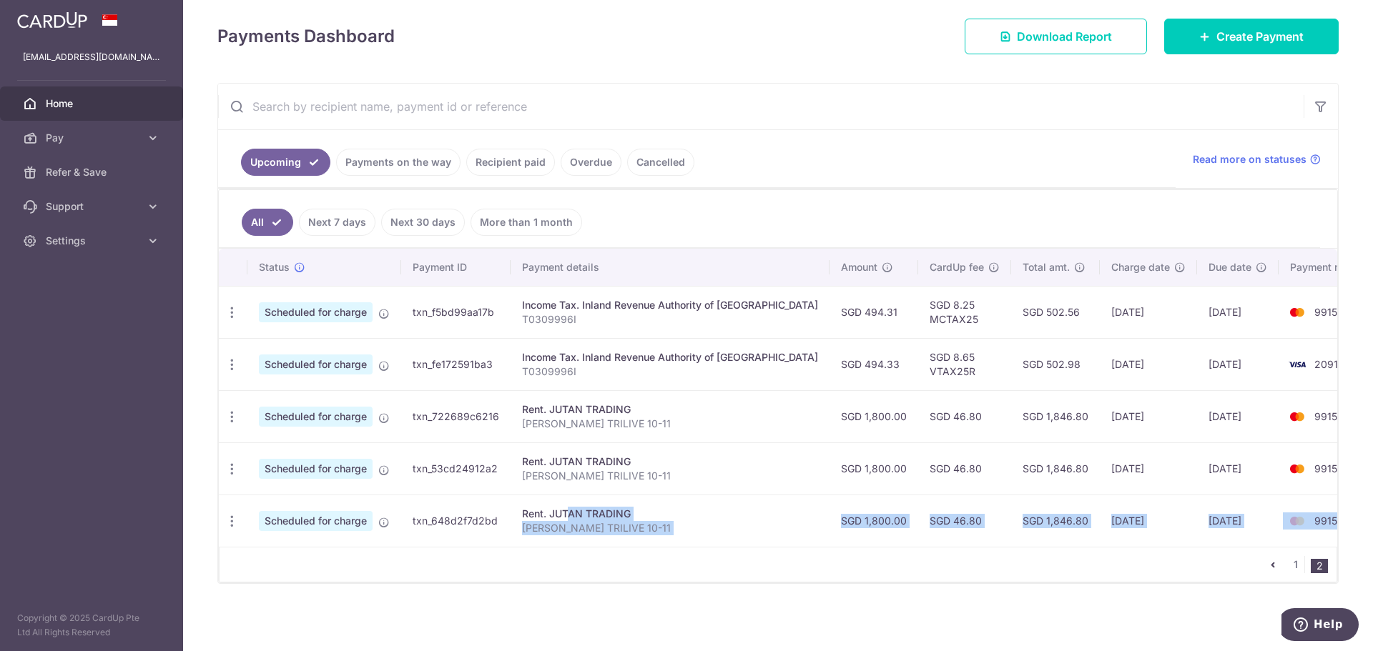
click at [522, 514] on div "Rent. JUTAN TRADING" at bounding box center [670, 514] width 296 height 14
drag, startPoint x: 520, startPoint y: 514, endPoint x: 1300, endPoint y: 522, distance: 780.1
click at [1300, 522] on tr "Update payment Cancel payment Scheduled for charge txn_648d2f7d2bd Rent. JUTAN …" at bounding box center [803, 521] width 1168 height 52
click at [1300, 522] on td "9915" at bounding box center [1332, 521] width 109 height 52
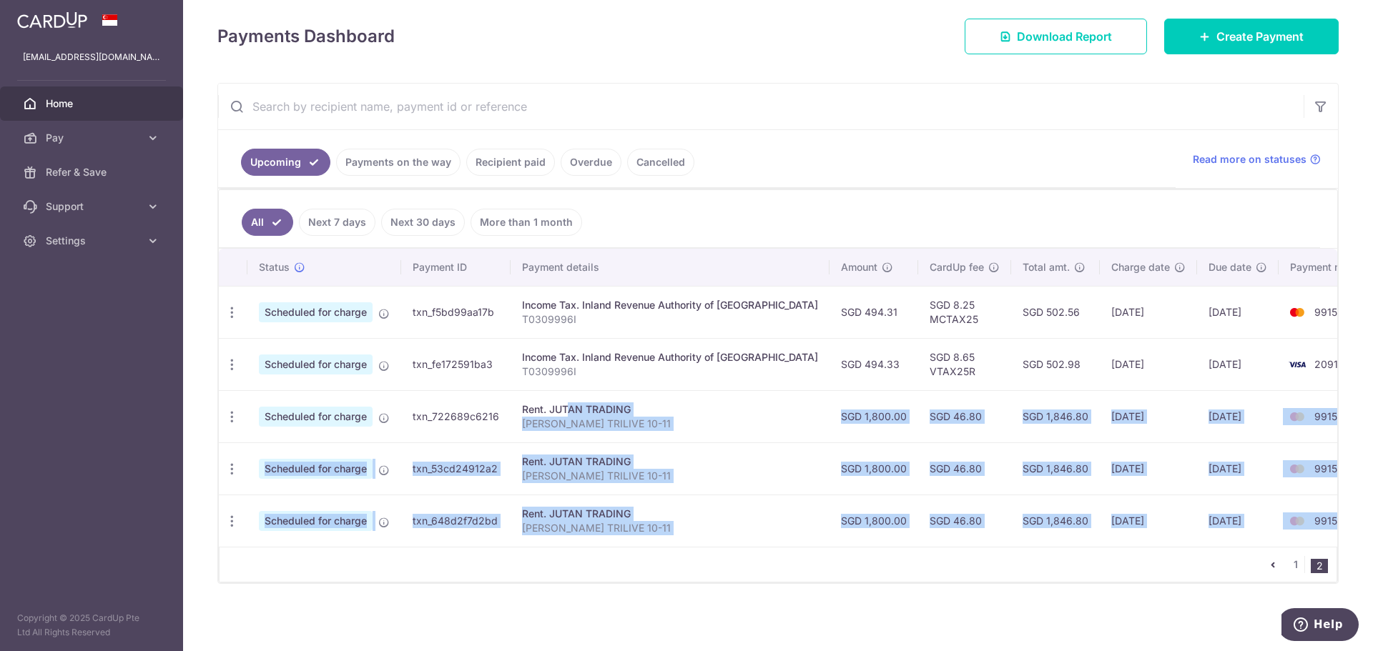
drag, startPoint x: 1300, startPoint y: 523, endPoint x: 533, endPoint y: 409, distance: 774.9
click at [533, 409] on tbody "Update payment Cancel payment Scheduled for charge txn_f5bd99aa17b Income Tax. …" at bounding box center [803, 416] width 1168 height 261
click at [533, 409] on div "Rent. JUTAN TRADING" at bounding box center [670, 410] width 296 height 14
drag, startPoint x: 521, startPoint y: 410, endPoint x: 1315, endPoint y: 507, distance: 799.6
click at [1315, 507] on tbody "Update payment Cancel payment Scheduled for charge txn_f5bd99aa17b Income Tax. …" at bounding box center [803, 416] width 1168 height 261
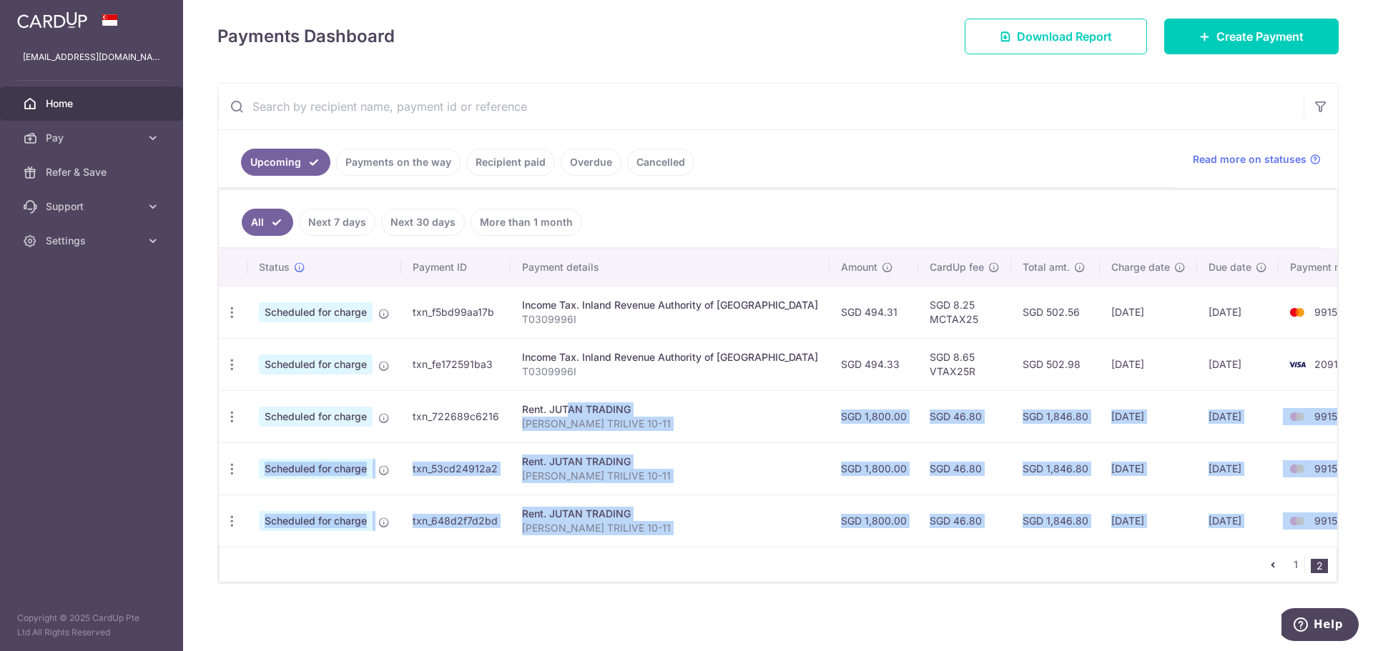
click at [1303, 512] on td "9915" at bounding box center [1332, 521] width 109 height 52
drag, startPoint x: 1274, startPoint y: 518, endPoint x: 469, endPoint y: 502, distance: 805.3
click at [469, 502] on tr "Update payment Cancel payment Scheduled for charge txn_648d2f7d2bd Rent. JUTAN …" at bounding box center [803, 521] width 1168 height 52
click at [538, 521] on div "Rent. JUTAN TRADING" at bounding box center [670, 514] width 296 height 14
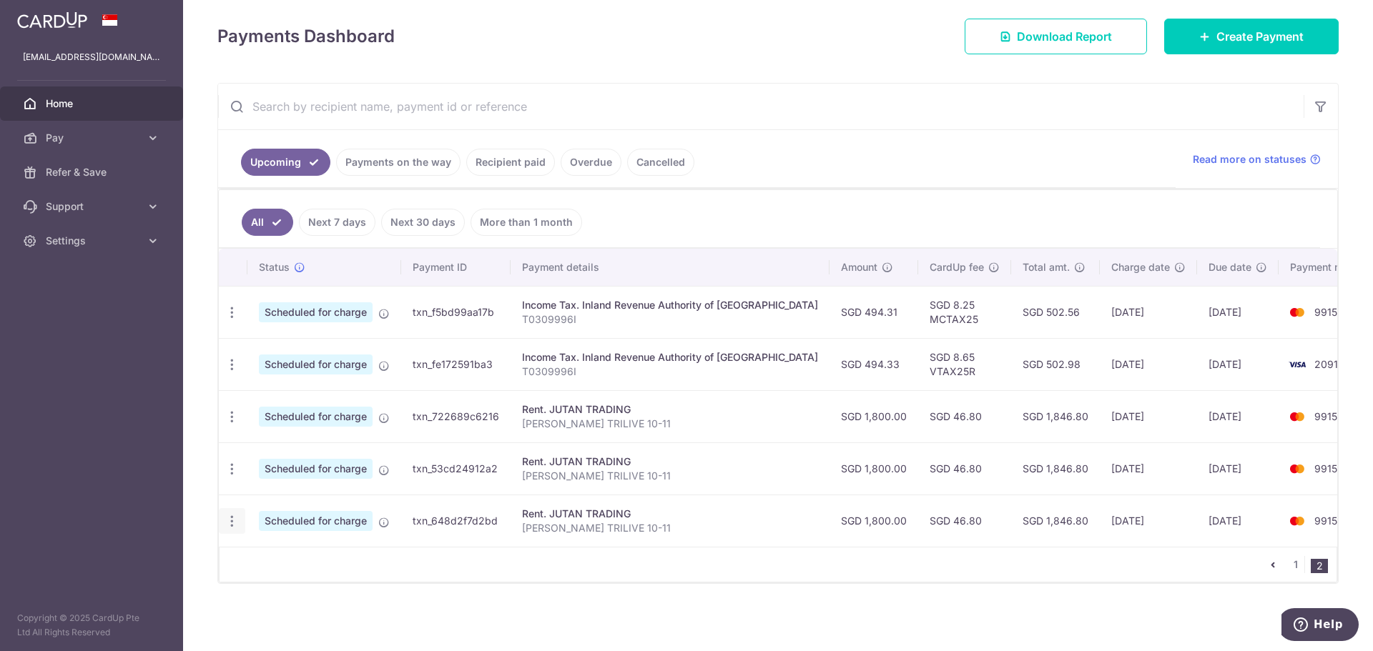
click at [222, 526] on div "Update payment Cancel payment" at bounding box center [232, 521] width 26 height 26
click at [225, 526] on icon "button" at bounding box center [232, 521] width 15 height 15
click at [260, 597] on link "Cancel payment" at bounding box center [294, 596] width 149 height 36
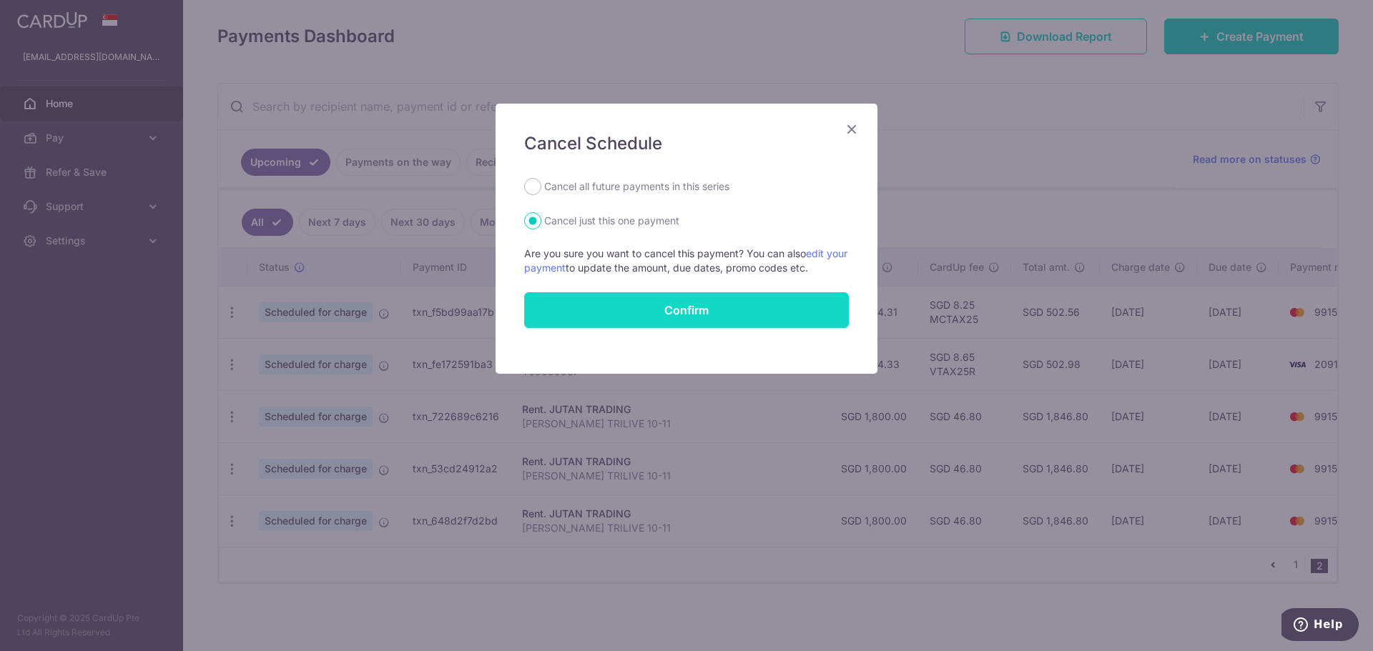
click at [715, 312] on button "Confirm" at bounding box center [686, 310] width 325 height 36
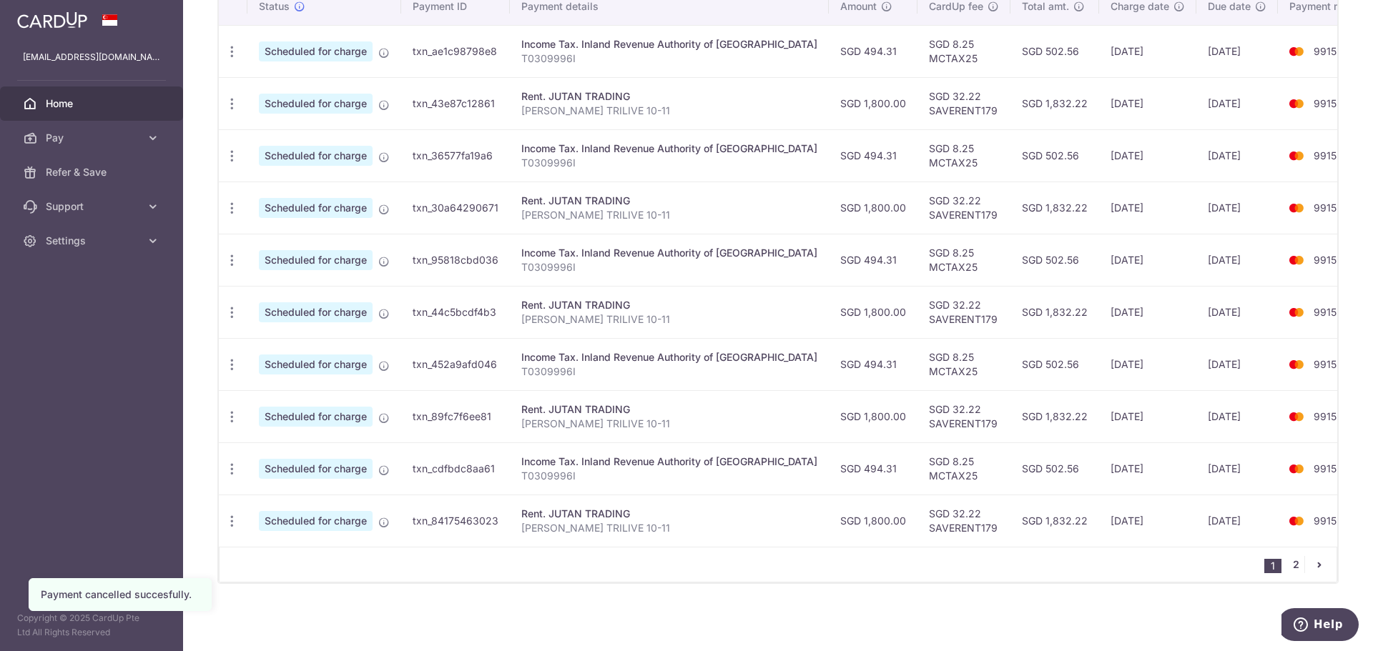
click at [1289, 567] on link "2" at bounding box center [1295, 564] width 17 height 17
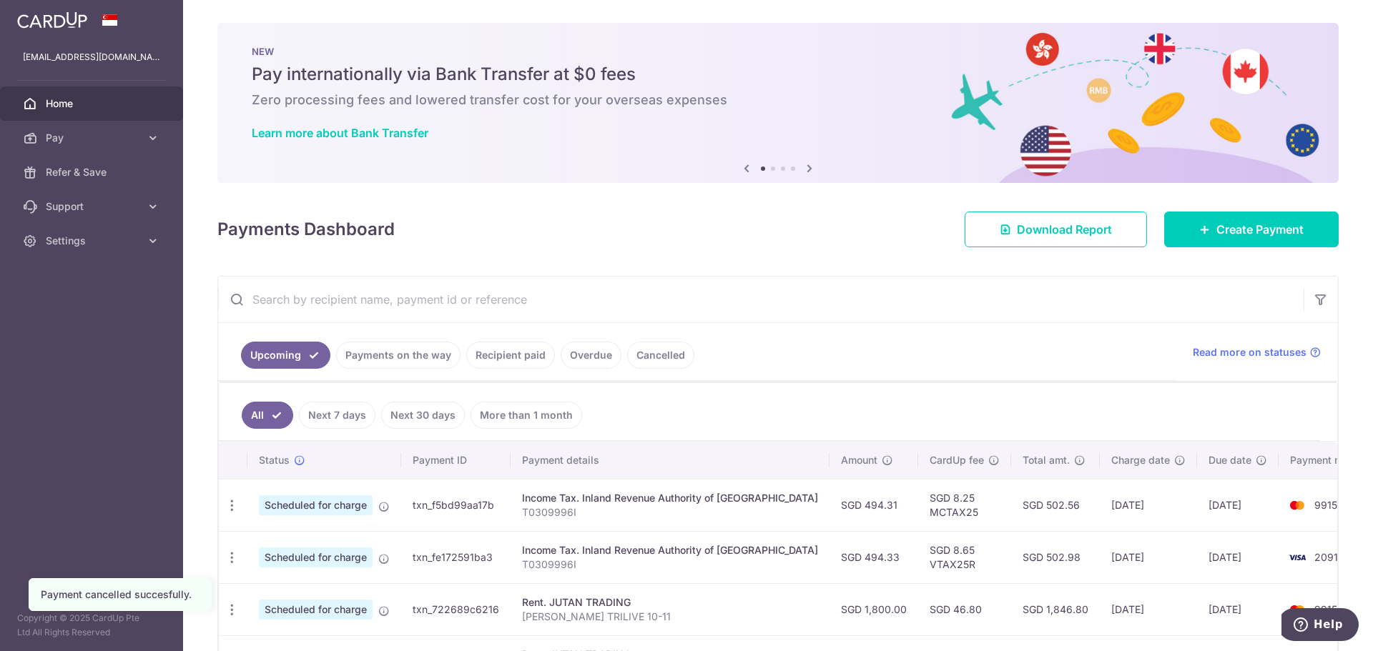
scroll to position [141, 0]
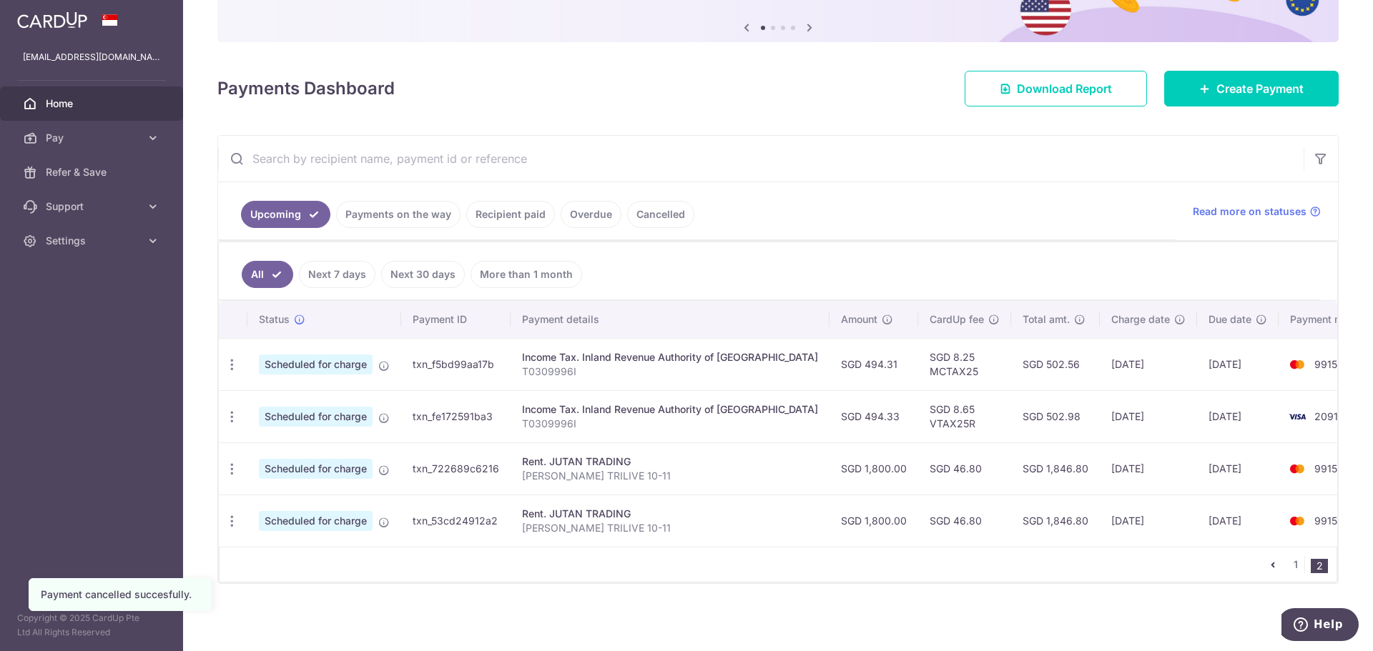
drag, startPoint x: 1033, startPoint y: 521, endPoint x: 1219, endPoint y: 532, distance: 186.3
click at [1219, 532] on tr "Update payment Cancel payment Scheduled for charge txn_53cd24912a2 Rent. JUTAN …" at bounding box center [803, 521] width 1168 height 52
click at [1219, 532] on td "[DATE]" at bounding box center [1238, 521] width 82 height 52
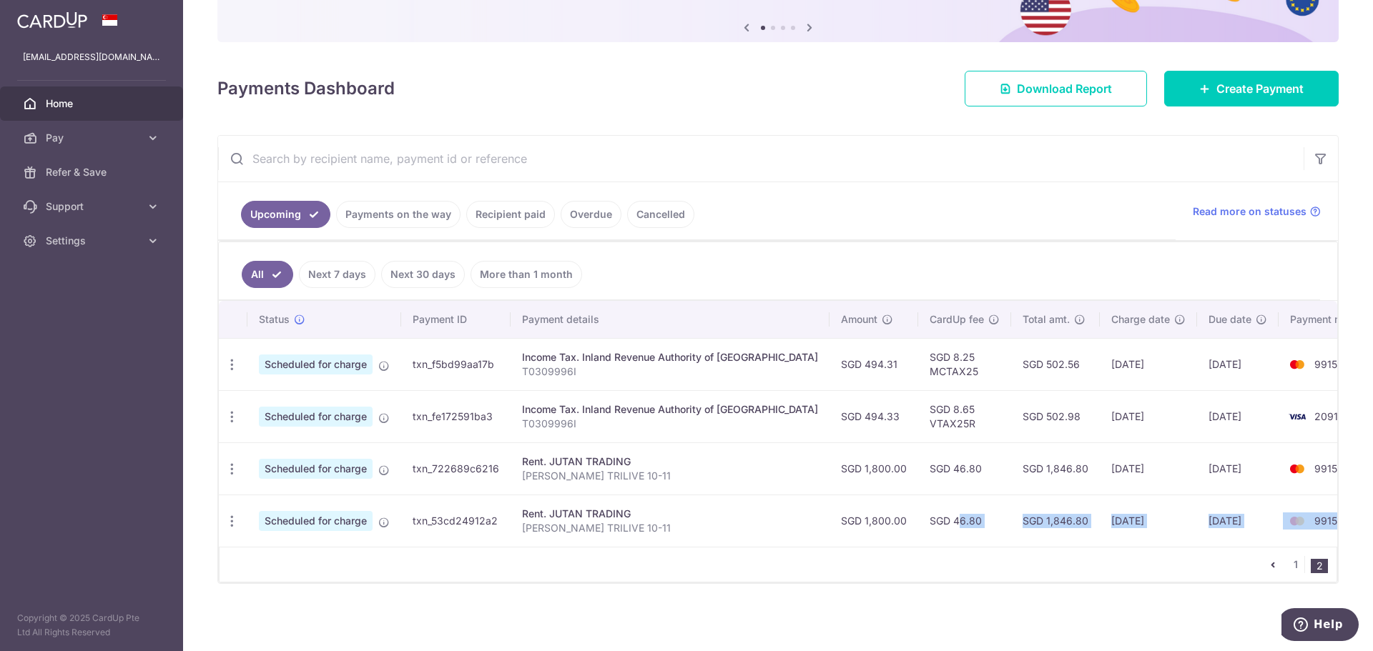
drag, startPoint x: 1303, startPoint y: 518, endPoint x: 876, endPoint y: 508, distance: 427.0
click at [876, 508] on tr "Update payment Cancel payment Scheduled for charge txn_53cd24912a2 Rent. JUTAN …" at bounding box center [803, 521] width 1168 height 52
click at [918, 508] on td "SGD 46.80" at bounding box center [964, 521] width 93 height 52
click at [220, 524] on div "Update payment Cancel payment" at bounding box center [232, 521] width 26 height 26
click at [226, 524] on icon "button" at bounding box center [232, 521] width 15 height 15
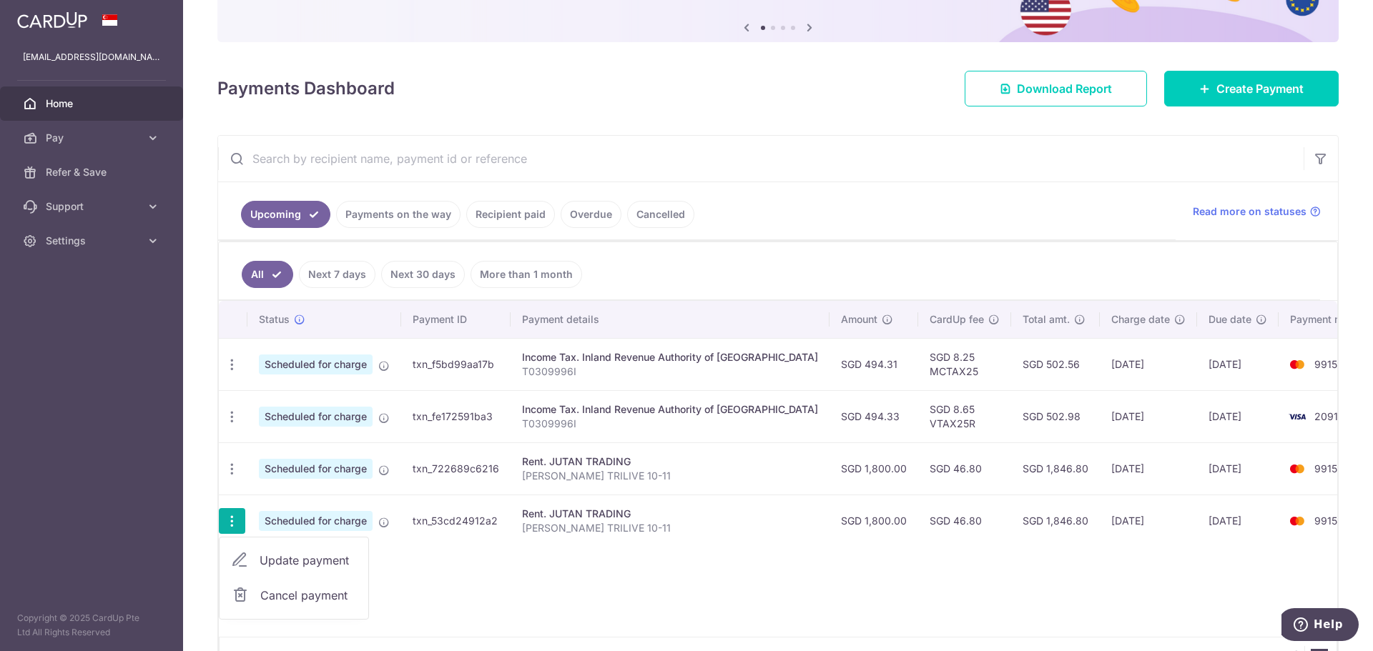
click at [267, 598] on span "Cancel payment" at bounding box center [308, 595] width 96 height 17
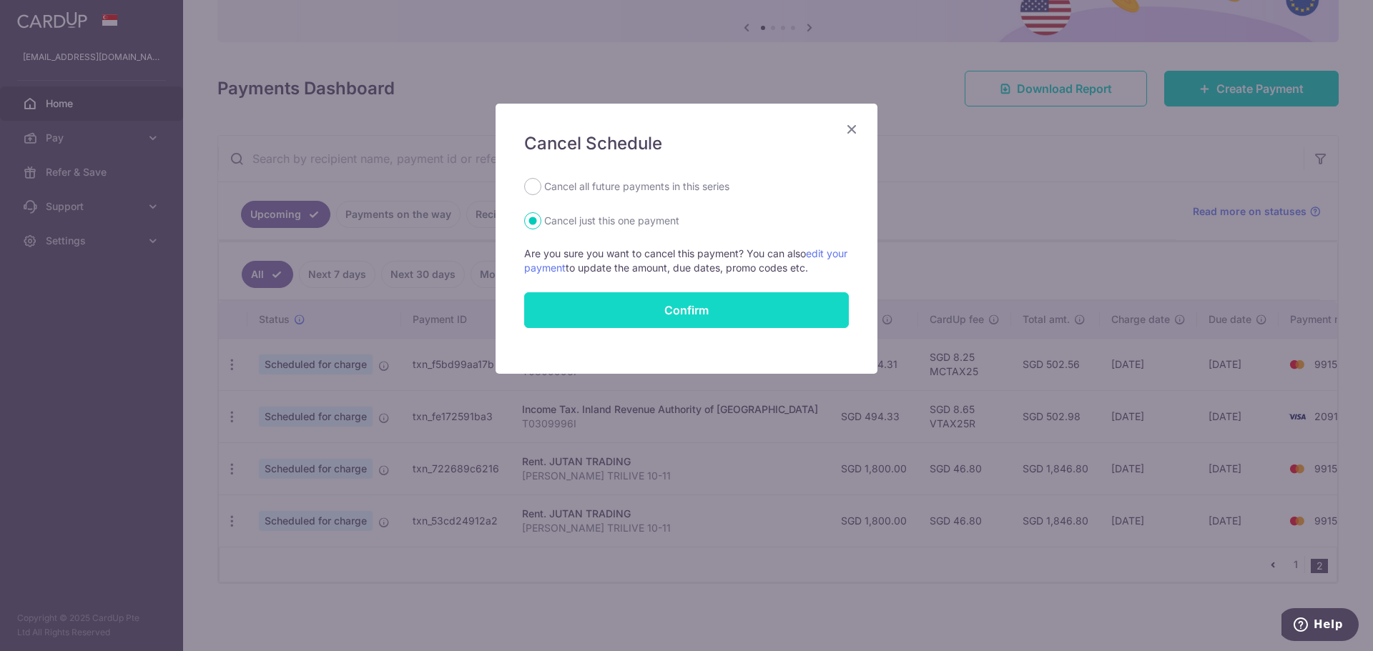
click at [654, 314] on button "Confirm" at bounding box center [686, 310] width 325 height 36
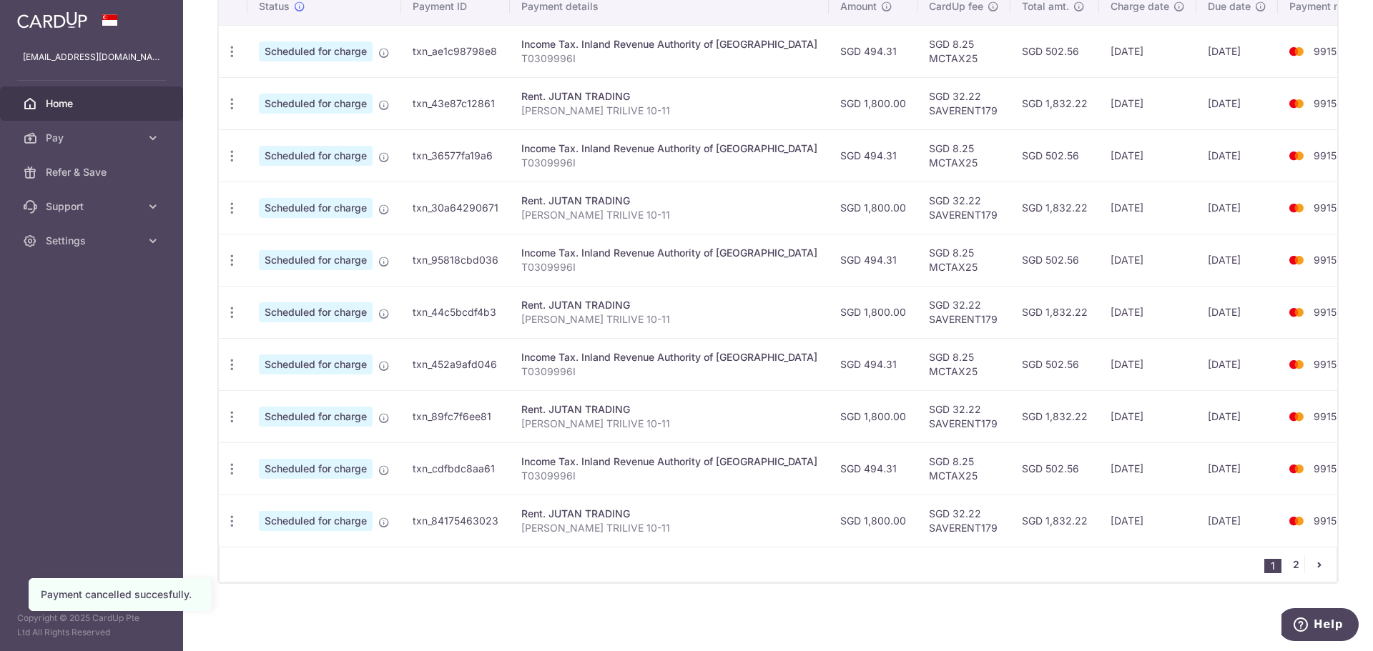
click at [1294, 566] on link "2" at bounding box center [1295, 564] width 17 height 17
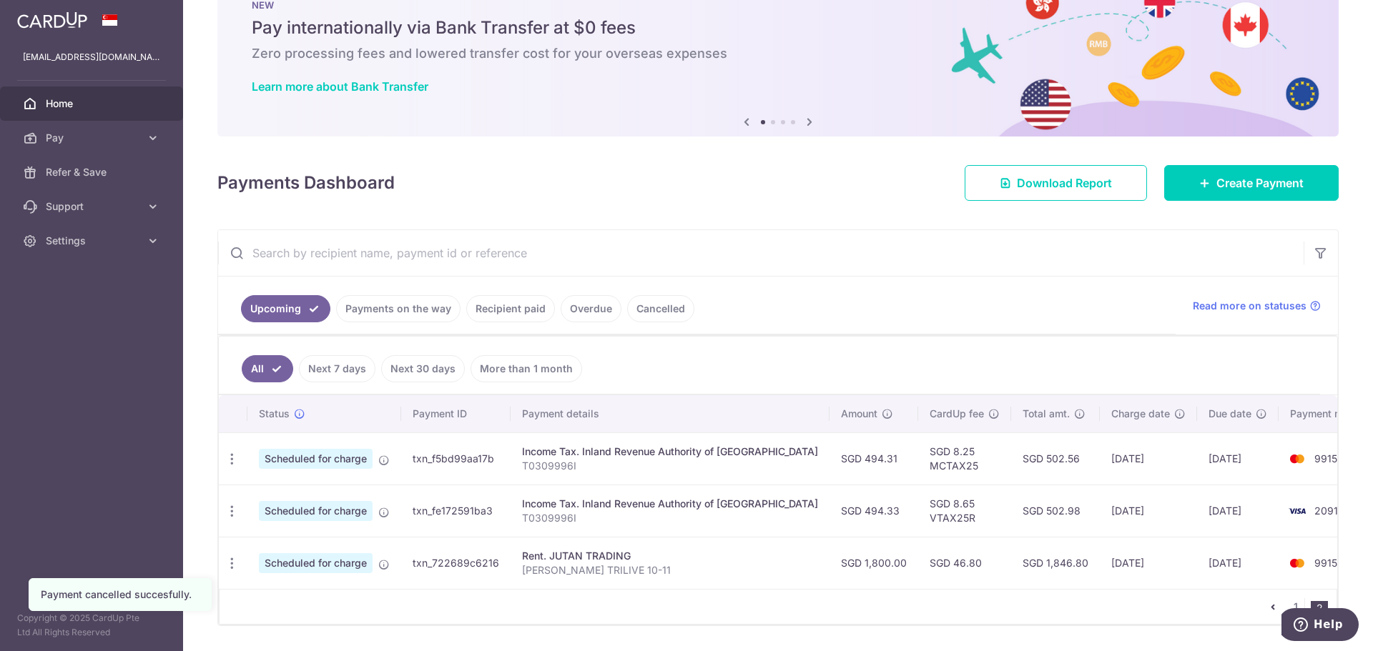
scroll to position [89, 0]
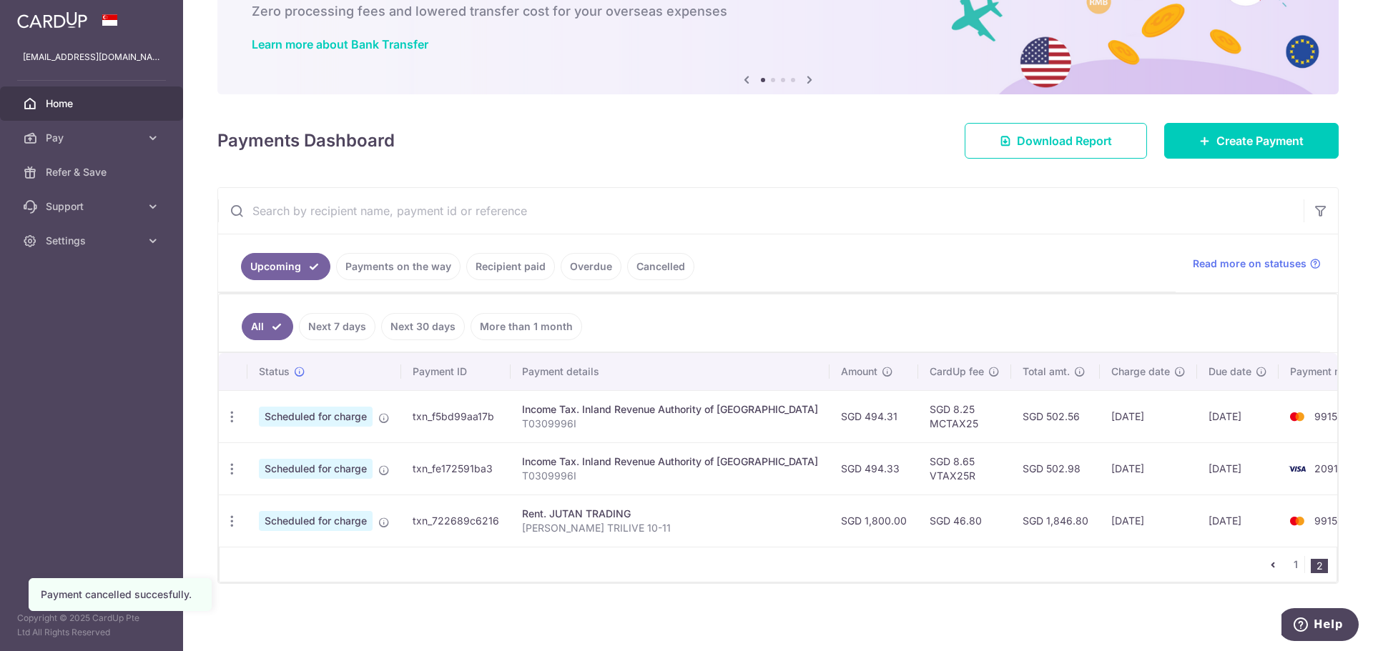
click at [1300, 527] on td "9915" at bounding box center [1332, 521] width 109 height 52
drag, startPoint x: 1266, startPoint y: 523, endPoint x: 1211, endPoint y: 524, distance: 55.1
click at [1211, 524] on tr "Update payment Cancel payment Scheduled for charge txn_722689c6216 Rent. JUTAN …" at bounding box center [803, 521] width 1168 height 52
click at [1211, 524] on td "[DATE]" at bounding box center [1238, 521] width 82 height 52
click at [1290, 528] on td "9915" at bounding box center [1332, 521] width 109 height 52
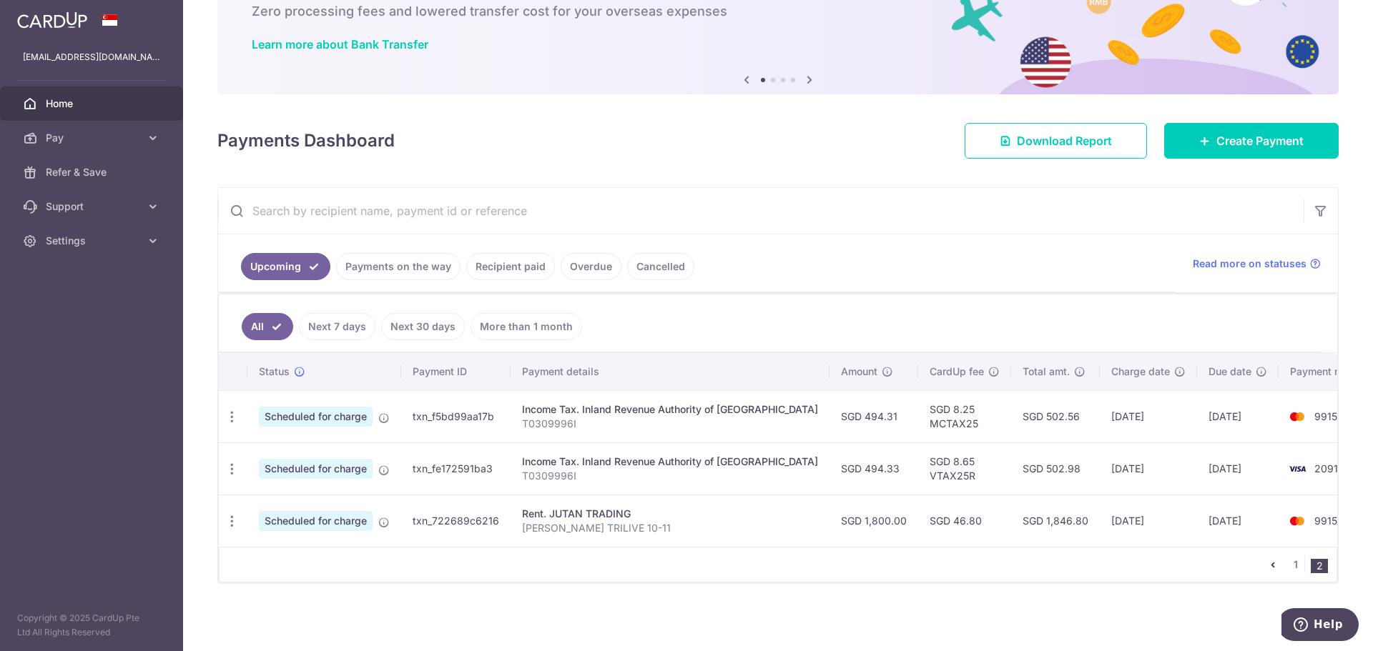
drag, startPoint x: 1293, startPoint y: 521, endPoint x: 887, endPoint y: 513, distance: 406.2
click at [910, 513] on tr "Update payment Cancel payment Scheduled for charge txn_722689c6216 Rent. JUTAN …" at bounding box center [803, 521] width 1168 height 52
click at [918, 513] on td "SGD 46.80" at bounding box center [964, 521] width 93 height 52
drag, startPoint x: 882, startPoint y: 513, endPoint x: 1118, endPoint y: 519, distance: 236.7
click at [1118, 519] on tr "Update payment Cancel payment Scheduled for charge txn_722689c6216 Rent. JUTAN …" at bounding box center [803, 521] width 1168 height 52
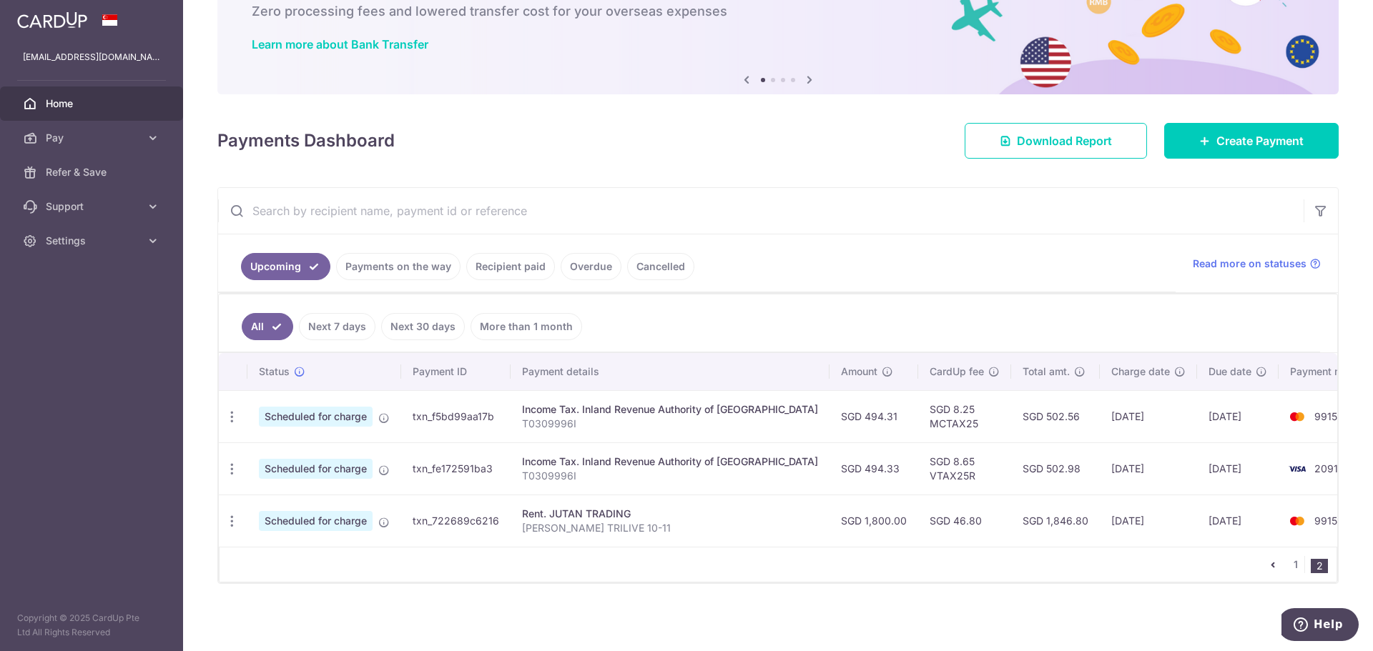
click at [1118, 519] on td "[DATE]" at bounding box center [1148, 521] width 97 height 52
click at [240, 516] on div "Update payment Cancel payment" at bounding box center [232, 521] width 26 height 26
click at [234, 524] on icon "button" at bounding box center [232, 521] width 15 height 15
click at [260, 598] on link "Cancel payment" at bounding box center [294, 596] width 149 height 36
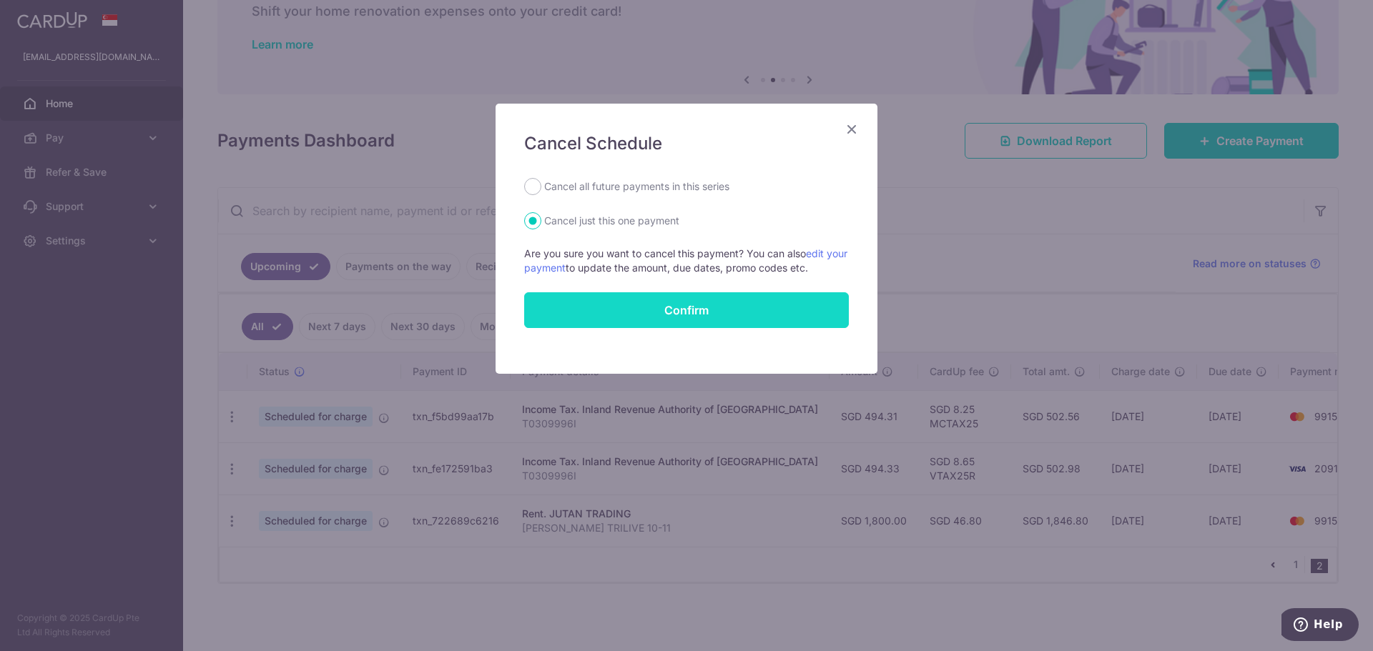
click at [751, 315] on button "Confirm" at bounding box center [686, 310] width 325 height 36
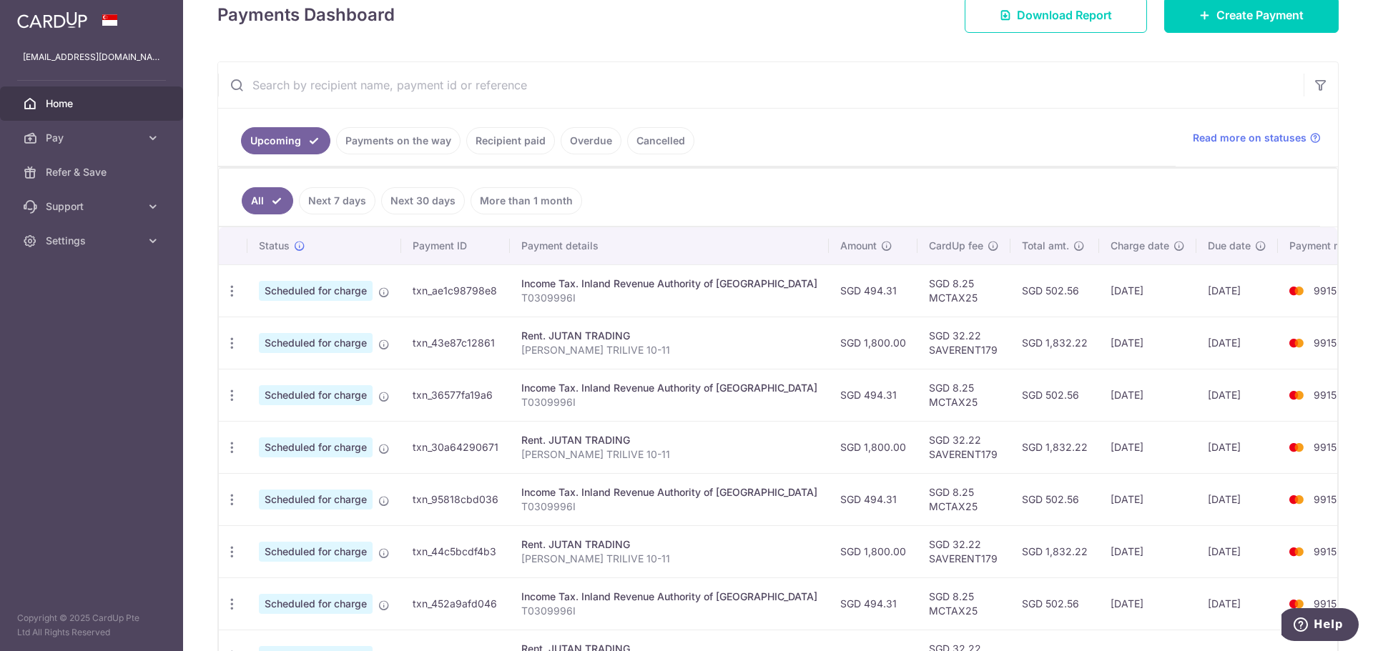
scroll to position [454, 0]
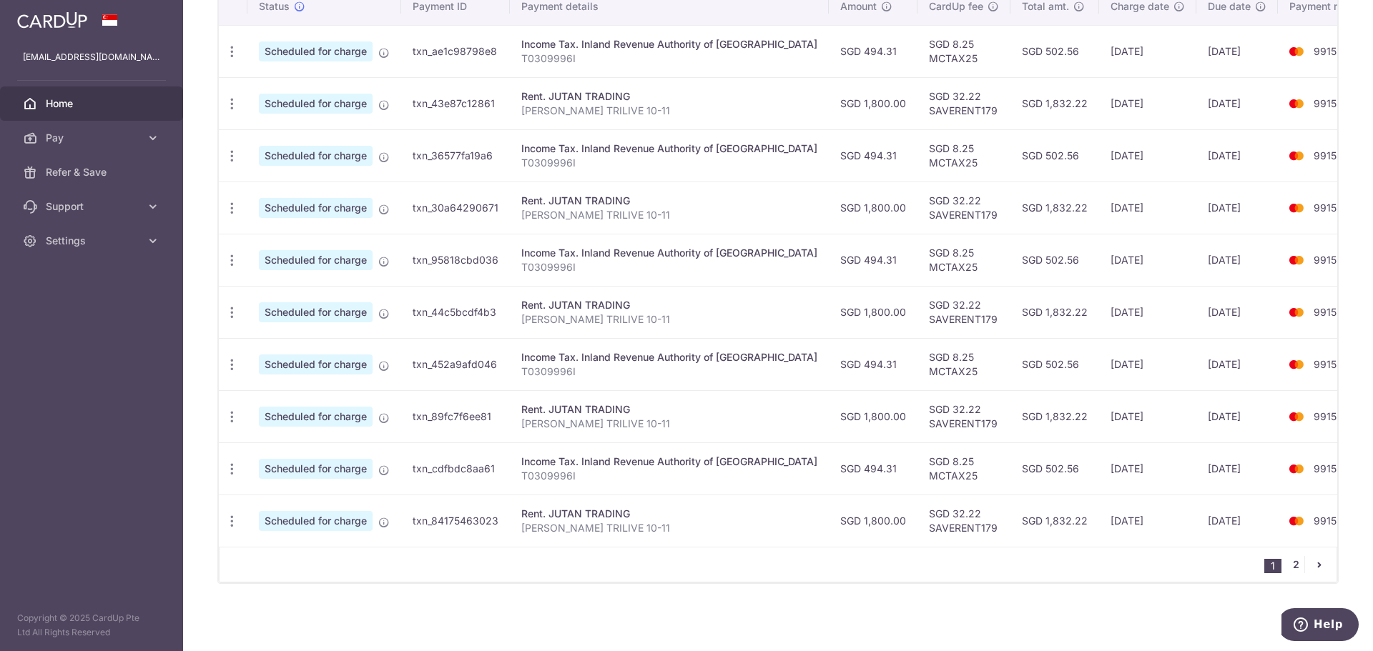
click at [1294, 568] on link "2" at bounding box center [1295, 564] width 17 height 17
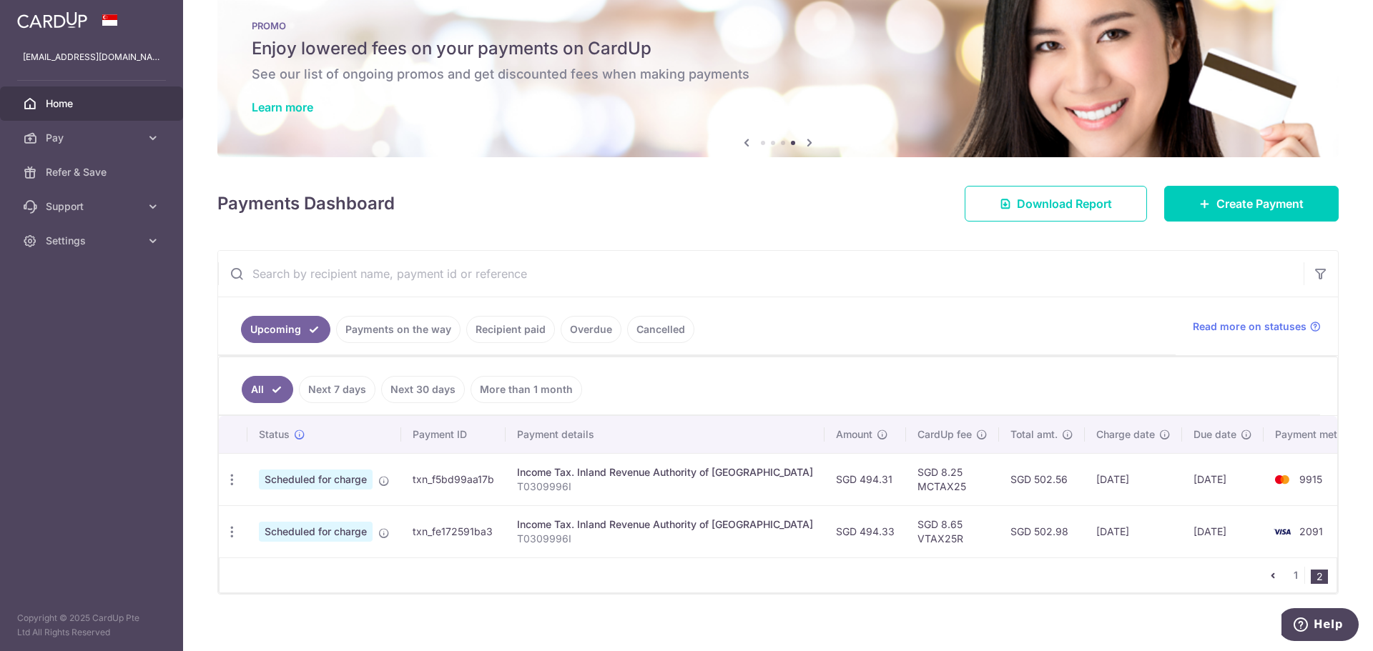
scroll to position [36, 0]
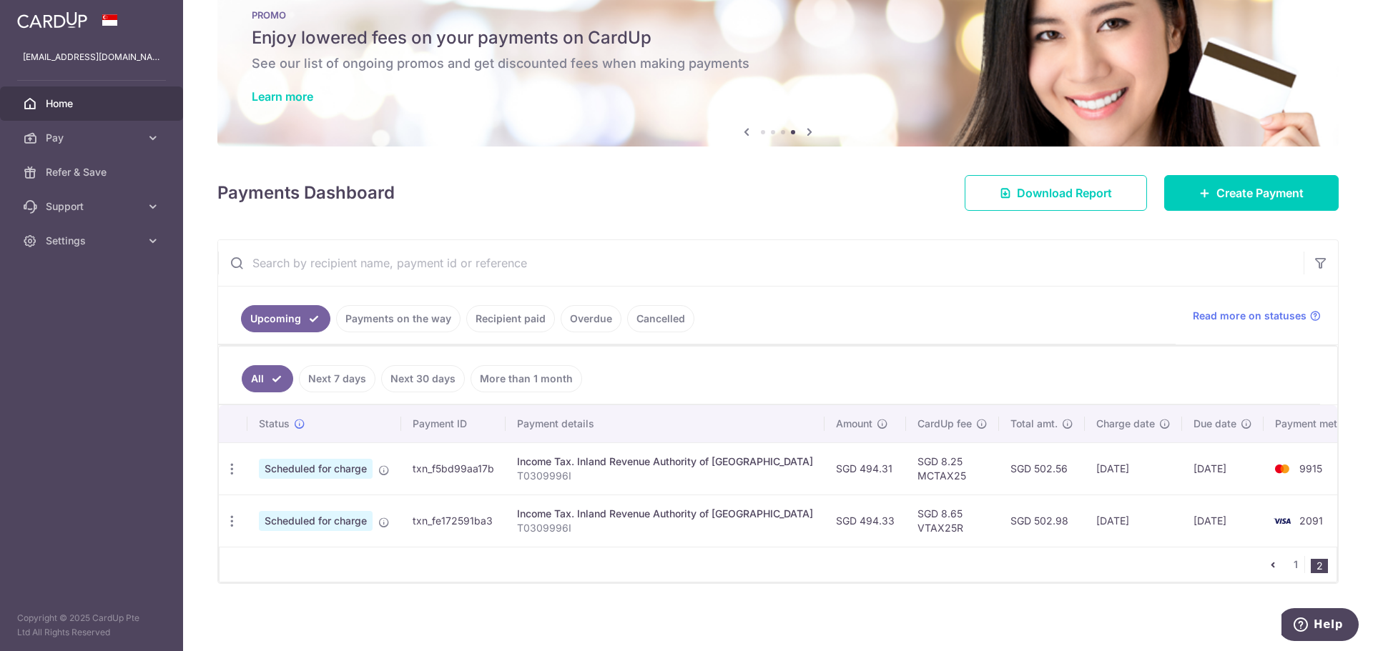
drag, startPoint x: 1108, startPoint y: 523, endPoint x: 1259, endPoint y: 526, distance: 150.9
click at [1259, 526] on tr "Update payment Cancel payment Scheduled for charge txn_fe172591ba3 Income Tax. …" at bounding box center [795, 521] width 1153 height 52
click at [1263, 526] on td "2091" at bounding box center [1317, 521] width 109 height 52
drag, startPoint x: 1281, startPoint y: 526, endPoint x: 1165, endPoint y: 521, distance: 116.0
click at [1165, 521] on tr "Update payment Cancel payment Scheduled for charge txn_fe172591ba3 Income Tax. …" at bounding box center [795, 521] width 1153 height 52
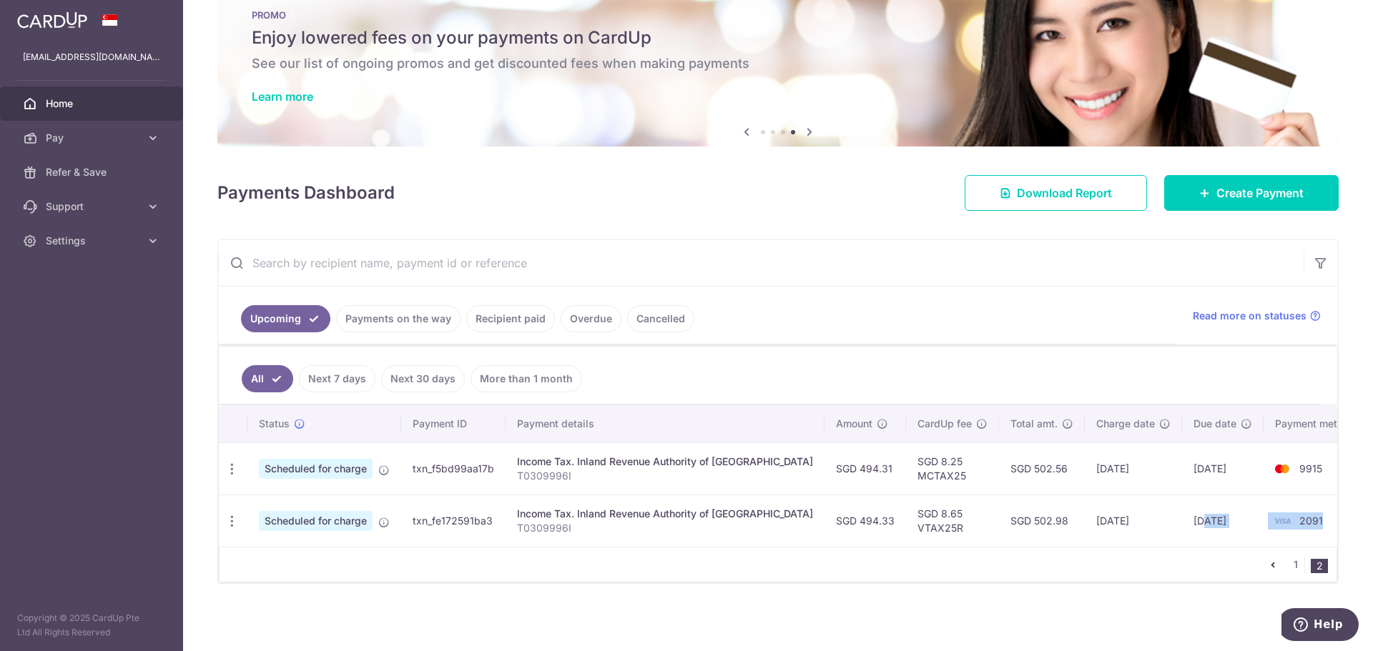
click at [1182, 521] on td "[DATE]" at bounding box center [1223, 521] width 82 height 52
drag, startPoint x: 1143, startPoint y: 524, endPoint x: 1306, endPoint y: 531, distance: 163.2
click at [1306, 531] on tr "Update payment Cancel payment Scheduled for charge txn_fe172591ba3 Income Tax. …" at bounding box center [795, 521] width 1153 height 52
click at [1306, 531] on td "2091" at bounding box center [1317, 521] width 109 height 52
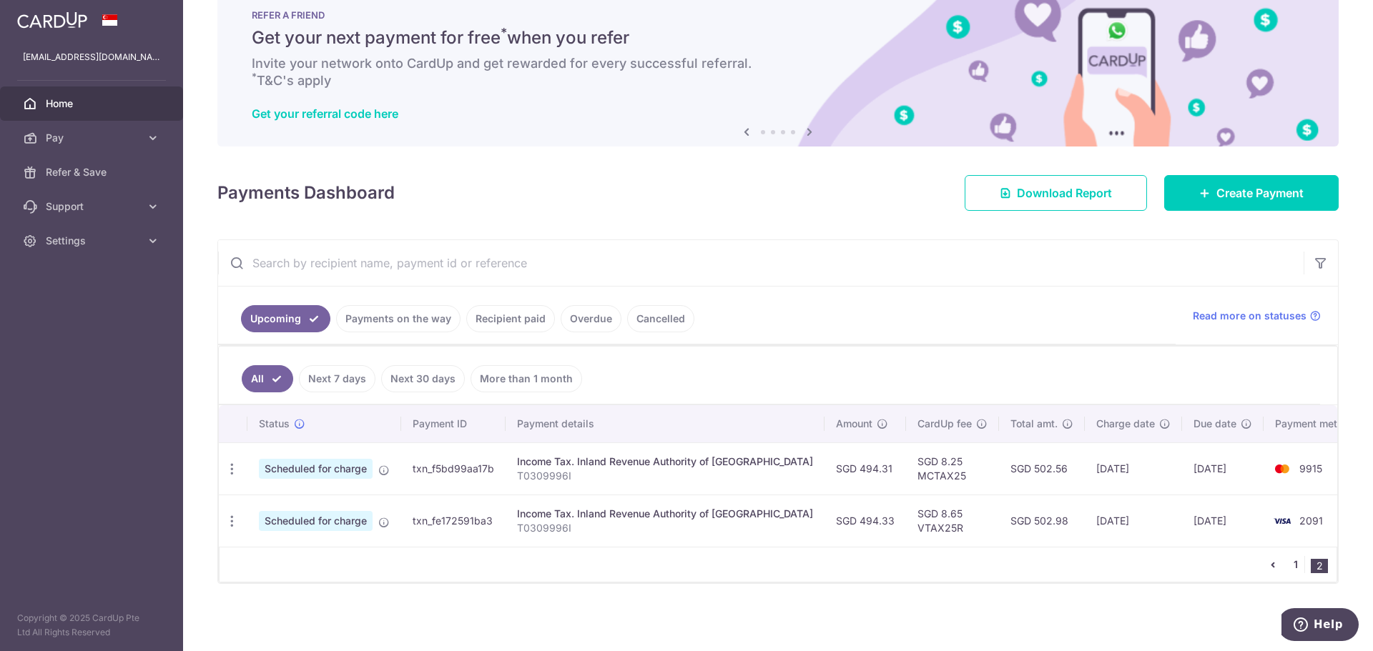
click at [1288, 570] on link "1" at bounding box center [1295, 564] width 17 height 17
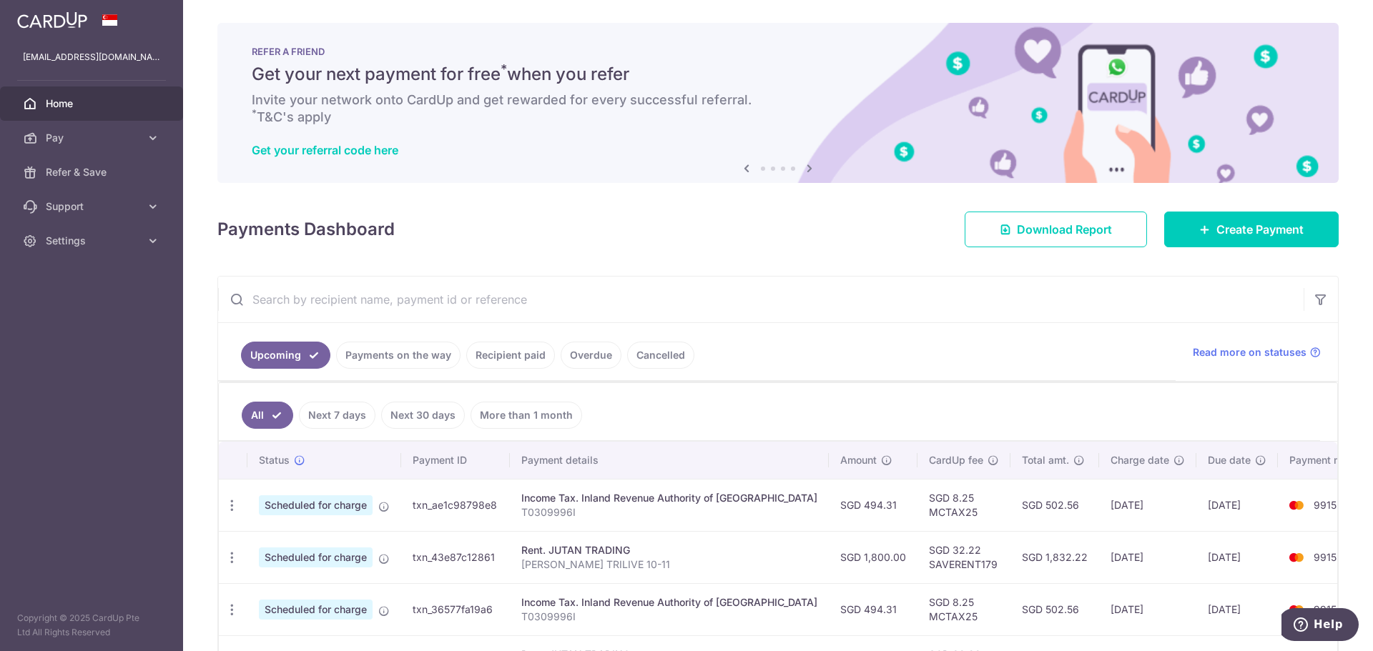
scroll to position [454, 0]
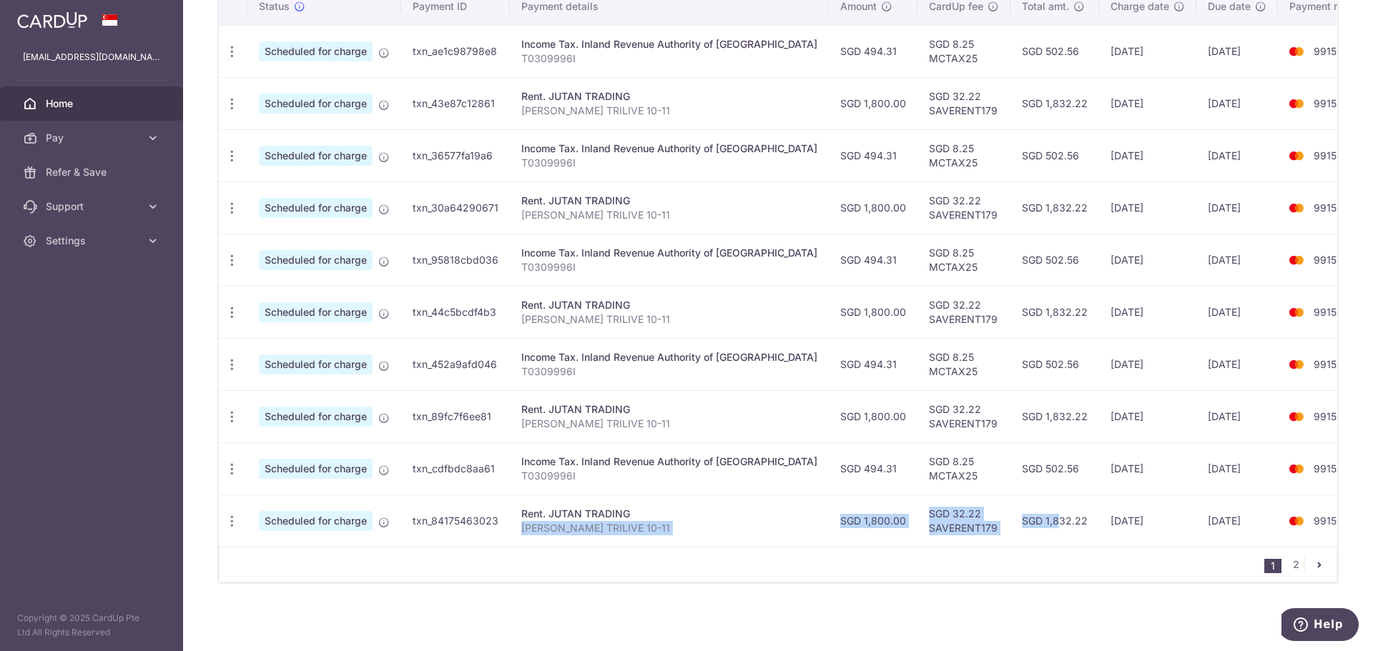
drag, startPoint x: 769, startPoint y: 525, endPoint x: 1002, endPoint y: 534, distance: 234.0
click at [1002, 534] on tr "Update payment Cancel payment Scheduled for charge txn_84175463023 Rent. JUTAN …" at bounding box center [803, 521] width 1168 height 52
click at [1010, 534] on td "SGD 1,832.22" at bounding box center [1054, 521] width 89 height 52
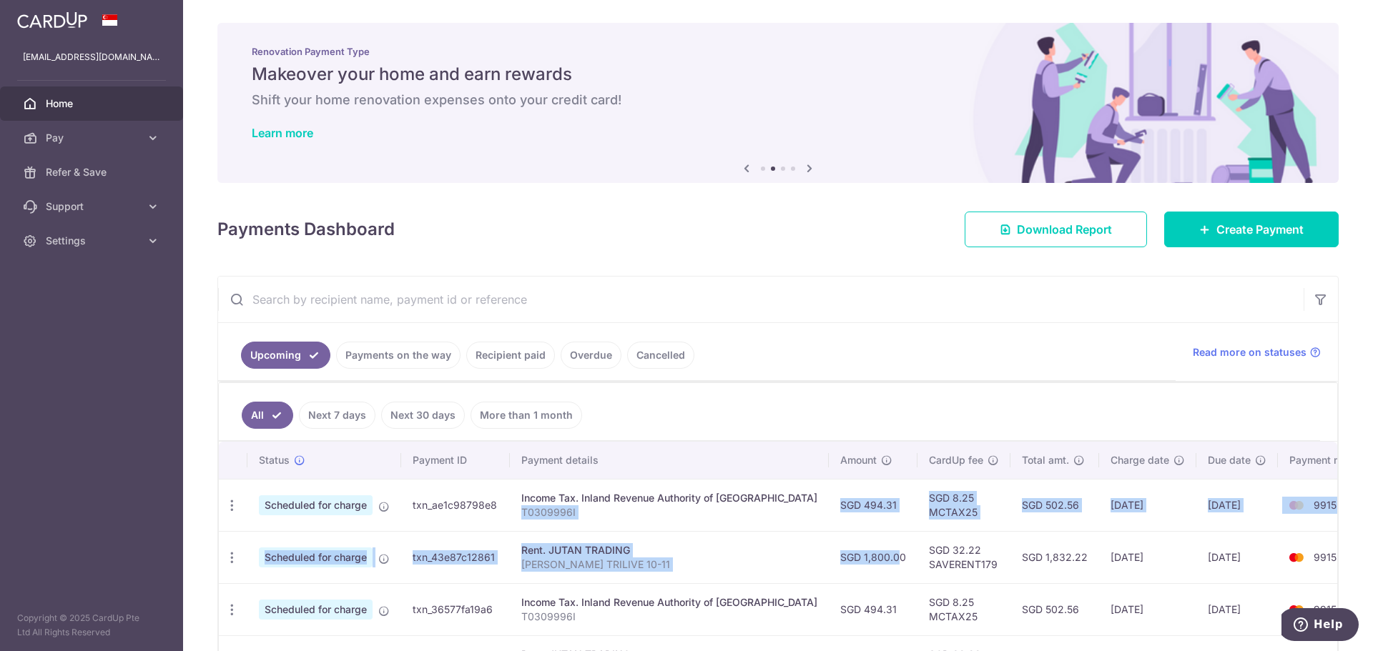
drag, startPoint x: 726, startPoint y: 510, endPoint x: 843, endPoint y: 541, distance: 120.7
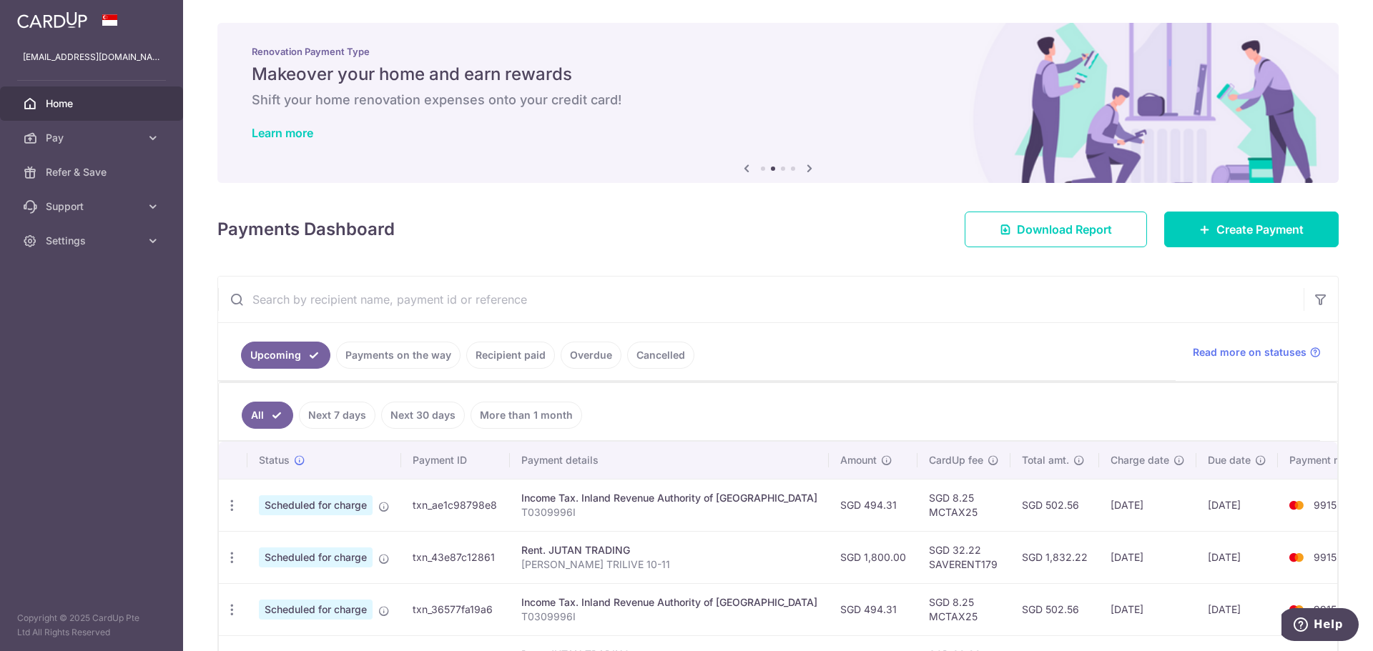
click at [843, 541] on td "SGD 1,800.00" at bounding box center [873, 557] width 89 height 52
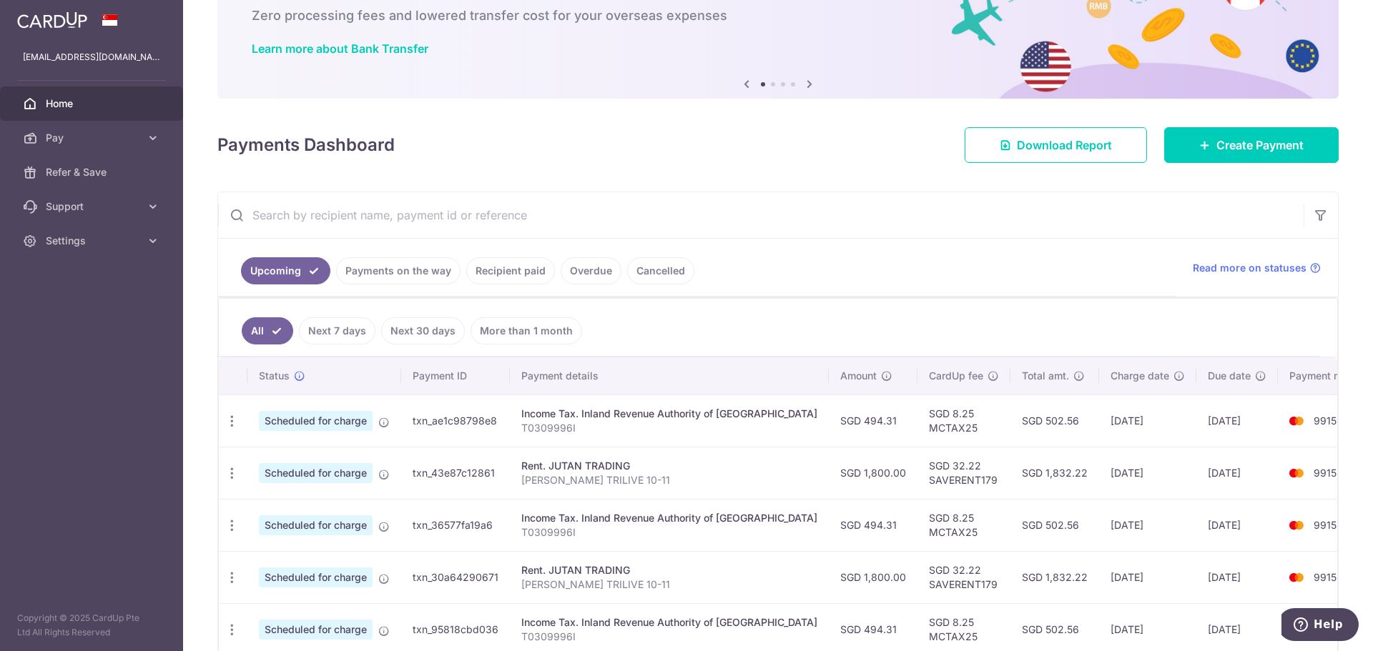
scroll to position [143, 0]
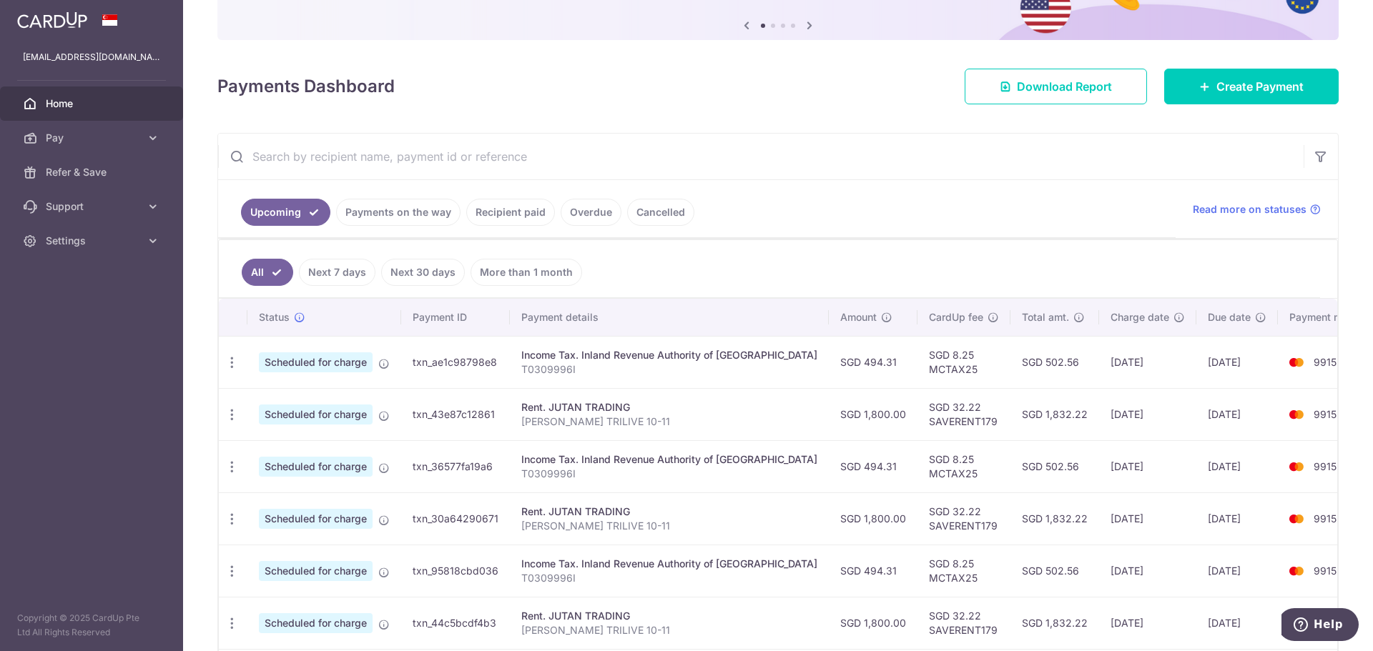
drag, startPoint x: 1180, startPoint y: 357, endPoint x: 1201, endPoint y: 372, distance: 25.6
click at [1201, 371] on td "[DATE]" at bounding box center [1237, 362] width 82 height 52
click at [1201, 372] on td "[DATE]" at bounding box center [1237, 362] width 82 height 52
drag, startPoint x: 993, startPoint y: 409, endPoint x: 1031, endPoint y: 438, distance: 47.9
click at [1027, 435] on td "SGD 1,832.22" at bounding box center [1054, 414] width 89 height 52
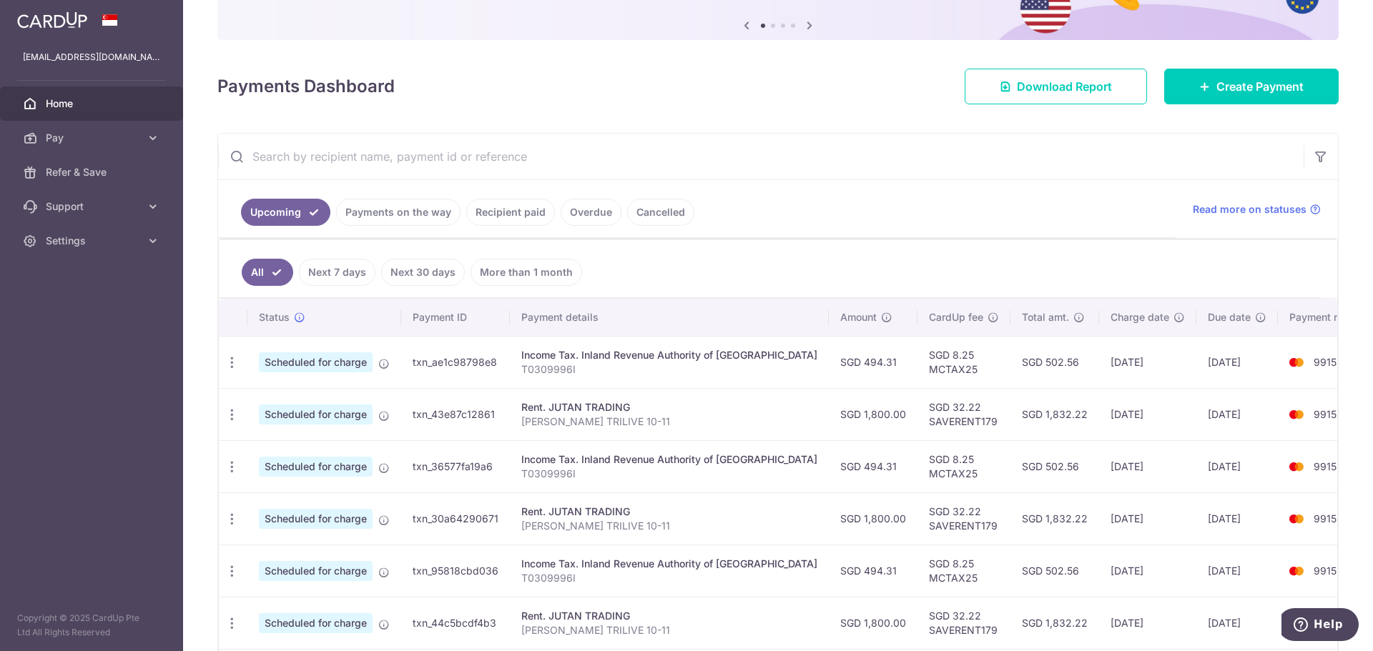
click at [1033, 440] on td "SGD 1,832.22" at bounding box center [1054, 414] width 89 height 52
drag, startPoint x: 1037, startPoint y: 459, endPoint x: 1001, endPoint y: 430, distance: 46.3
click at [1002, 433] on tbody "Update payment Cancel payment Scheduled for charge txn_ae1c98798e8 Income Tax. …" at bounding box center [803, 597] width 1168 height 522
click at [1010, 422] on td "SGD 1,832.22" at bounding box center [1054, 414] width 89 height 52
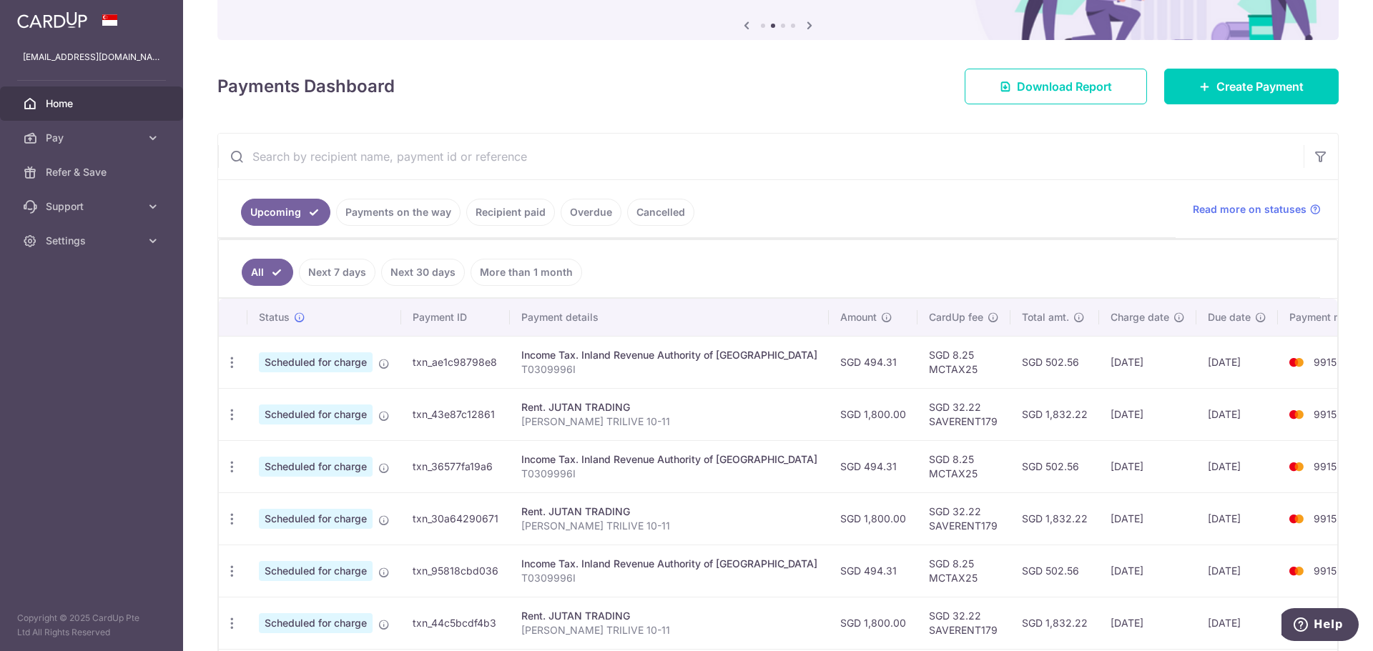
drag, startPoint x: 996, startPoint y: 410, endPoint x: 1034, endPoint y: 465, distance: 66.3
click at [1030, 460] on tbody "Update payment Cancel payment Scheduled for charge txn_ae1c98798e8 Income Tax. …" at bounding box center [803, 597] width 1168 height 522
click at [1034, 465] on td "SGD 502.56" at bounding box center [1054, 466] width 89 height 52
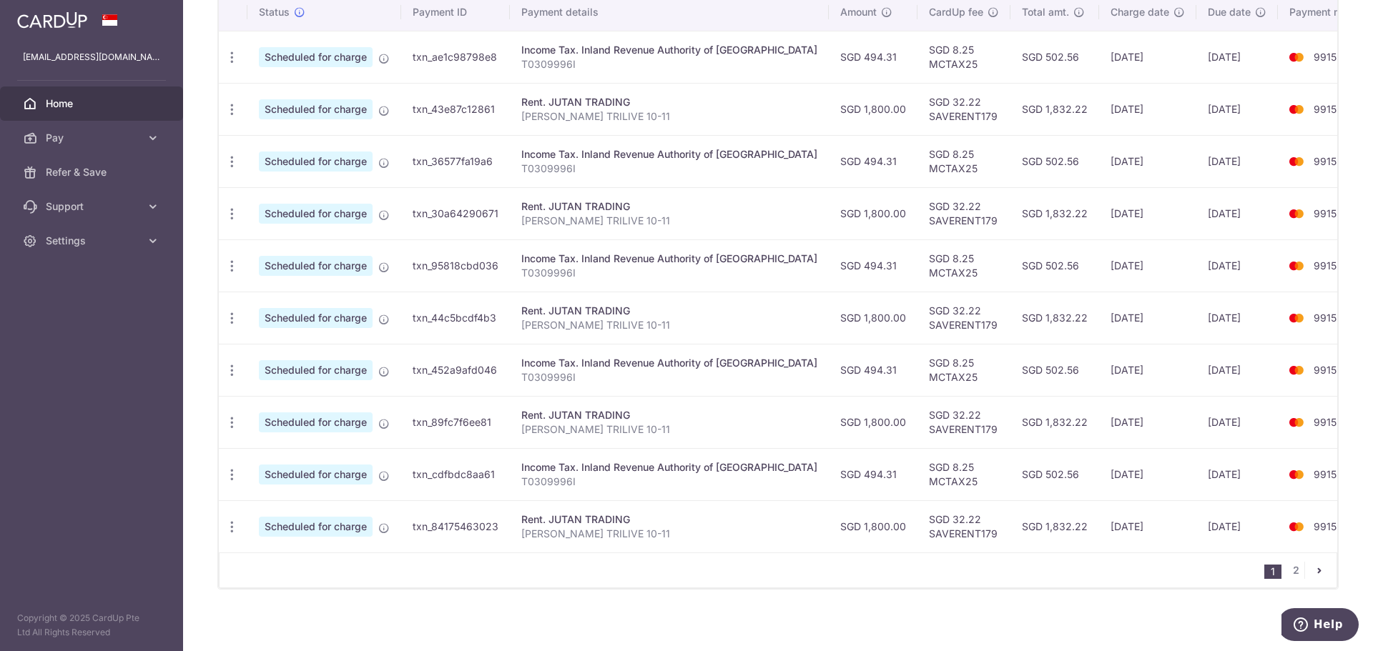
scroll to position [454, 0]
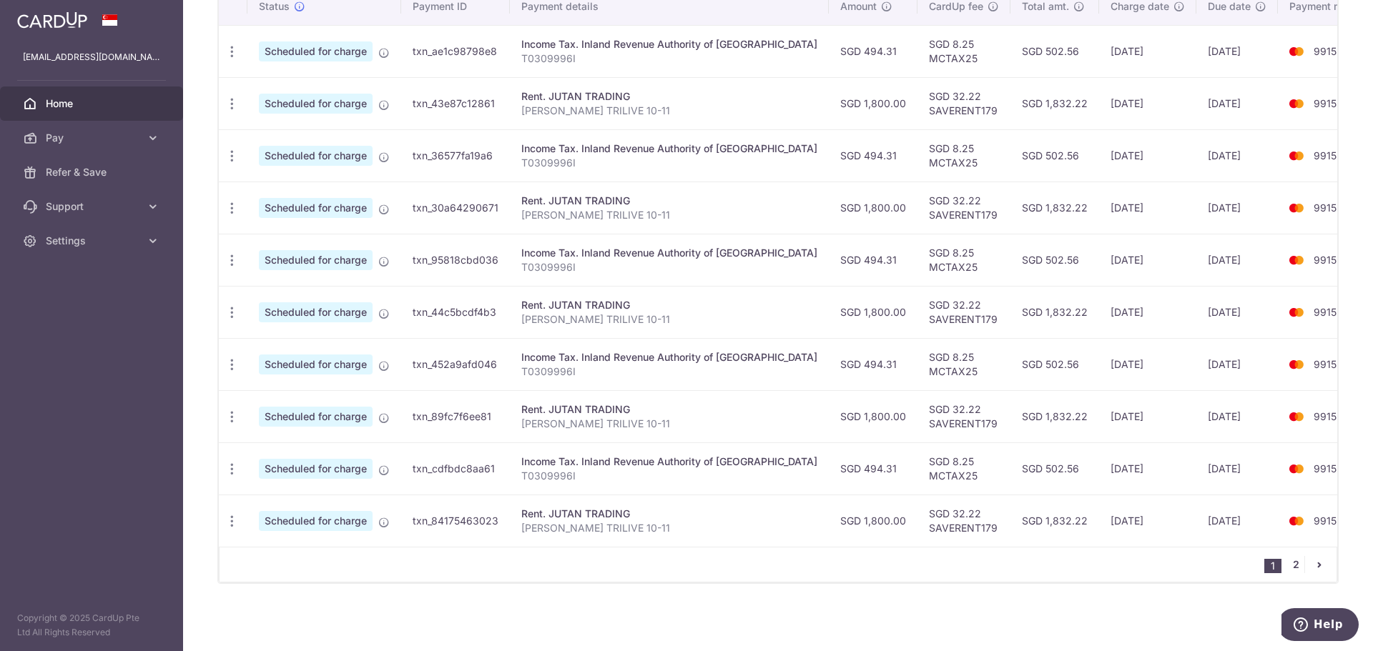
click at [1287, 560] on link "2" at bounding box center [1295, 564] width 17 height 17
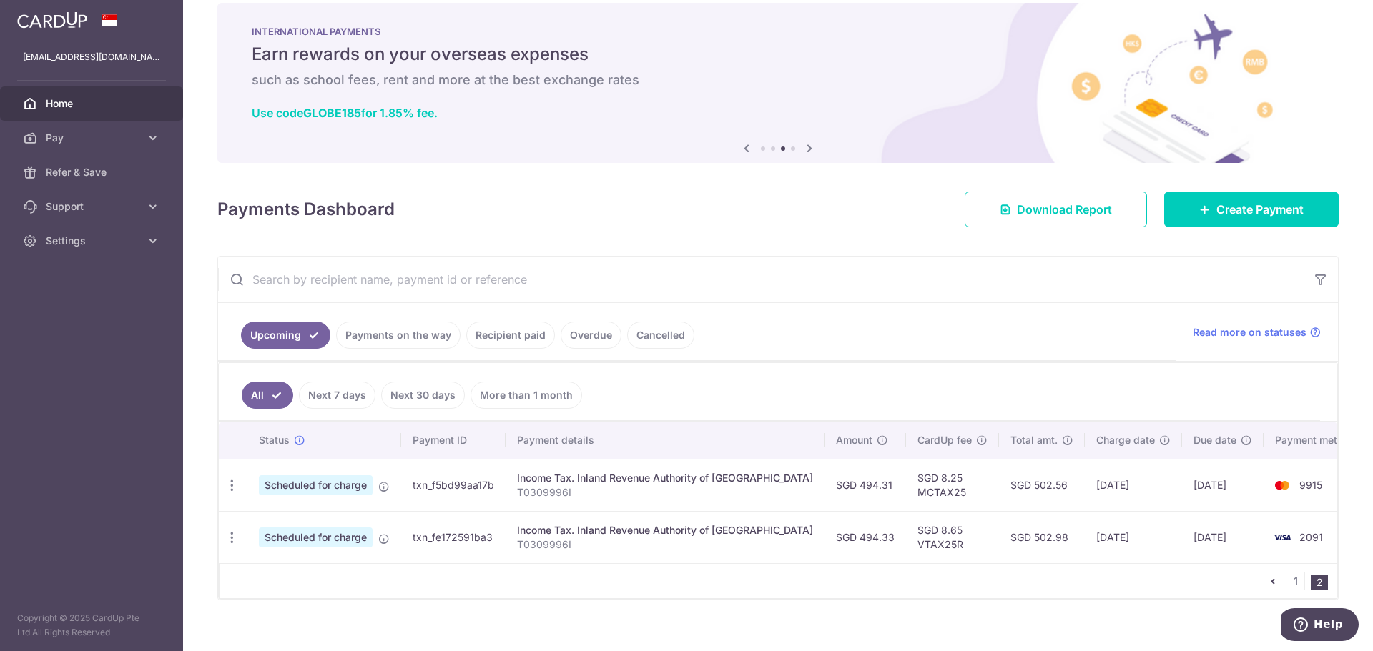
scroll to position [36, 0]
